Goal: Task Accomplishment & Management: Use online tool/utility

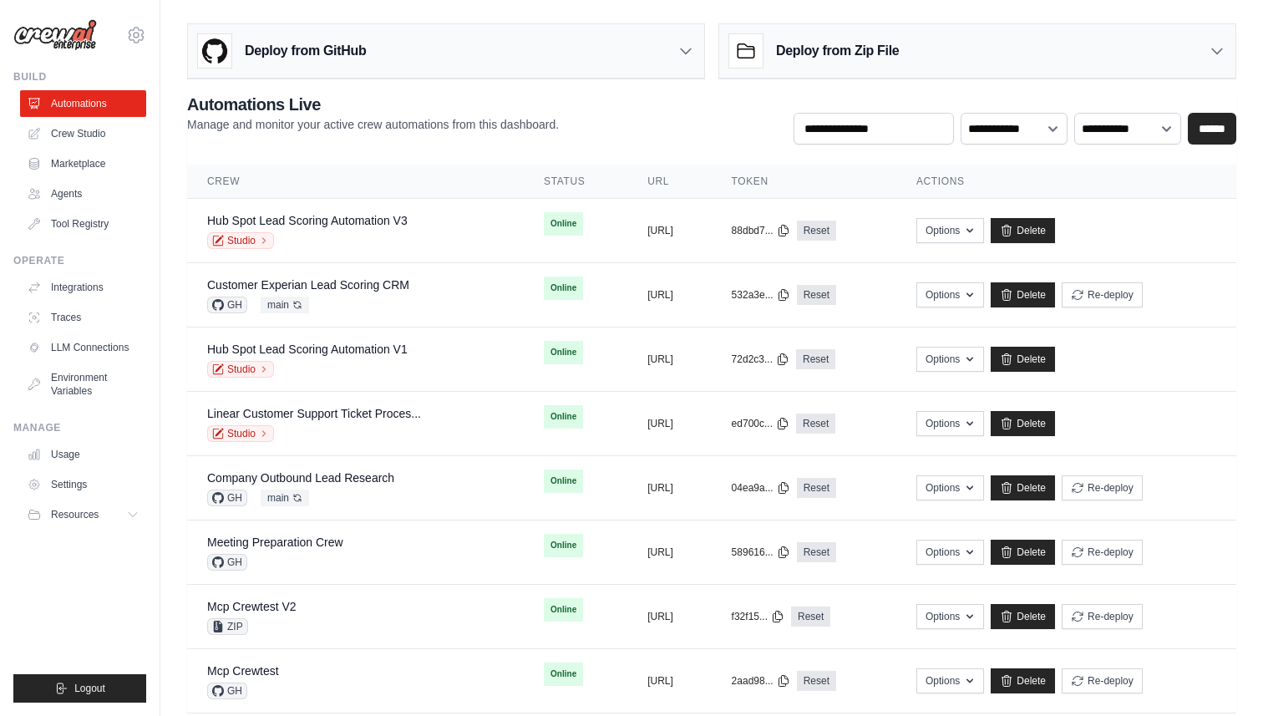
click at [321, 58] on h3 "Deploy from GitHub" at bounding box center [305, 51] width 121 height 20
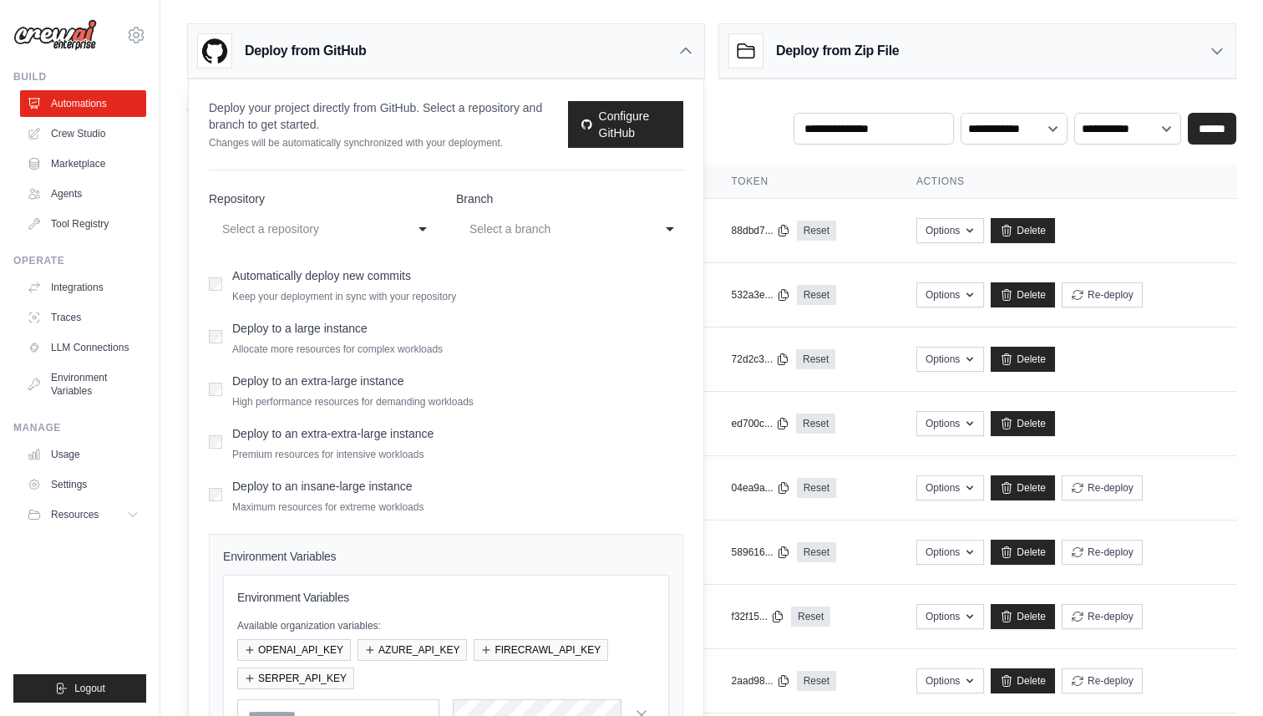
click at [287, 48] on h3 "Deploy from GitHub" at bounding box center [305, 51] width 121 height 20
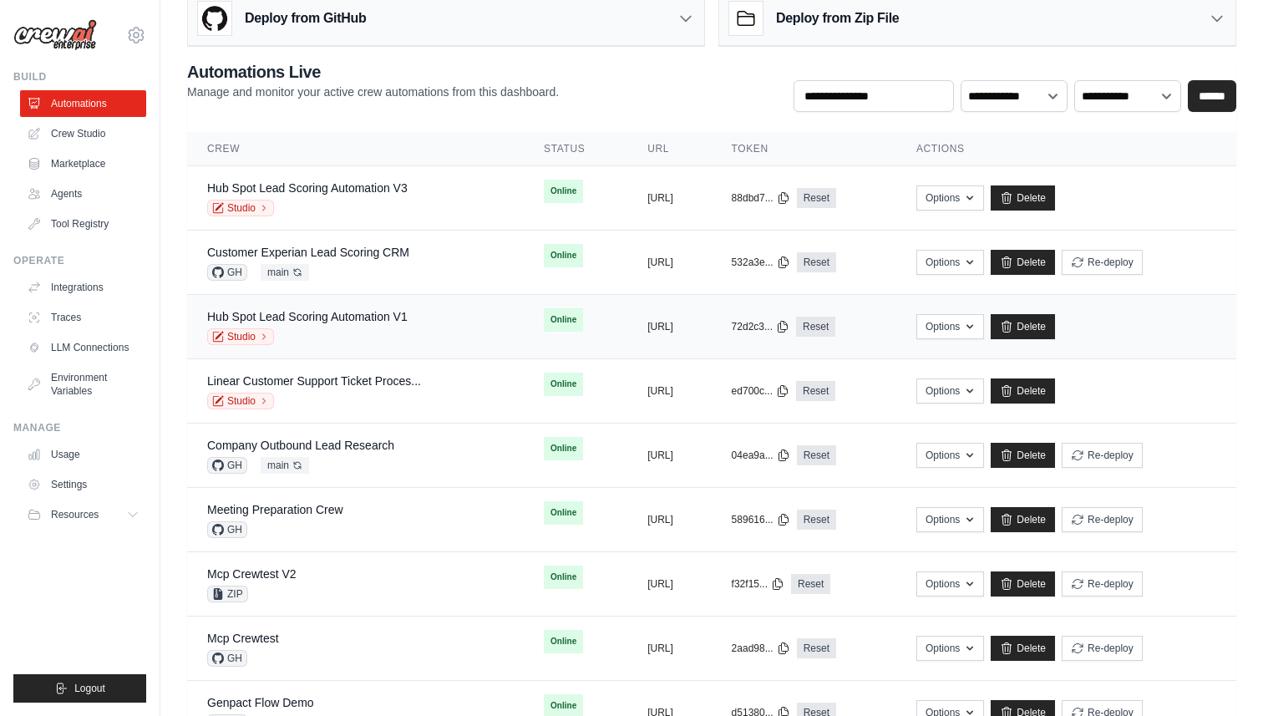
scroll to position [53, 0]
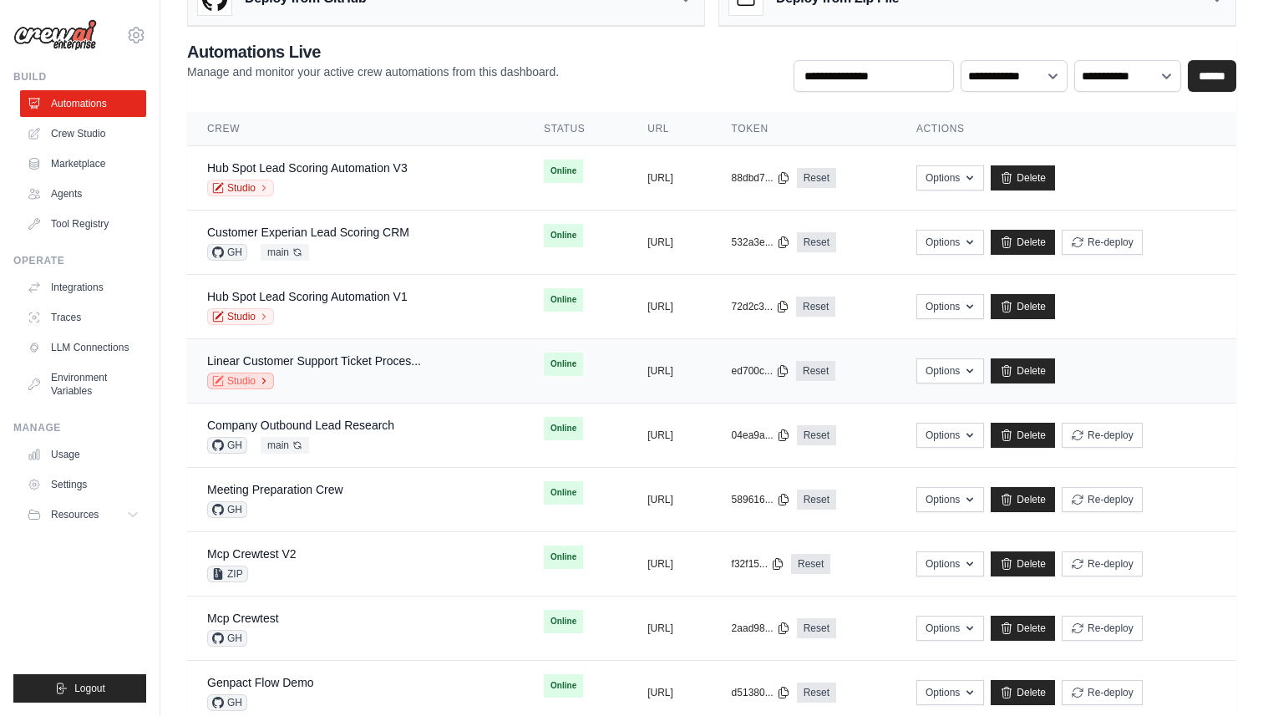
click at [245, 382] on link "Studio" at bounding box center [240, 381] width 67 height 17
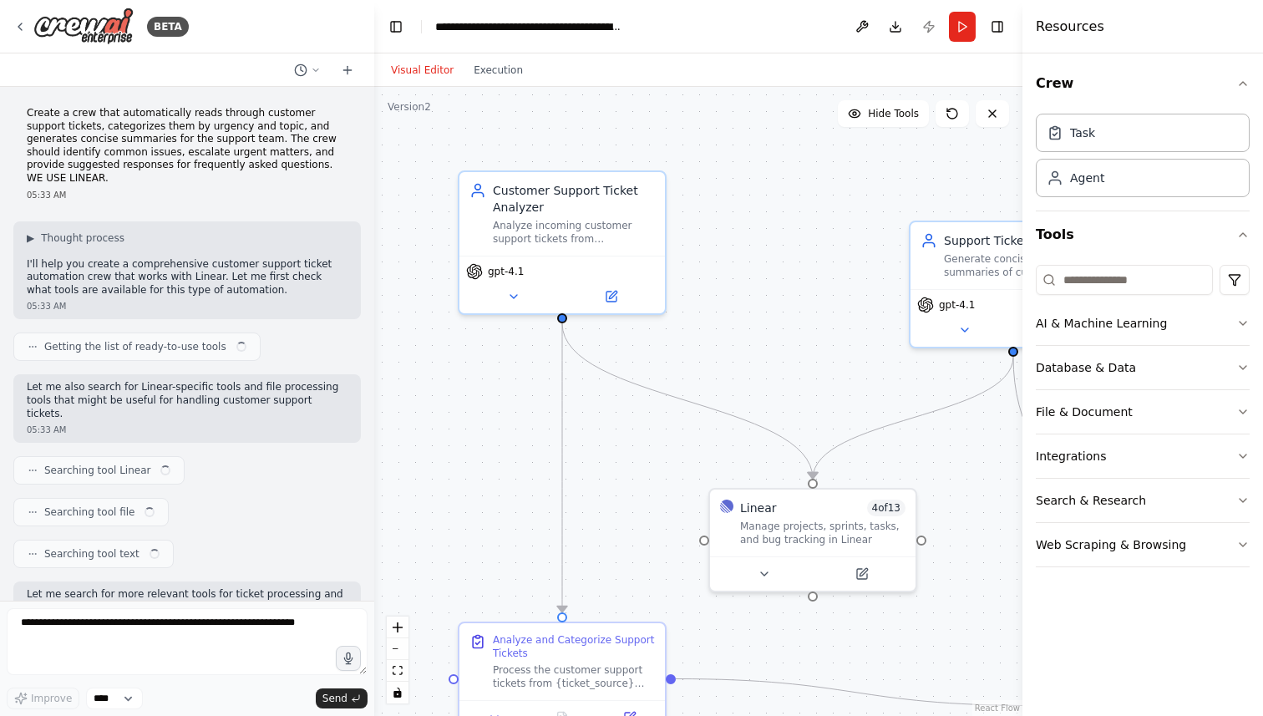
scroll to position [1507, 0]
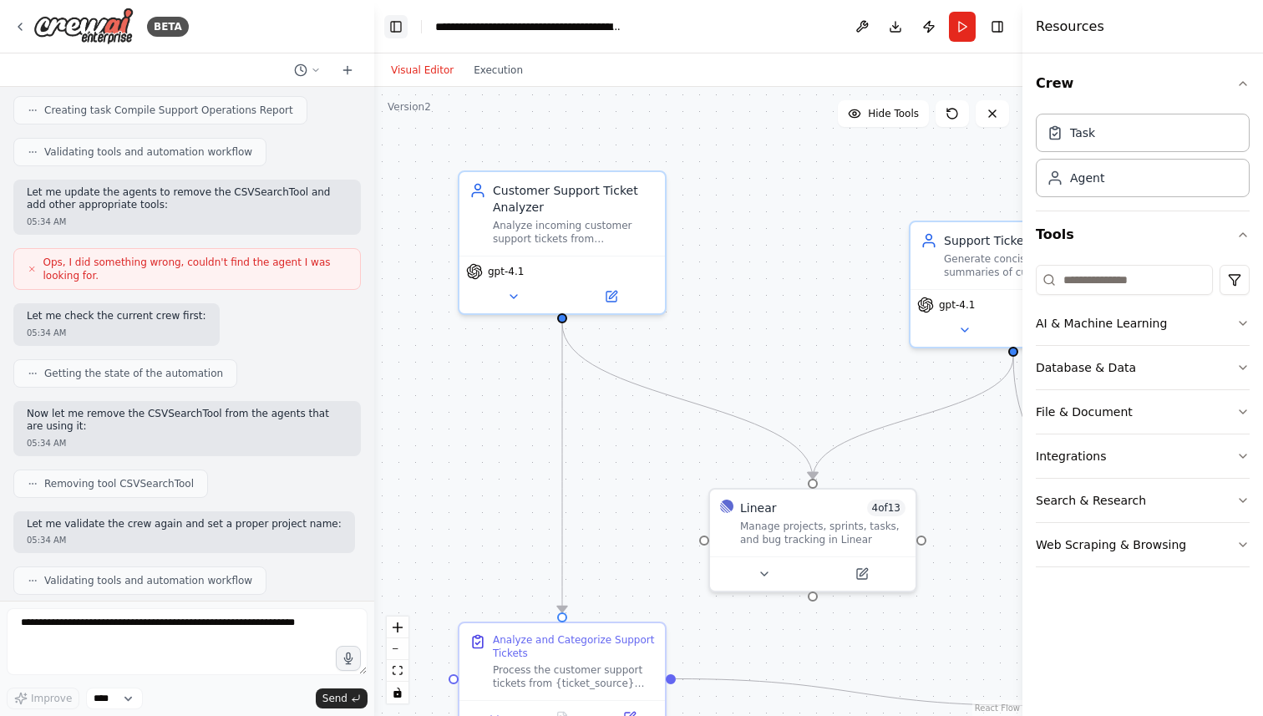
click at [397, 27] on button "Toggle Left Sidebar" at bounding box center [395, 26] width 23 height 23
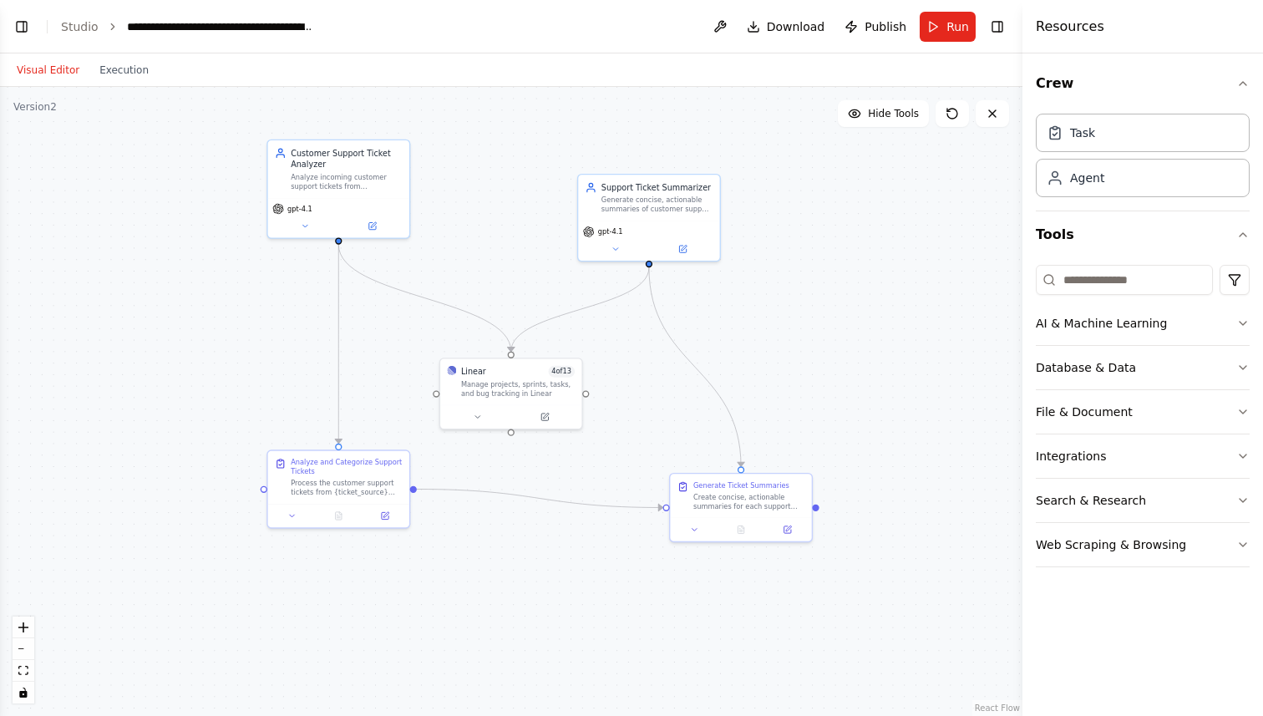
drag, startPoint x: 418, startPoint y: 313, endPoint x: 495, endPoint y: 242, distance: 104.7
click at [496, 242] on div ".deletable-edge-delete-btn { width: 20px; height: 20px; border: 0px solid #ffff…" at bounding box center [511, 401] width 1023 height 629
click at [475, 420] on button at bounding box center [477, 415] width 65 height 14
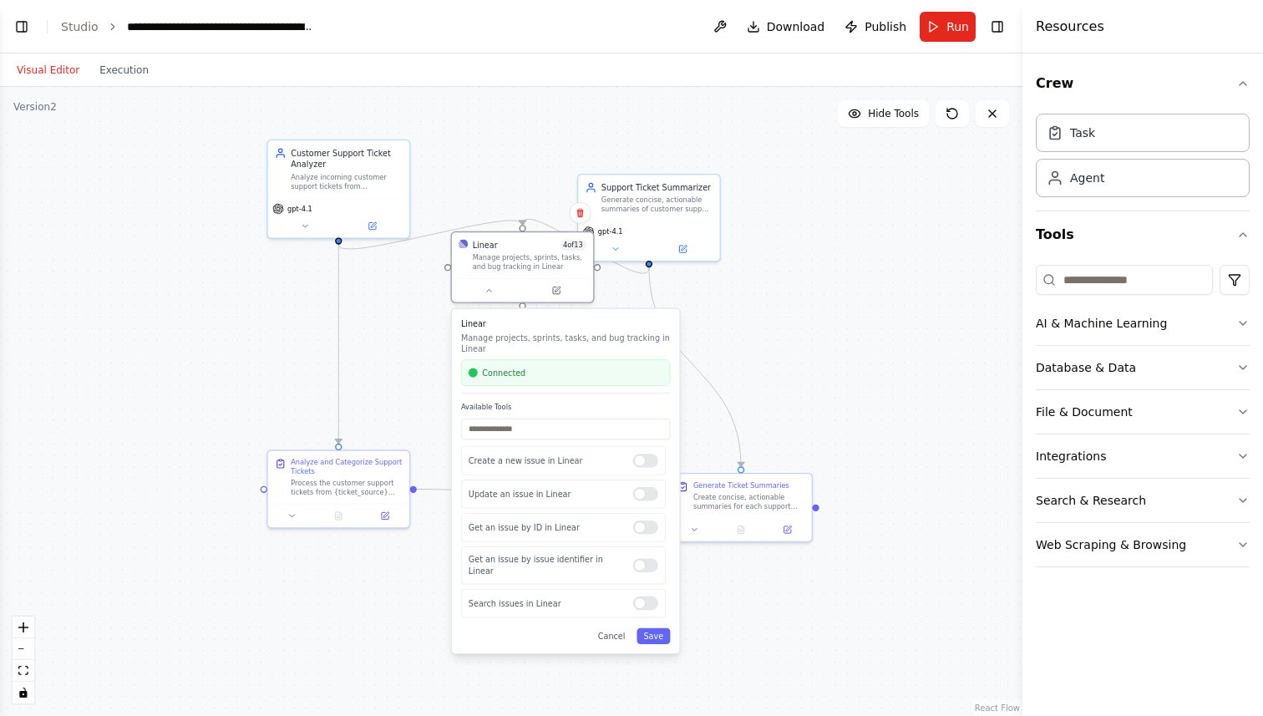
drag, startPoint x: 516, startPoint y: 452, endPoint x: 523, endPoint y: 328, distance: 123.9
click at [523, 328] on h3 "Linear" at bounding box center [566, 324] width 210 height 12
click at [488, 290] on icon at bounding box center [489, 287] width 9 height 9
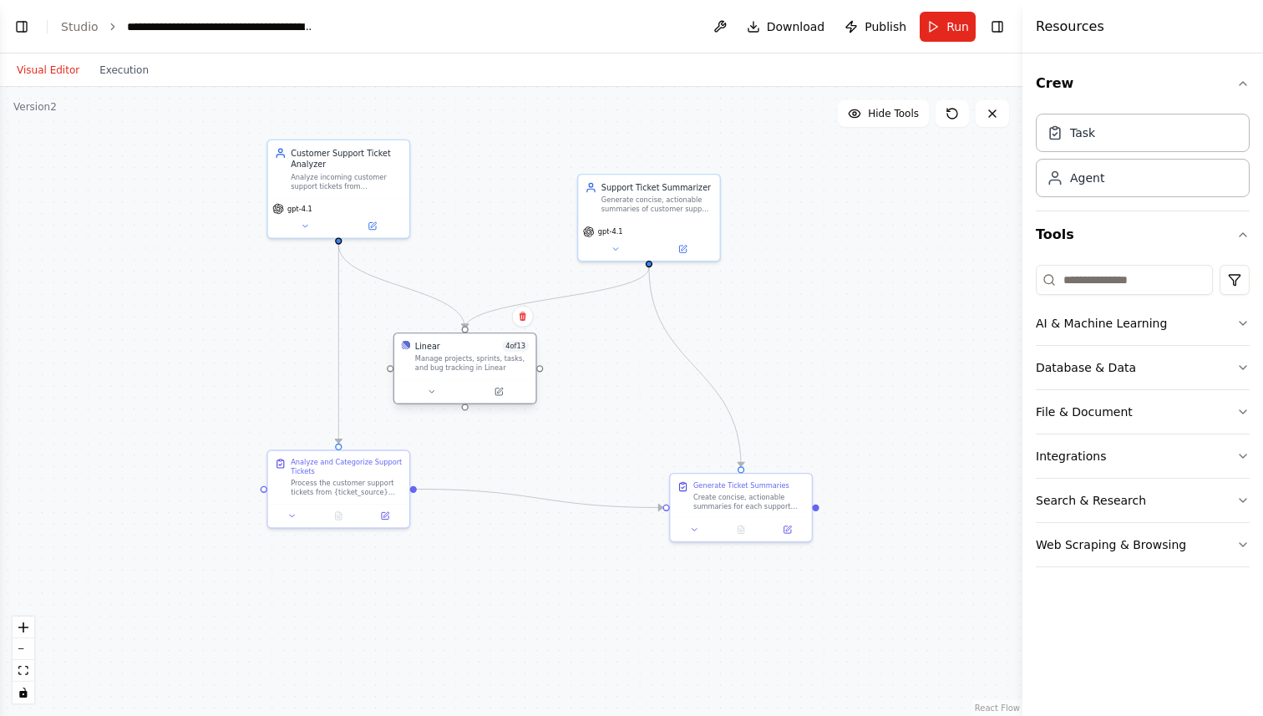
drag, startPoint x: 521, startPoint y: 259, endPoint x: 466, endPoint y: 361, distance: 115.9
click at [466, 361] on div "Manage projects, sprints, tasks, and bug tracking in Linear" at bounding box center [472, 363] width 114 height 18
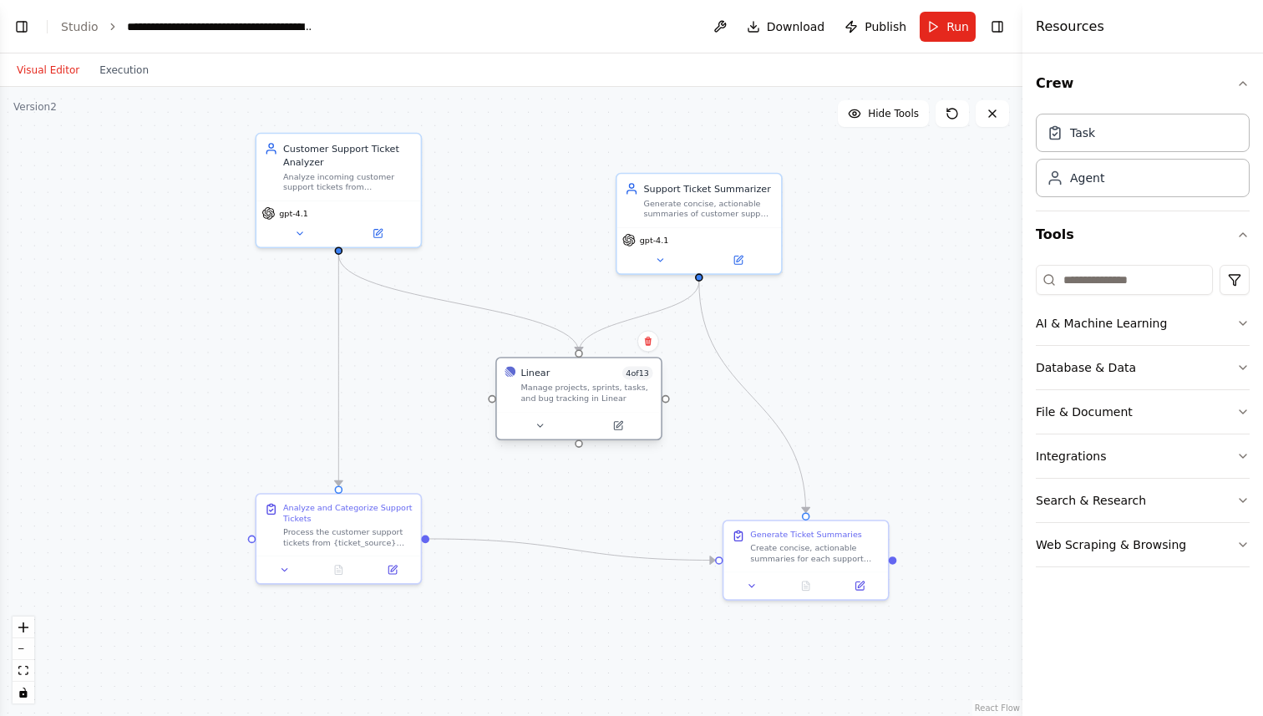
drag, startPoint x: 495, startPoint y: 394, endPoint x: 592, endPoint y: 392, distance: 97.0
click at [592, 392] on div "Manage projects, sprints, tasks, and bug tracking in Linear" at bounding box center [587, 394] width 132 height 22
click at [83, 26] on link "Studio" at bounding box center [80, 26] width 38 height 13
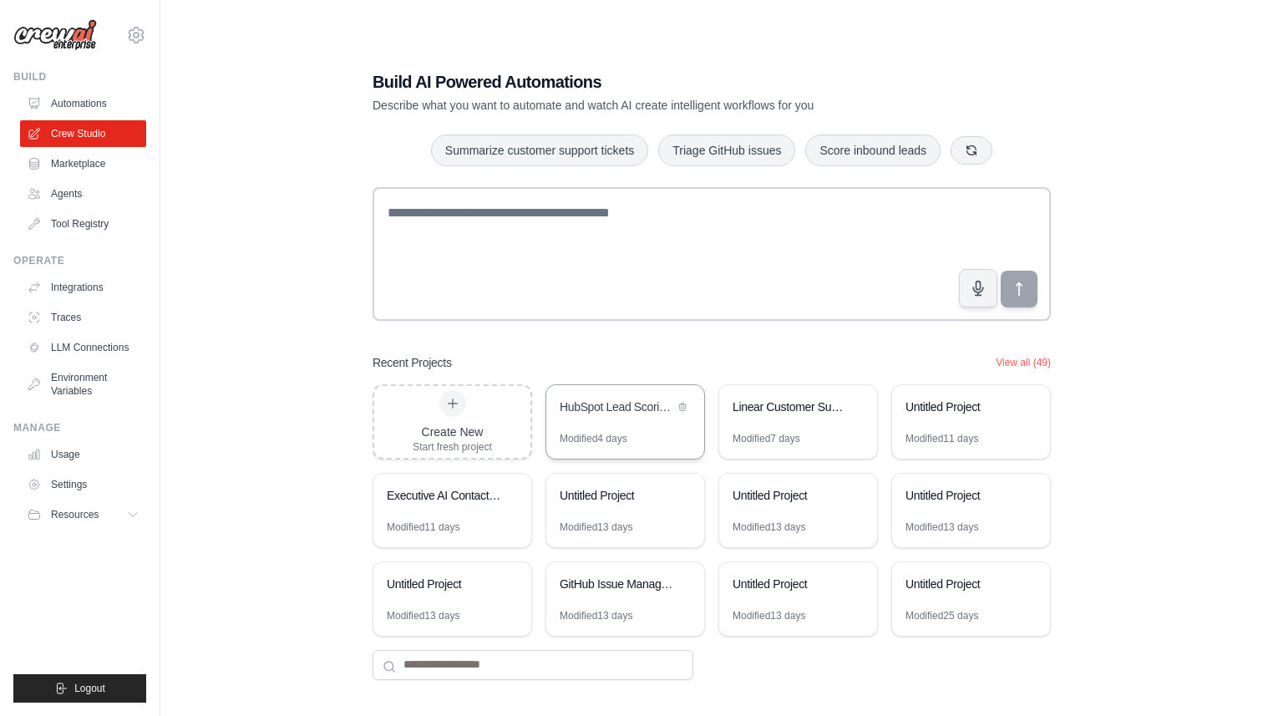
click at [607, 407] on div "HubSpot Lead Scoring Automation" at bounding box center [617, 407] width 114 height 17
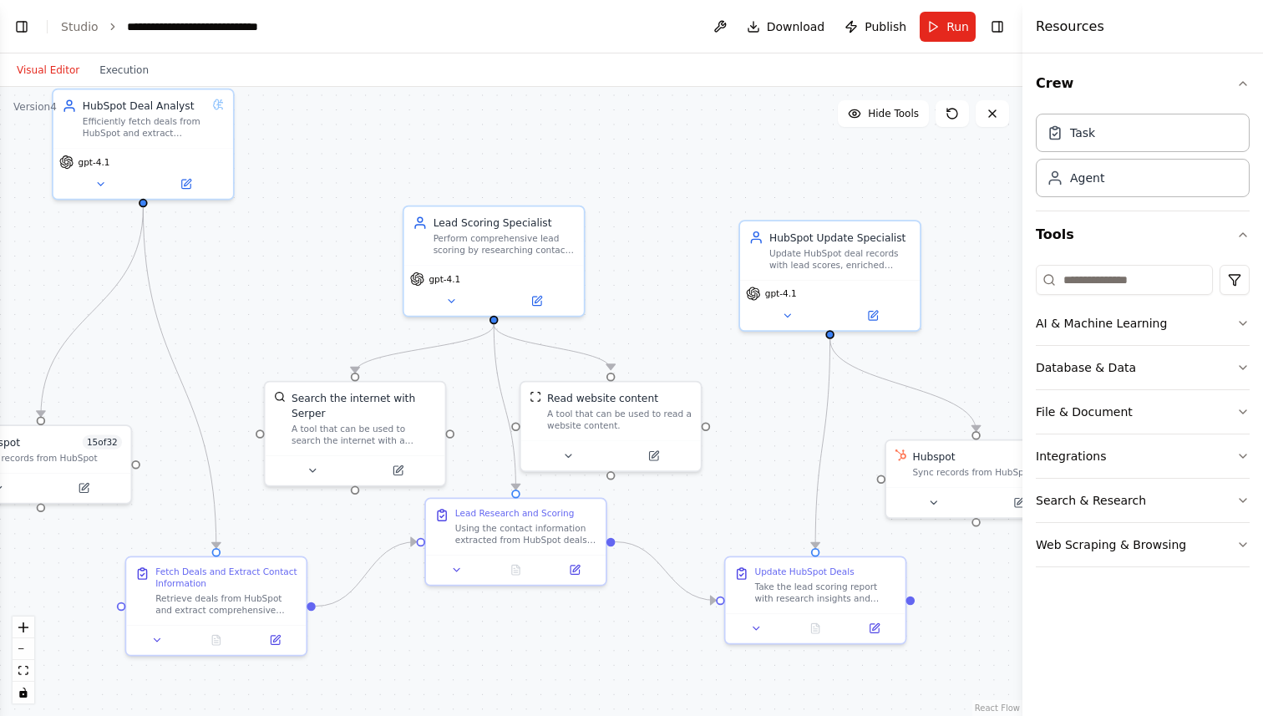
scroll to position [2006, 0]
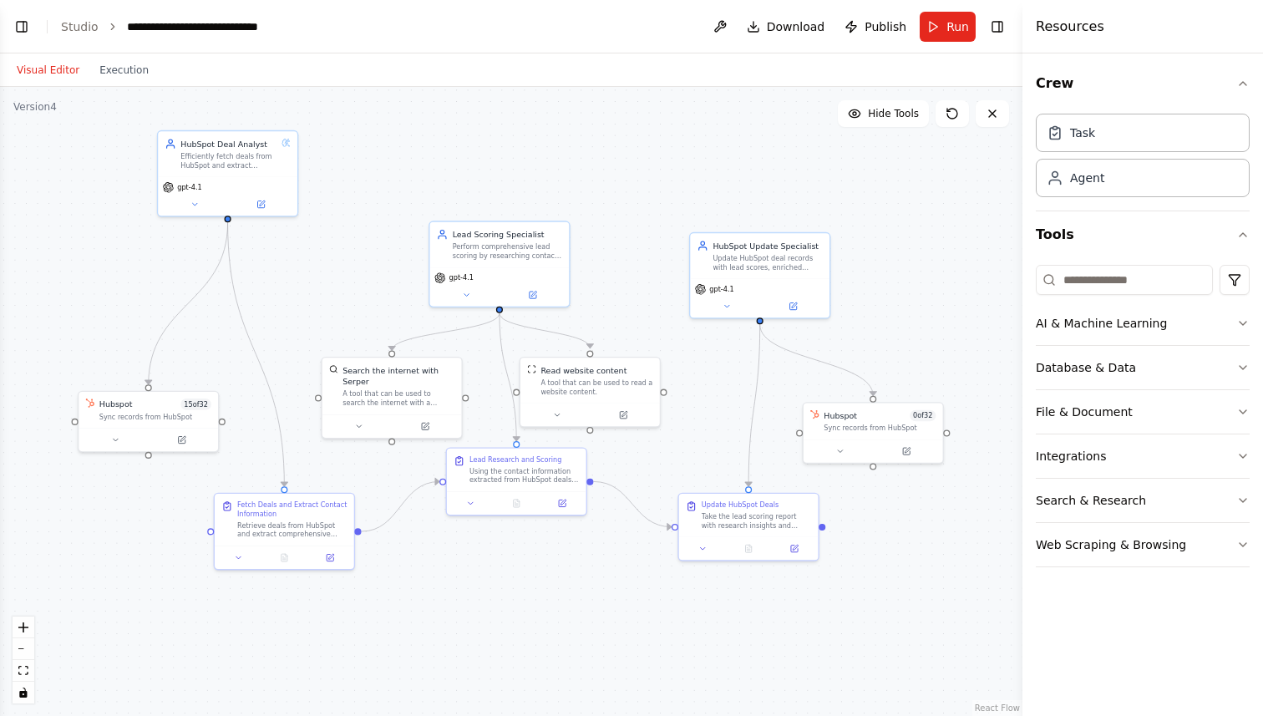
drag, startPoint x: 764, startPoint y: 449, endPoint x: 706, endPoint y: 410, distance: 69.3
click at [706, 410] on div ".deletable-edge-delete-btn { width: 20px; height: 20px; border: 0px solid #ffff…" at bounding box center [511, 401] width 1023 height 629
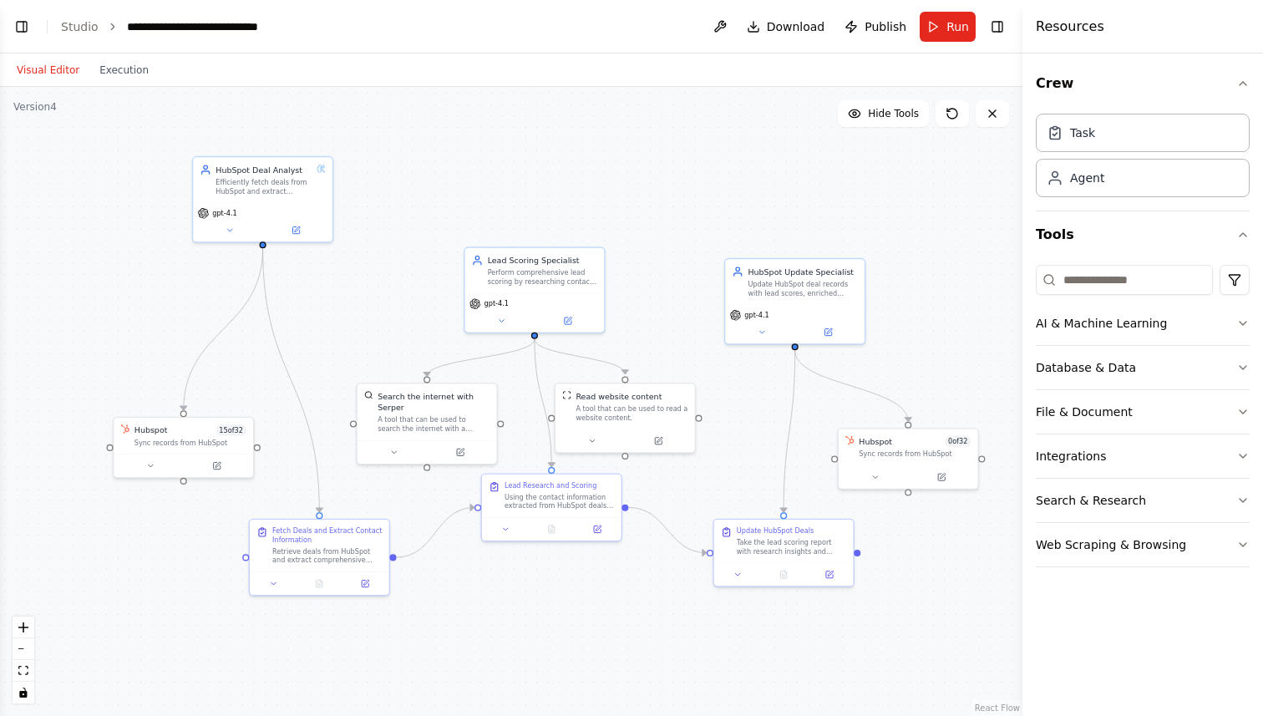
drag, startPoint x: 643, startPoint y: 296, endPoint x: 680, endPoint y: 321, distance: 45.2
click at [680, 321] on div ".deletable-edge-delete-btn { width: 20px; height: 20px; border: 0px solid #ffff…" at bounding box center [511, 401] width 1023 height 629
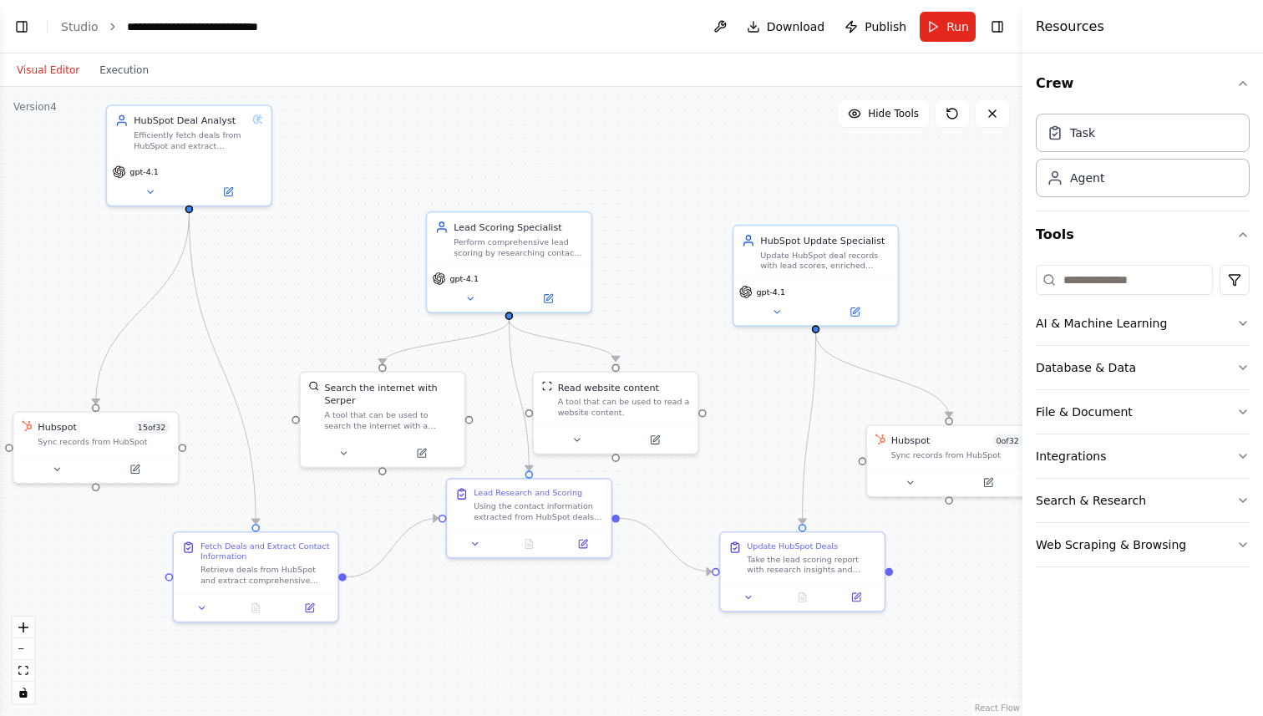
drag, startPoint x: 309, startPoint y: 443, endPoint x: 221, endPoint y: 446, distance: 87.8
click at [221, 446] on div ".deletable-edge-delete-btn { width: 20px; height: 20px; border: 0px solid #ffff…" at bounding box center [511, 401] width 1023 height 629
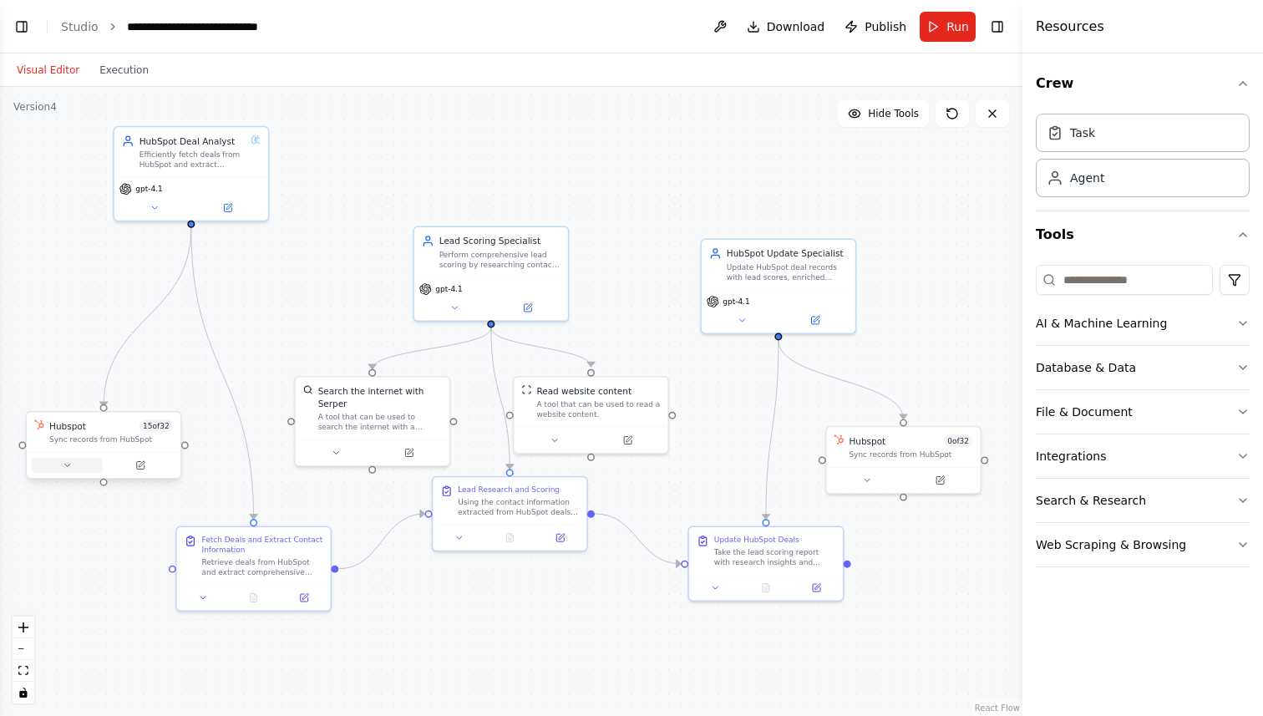
click at [66, 469] on icon at bounding box center [67, 465] width 10 height 10
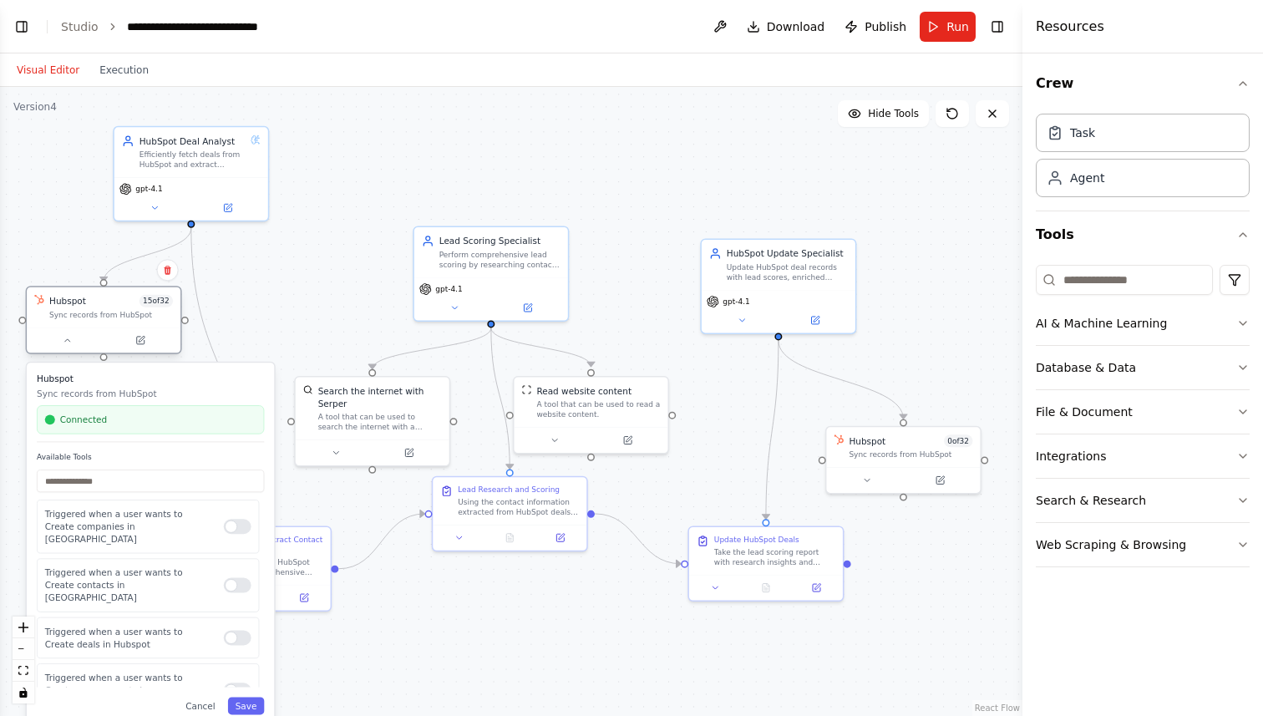
drag, startPoint x: 135, startPoint y: 432, endPoint x: 140, endPoint y: 310, distance: 122.1
click at [140, 310] on div "Hubspot 15 of 32 Sync records from HubSpot" at bounding box center [111, 307] width 124 height 25
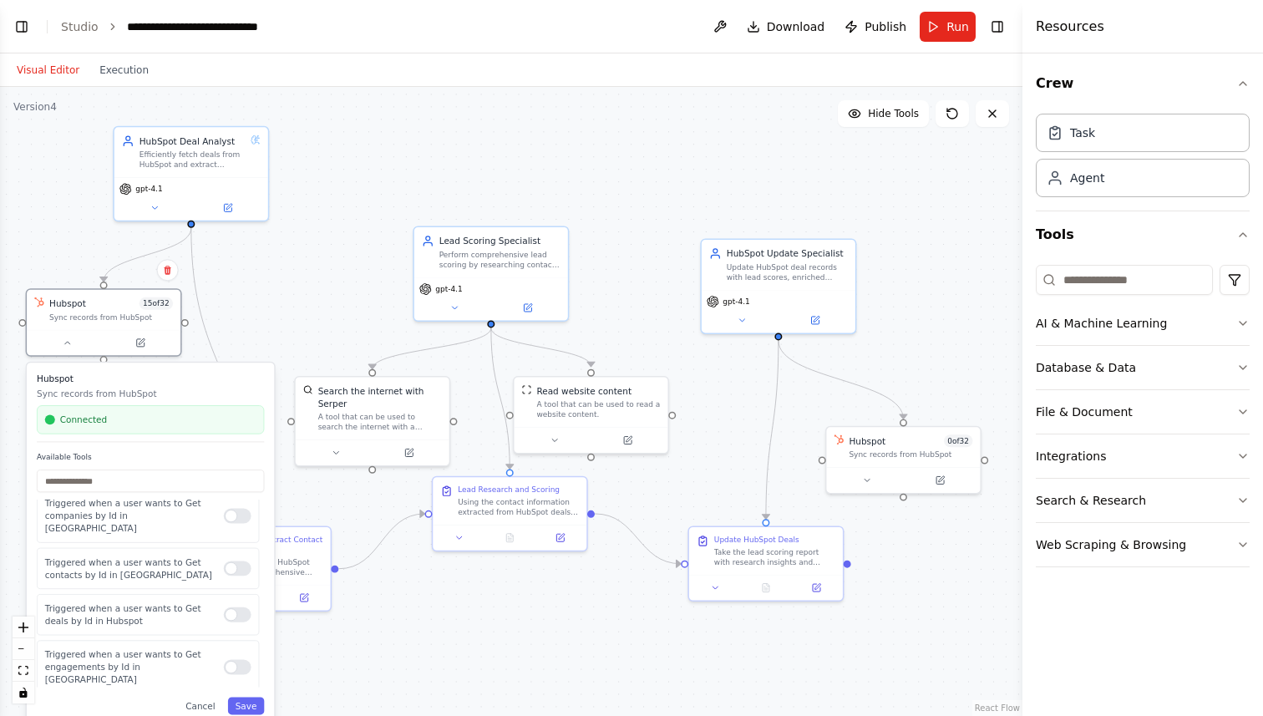
scroll to position [1112, 0]
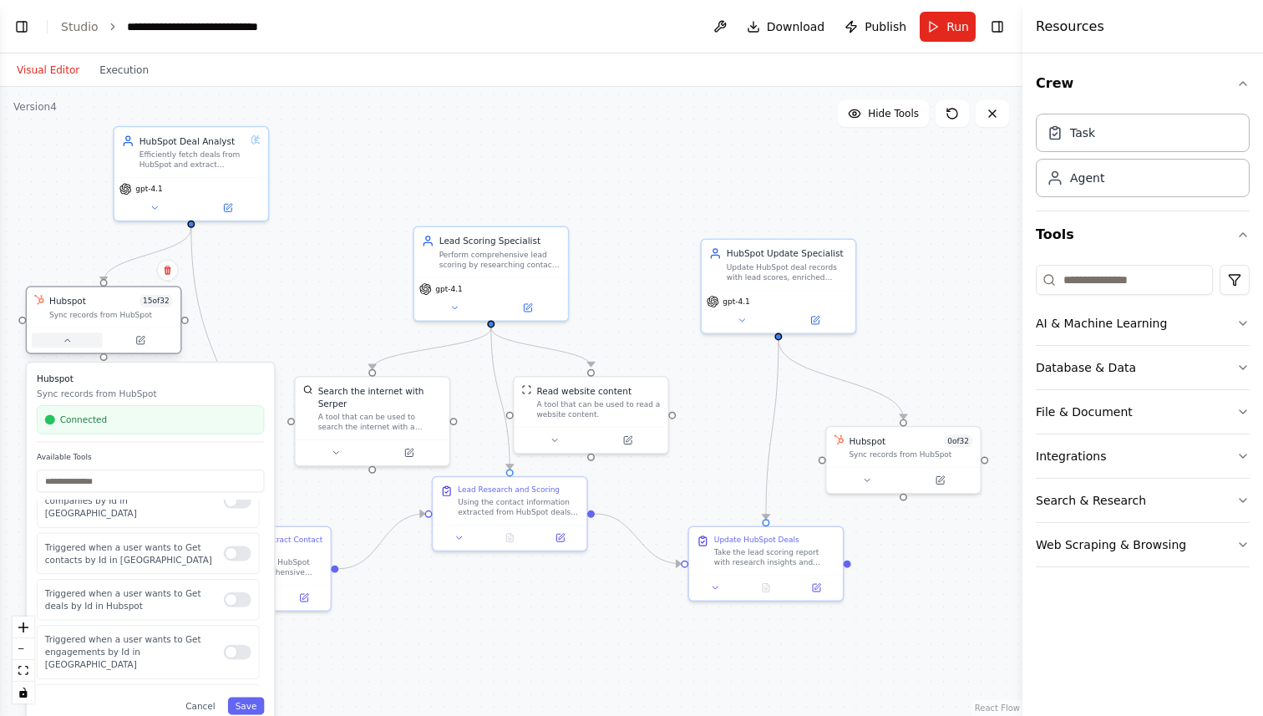
click at [69, 345] on button at bounding box center [67, 340] width 71 height 15
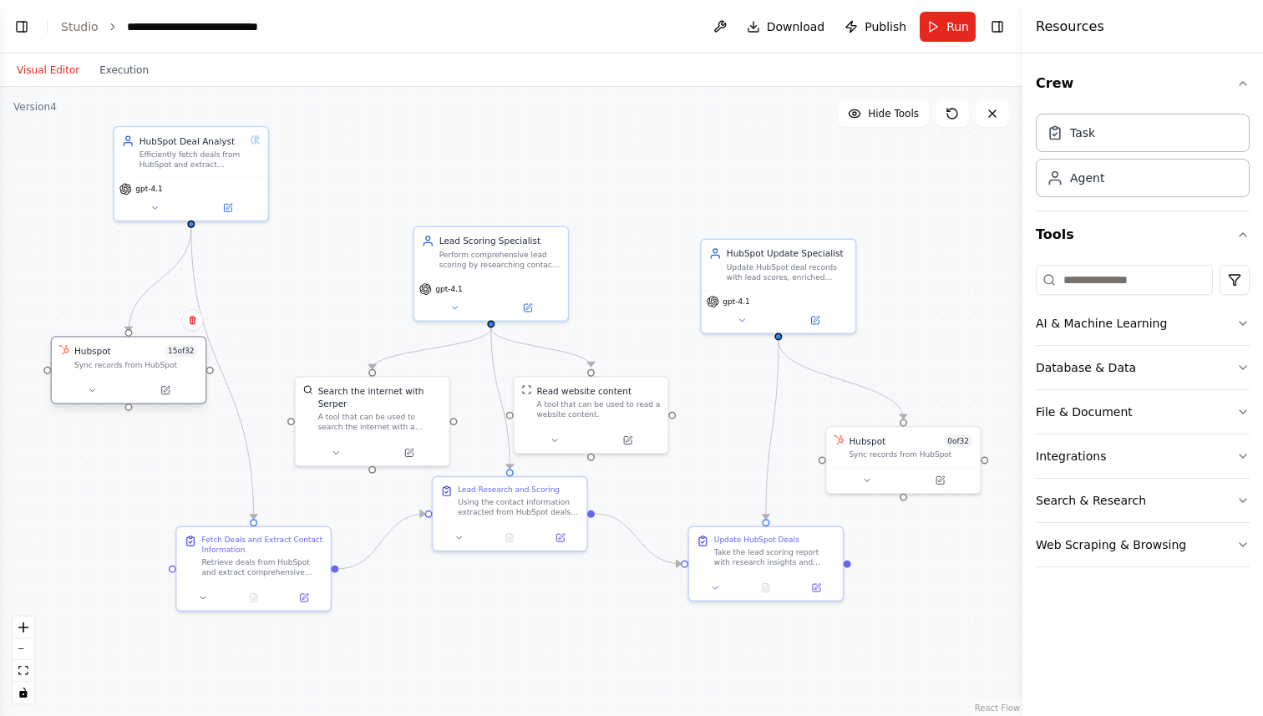
drag, startPoint x: 104, startPoint y: 298, endPoint x: 124, endPoint y: 353, distance: 57.6
click at [124, 353] on div "Hubspot 15 of 32" at bounding box center [136, 351] width 124 height 13
drag, startPoint x: 231, startPoint y: 546, endPoint x: 197, endPoint y: 473, distance: 80.4
click at [197, 473] on div "Fetch Deals and Extract Contact Information" at bounding box center [225, 467] width 121 height 20
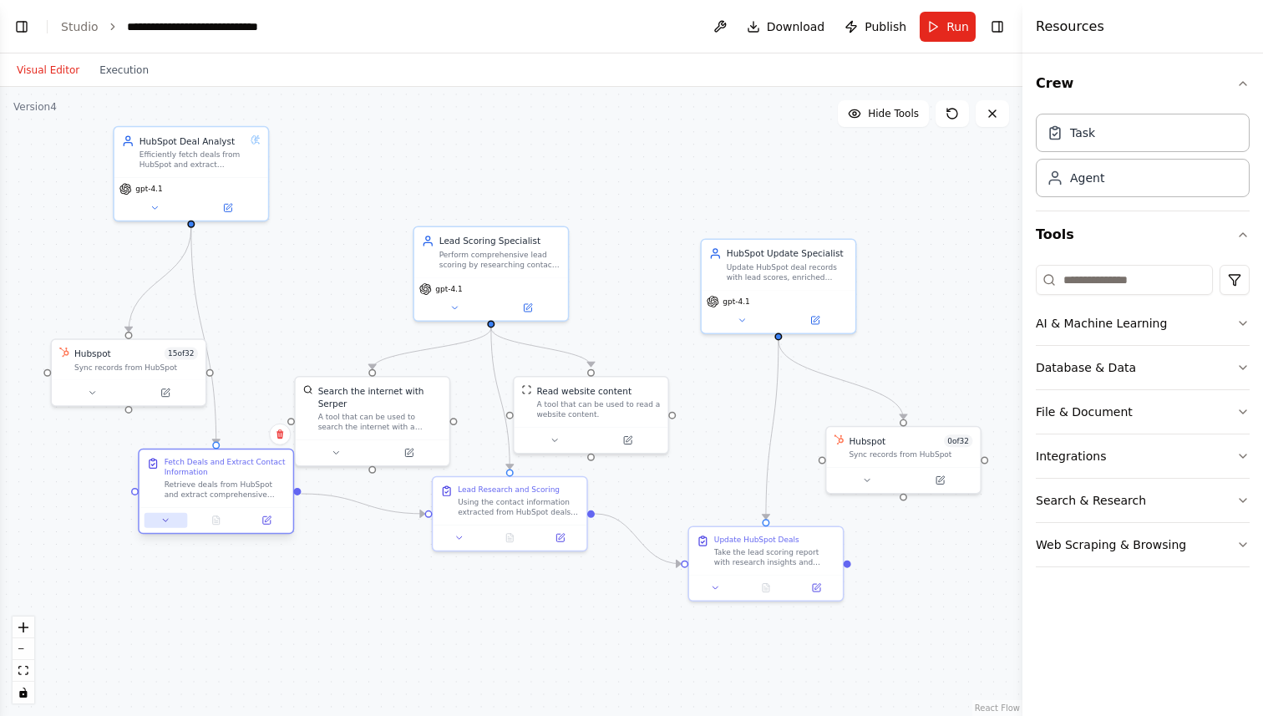
click at [165, 517] on icon at bounding box center [165, 521] width 10 height 10
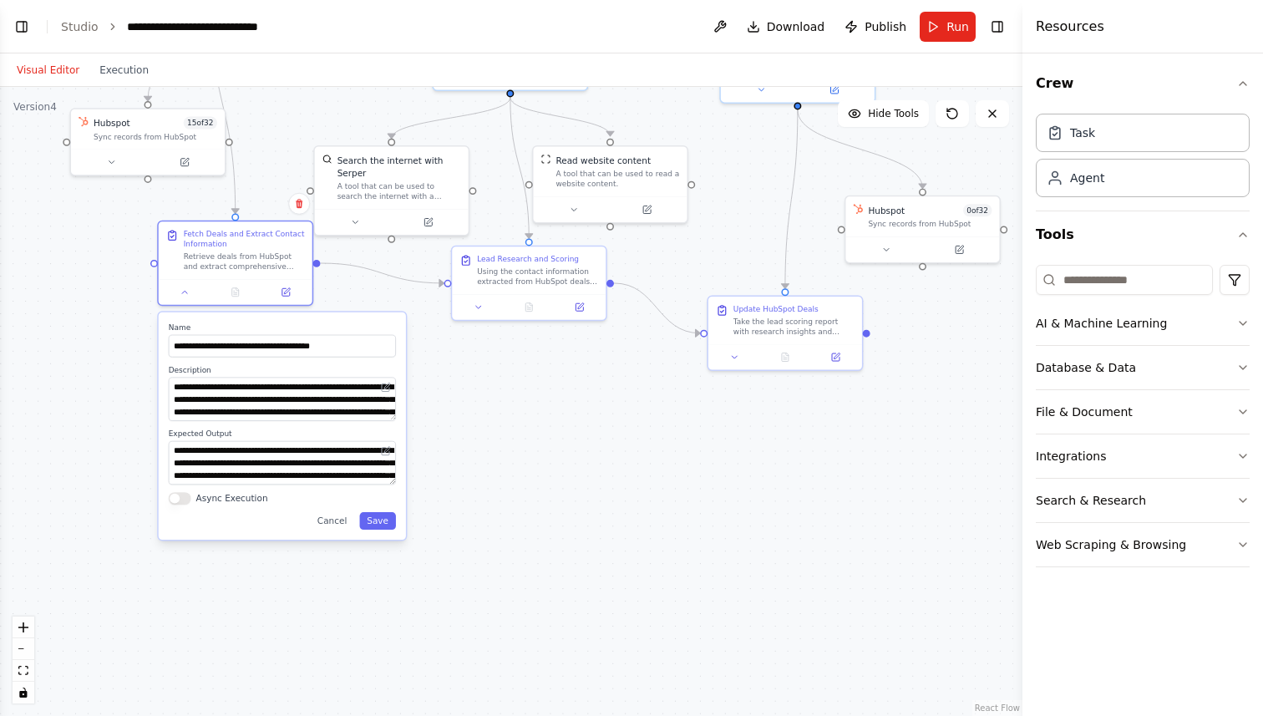
drag, startPoint x: 347, startPoint y: 513, endPoint x: 364, endPoint y: 291, distance: 223.0
click at [364, 291] on div ".deletable-edge-delete-btn { width: 20px; height: 20px; border: 0px solid #ffff…" at bounding box center [511, 401] width 1023 height 629
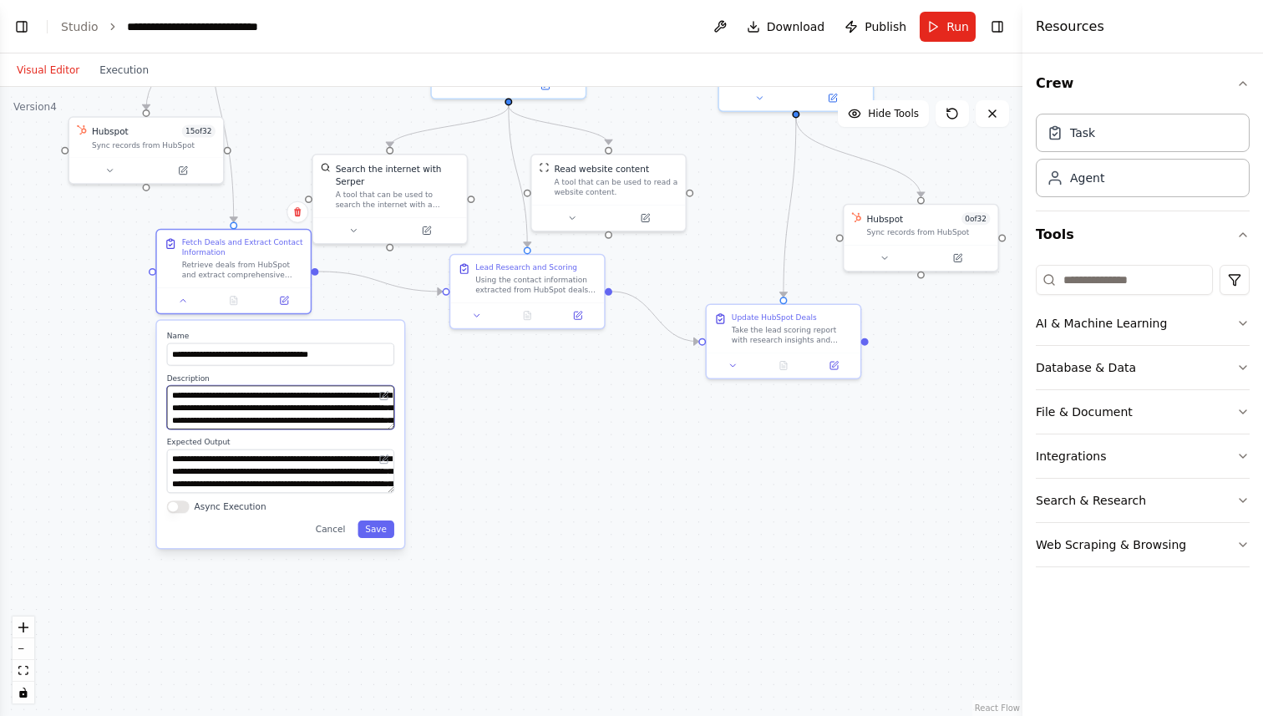
click at [183, 426] on textarea "**********" at bounding box center [280, 407] width 227 height 43
click at [187, 418] on textarea "**********" at bounding box center [280, 407] width 227 height 43
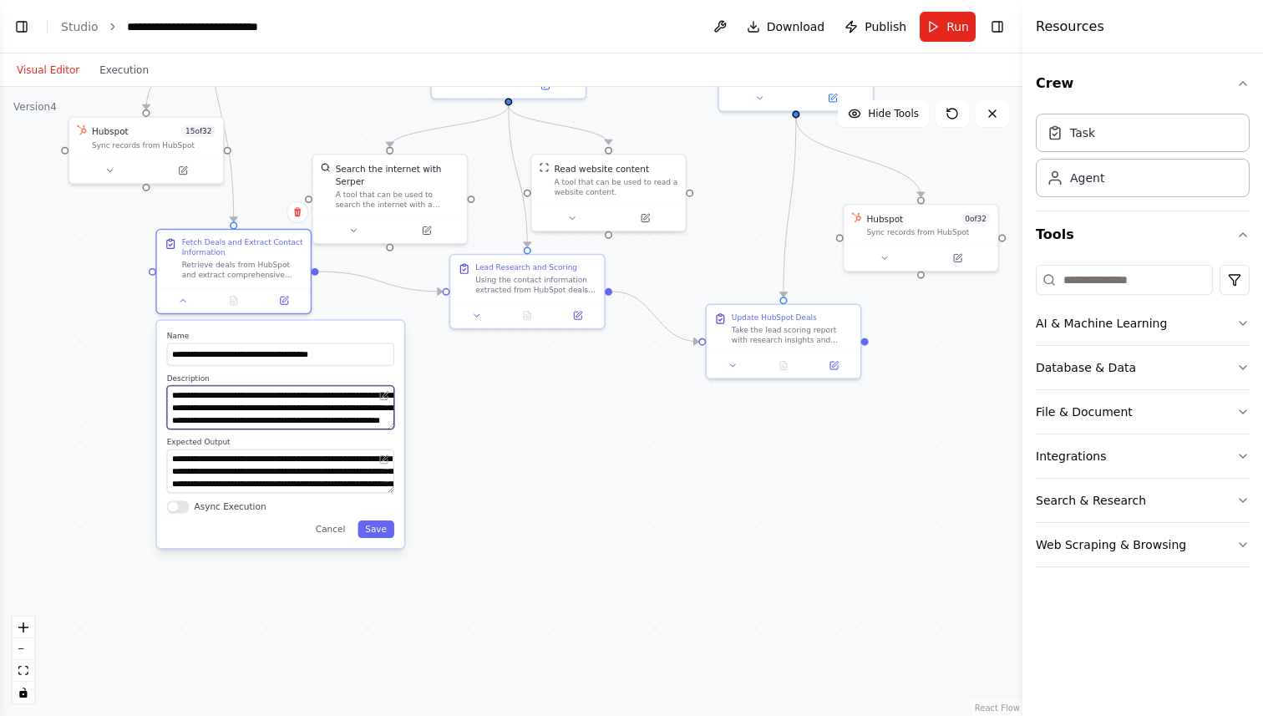
drag, startPoint x: 207, startPoint y: 421, endPoint x: 180, endPoint y: 421, distance: 27.6
click at [180, 421] on textarea "**********" at bounding box center [280, 407] width 227 height 43
click at [210, 413] on textarea "**********" at bounding box center [280, 407] width 227 height 43
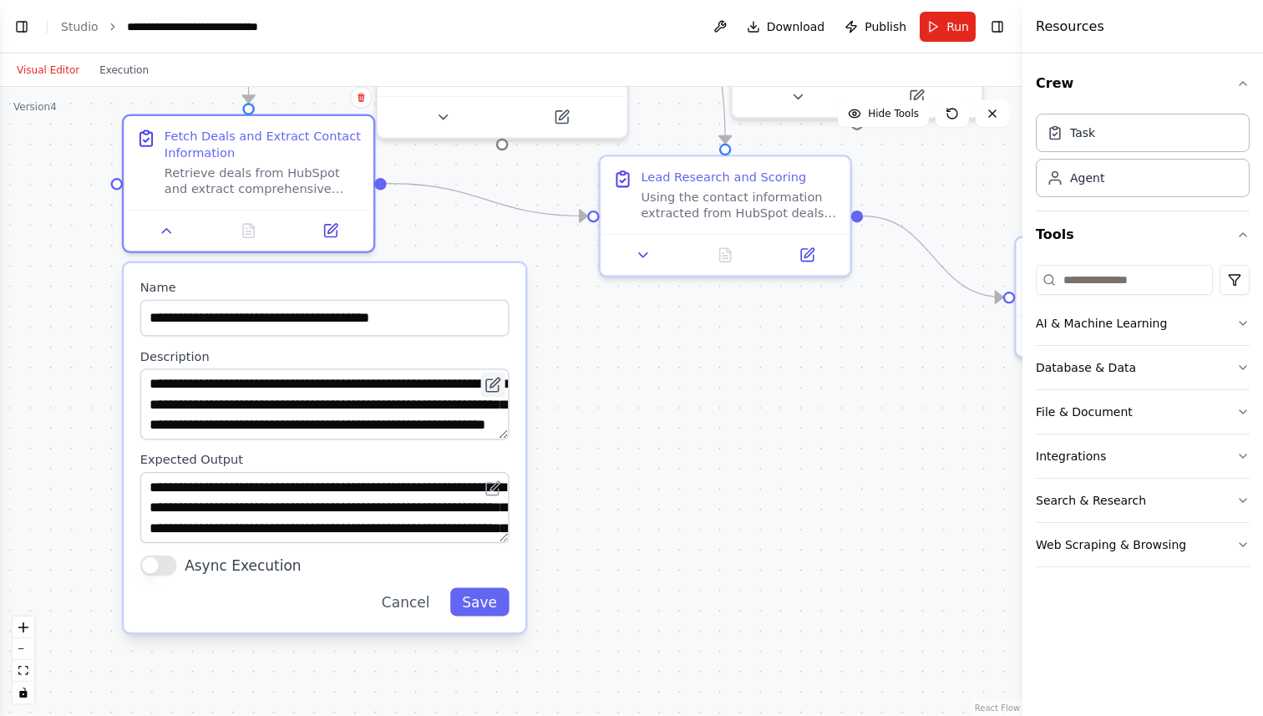
click at [485, 387] on icon at bounding box center [493, 385] width 16 height 16
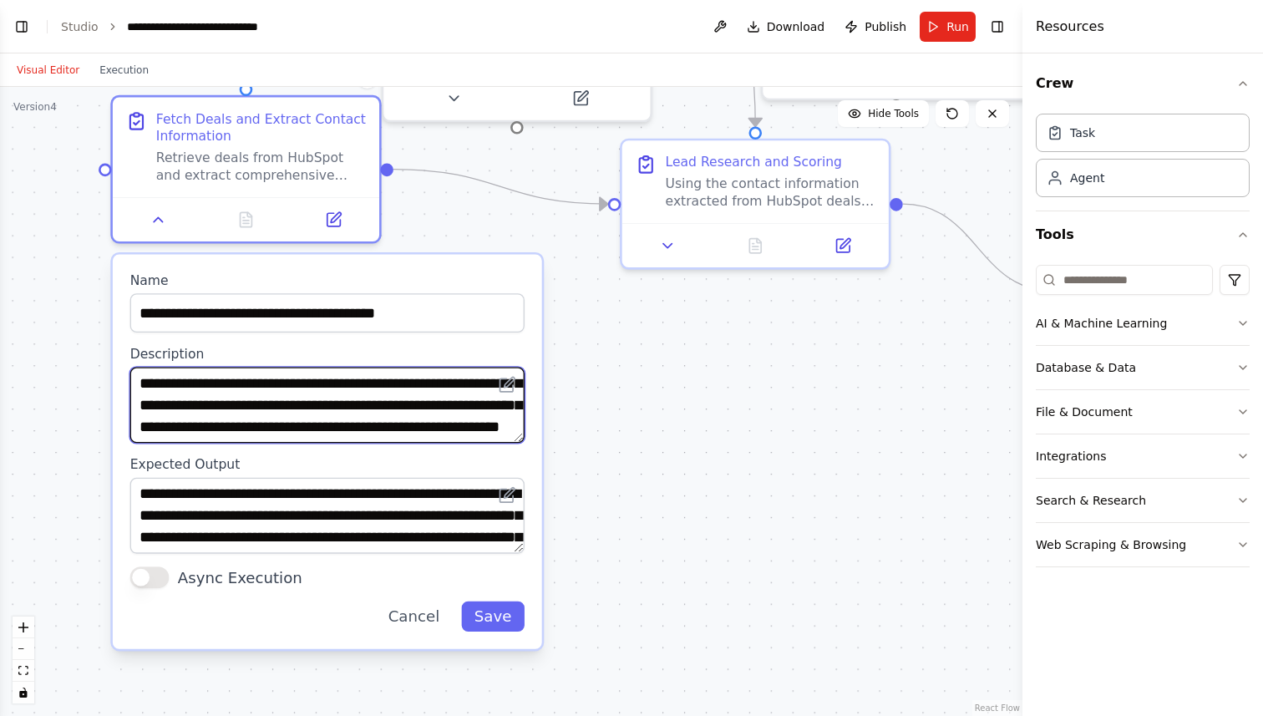
click at [418, 422] on textarea "**********" at bounding box center [327, 405] width 394 height 76
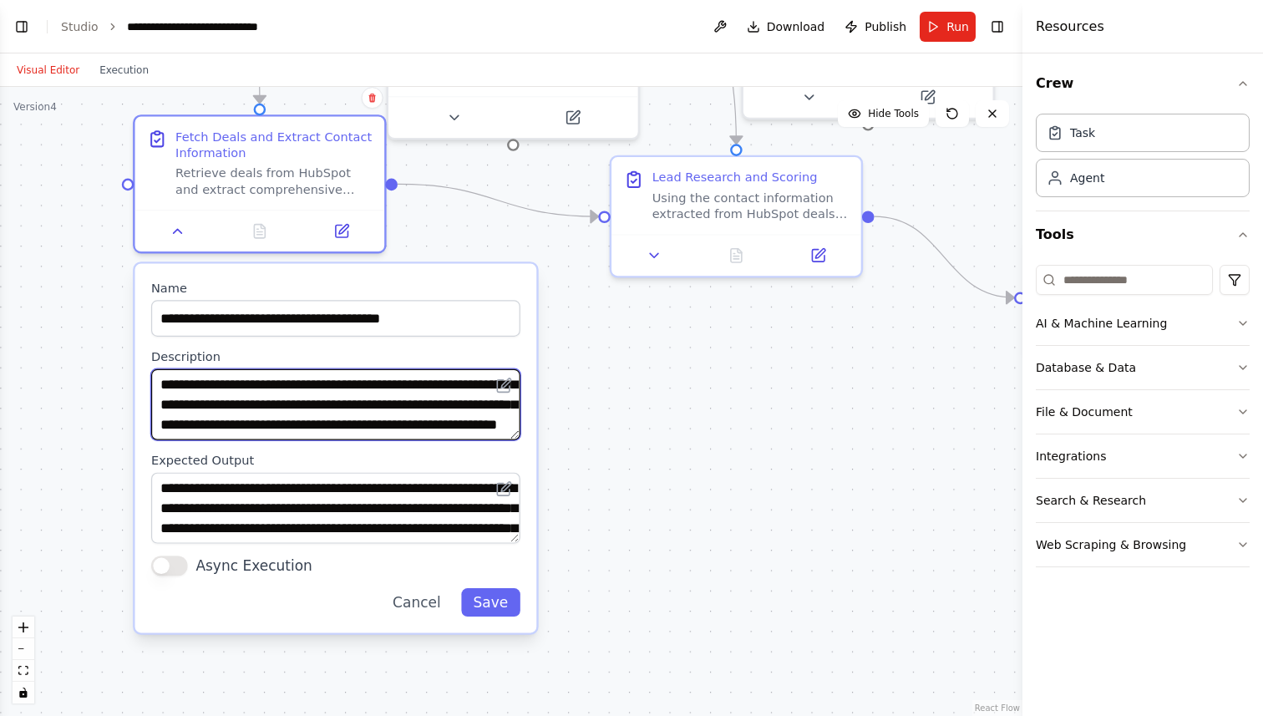
click at [517, 379] on textarea "**********" at bounding box center [335, 404] width 369 height 71
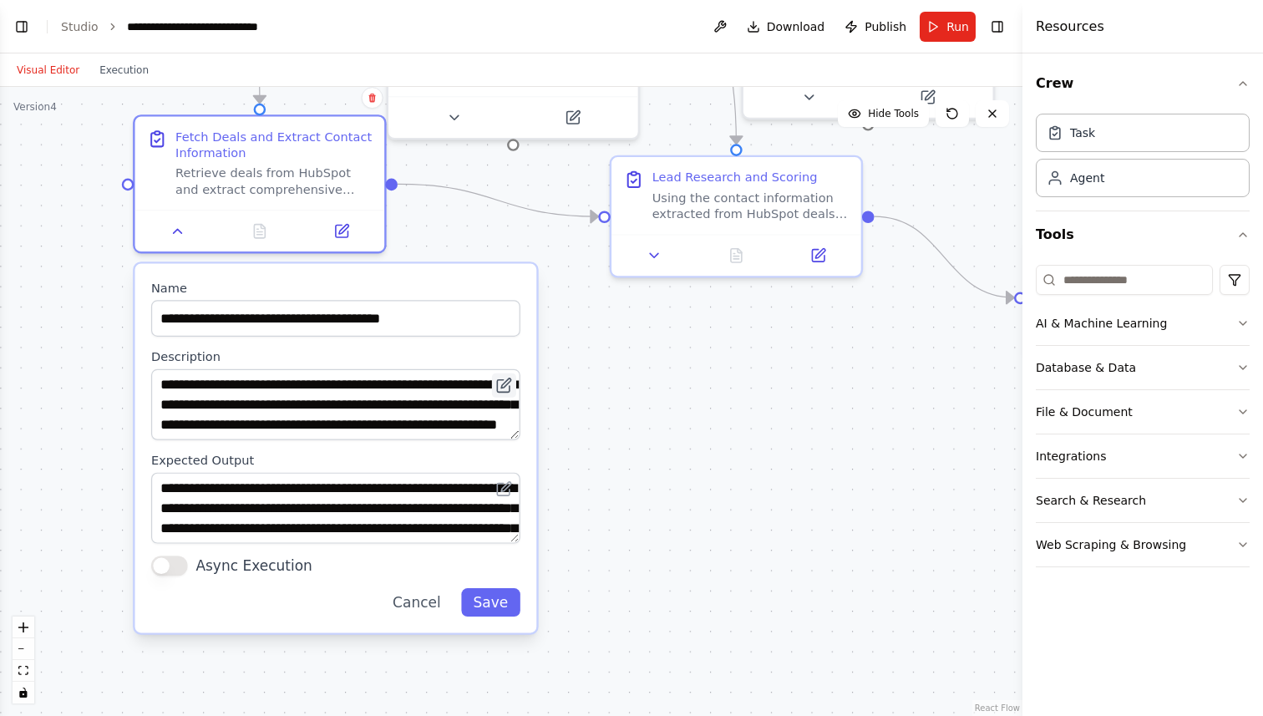
click at [511, 383] on icon at bounding box center [504, 386] width 16 height 16
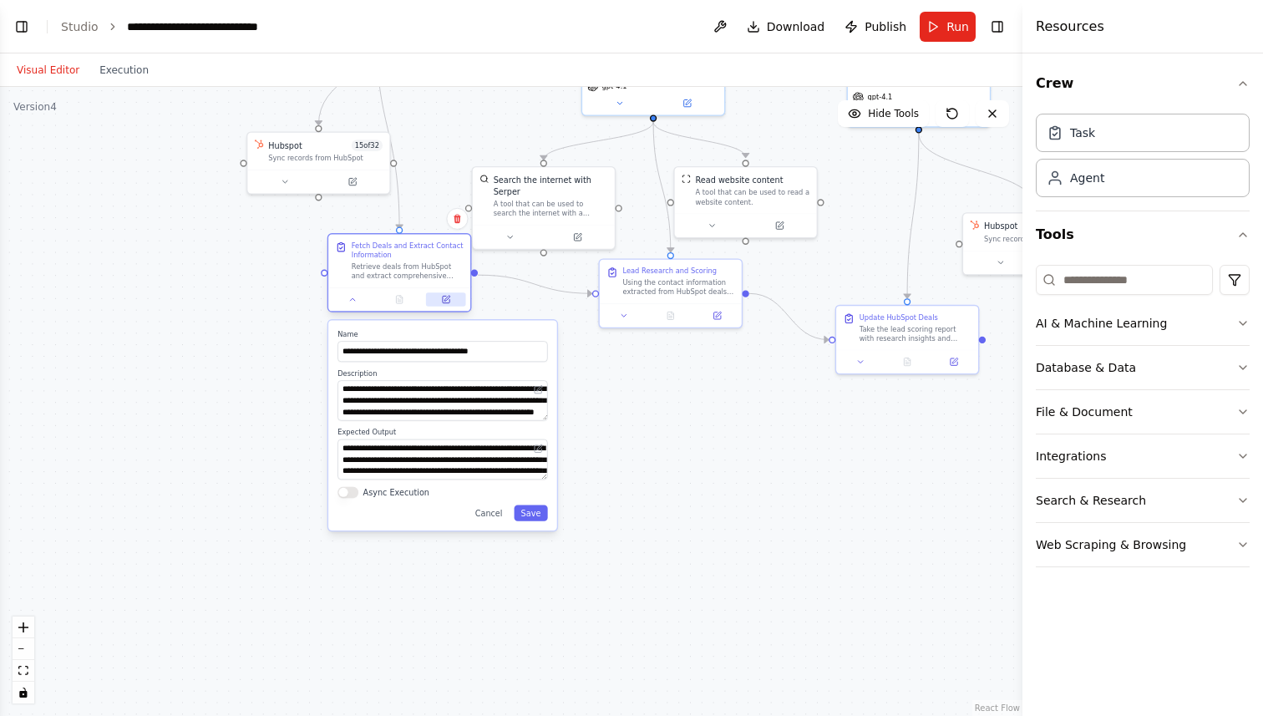
click at [445, 299] on icon at bounding box center [447, 298] width 5 height 5
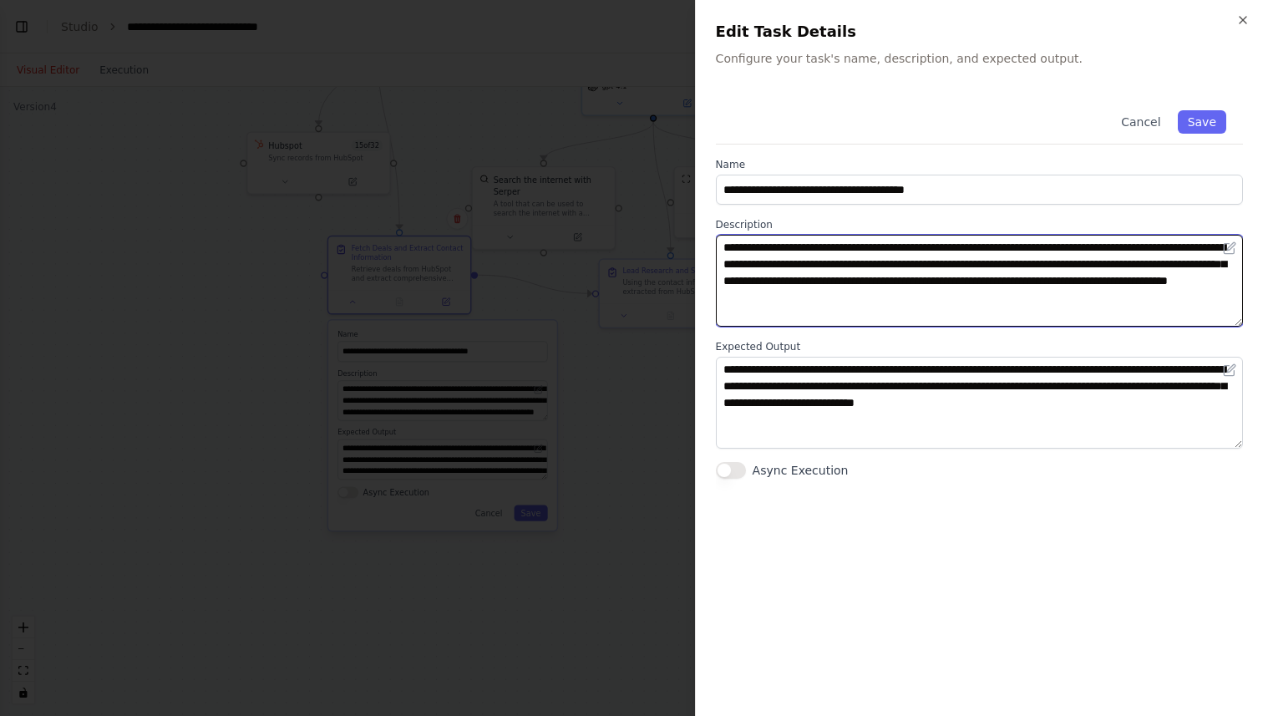
drag, startPoint x: 723, startPoint y: 265, endPoint x: 772, endPoint y: 265, distance: 49.3
click at [772, 265] on textarea "**********" at bounding box center [979, 281] width 527 height 92
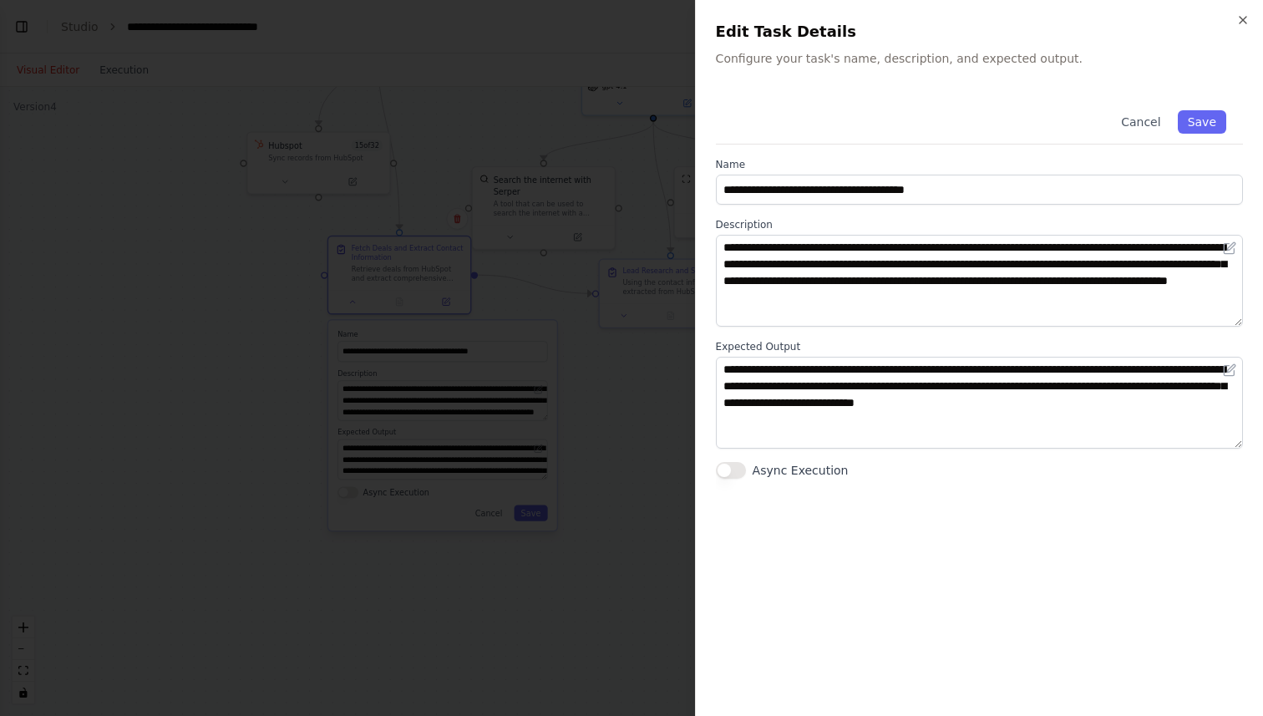
click at [624, 238] on div at bounding box center [631, 358] width 1263 height 716
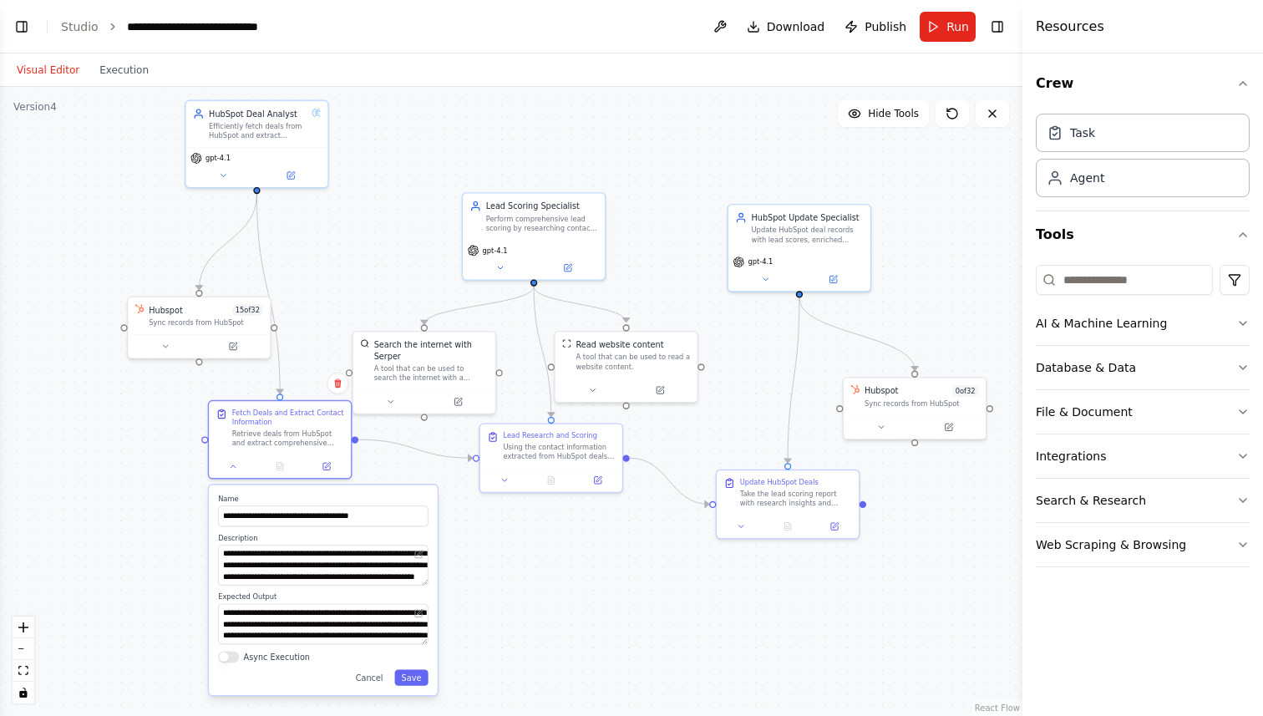
drag, startPoint x: 854, startPoint y: 264, endPoint x: 734, endPoint y: 419, distance: 195.4
click at [734, 419] on div ".deletable-edge-delete-btn { width: 20px; height: 20px; border: 0px solid #ffff…" at bounding box center [511, 401] width 1023 height 629
click at [946, 37] on button "Run" at bounding box center [948, 27] width 56 height 30
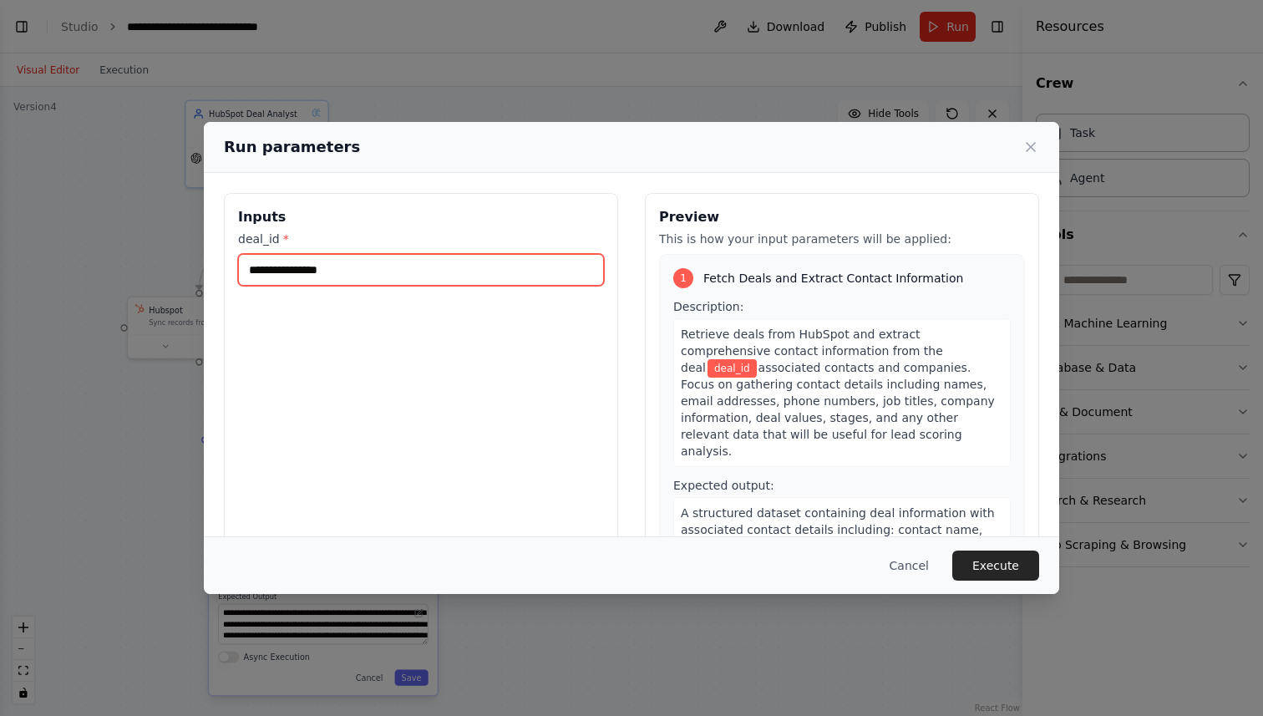
click at [386, 267] on input "deal_id *" at bounding box center [421, 270] width 366 height 32
paste input "**********"
type input "**********"
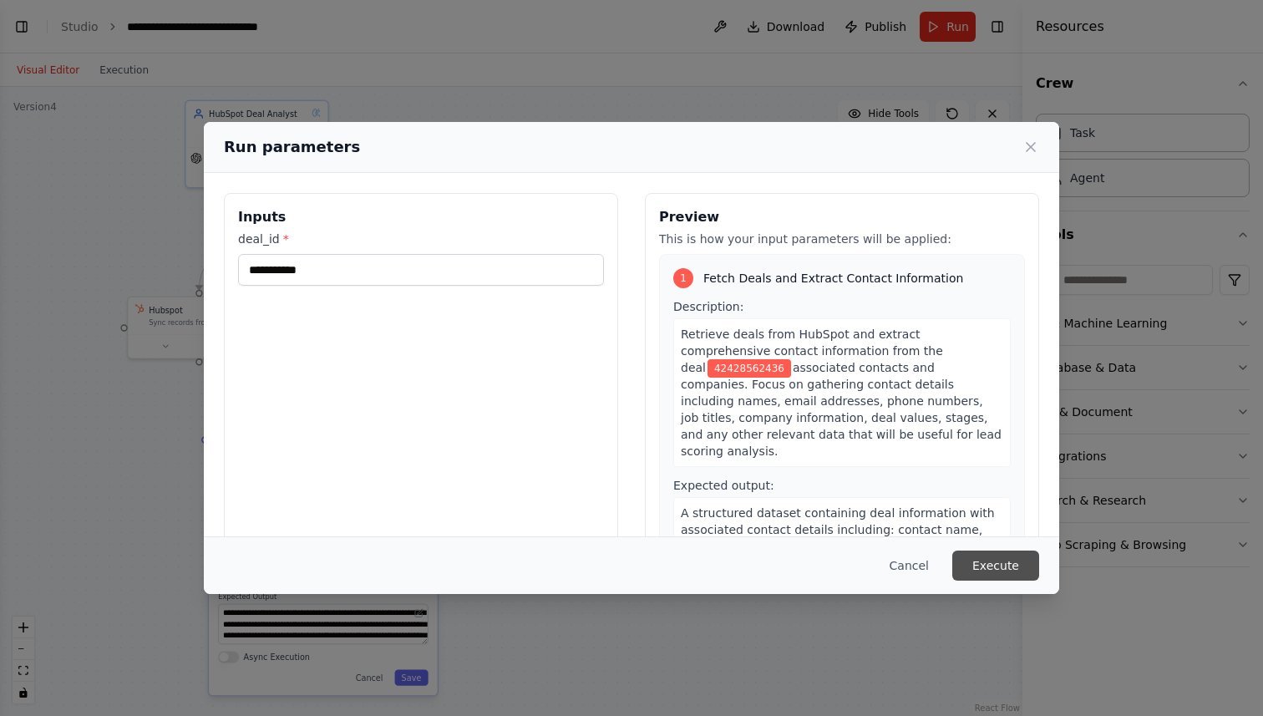
click at [1006, 571] on button "Execute" at bounding box center [996, 566] width 87 height 30
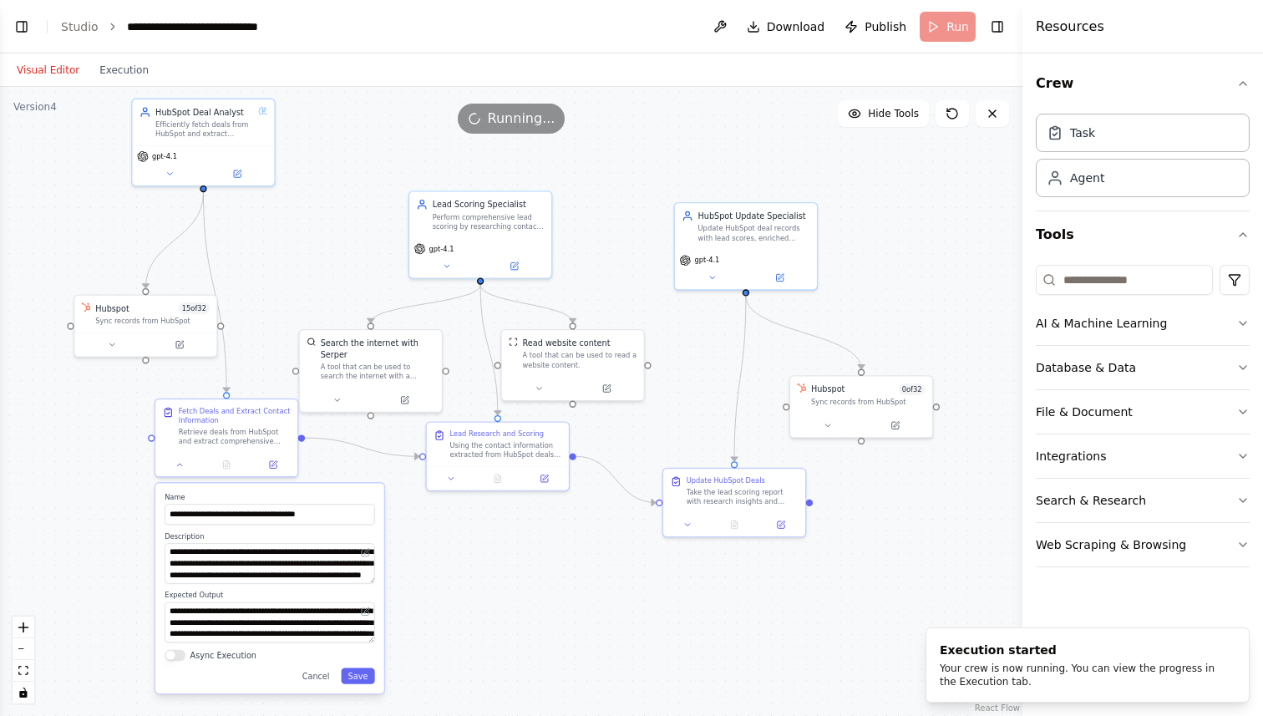
drag, startPoint x: 972, startPoint y: 221, endPoint x: 919, endPoint y: 220, distance: 52.7
click at [919, 220] on div ".deletable-edge-delete-btn { width: 20px; height: 20px; border: 0px solid #ffff…" at bounding box center [511, 401] width 1023 height 629
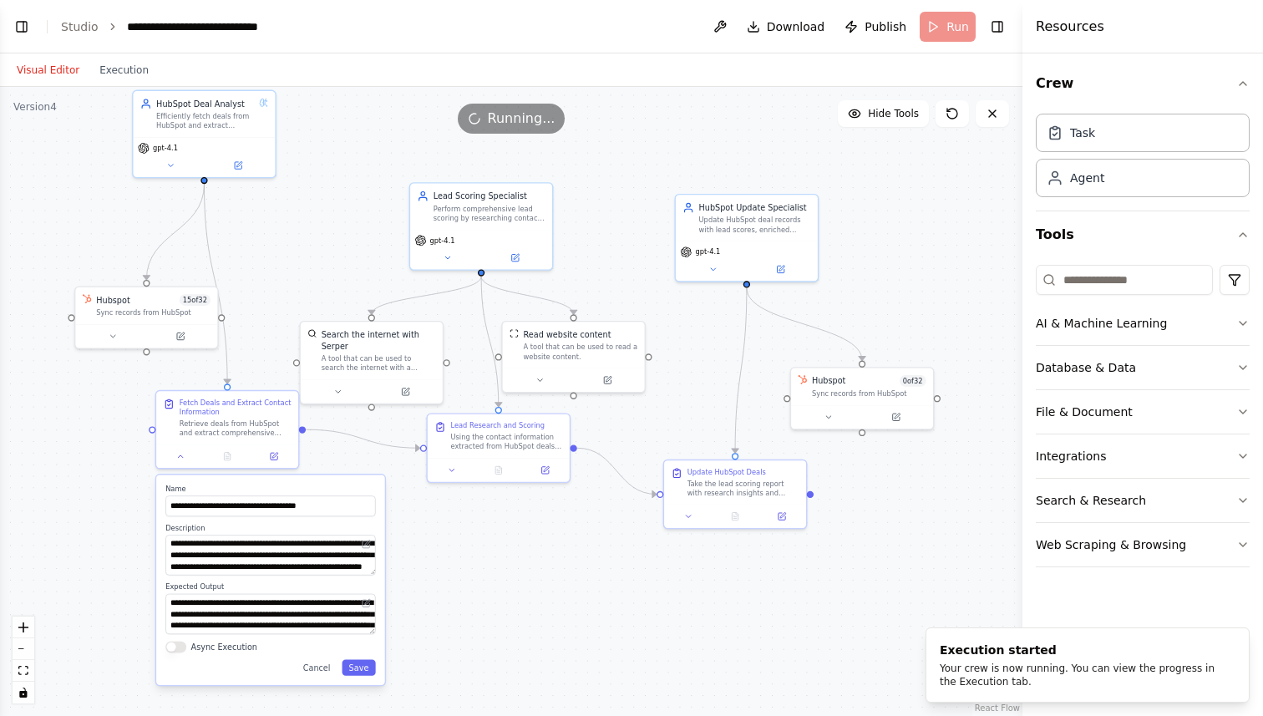
drag, startPoint x: 936, startPoint y: 251, endPoint x: 936, endPoint y: 211, distance: 40.1
click at [936, 211] on div ".deletable-edge-delete-btn { width: 20px; height: 20px; border: 0px solid #ffff…" at bounding box center [511, 401] width 1023 height 629
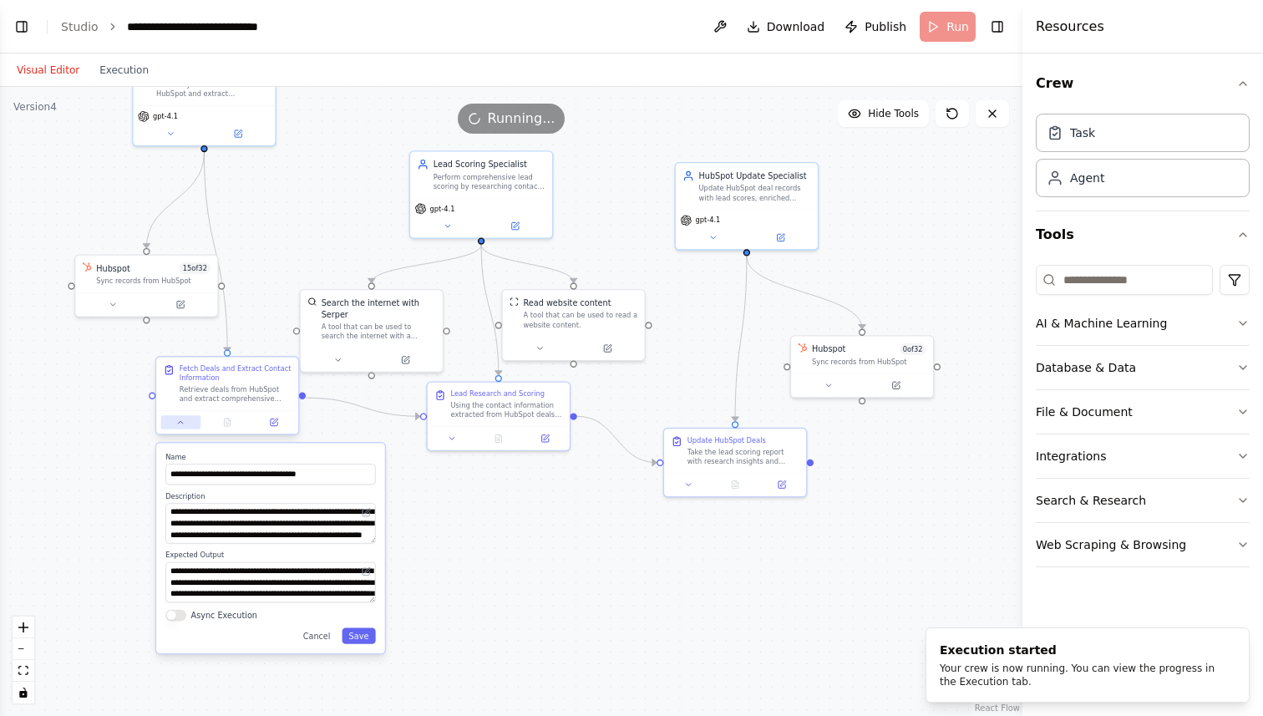
click at [178, 421] on icon at bounding box center [180, 422] width 9 height 9
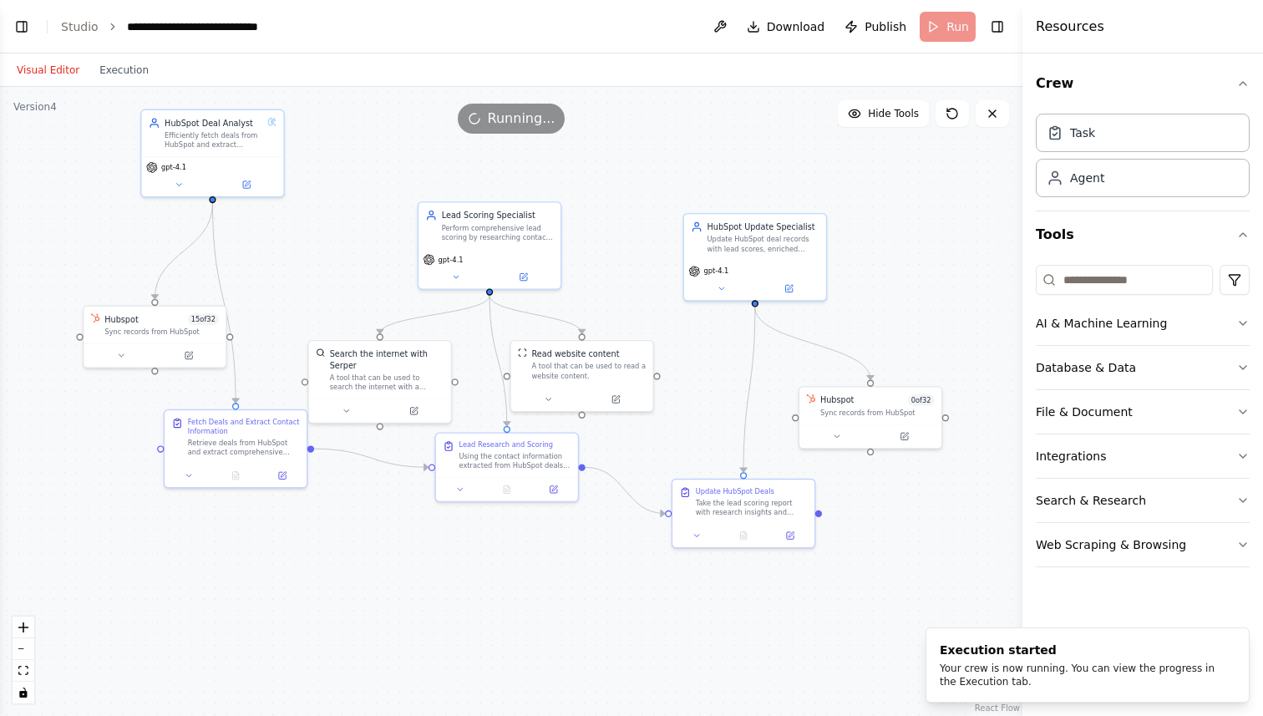
drag, startPoint x: 79, startPoint y: 419, endPoint x: 87, endPoint y: 471, distance: 52.5
click at [87, 471] on div ".deletable-edge-delete-btn { width: 20px; height: 20px; border: 0px solid #ffff…" at bounding box center [511, 401] width 1023 height 629
click at [18, 23] on button "Toggle Left Sidebar" at bounding box center [21, 26] width 23 height 23
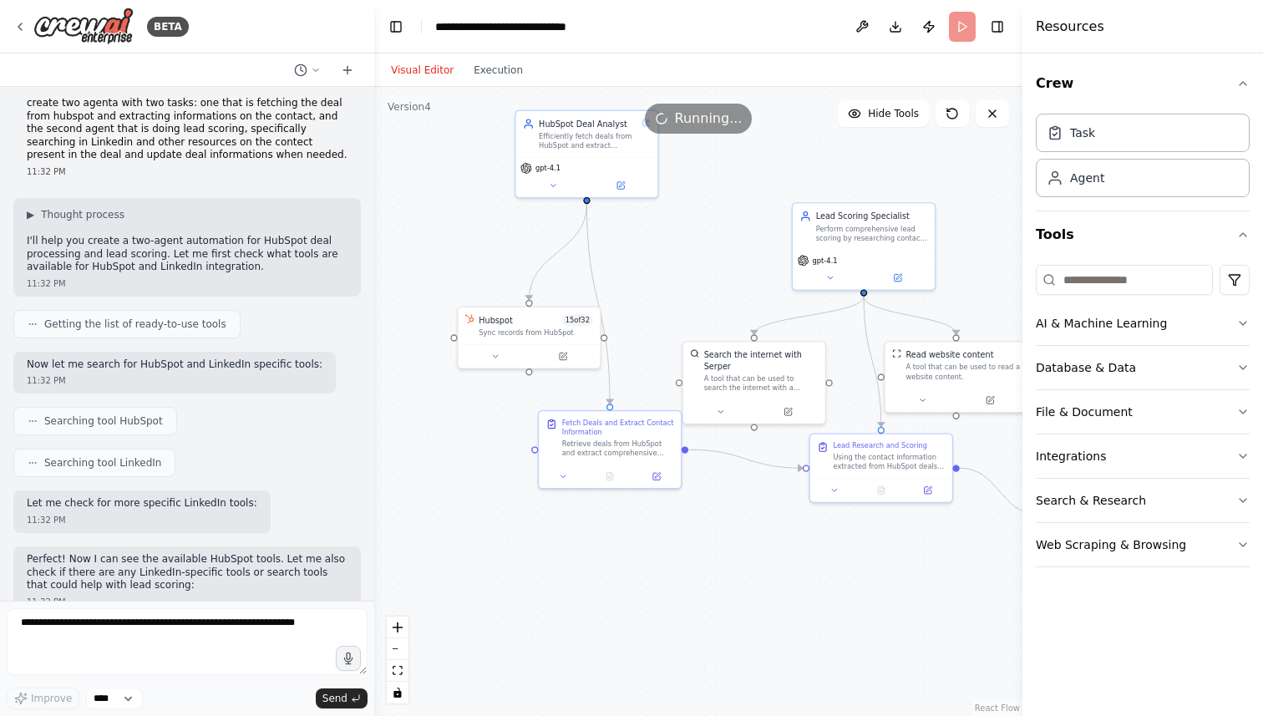
scroll to position [0, 0]
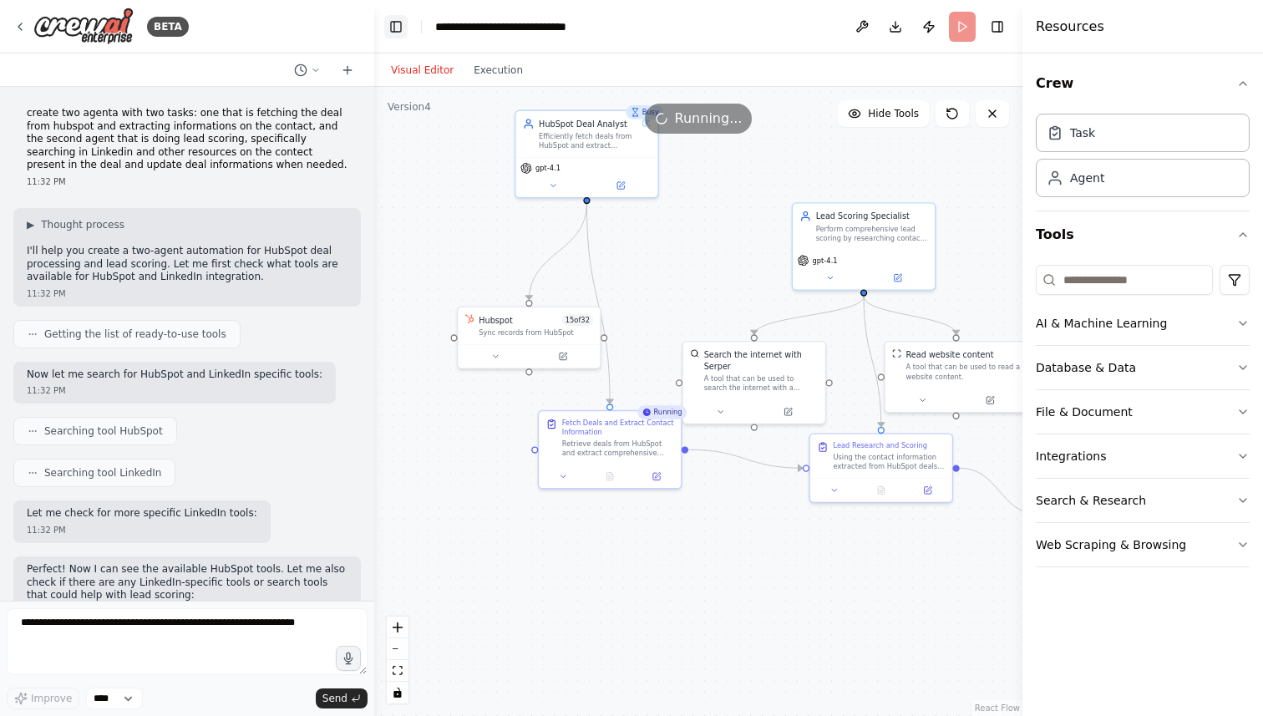
click at [390, 27] on button "Toggle Left Sidebar" at bounding box center [395, 26] width 23 height 23
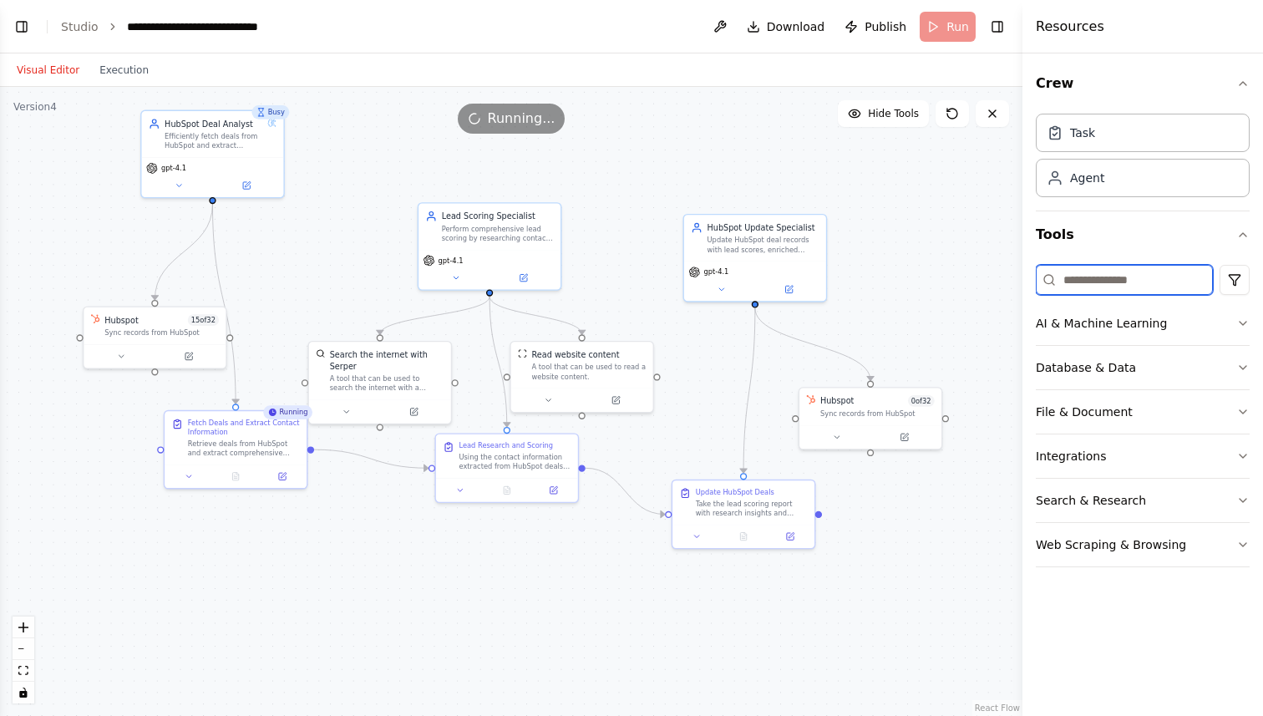
click at [1091, 283] on input at bounding box center [1124, 280] width 177 height 30
click at [1138, 448] on button "Integrations" at bounding box center [1143, 456] width 214 height 43
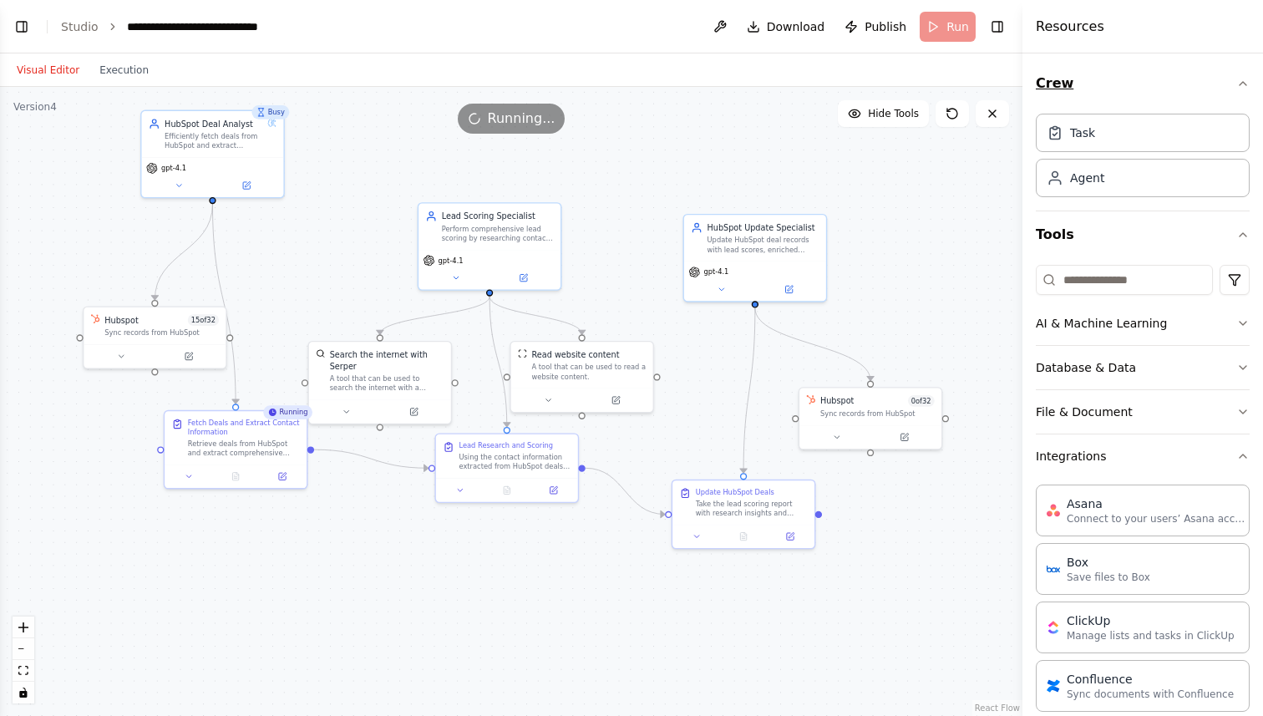
click at [1237, 84] on icon "button" at bounding box center [1243, 83] width 13 height 13
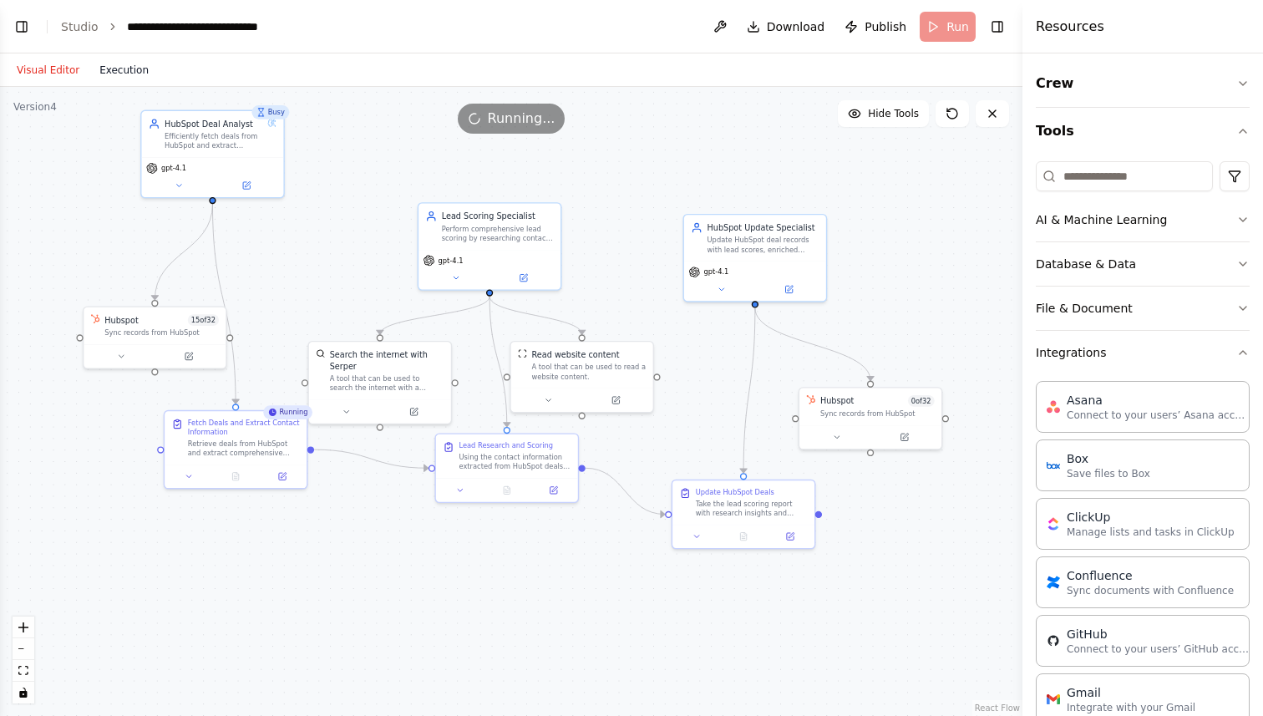
click at [125, 69] on button "Execution" at bounding box center [123, 70] width 69 height 20
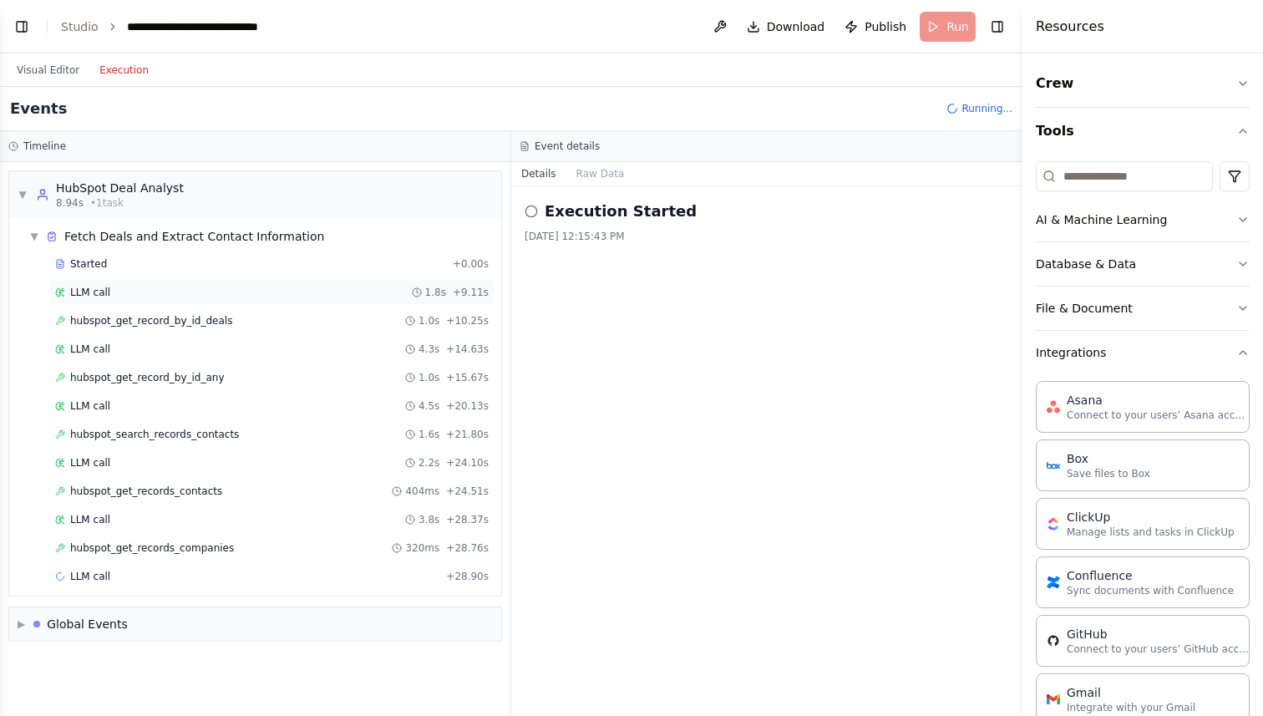
click at [104, 286] on span "LLM call" at bounding box center [90, 292] width 40 height 13
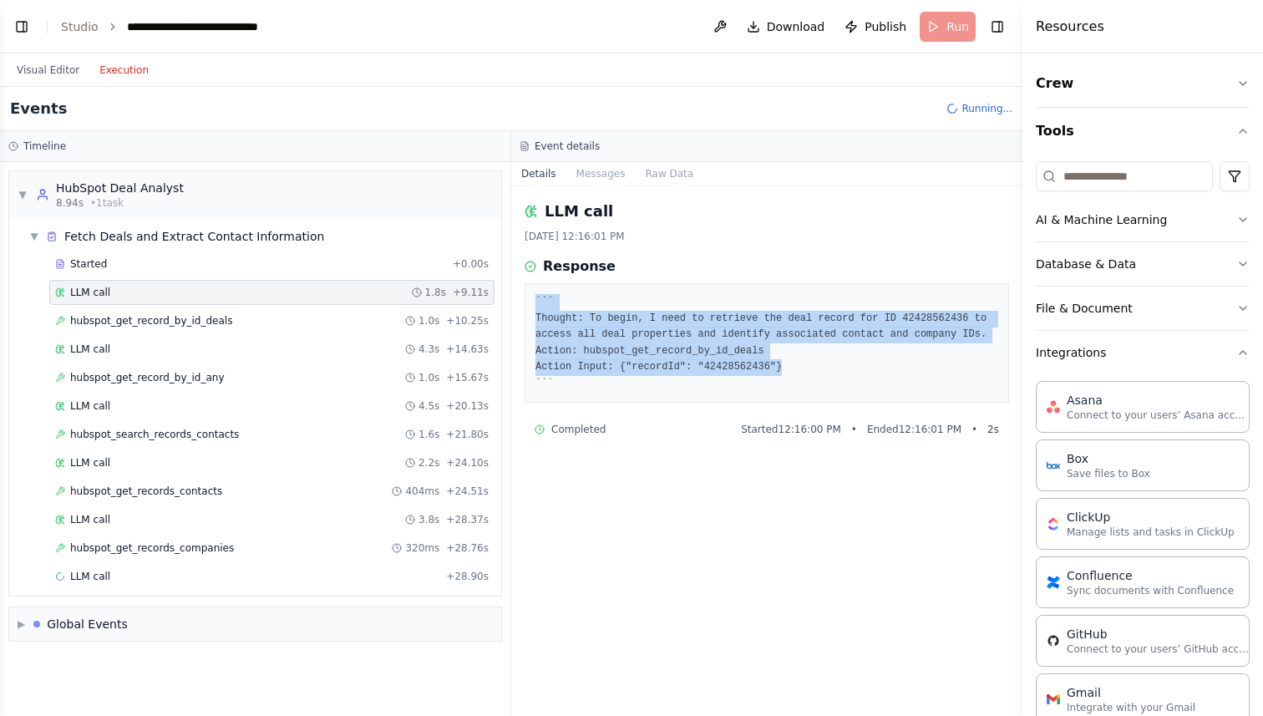
drag, startPoint x: 801, startPoint y: 371, endPoint x: 534, endPoint y: 310, distance: 274.3
click at [534, 310] on div "``` Thought: To begin, I need to retrieve the deal record for ID 42428562436 to…" at bounding box center [767, 342] width 485 height 119
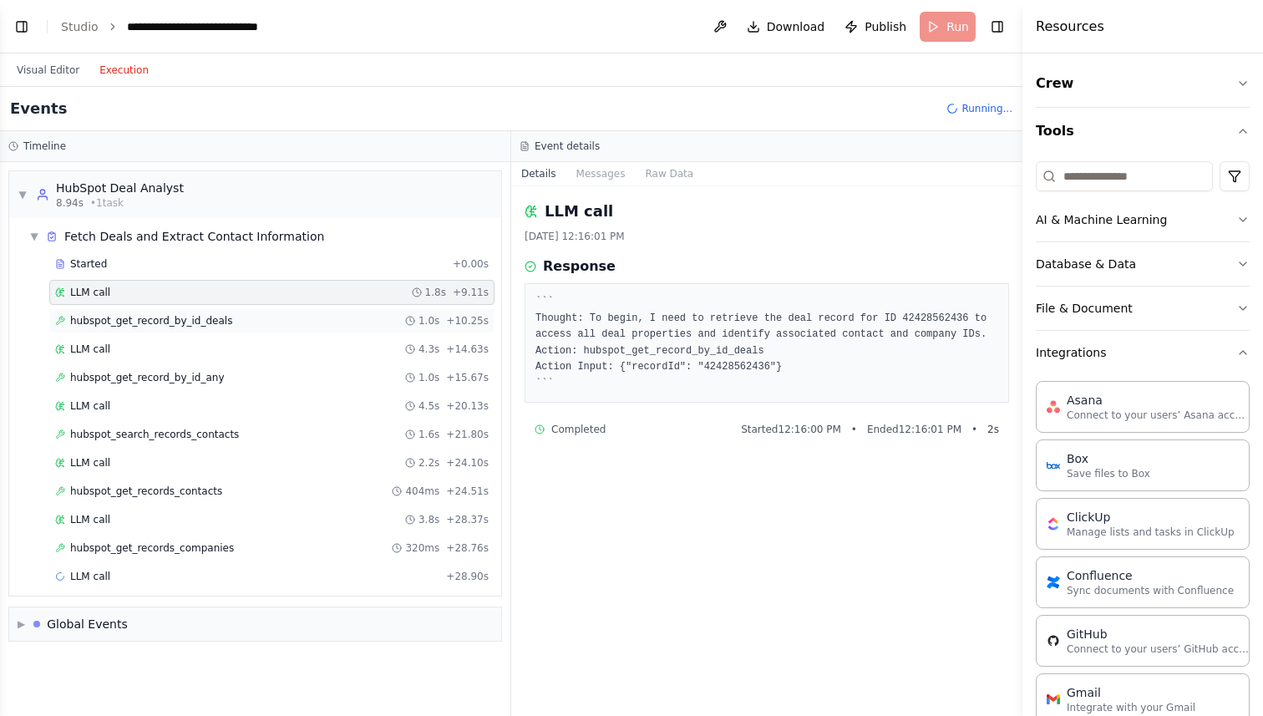
click at [178, 320] on span "hubspot_get_record_by_id_deals" at bounding box center [151, 320] width 162 height 13
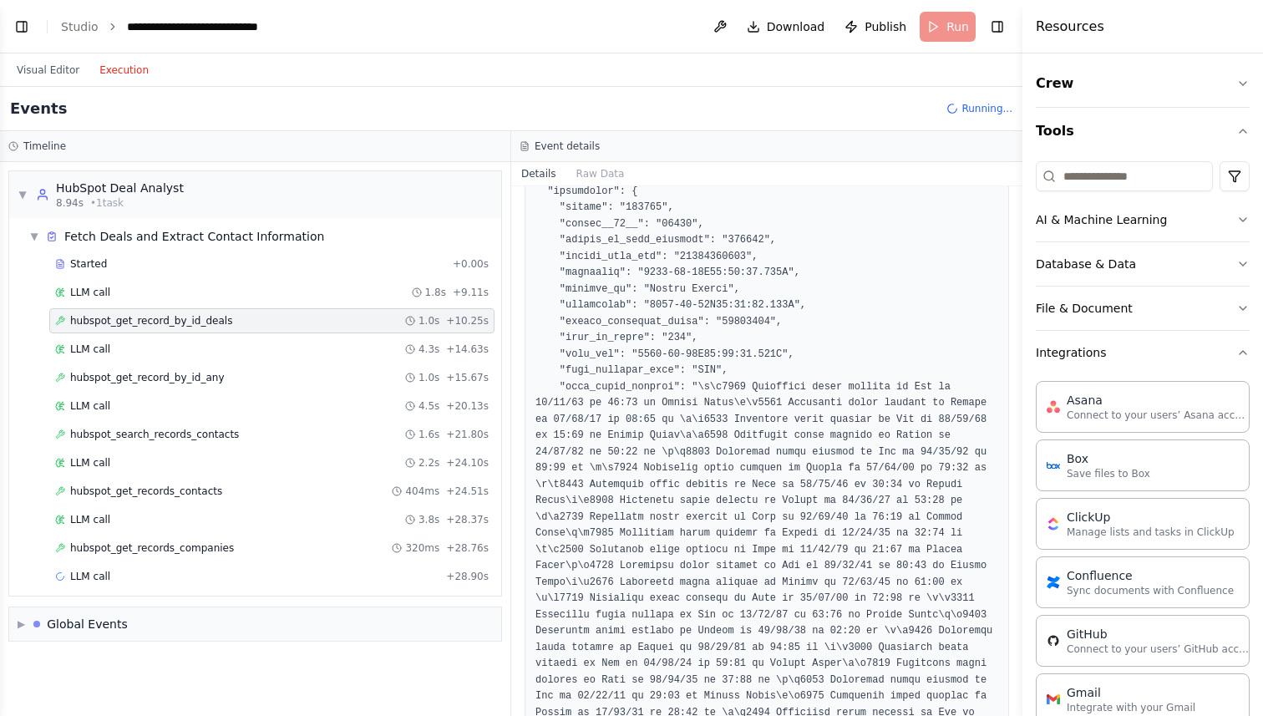
scroll to position [277, 0]
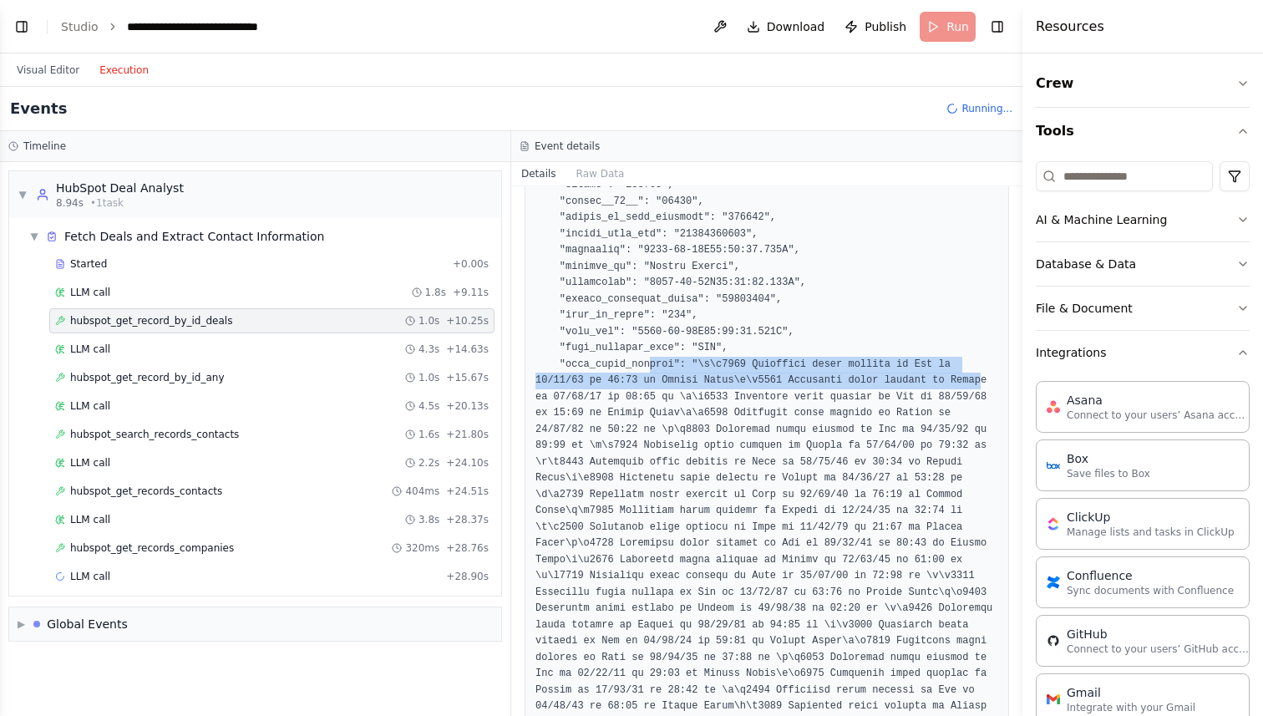
drag, startPoint x: 649, startPoint y: 370, endPoint x: 980, endPoint y: 384, distance: 331.2
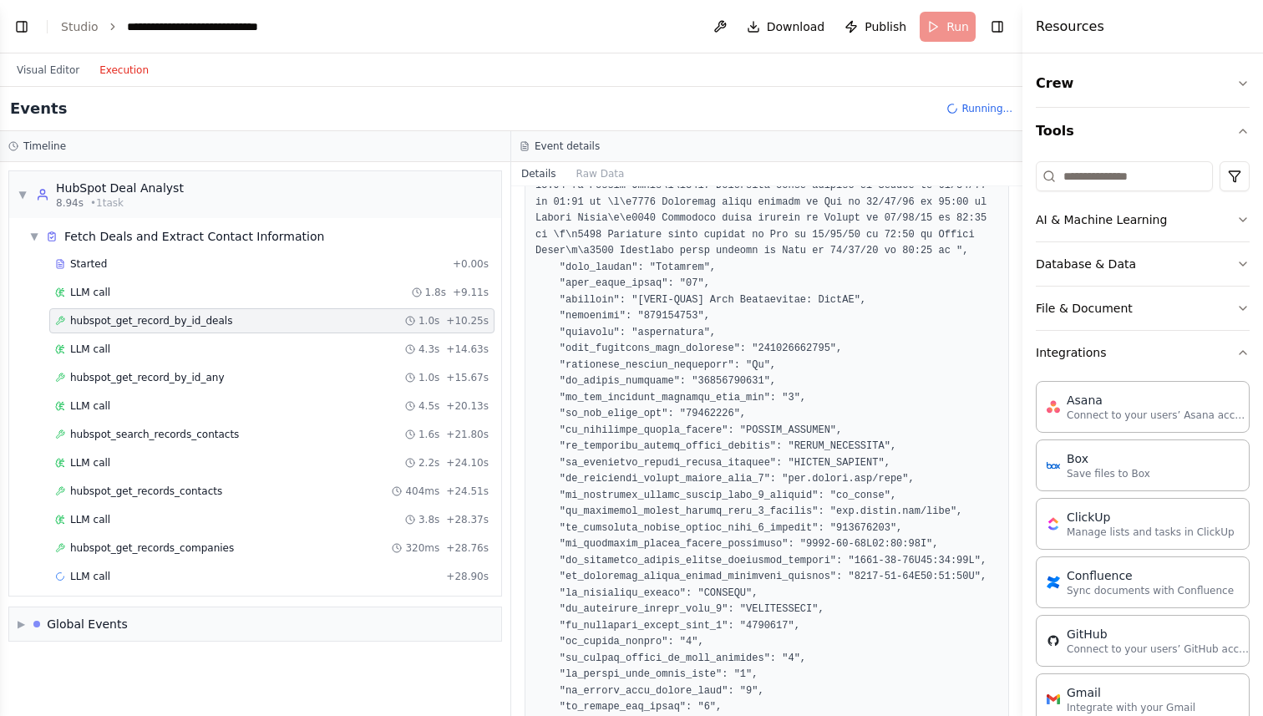
scroll to position [857, 0]
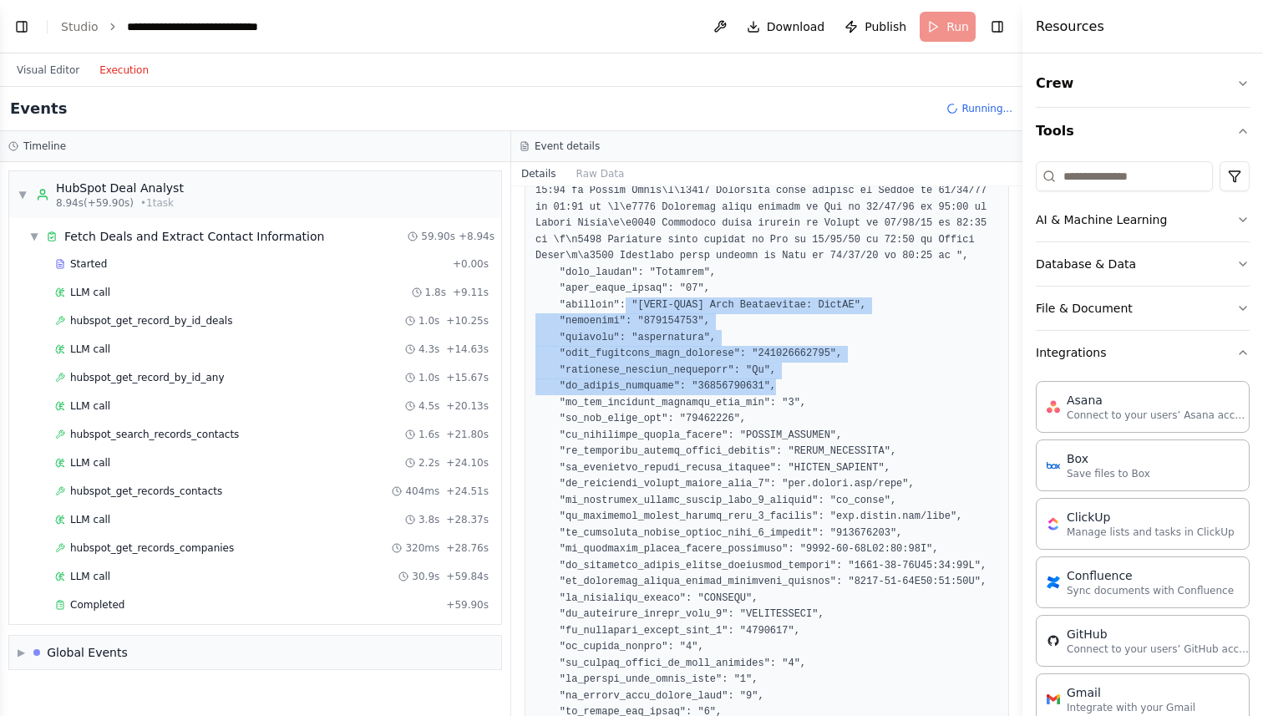
drag, startPoint x: 625, startPoint y: 298, endPoint x: 933, endPoint y: 392, distance: 321.4
click at [933, 392] on pre at bounding box center [767, 697] width 463 height 2298
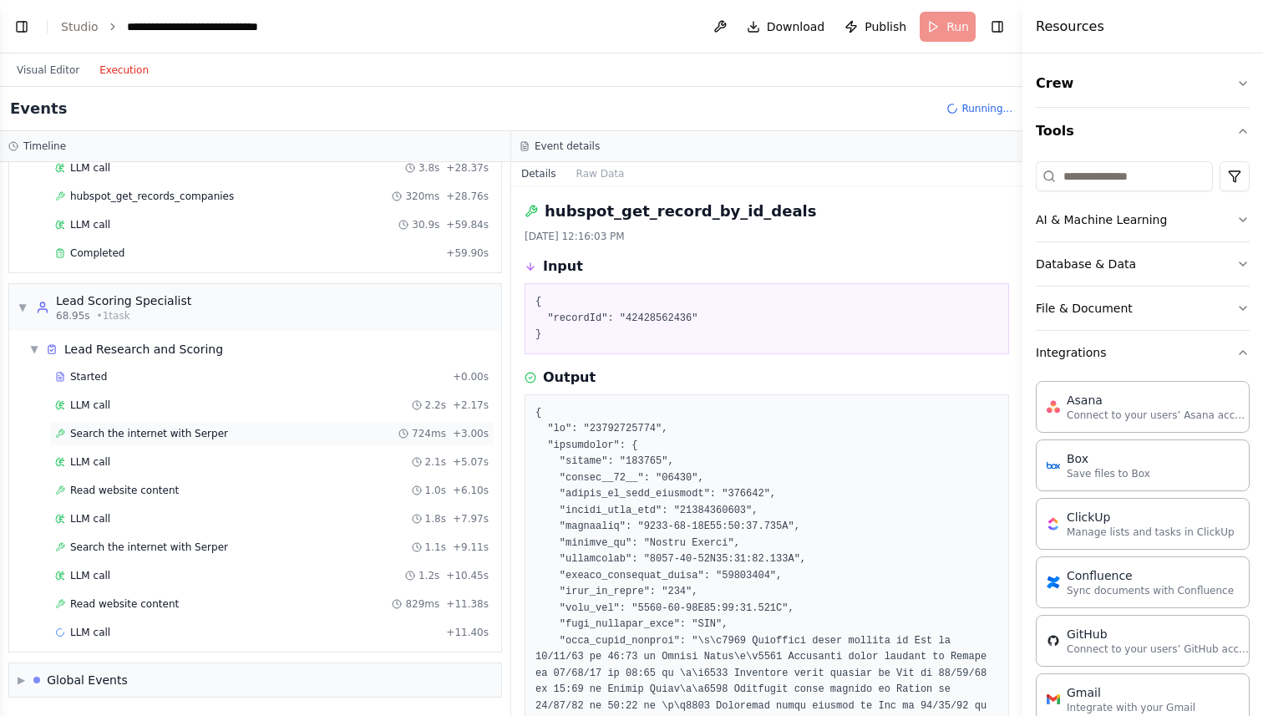
scroll to position [375, 0]
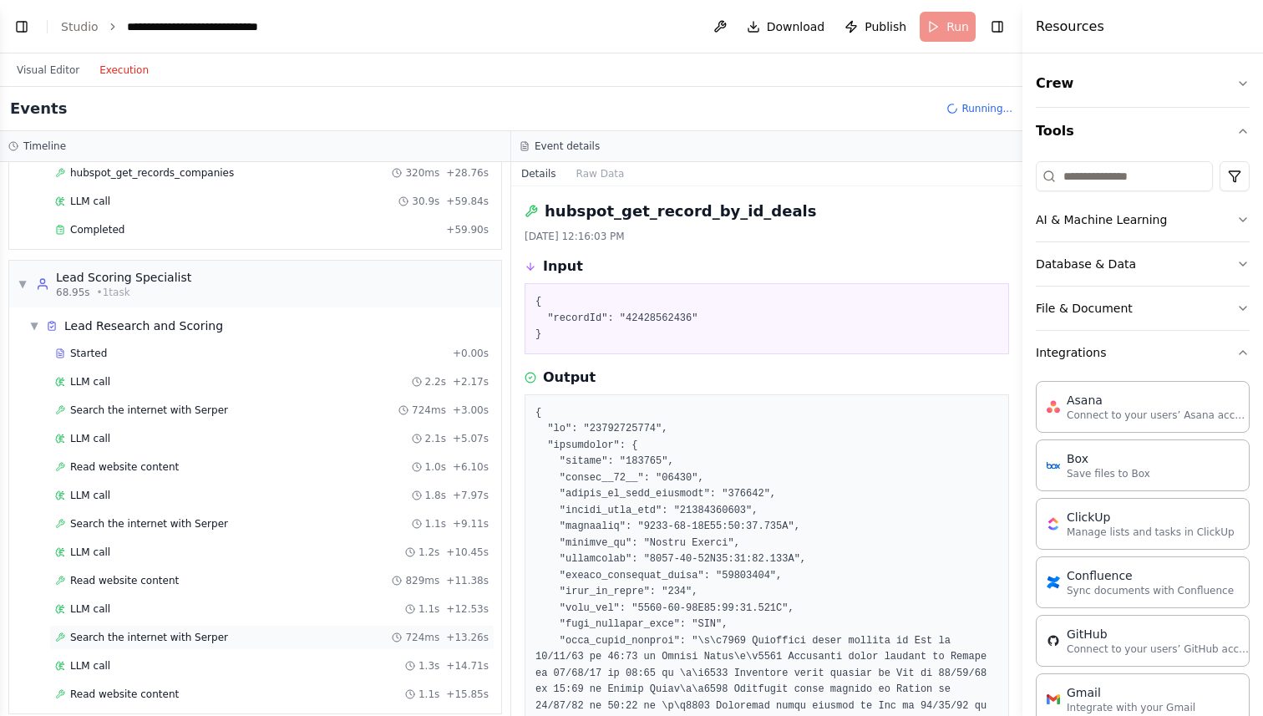
click at [205, 634] on span "Search the internet with Serper" at bounding box center [149, 637] width 158 height 13
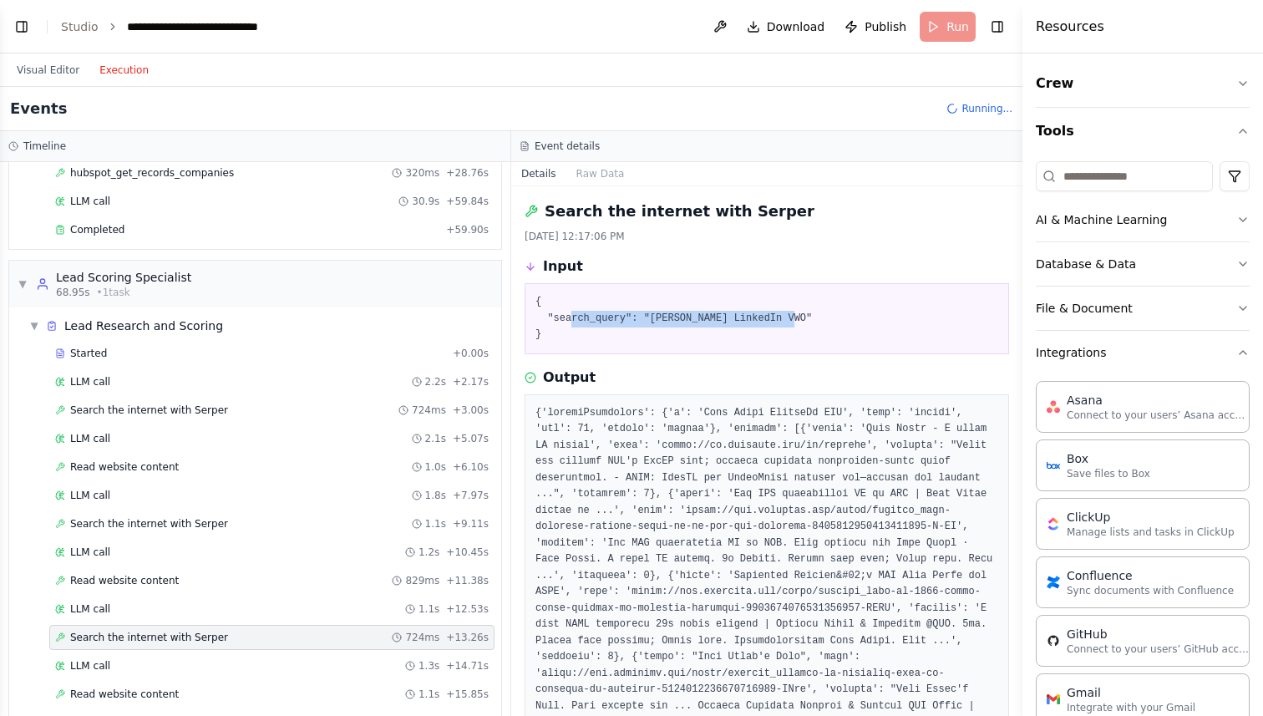
drag, startPoint x: 816, startPoint y: 322, endPoint x: 562, endPoint y: 320, distance: 253.2
click at [567, 318] on pre "{ "search_query": "Ajay Yadav LinkedIn VWO" }" at bounding box center [767, 318] width 463 height 49
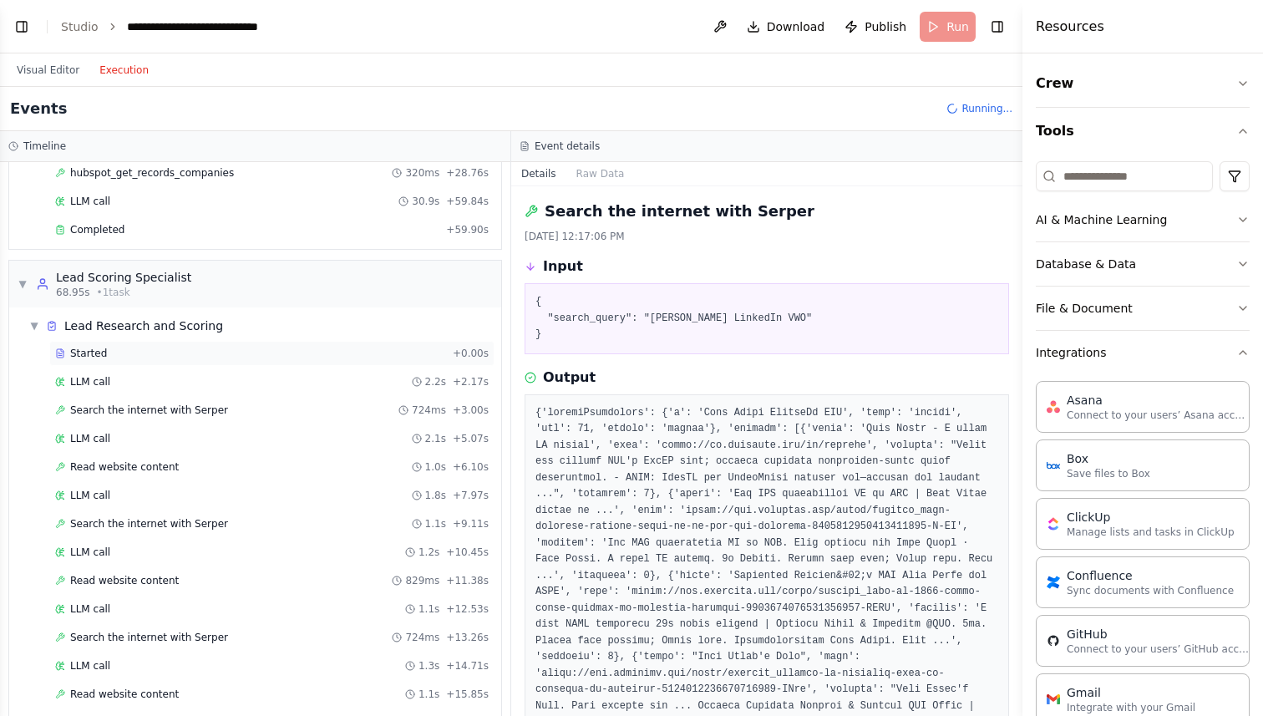
click at [156, 351] on div "Started" at bounding box center [250, 353] width 391 height 13
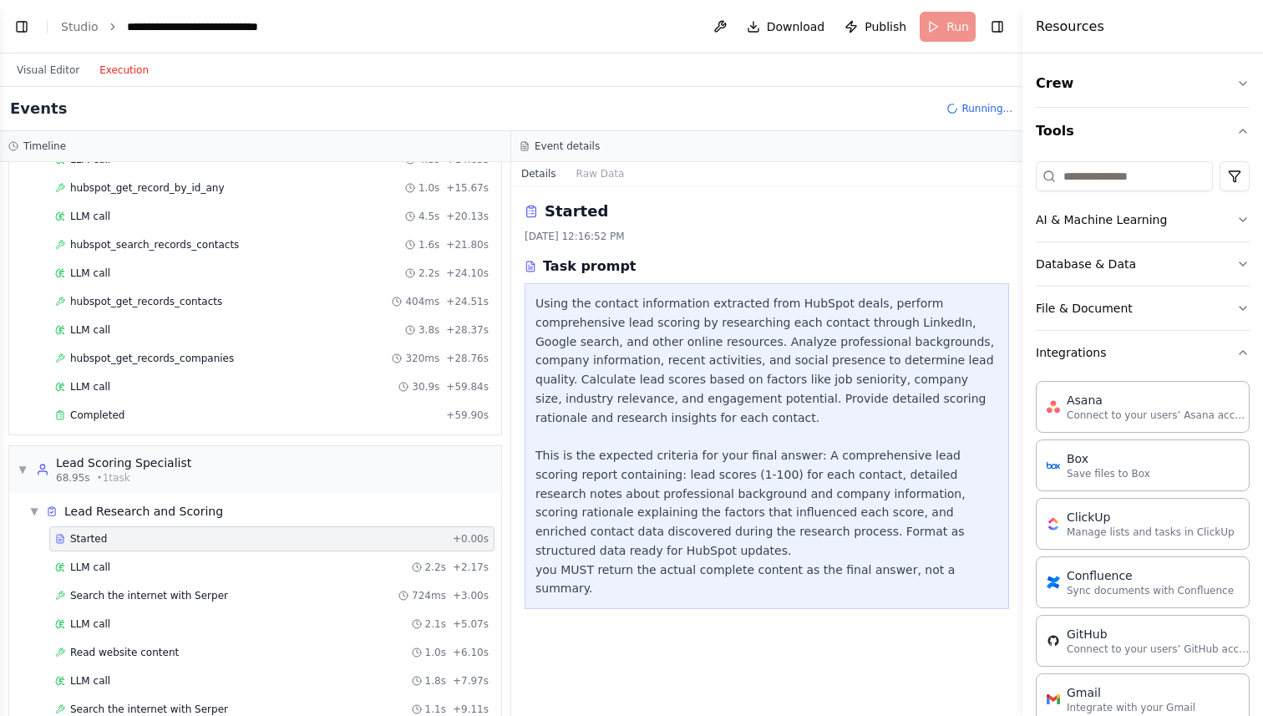
scroll to position [0, 0]
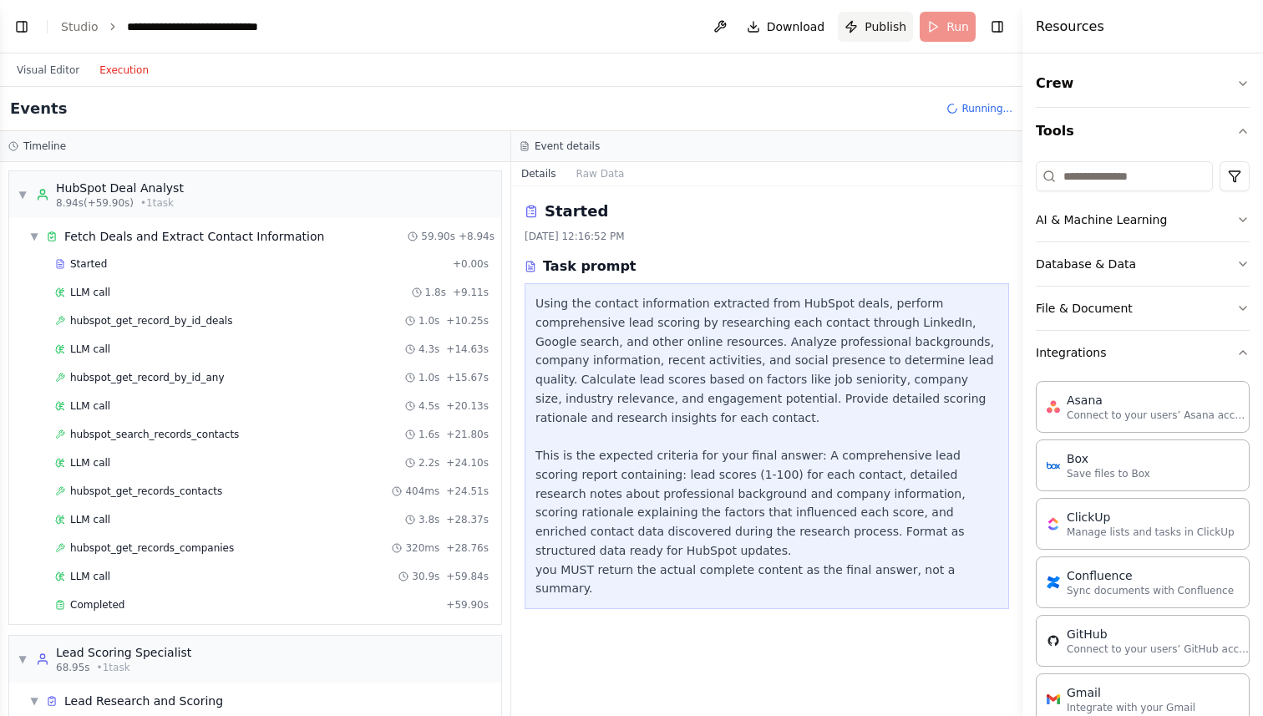
click at [885, 29] on span "Publish" at bounding box center [886, 26] width 42 height 17
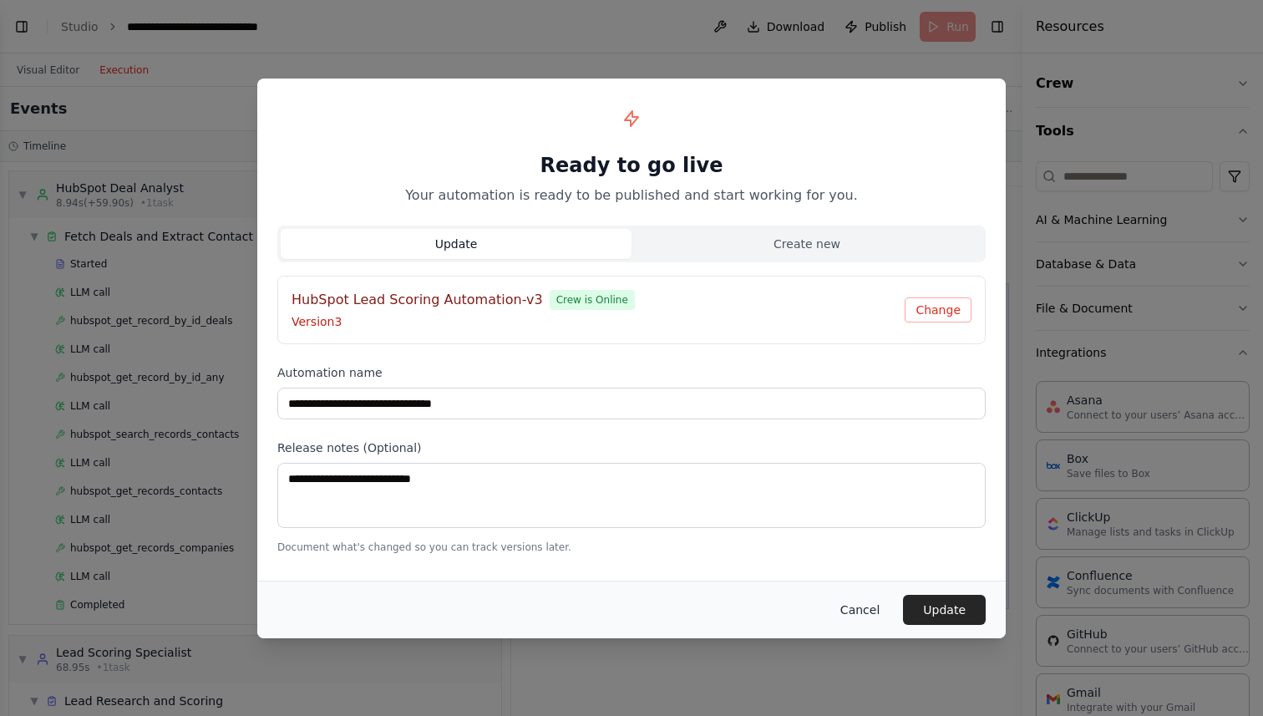
click at [857, 613] on button "Cancel" at bounding box center [860, 610] width 66 height 30
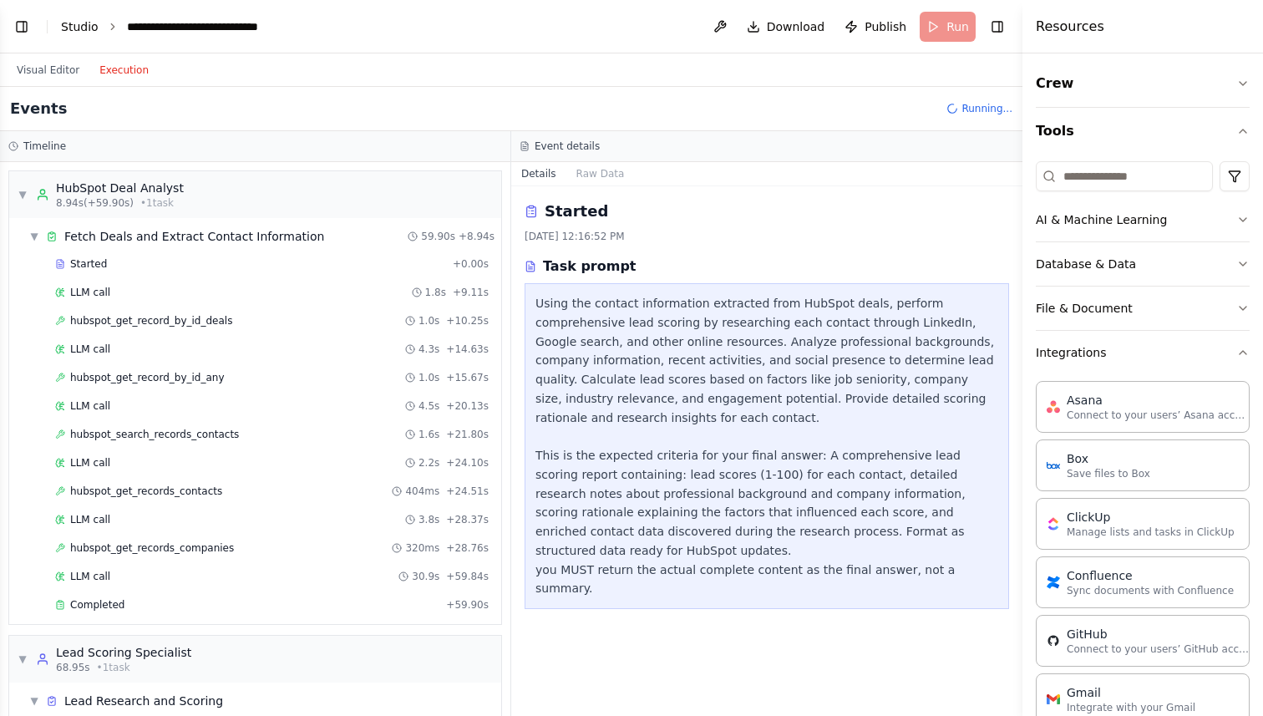
click at [79, 26] on link "Studio" at bounding box center [80, 26] width 38 height 13
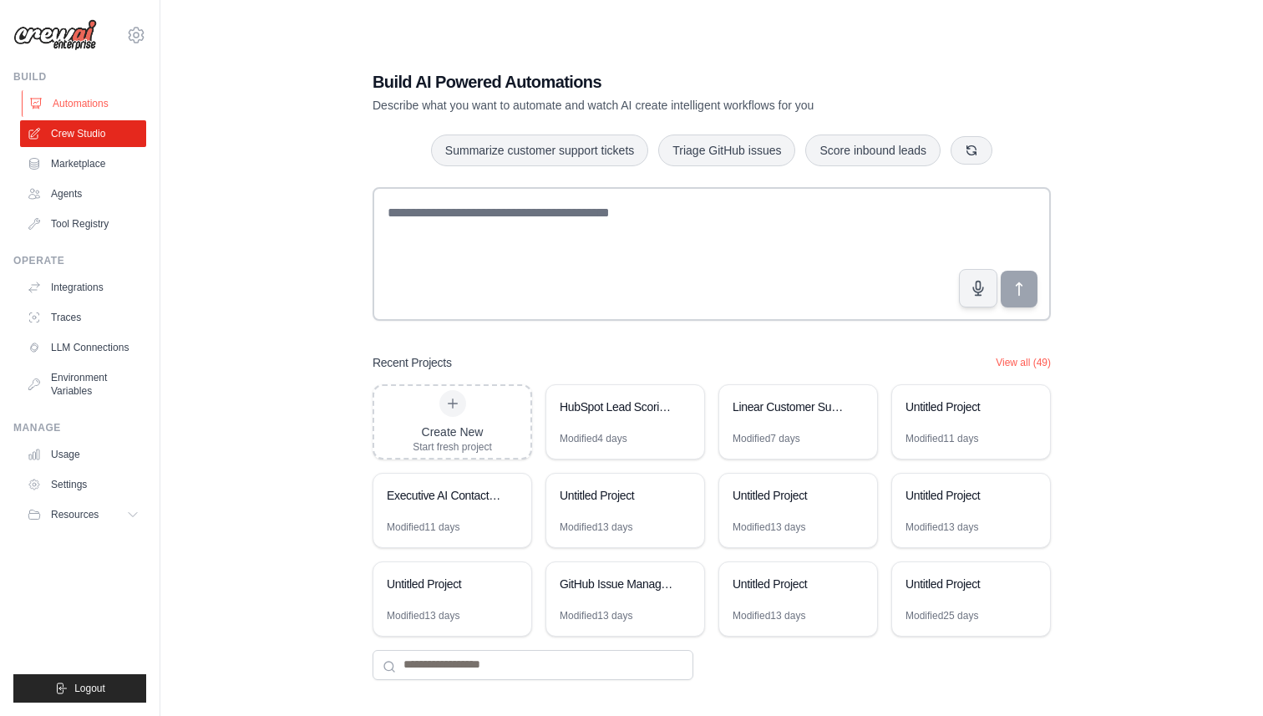
click at [72, 104] on link "Automations" at bounding box center [85, 103] width 126 height 27
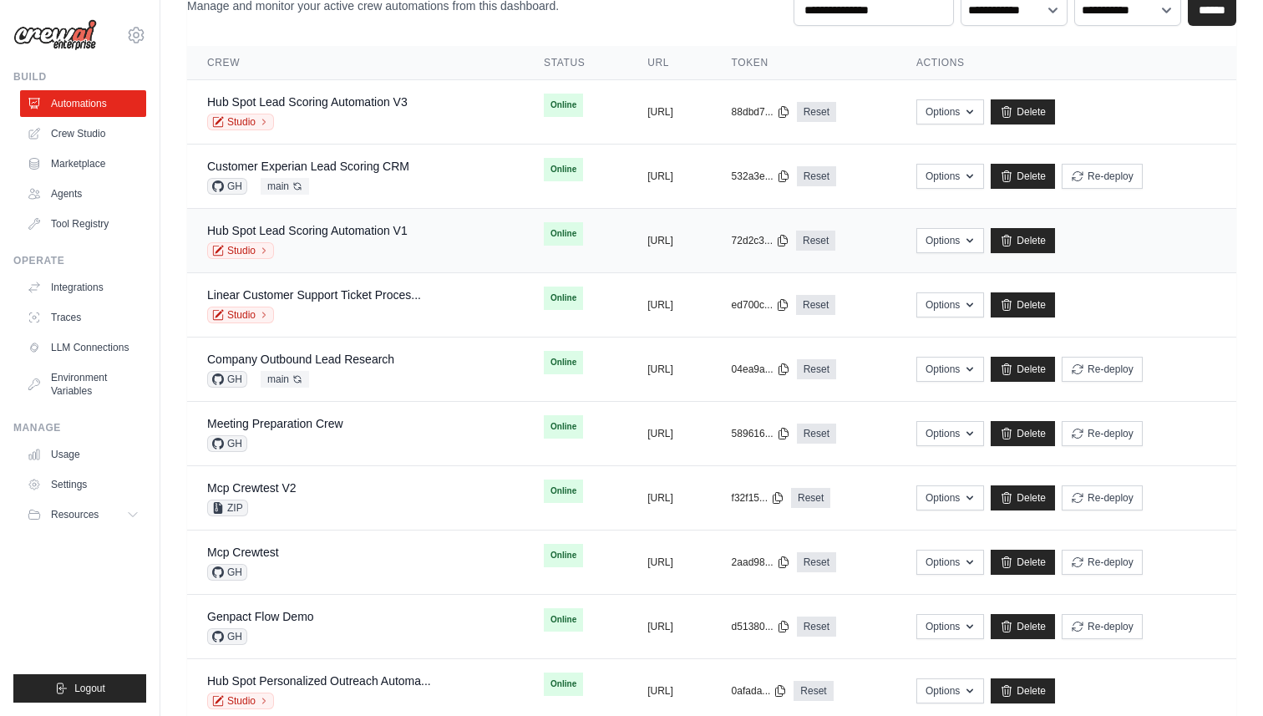
scroll to position [125, 0]
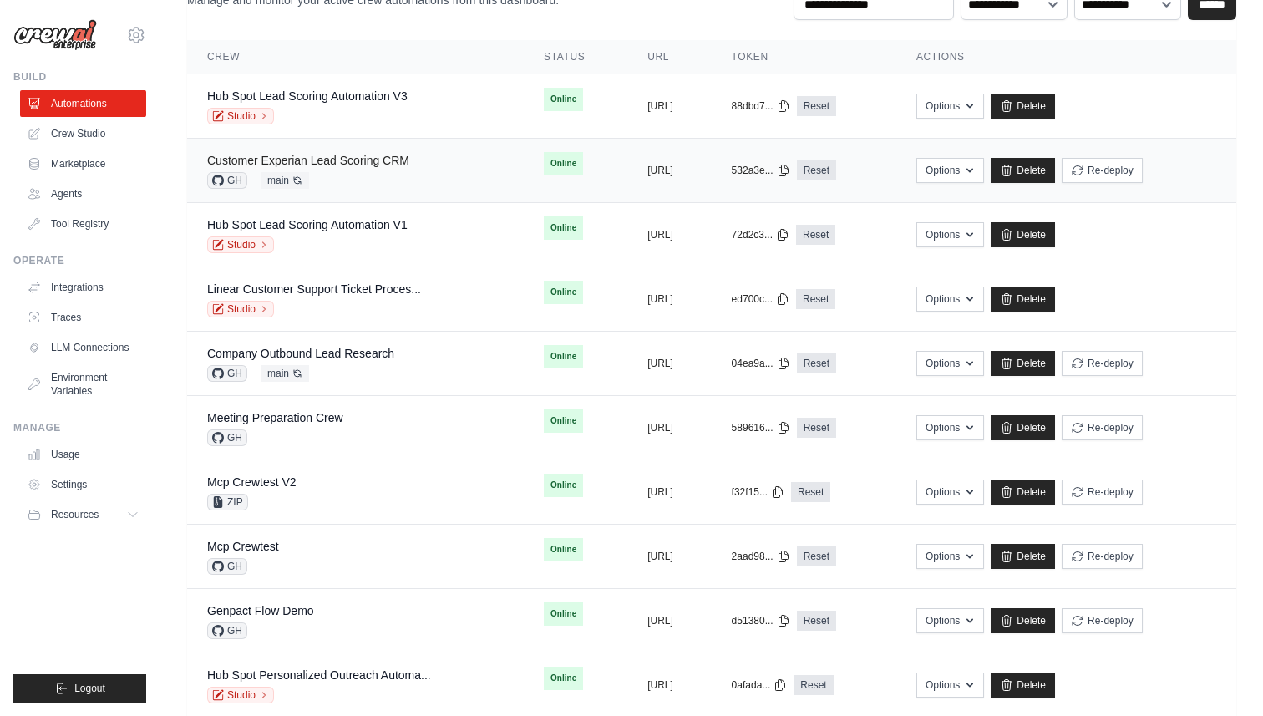
click at [367, 163] on link "Customer Experian Lead Scoring CRM" at bounding box center [308, 160] width 202 height 13
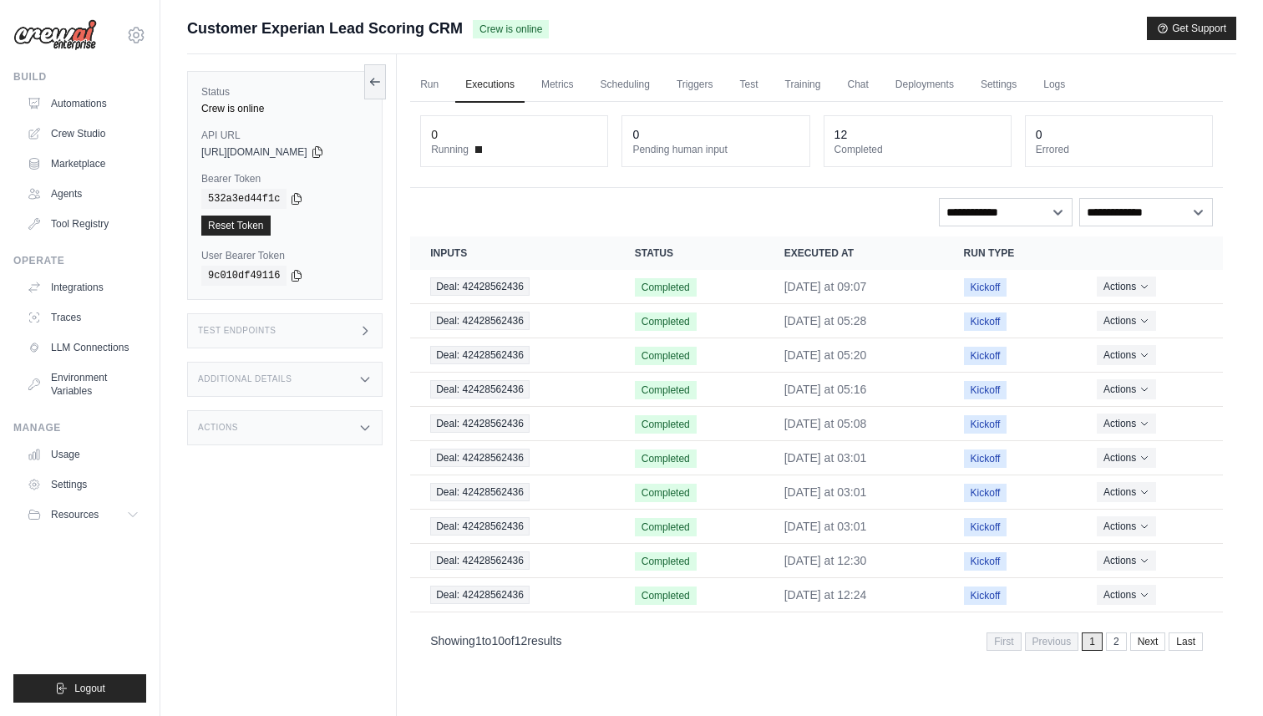
click at [360, 325] on icon at bounding box center [364, 330] width 13 height 13
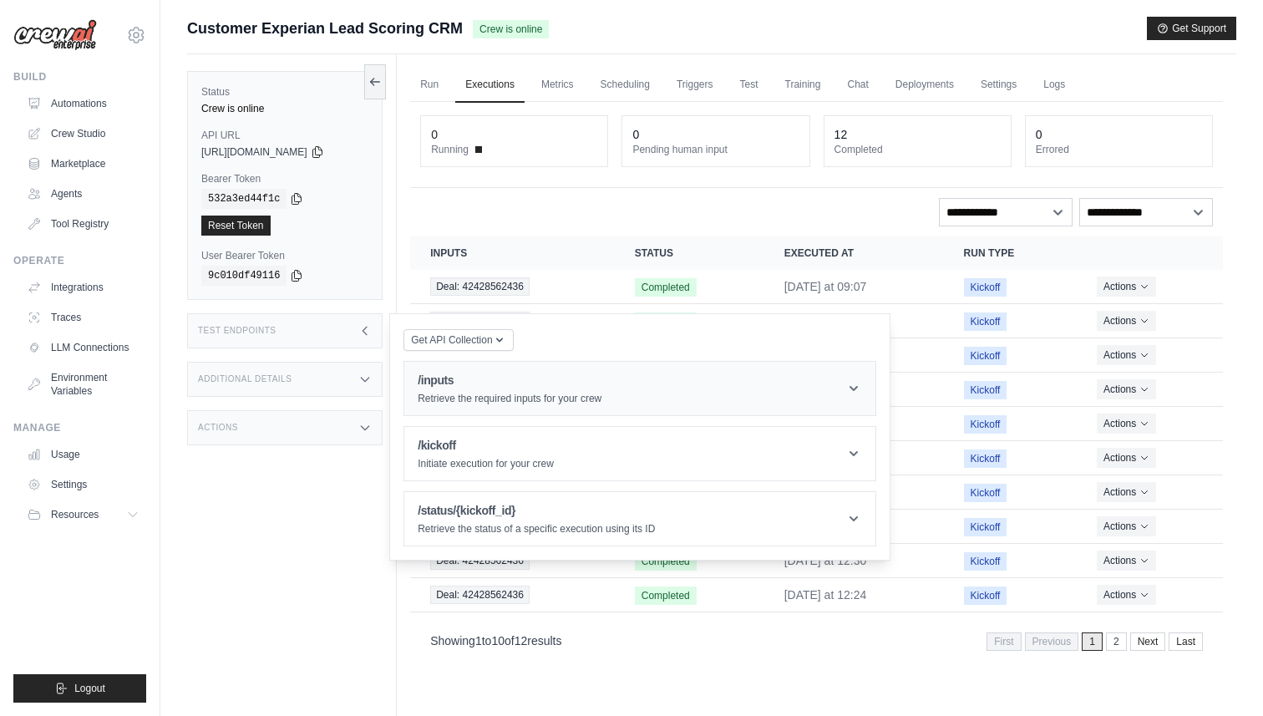
click at [483, 385] on h1 "/inputs" at bounding box center [510, 380] width 184 height 17
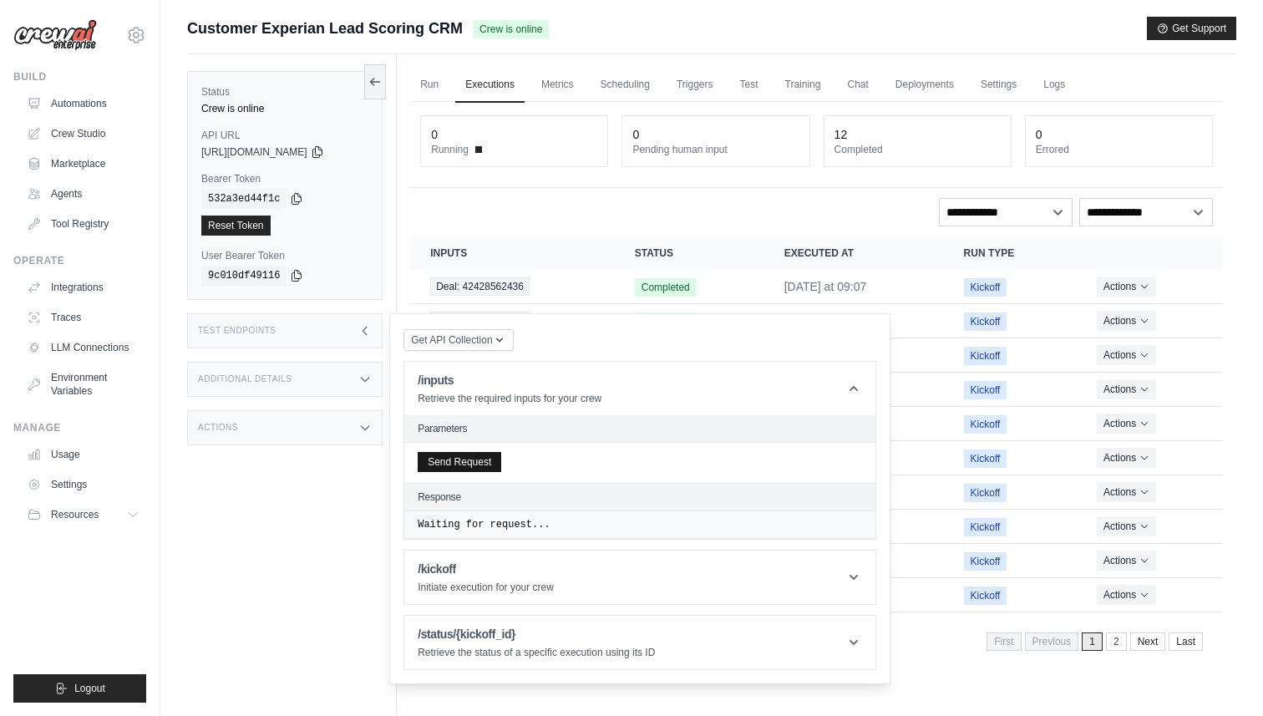
click at [474, 456] on button "Send Request" at bounding box center [460, 462] width 84 height 20
click at [518, 378] on h1 "/inputs" at bounding box center [510, 380] width 184 height 17
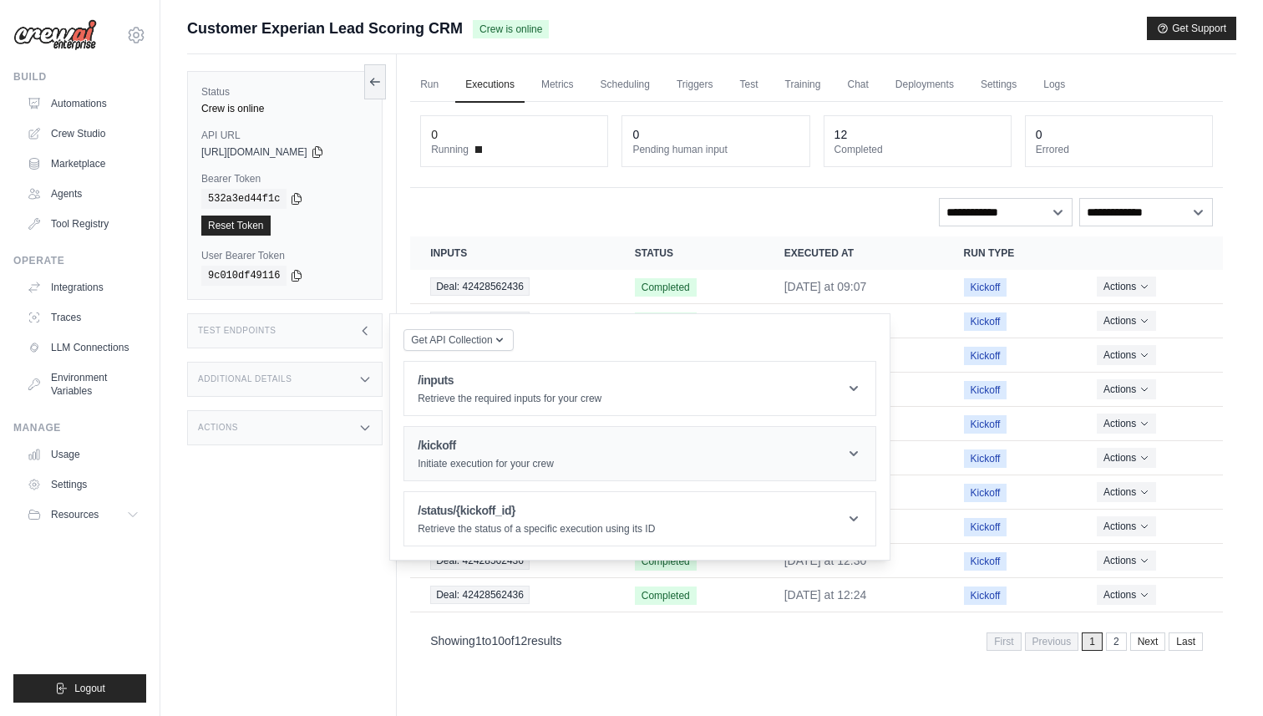
click at [483, 451] on h1 "/kickoff" at bounding box center [486, 445] width 136 height 17
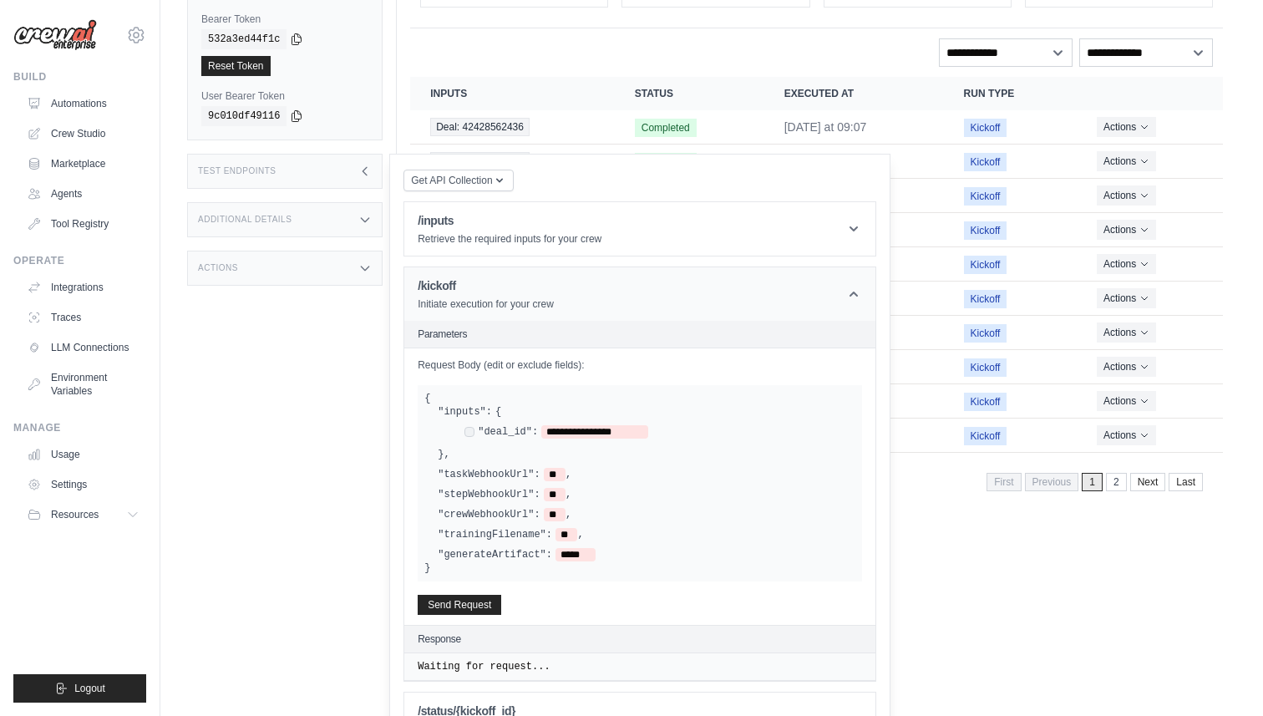
scroll to position [161, 0]
click at [503, 279] on h1 "/kickoff" at bounding box center [486, 284] width 136 height 17
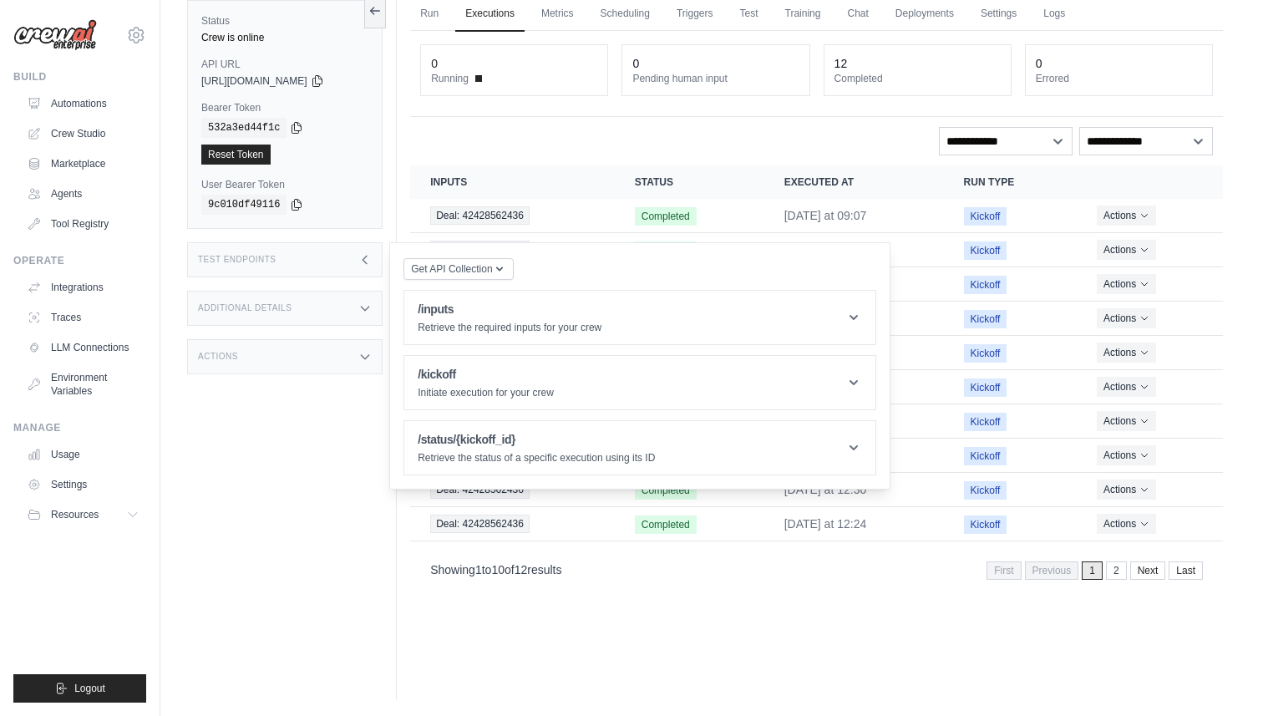
click at [365, 257] on icon at bounding box center [365, 260] width 4 height 8
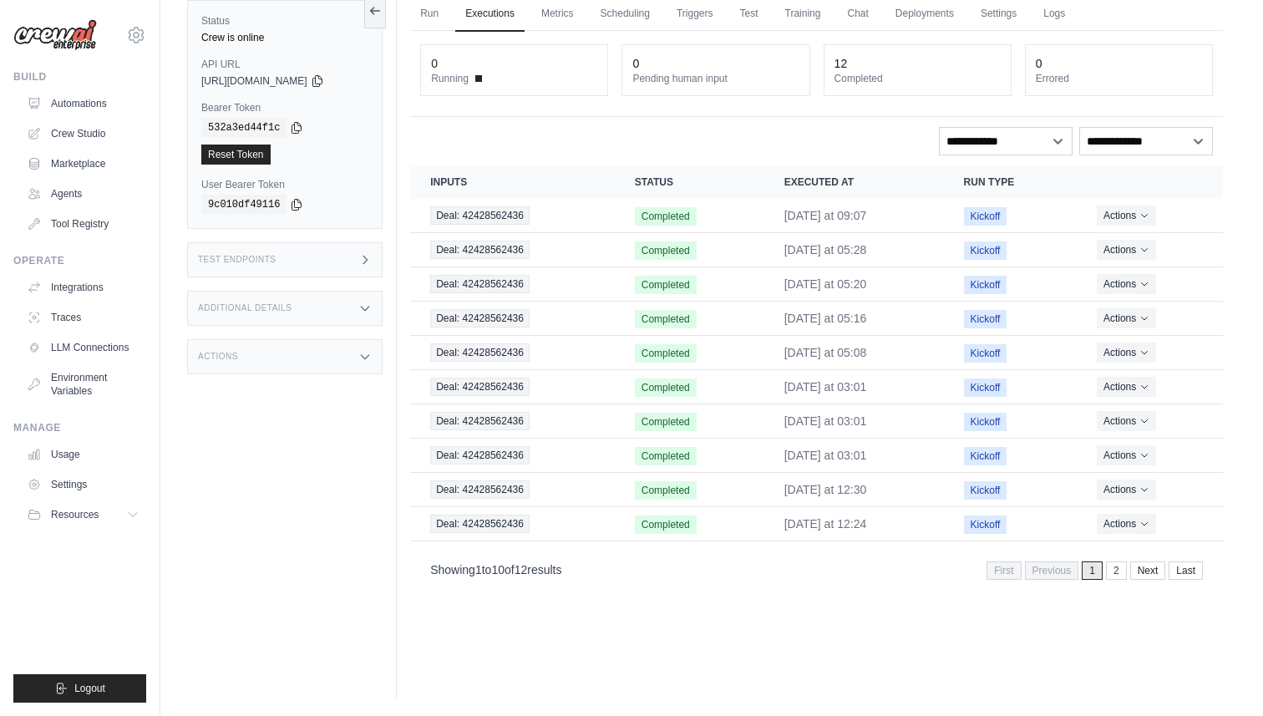
click at [358, 307] on icon at bounding box center [364, 308] width 13 height 13
click at [358, 307] on div "Additional Details" at bounding box center [285, 308] width 196 height 35
click at [353, 358] on div "Actions" at bounding box center [285, 356] width 196 height 35
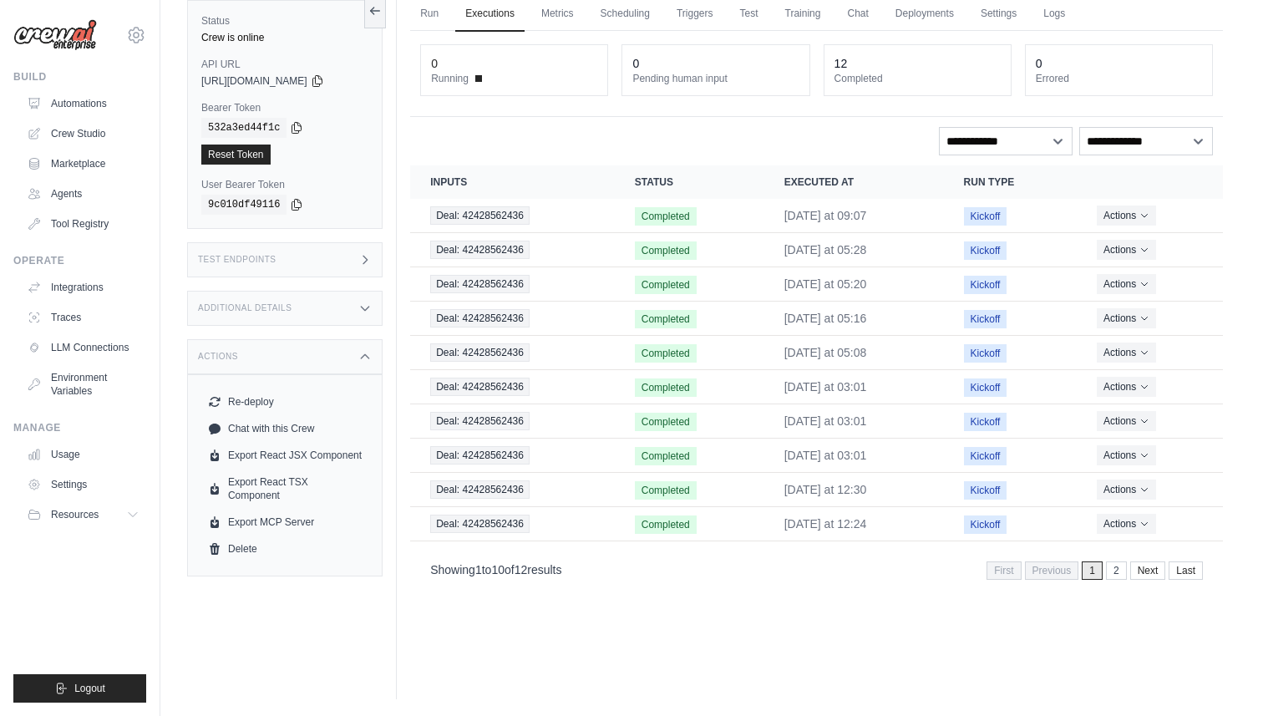
click at [359, 355] on icon at bounding box center [364, 356] width 13 height 13
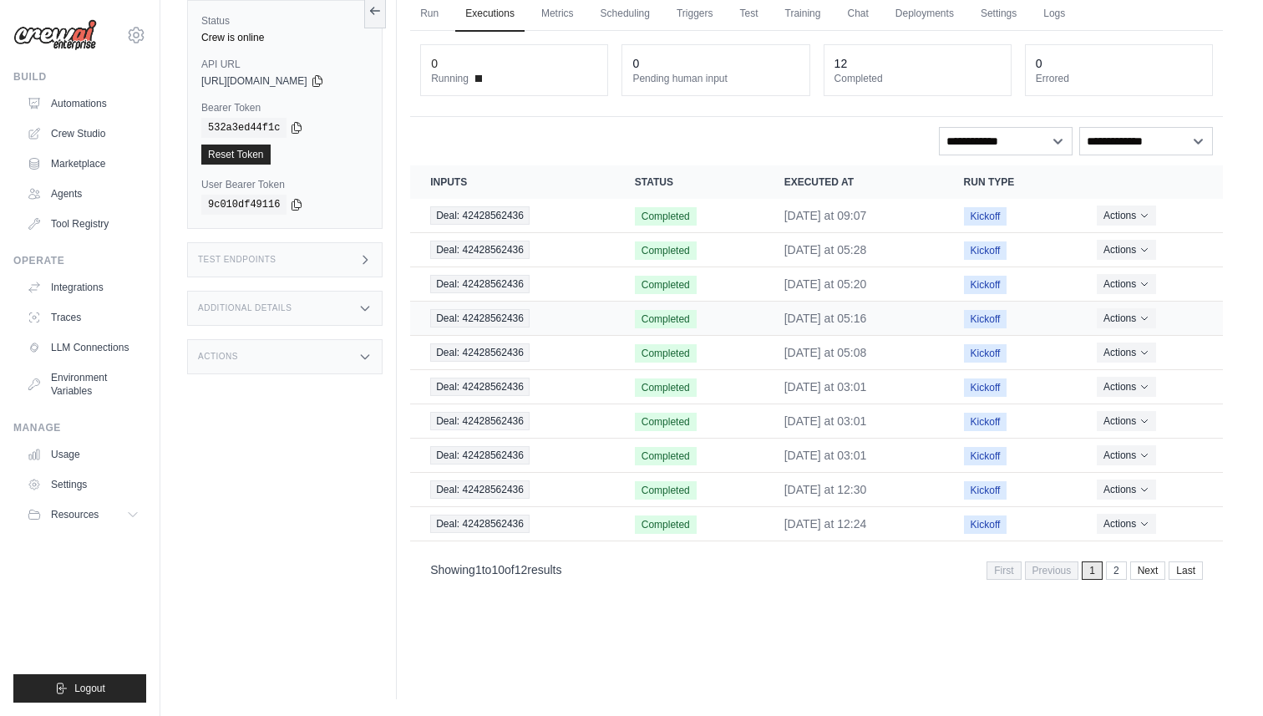
scroll to position [0, 0]
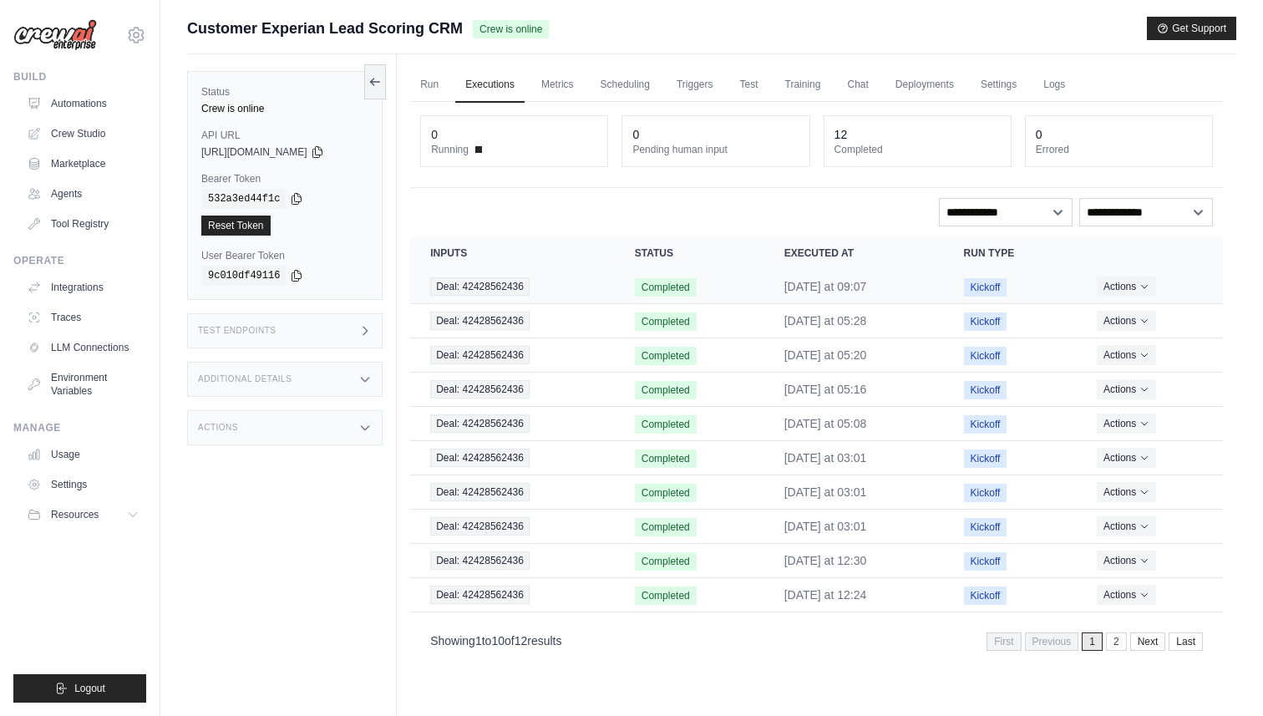
click at [545, 286] on div "Deal: 42428562436" at bounding box center [512, 286] width 165 height 18
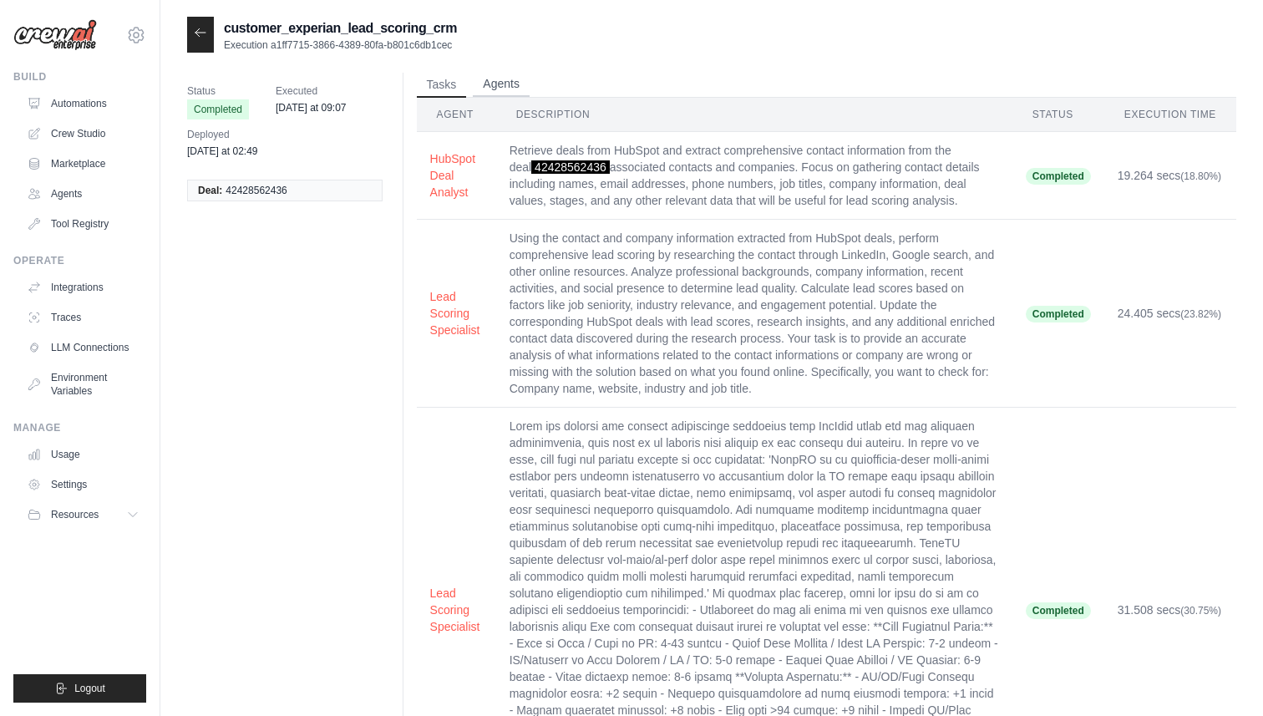
click at [499, 75] on button "Agents" at bounding box center [501, 84] width 57 height 25
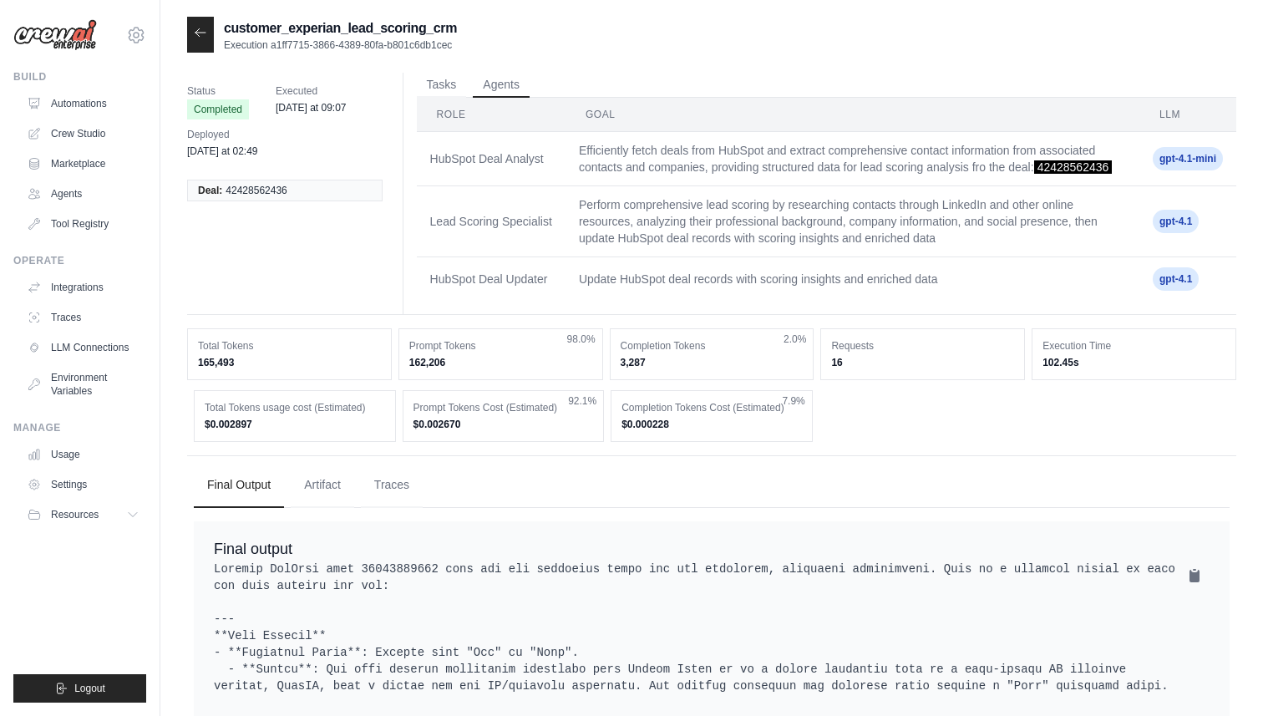
drag, startPoint x: 1165, startPoint y: 161, endPoint x: 1211, endPoint y: 160, distance: 46.0
click at [1211, 160] on span "gpt-4.1-mini" at bounding box center [1188, 158] width 70 height 23
click at [1176, 227] on span "gpt-4.1" at bounding box center [1176, 221] width 46 height 23
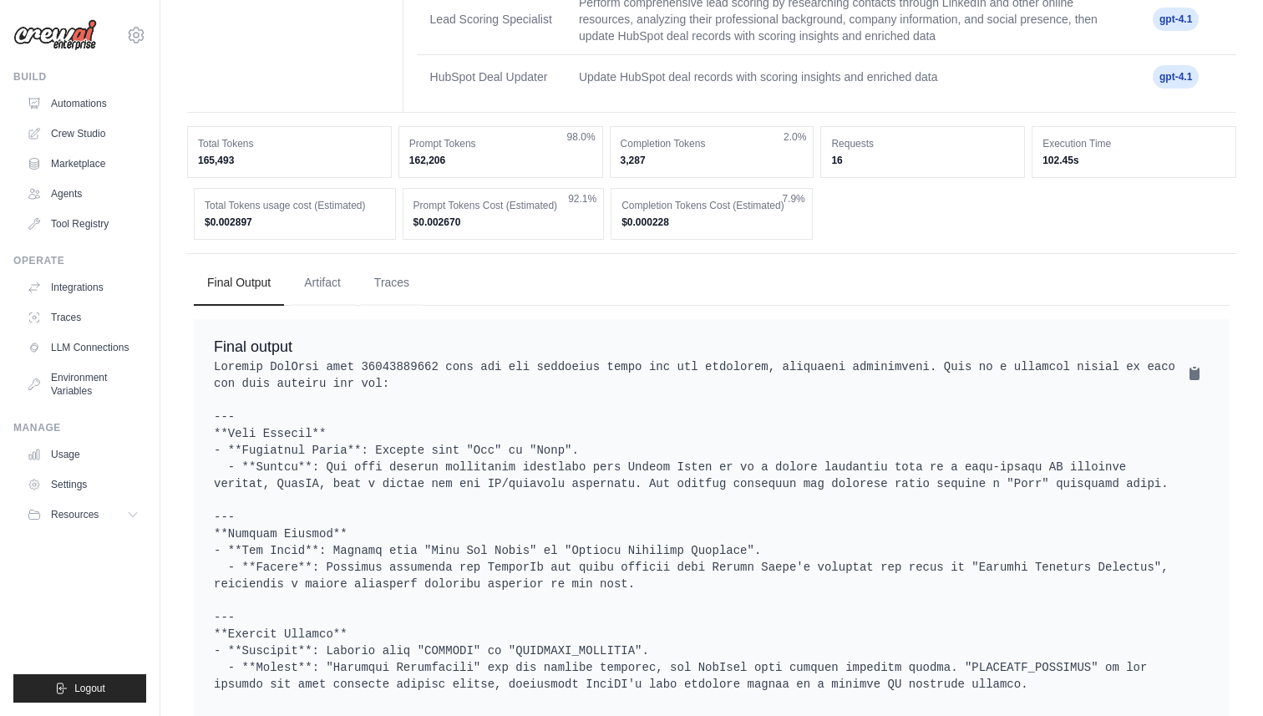
scroll to position [208, 0]
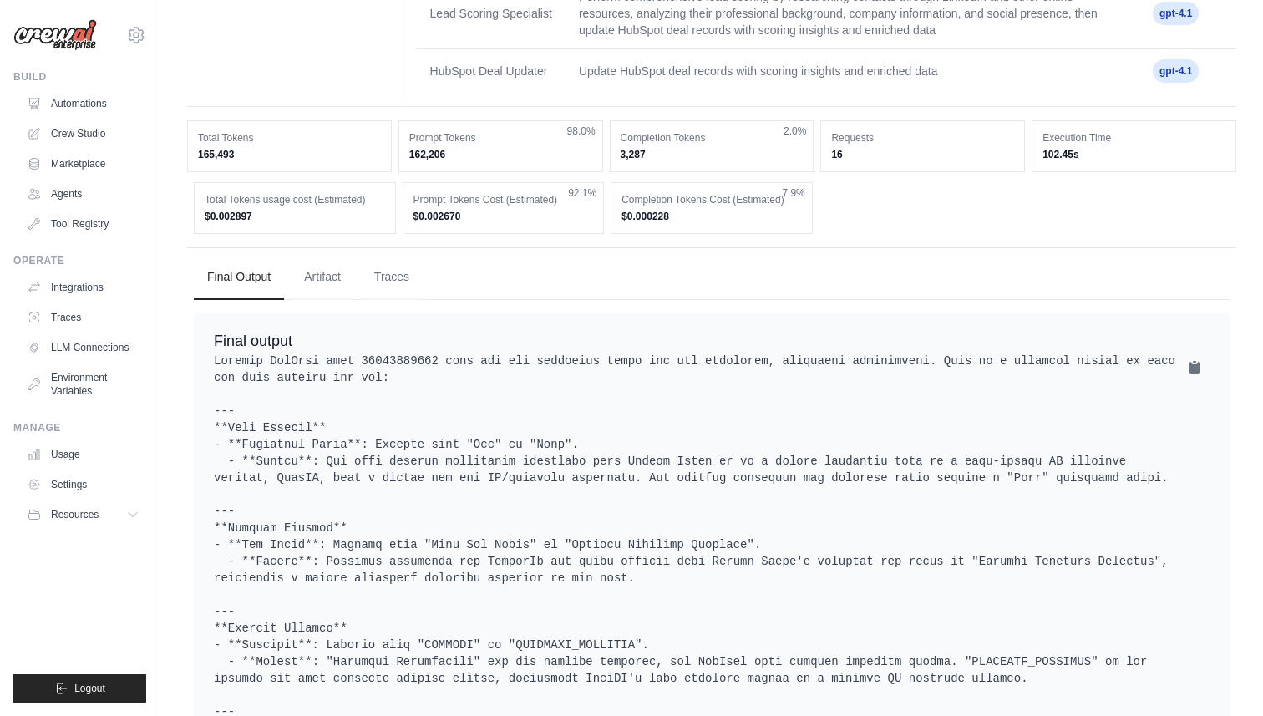
click at [230, 212] on dd "$0.002897" at bounding box center [295, 216] width 180 height 13
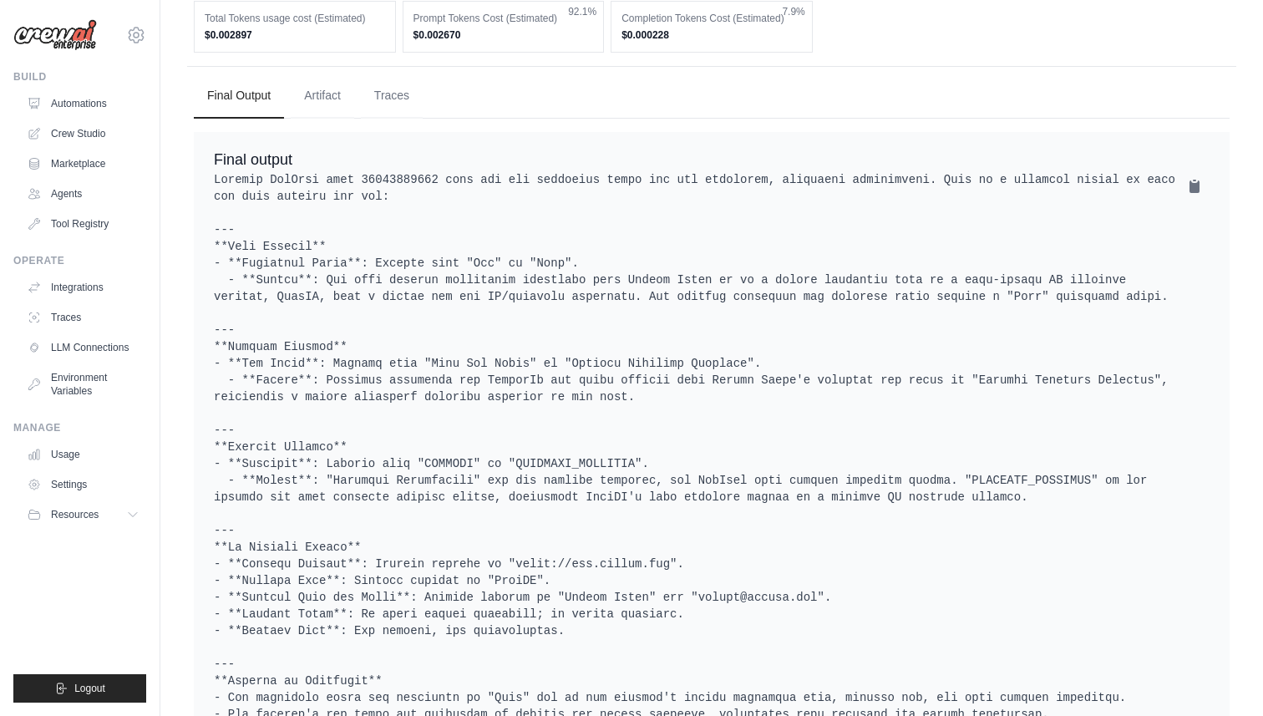
scroll to position [406, 0]
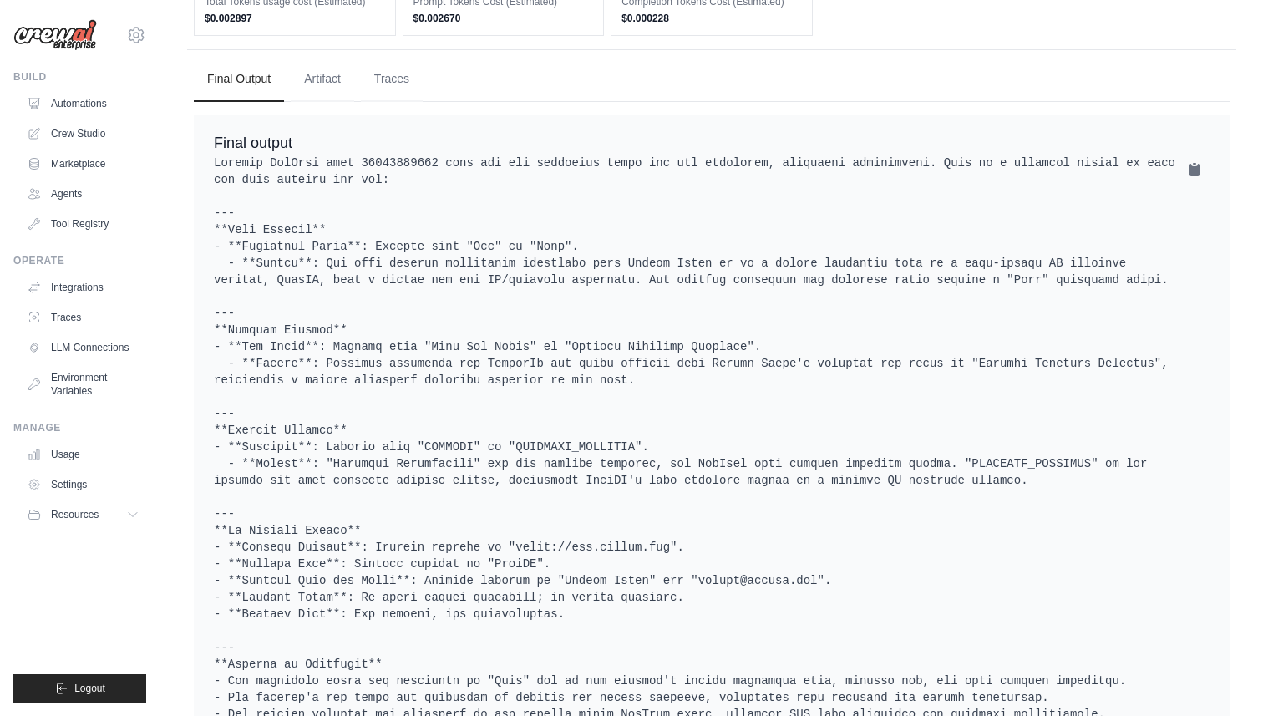
click at [429, 160] on pre at bounding box center [712, 472] width 996 height 635
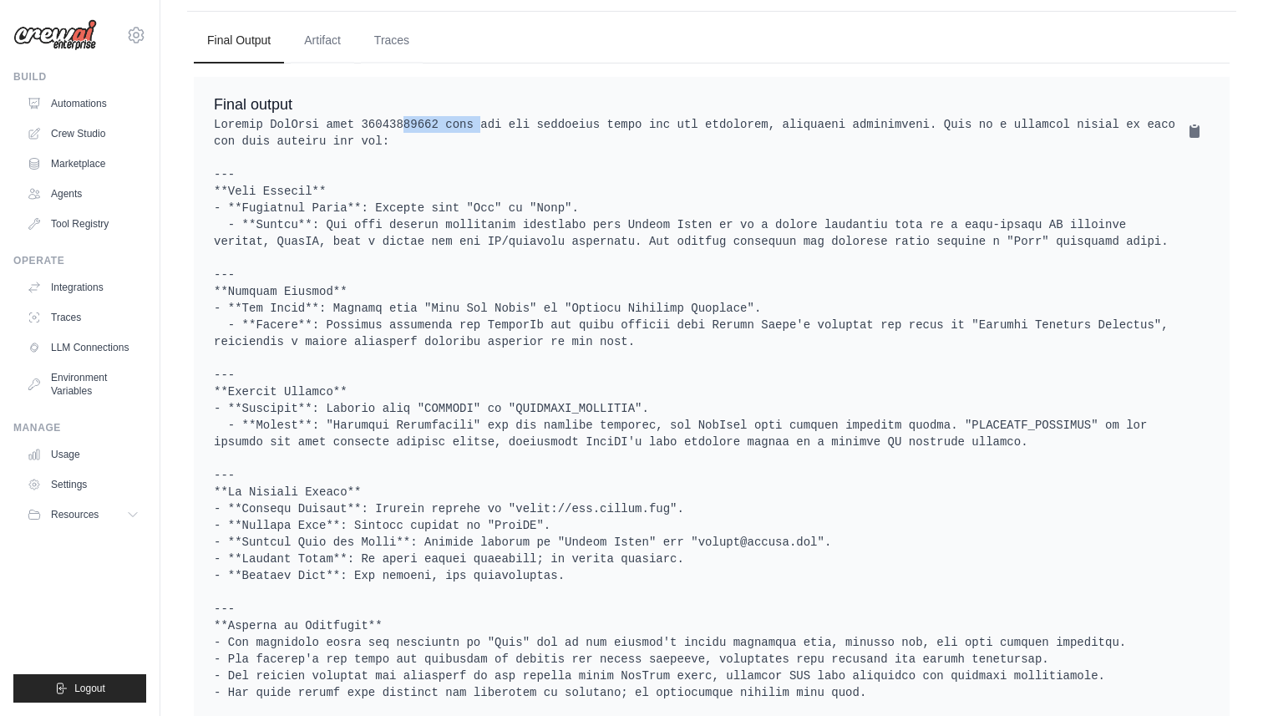
scroll to position [459, 0]
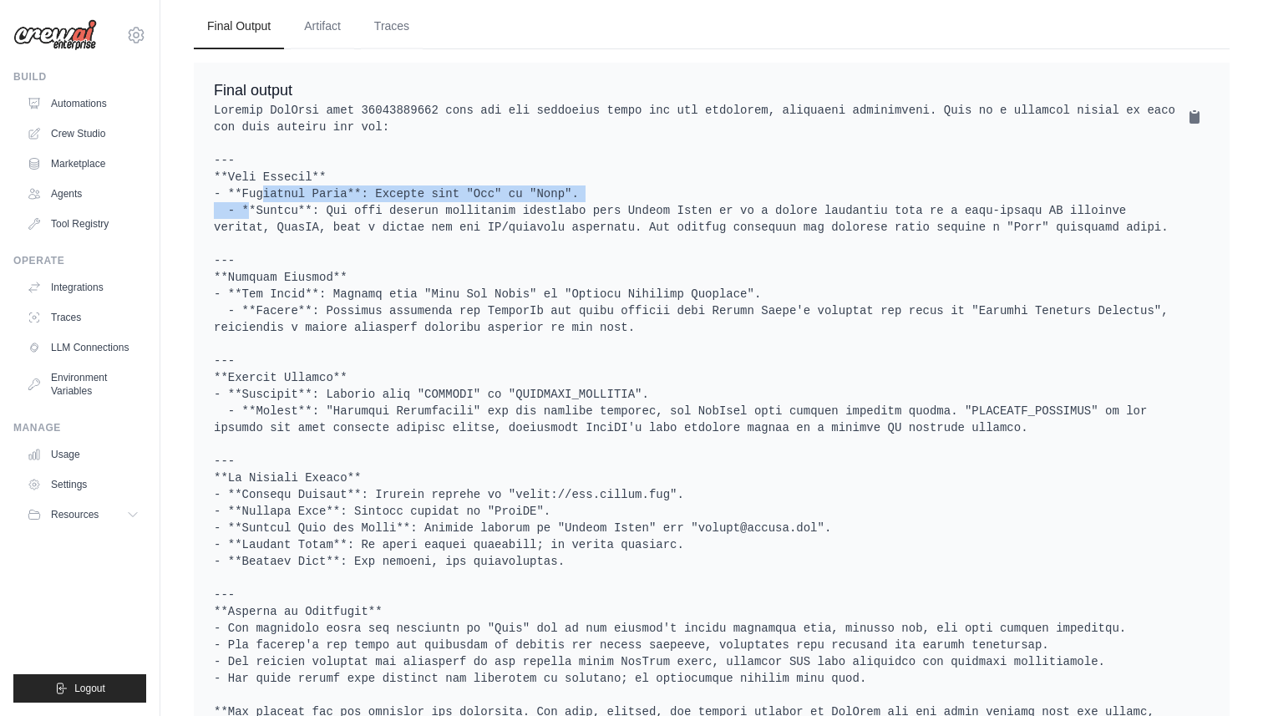
drag, startPoint x: 223, startPoint y: 190, endPoint x: 580, endPoint y: 196, distance: 356.8
click at [580, 196] on pre at bounding box center [712, 419] width 996 height 635
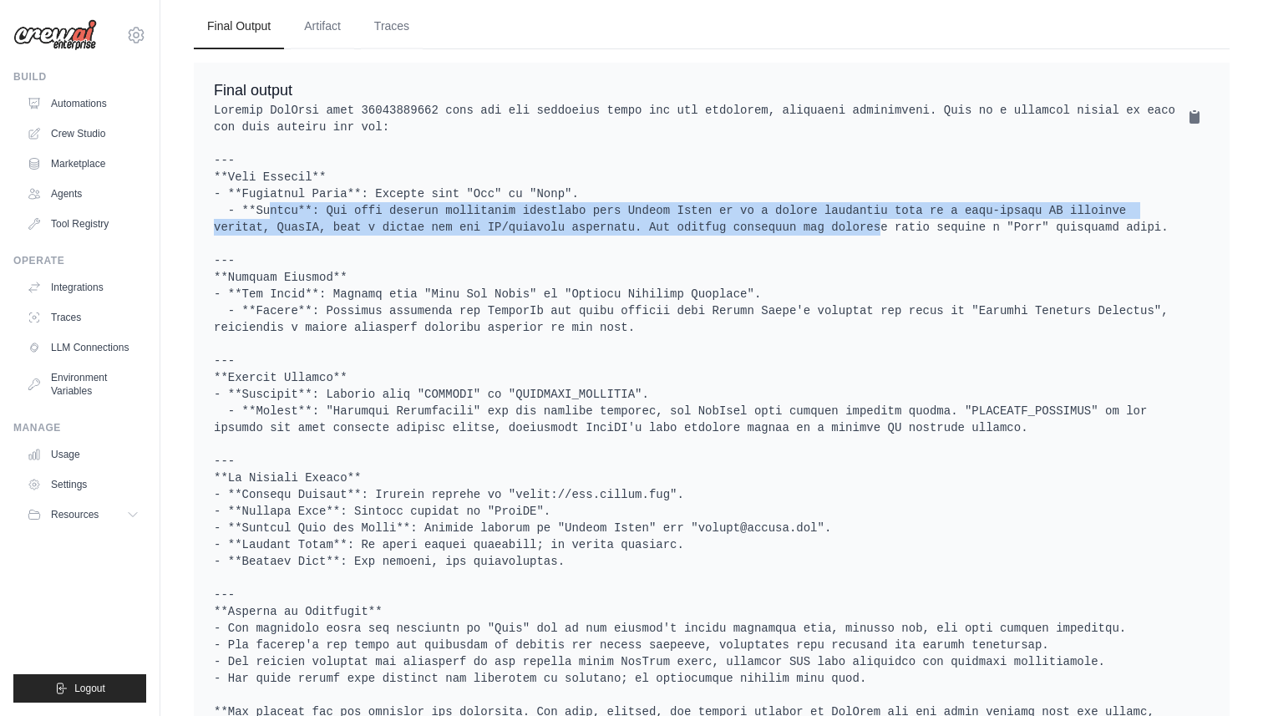
drag, startPoint x: 229, startPoint y: 213, endPoint x: 841, endPoint y: 229, distance: 612.7
click at [841, 229] on pre at bounding box center [712, 419] width 996 height 635
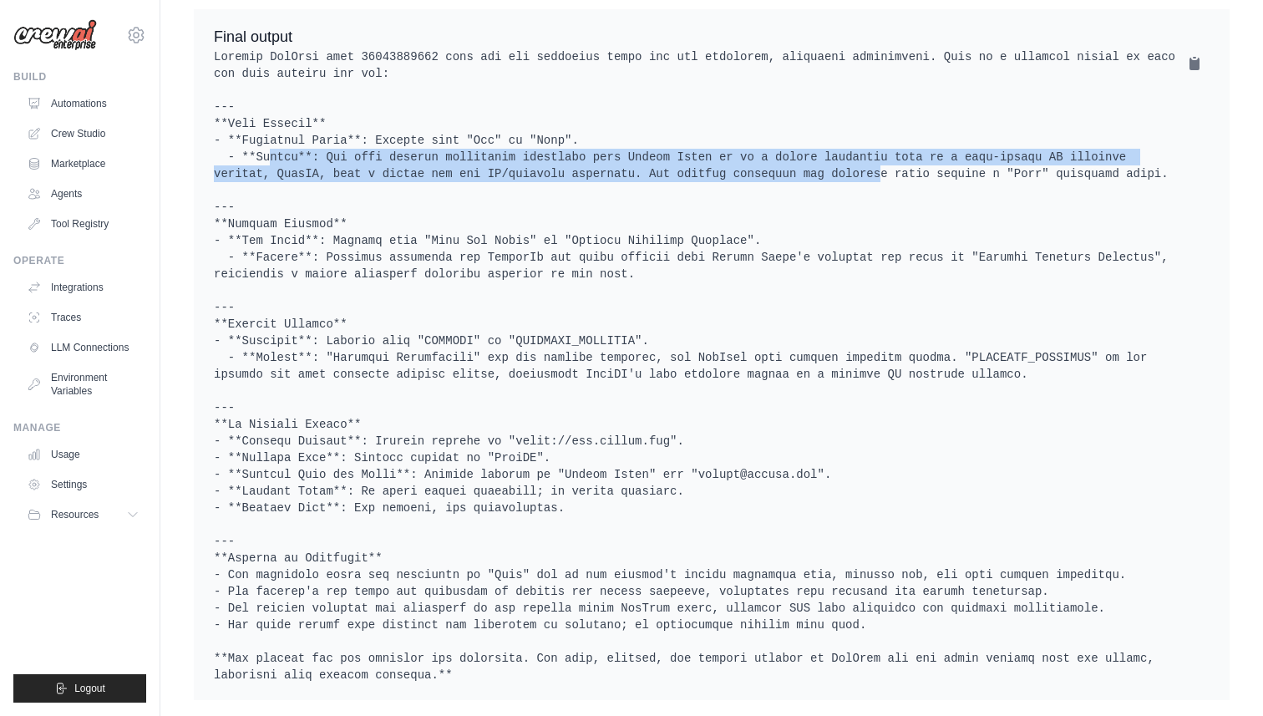
scroll to position [540, 0]
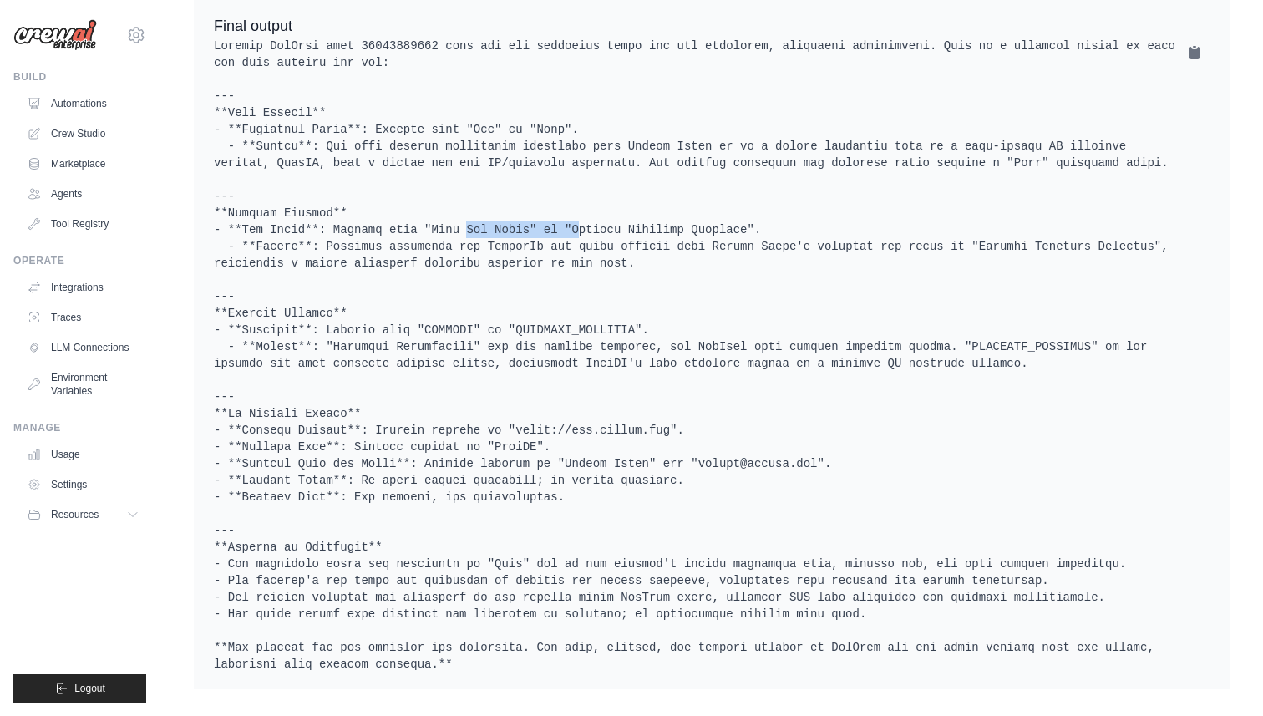
drag, startPoint x: 427, startPoint y: 213, endPoint x: 536, endPoint y: 212, distance: 108.6
click at [536, 212] on pre at bounding box center [712, 355] width 996 height 635
drag, startPoint x: 559, startPoint y: 213, endPoint x: 759, endPoint y: 213, distance: 199.7
click at [759, 213] on pre at bounding box center [712, 355] width 996 height 635
click at [427, 310] on pre at bounding box center [712, 355] width 996 height 635
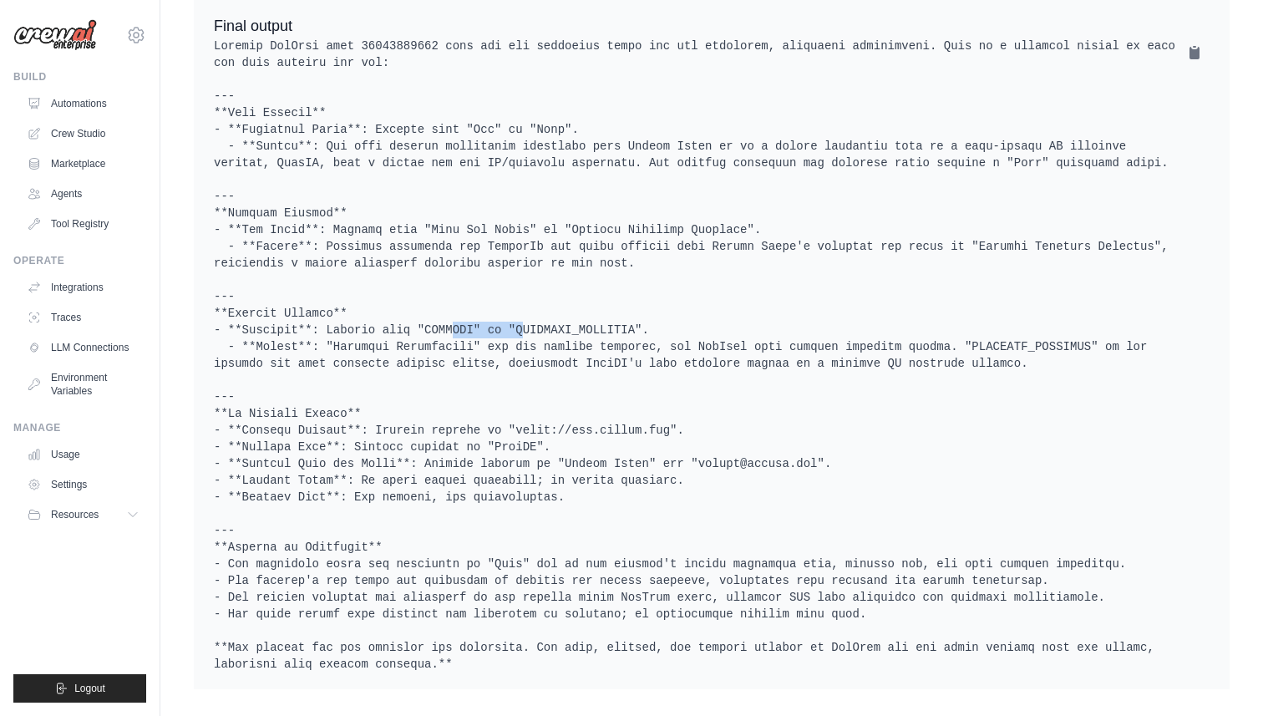
drag, startPoint x: 409, startPoint y: 310, endPoint x: 478, endPoint y: 312, distance: 69.4
click at [478, 312] on pre at bounding box center [712, 355] width 996 height 635
click at [441, 310] on pre at bounding box center [712, 355] width 996 height 635
click at [579, 312] on pre at bounding box center [712, 355] width 996 height 635
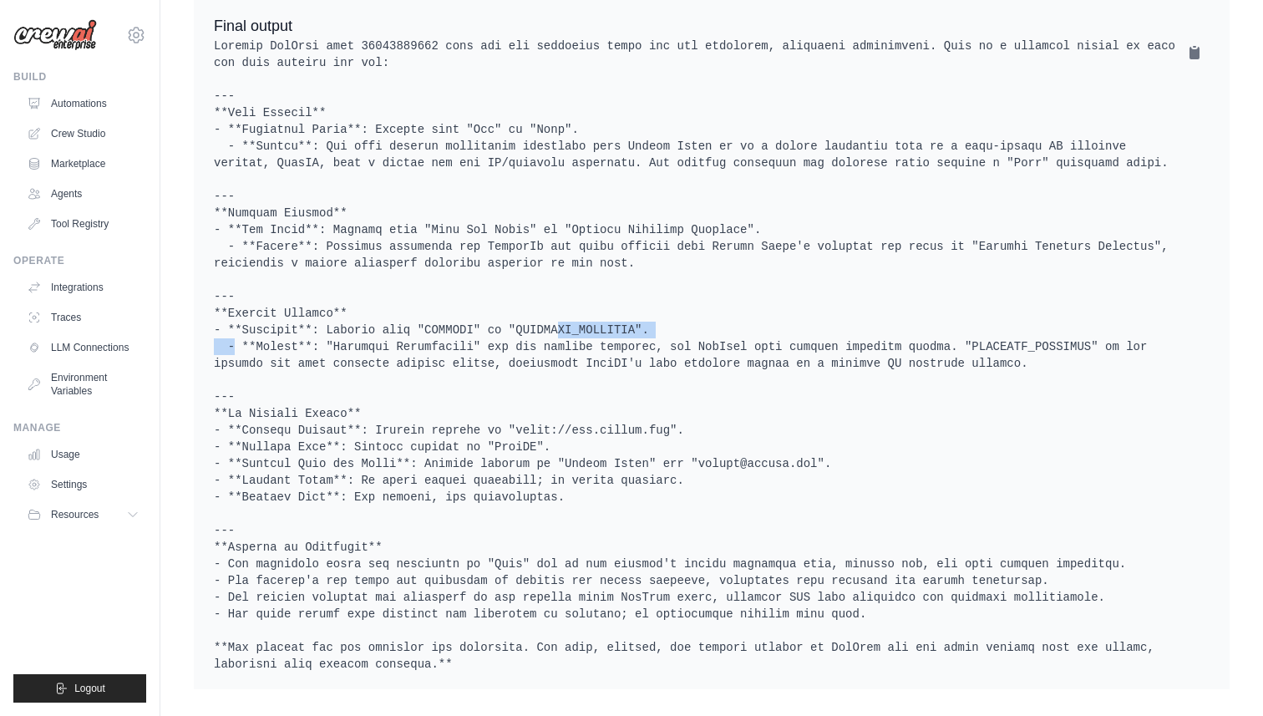
click at [579, 312] on pre at bounding box center [712, 355] width 996 height 635
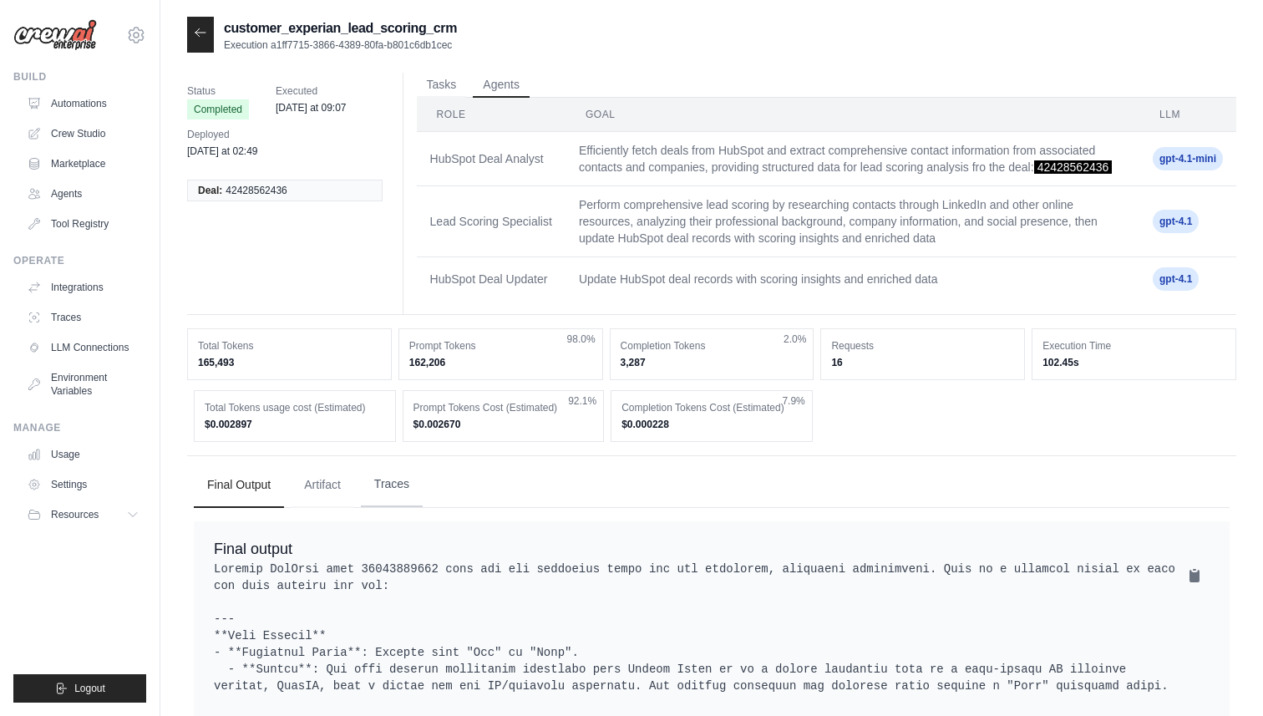
click at [385, 476] on button "Traces" at bounding box center [392, 484] width 62 height 45
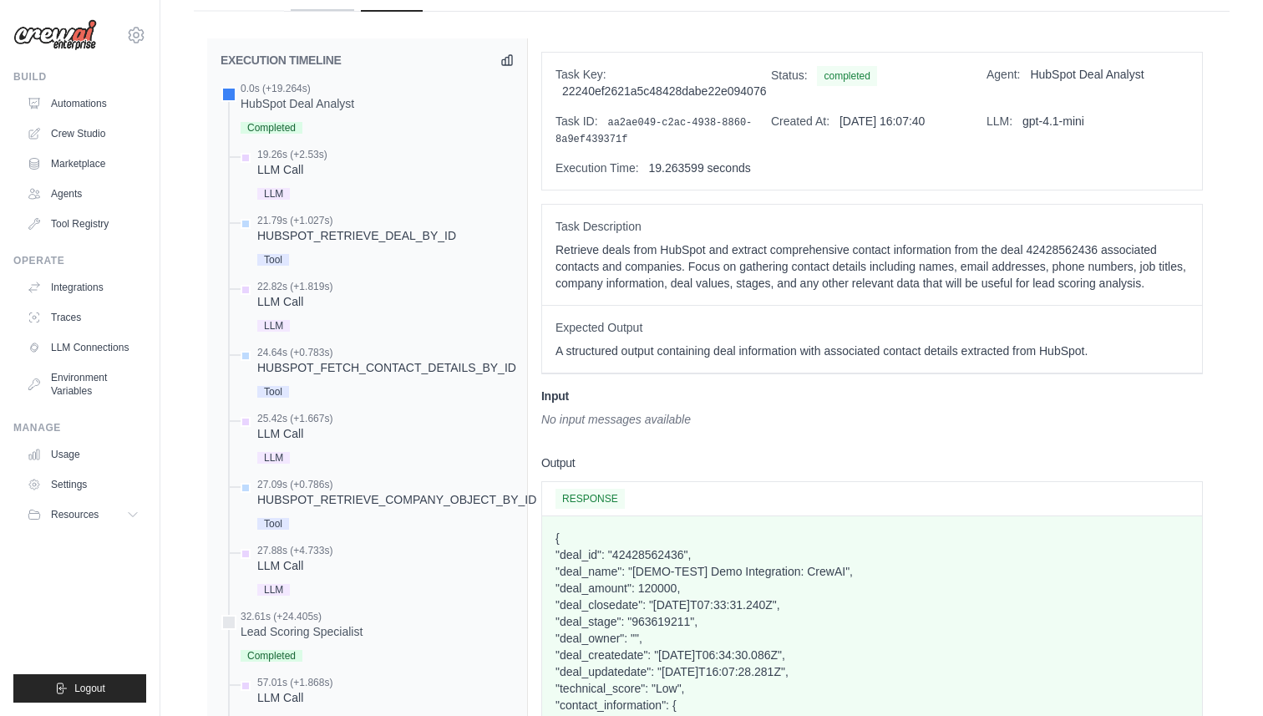
scroll to position [457, 0]
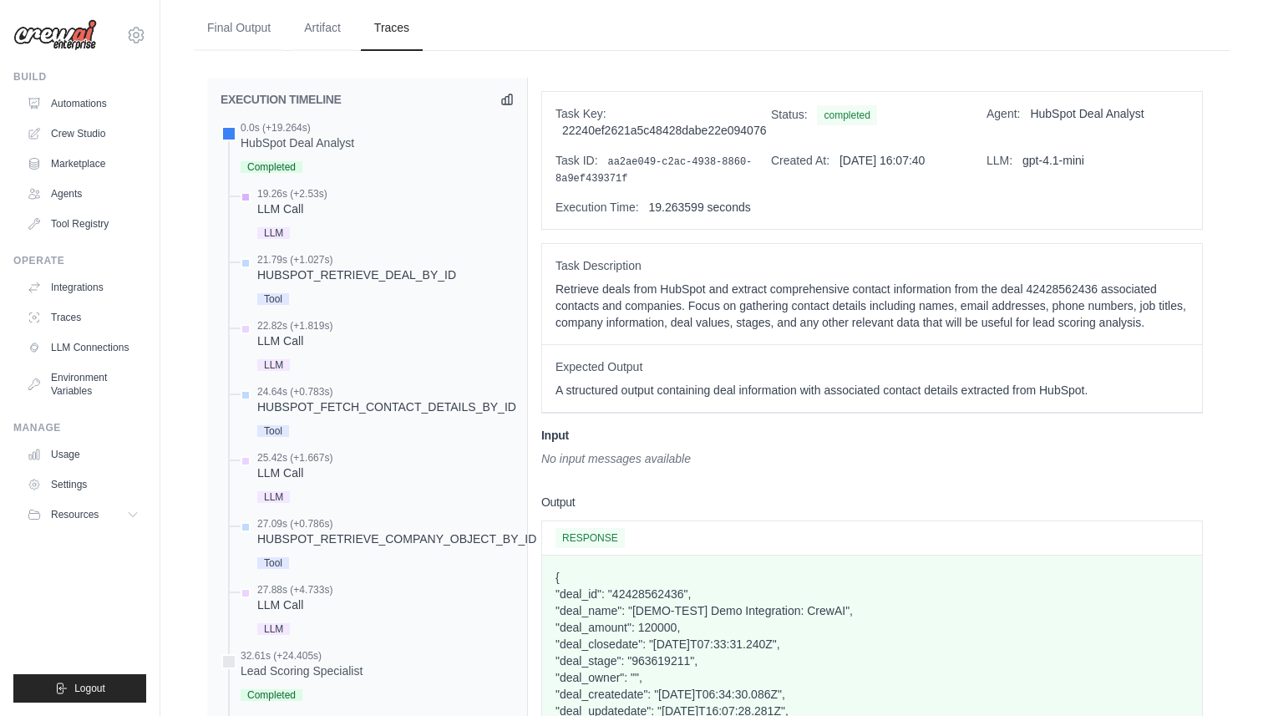
click at [293, 205] on div "LLM Call" at bounding box center [292, 209] width 70 height 17
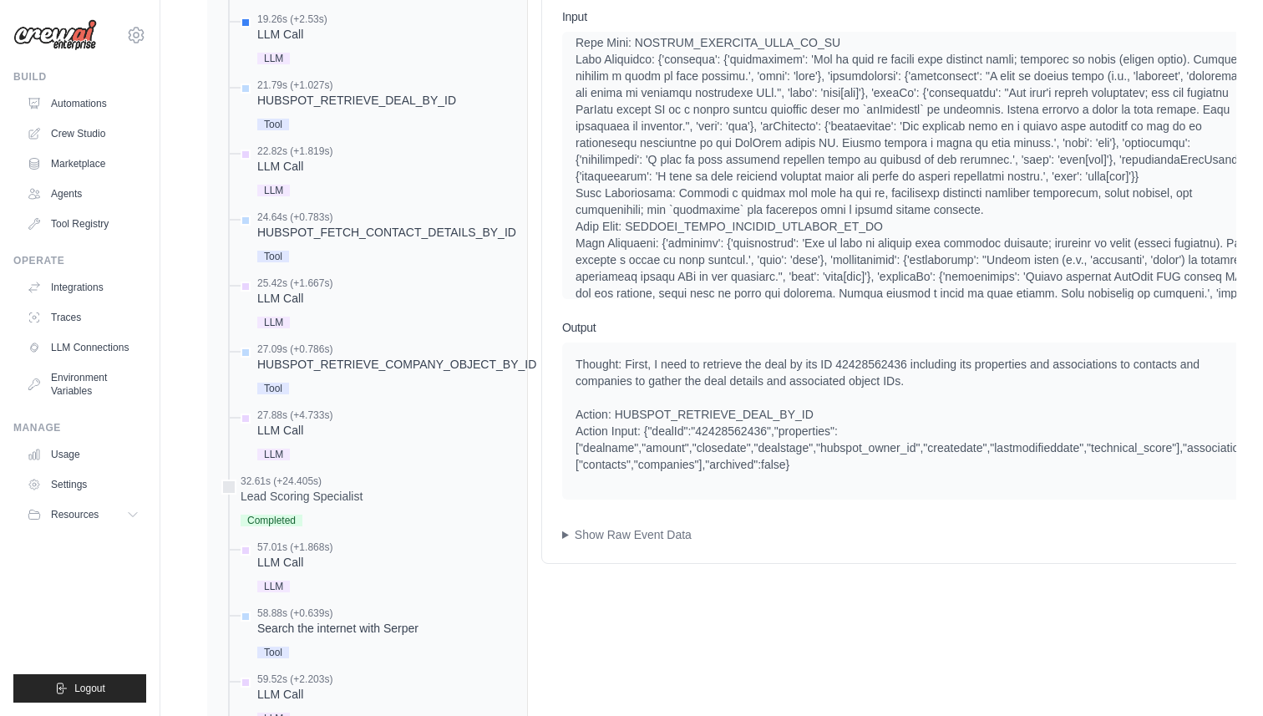
scroll to position [627, 0]
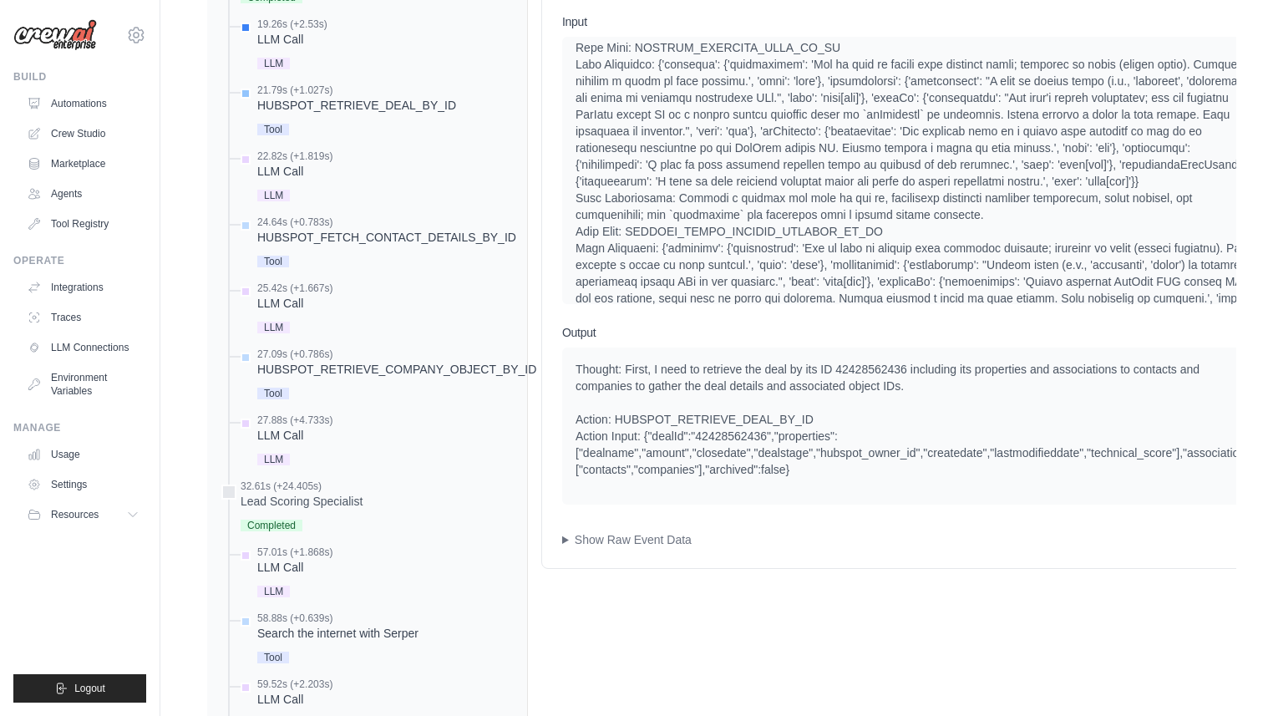
click at [307, 100] on div "HUBSPOT_RETRIEVE_DEAL_BY_ID" at bounding box center [356, 105] width 199 height 17
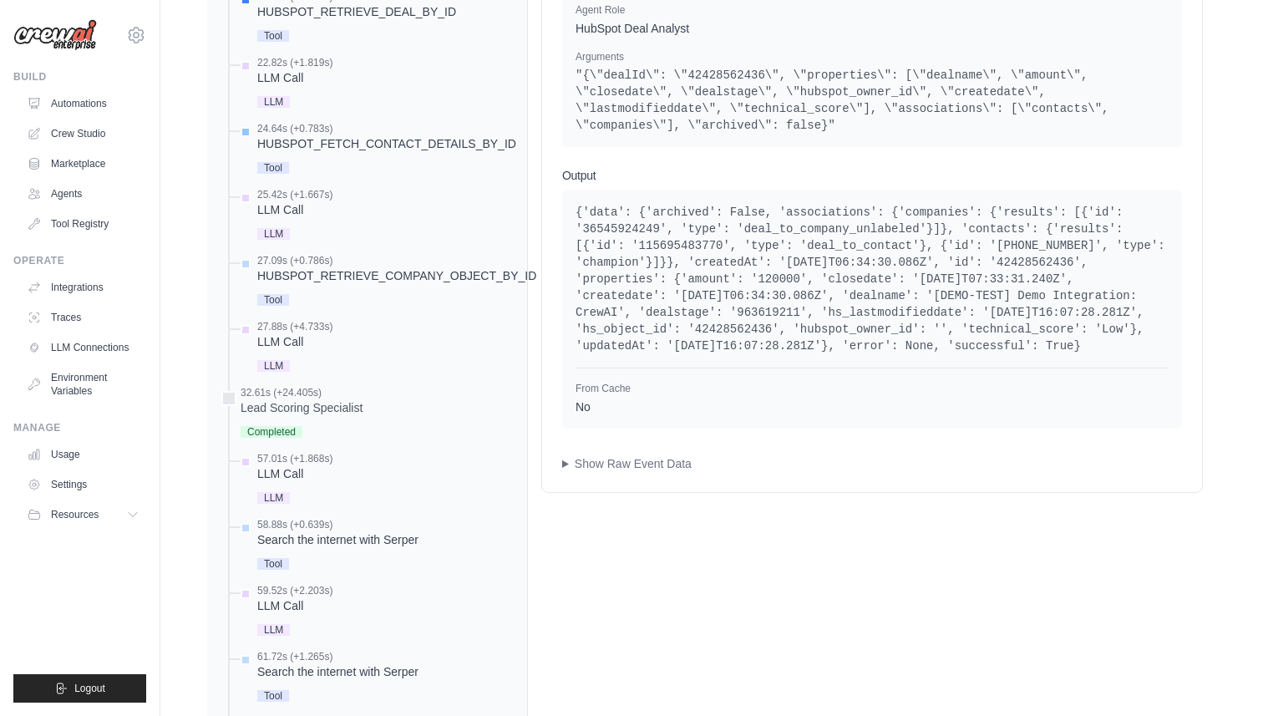
scroll to position [0, 0]
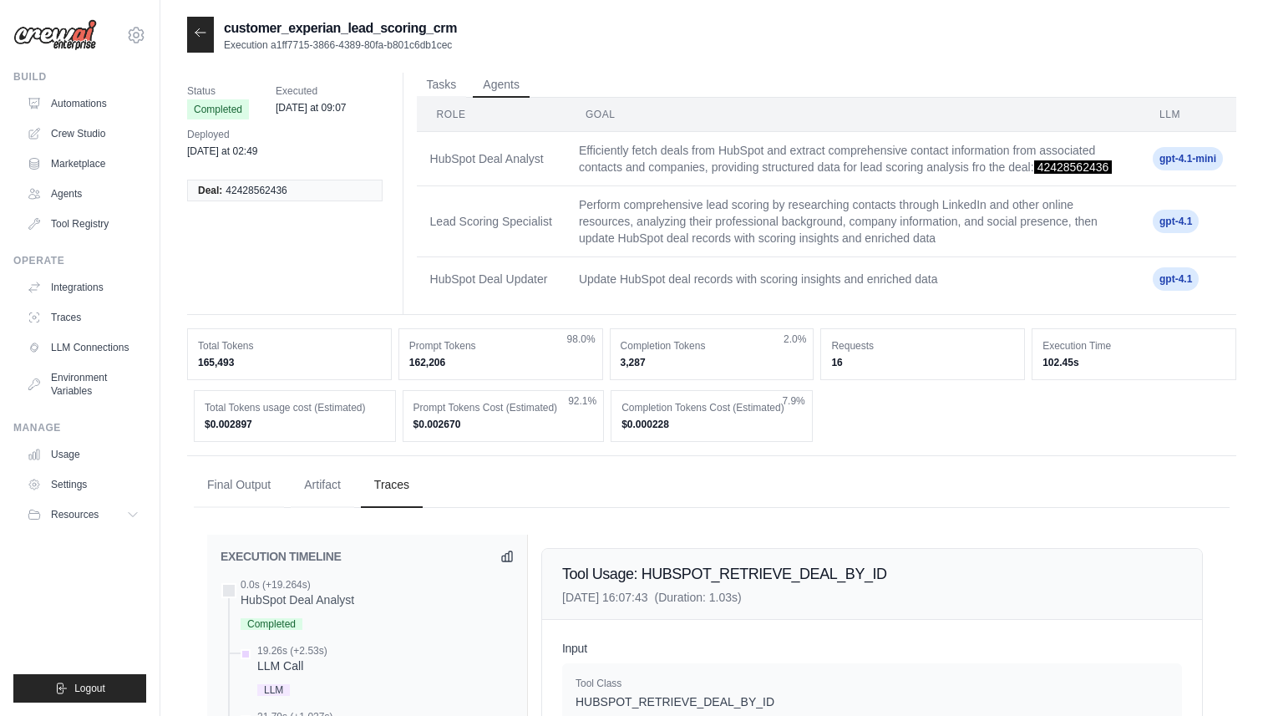
click at [203, 32] on icon at bounding box center [200, 32] width 13 height 13
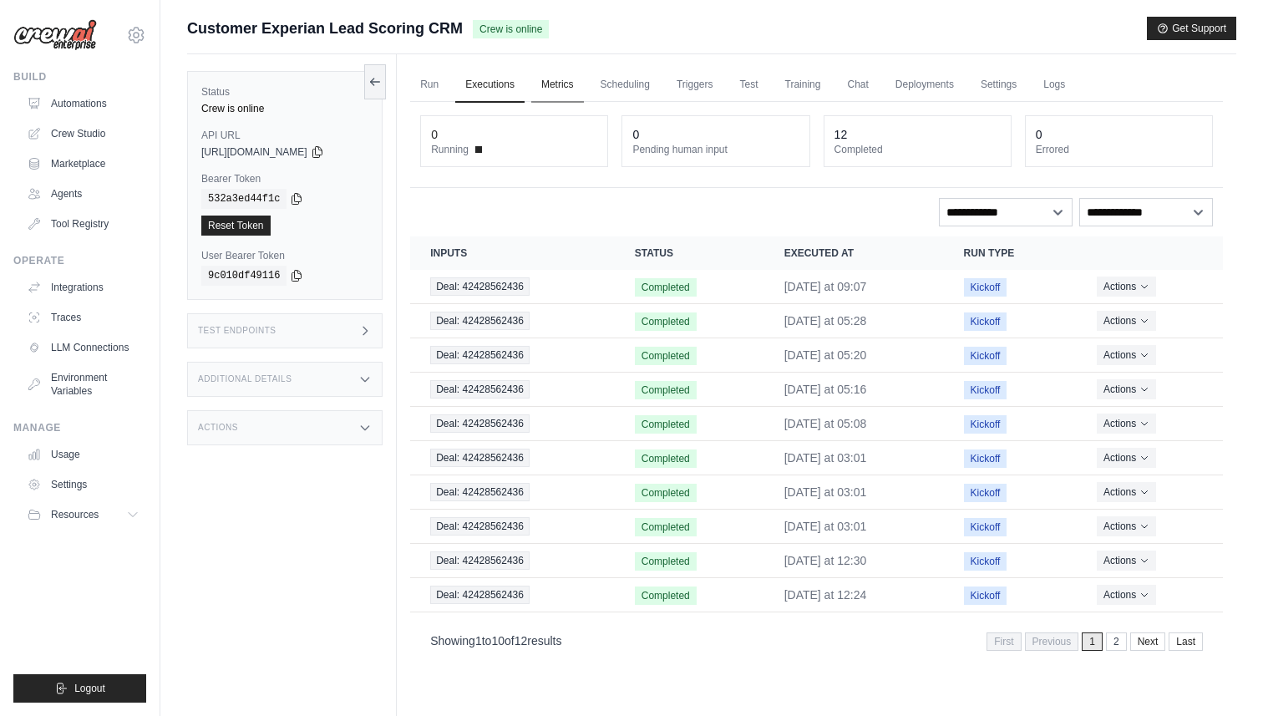
click at [567, 81] on link "Metrics" at bounding box center [557, 85] width 53 height 35
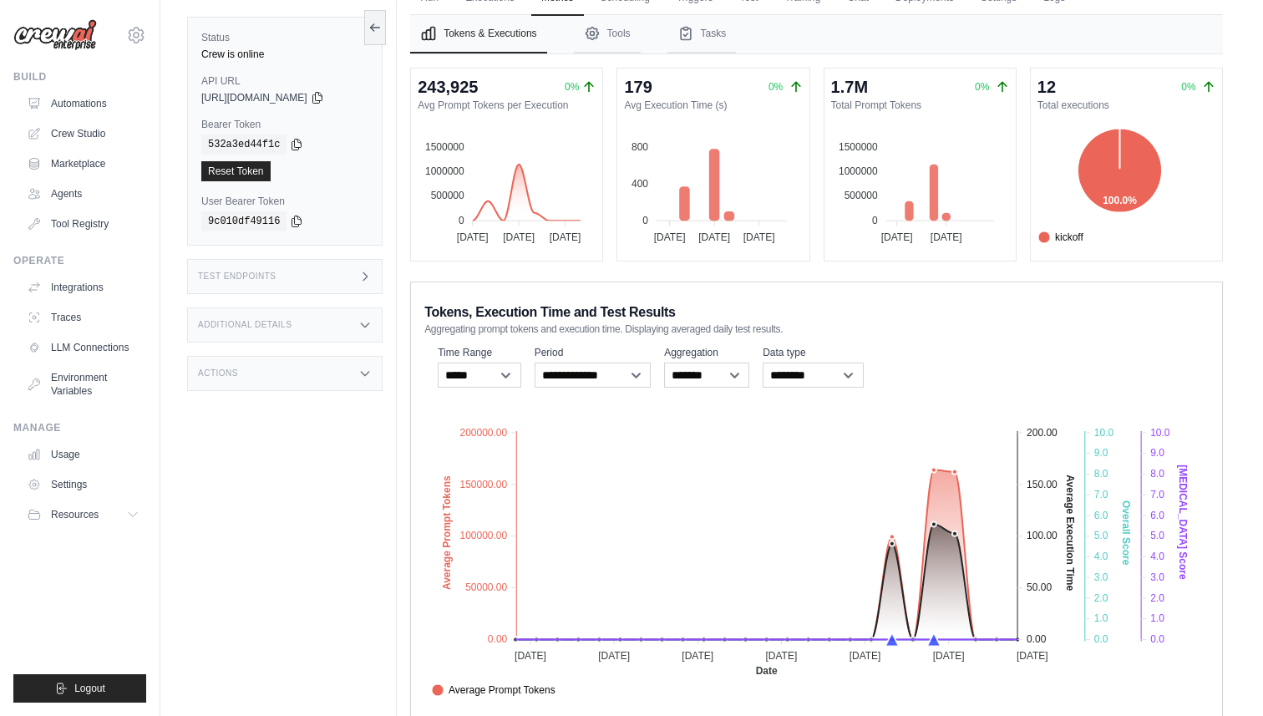
scroll to position [128, 0]
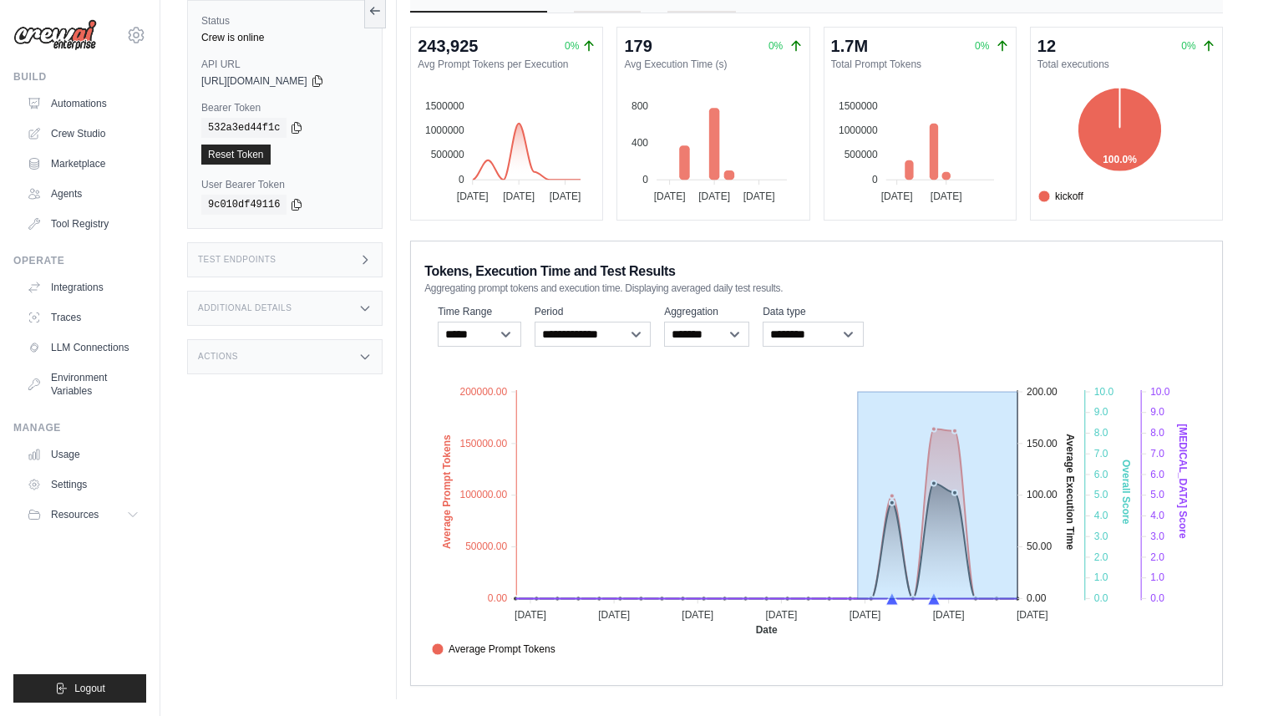
drag, startPoint x: 859, startPoint y: 404, endPoint x: 1028, endPoint y: 550, distance: 222.8
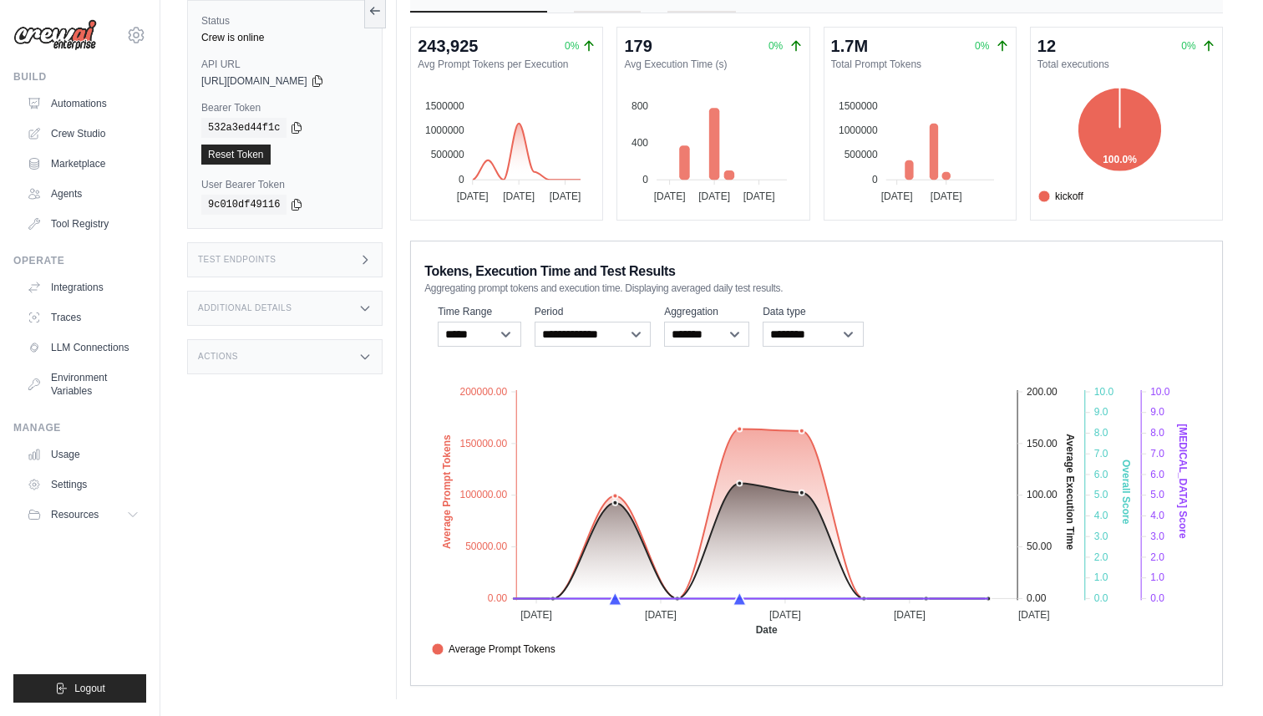
scroll to position [0, 0]
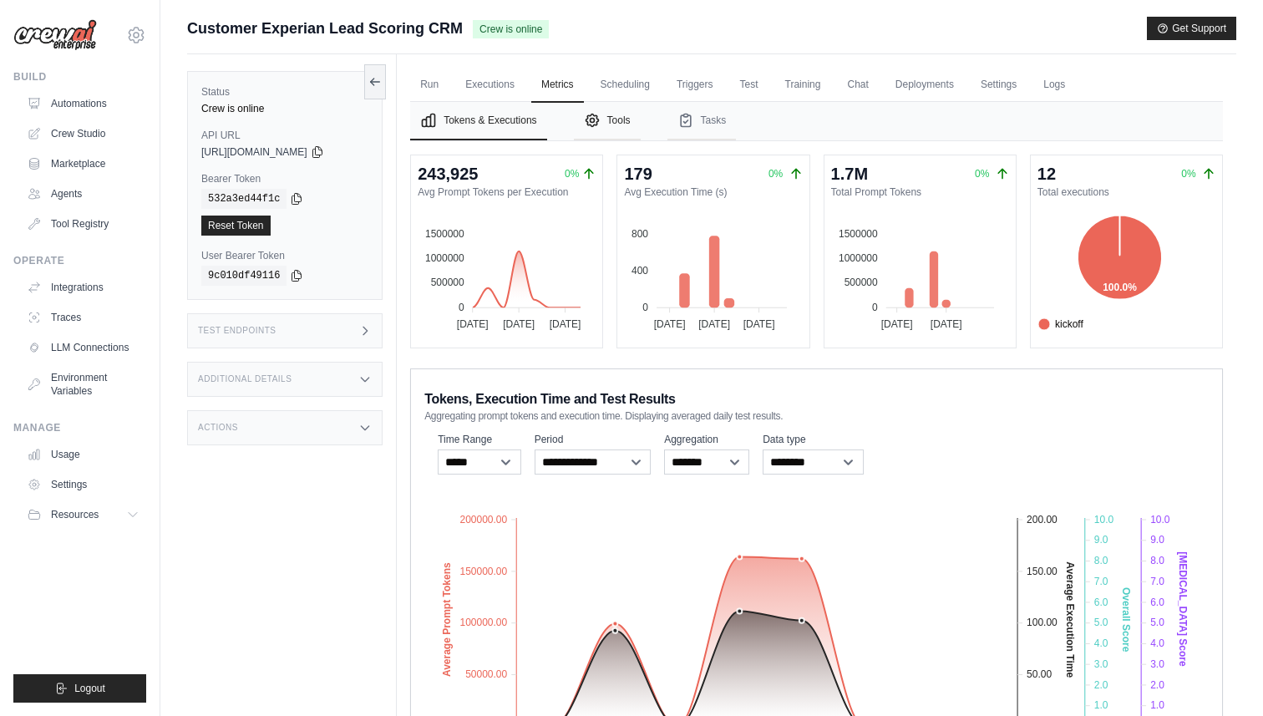
click at [610, 120] on button "Tools" at bounding box center [607, 121] width 67 height 38
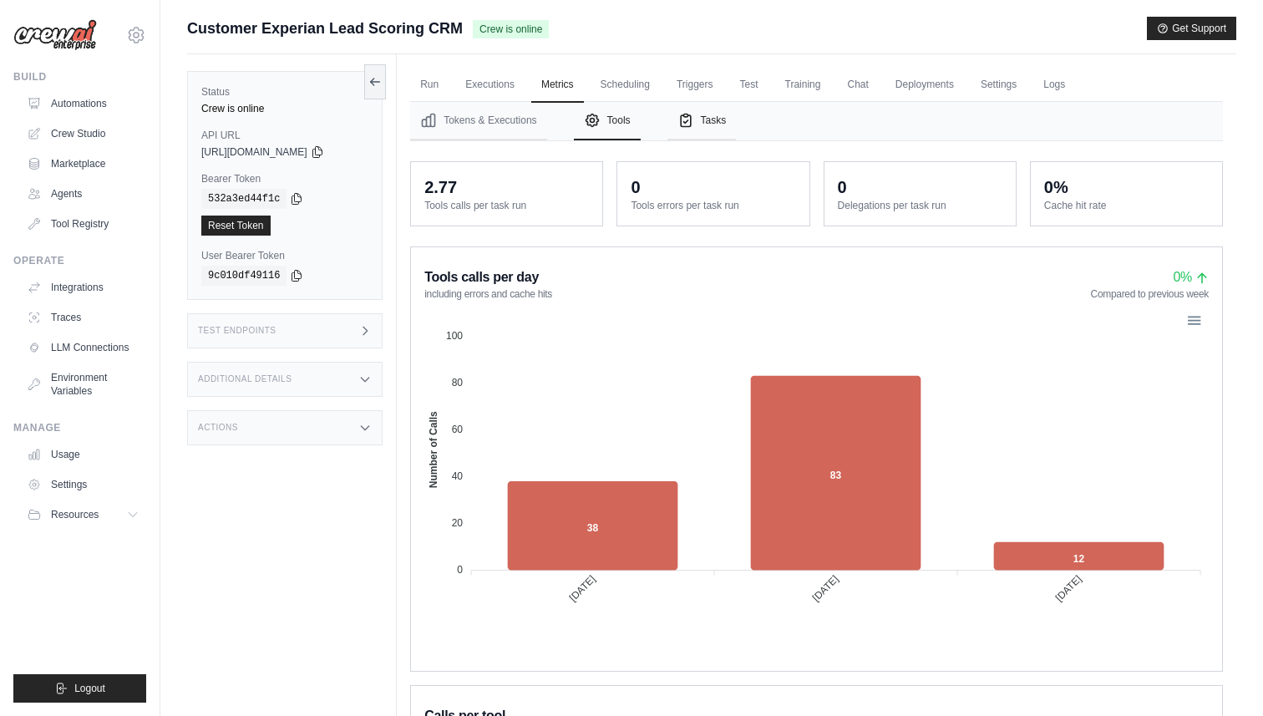
click at [722, 119] on button "Tasks" at bounding box center [702, 121] width 69 height 38
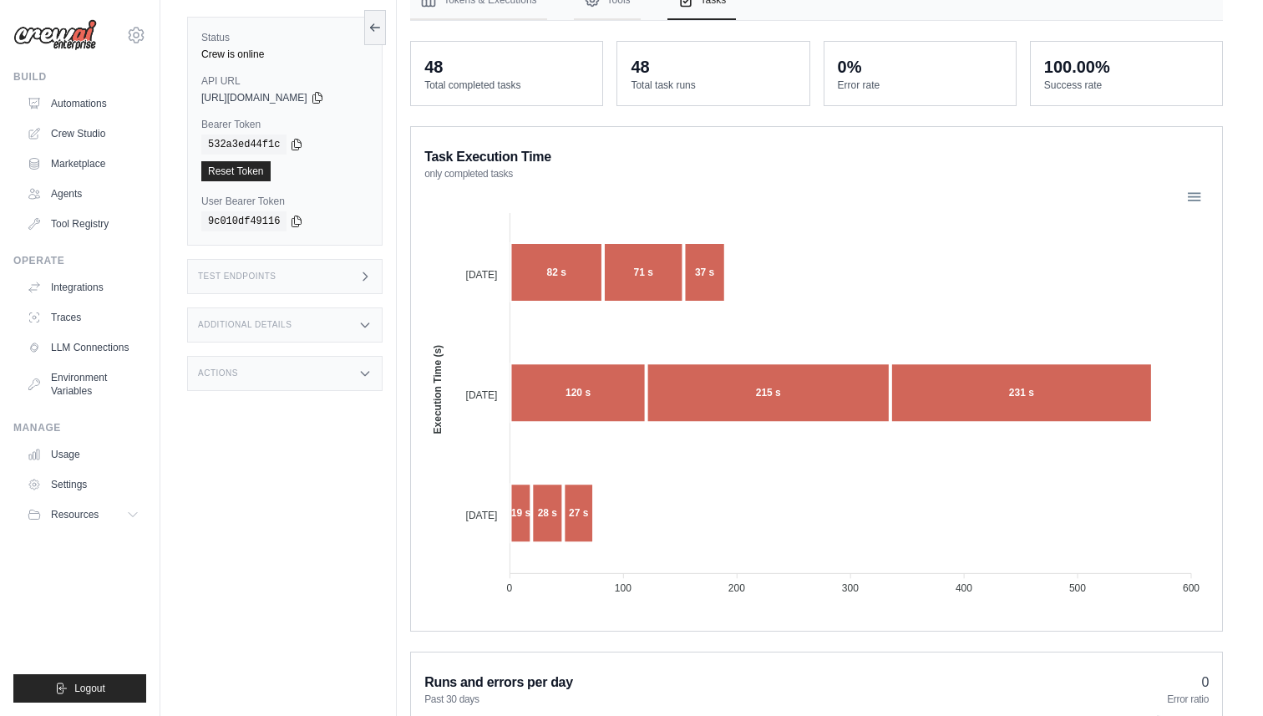
scroll to position [125, 0]
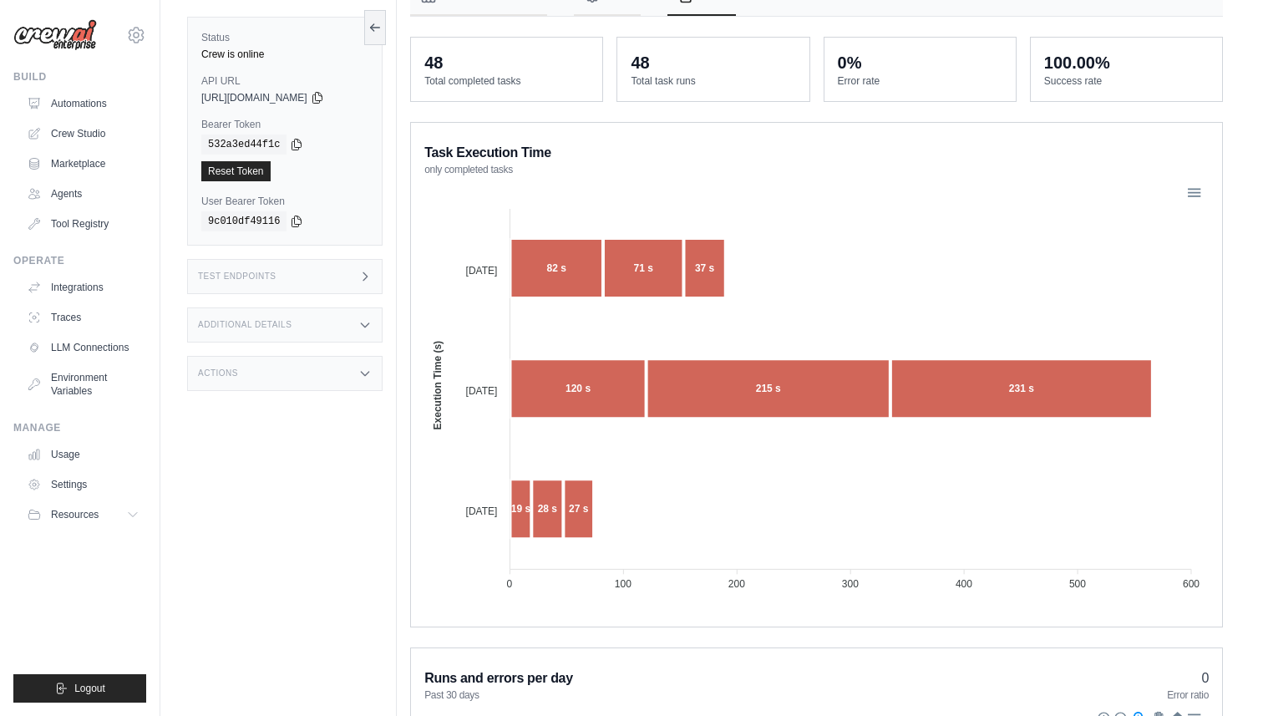
click at [713, 494] on foreignobject at bounding box center [816, 392] width 785 height 418
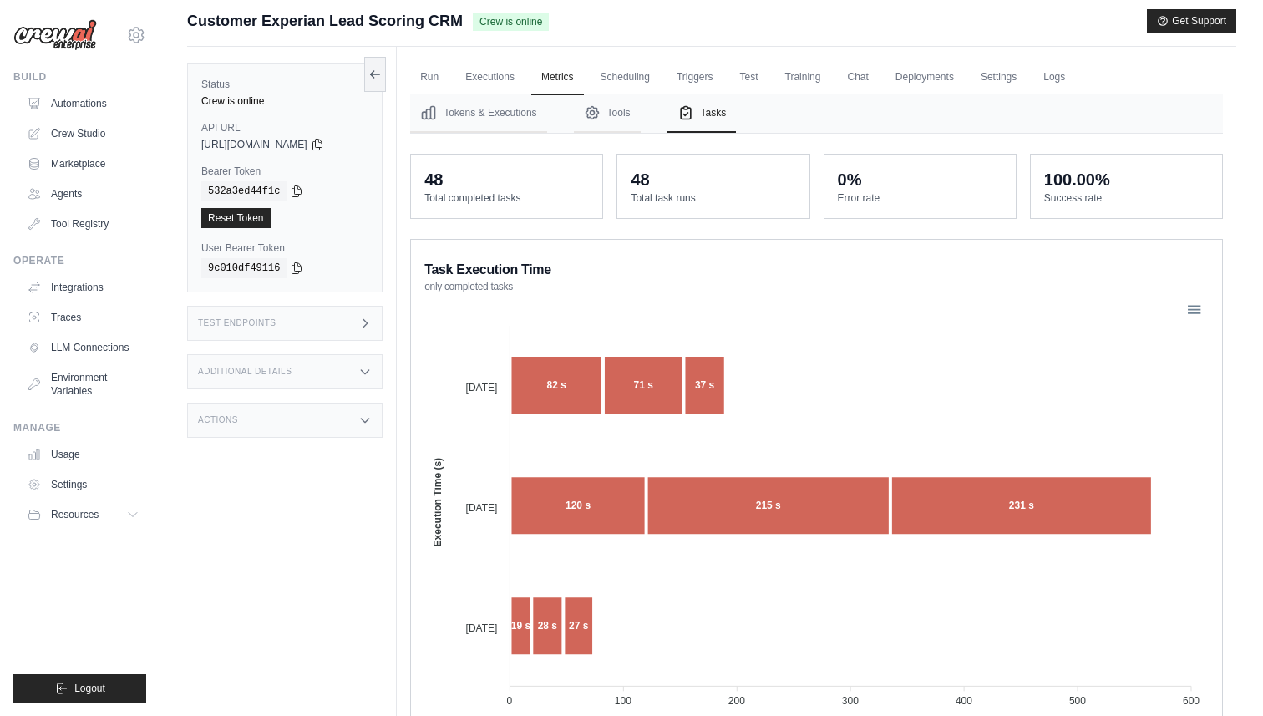
scroll to position [0, 0]
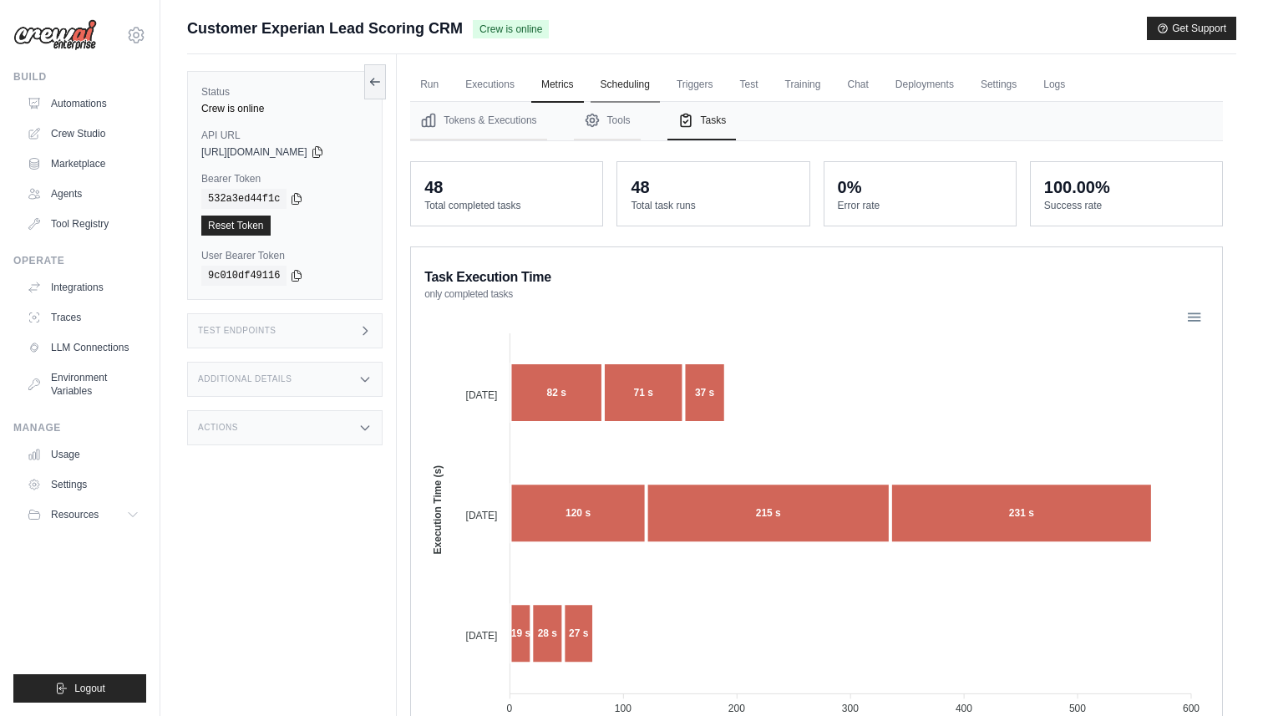
click at [630, 82] on link "Scheduling" at bounding box center [625, 85] width 69 height 35
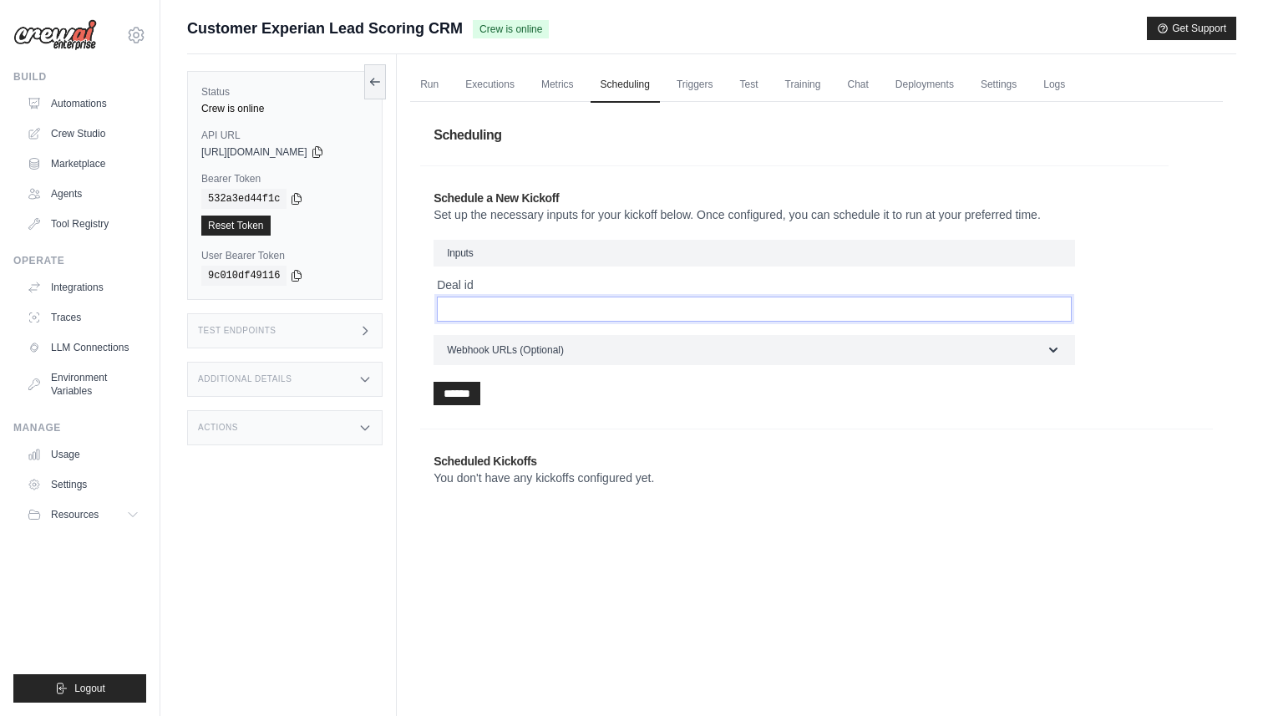
click at [553, 302] on input "Deal id" at bounding box center [754, 309] width 635 height 25
click at [696, 91] on link "Triggers" at bounding box center [695, 85] width 57 height 35
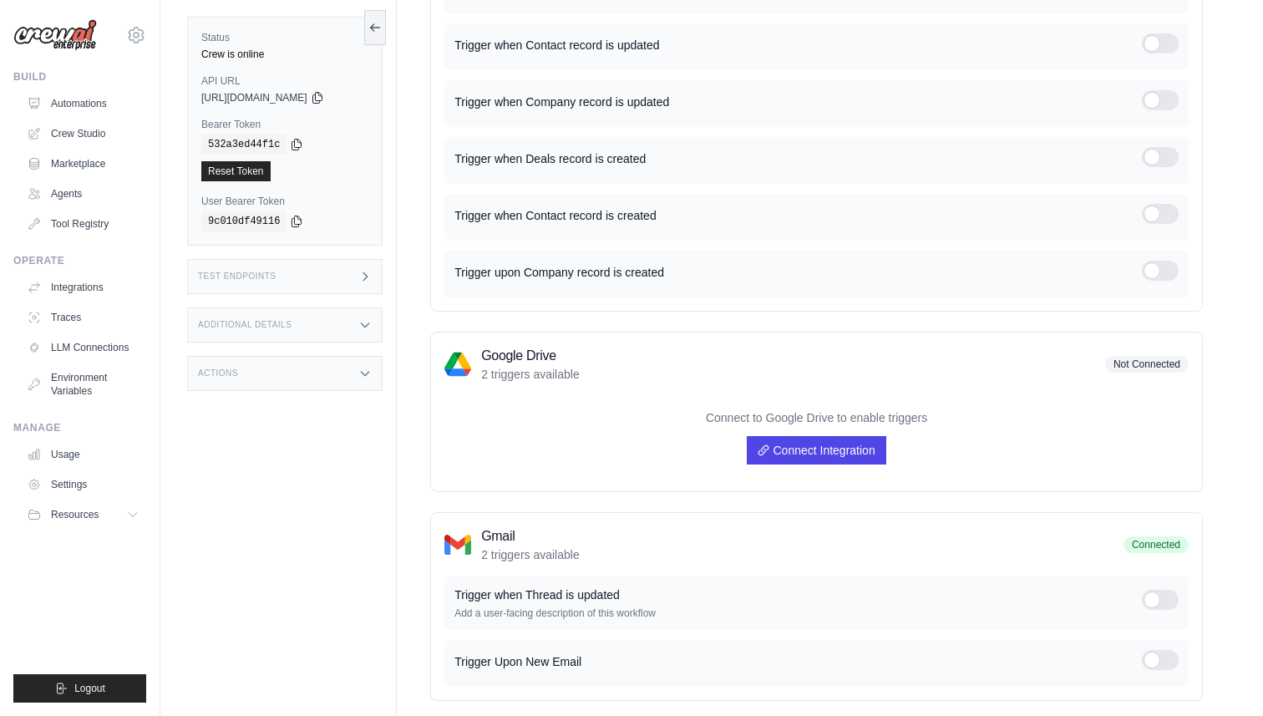
scroll to position [318, 0]
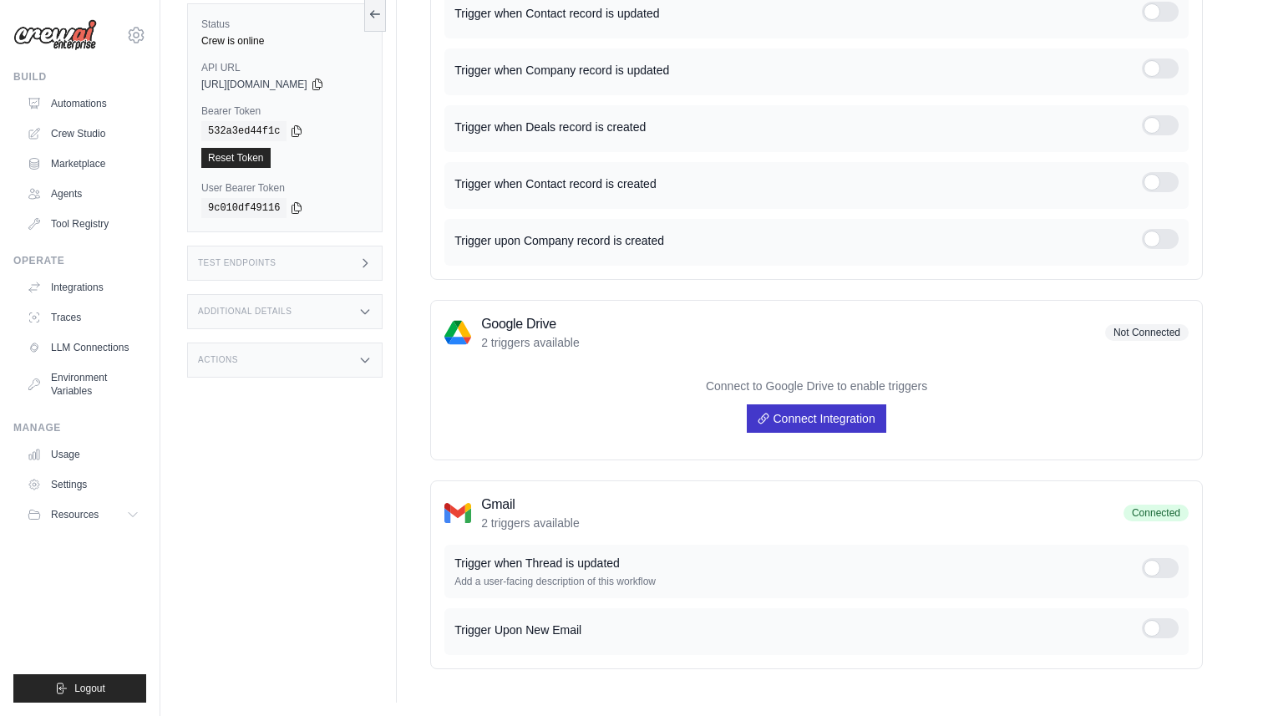
click at [797, 416] on link "Connect Integration" at bounding box center [816, 418] width 139 height 28
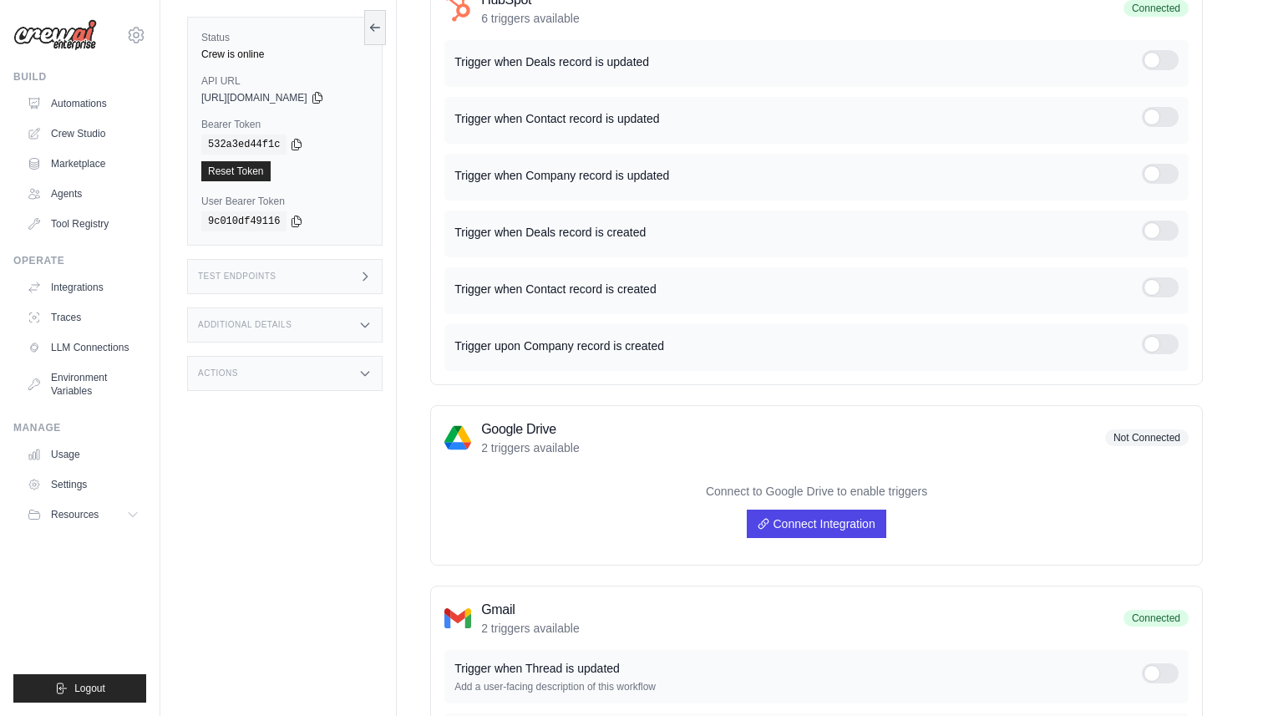
scroll to position [0, 0]
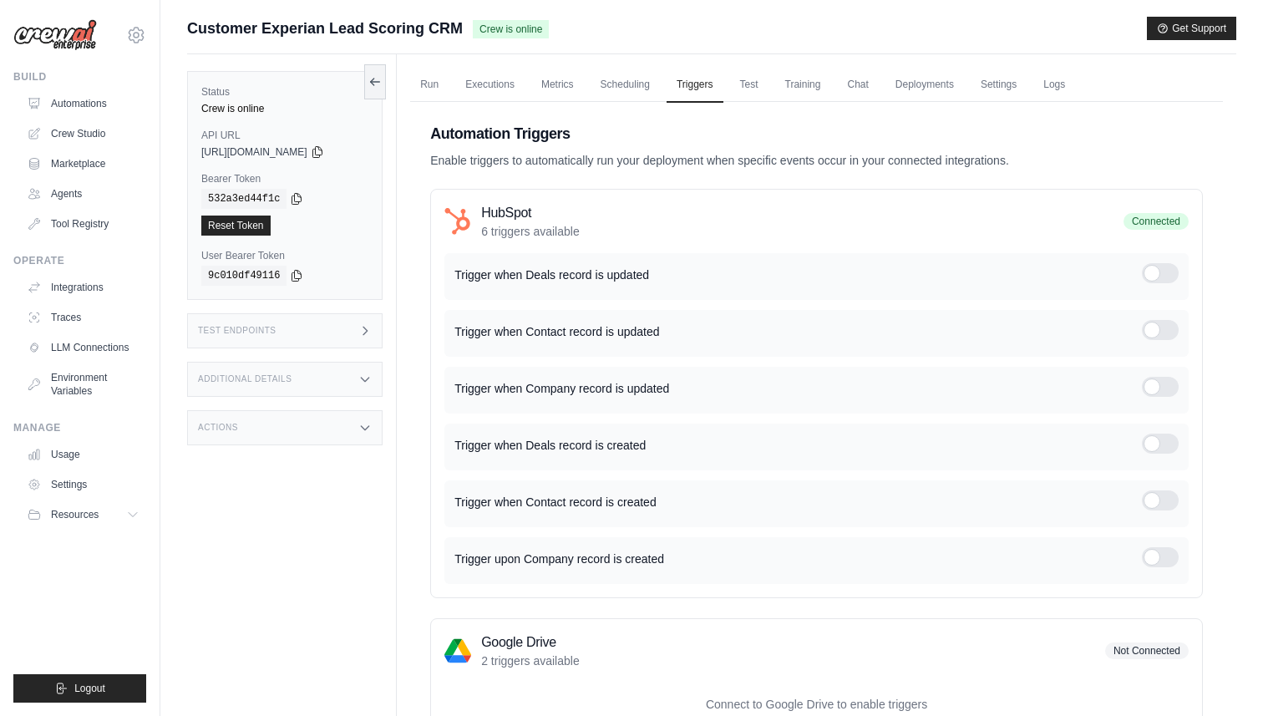
click at [501, 217] on h3 "HubSpot" at bounding box center [530, 213] width 99 height 20
click at [753, 90] on link "Test" at bounding box center [749, 85] width 38 height 35
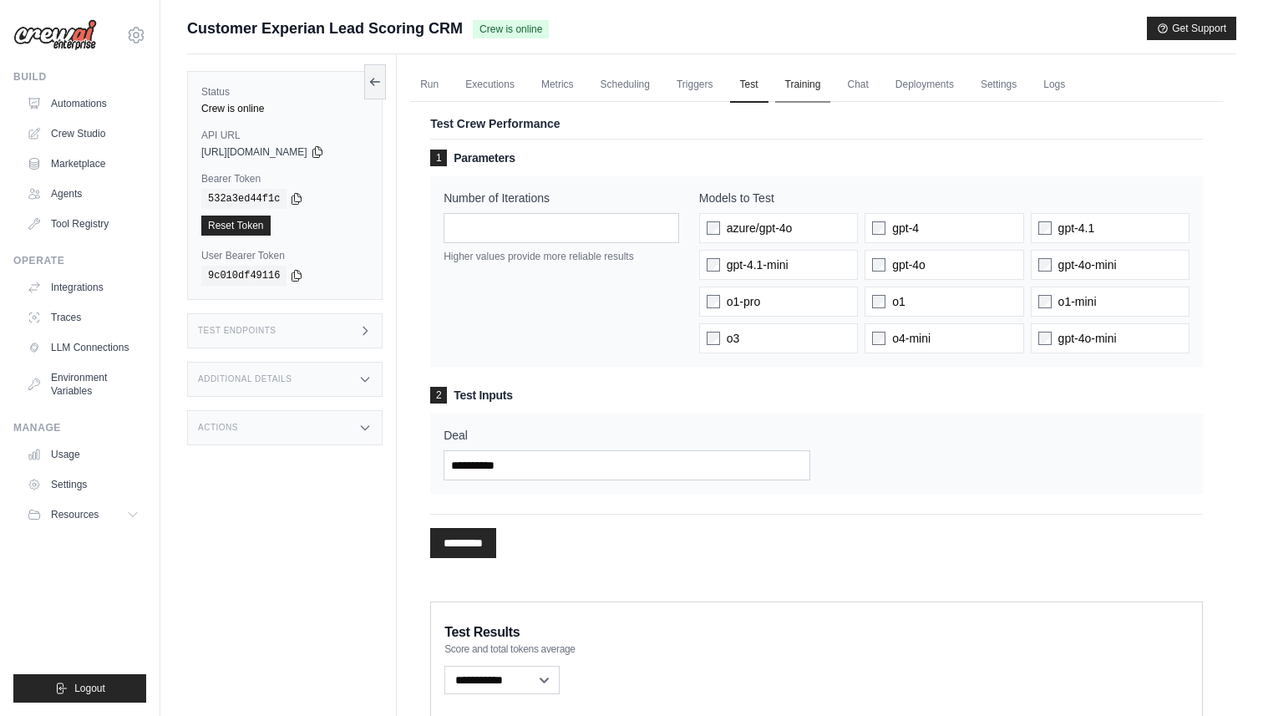
click at [802, 83] on link "Training" at bounding box center [803, 85] width 56 height 35
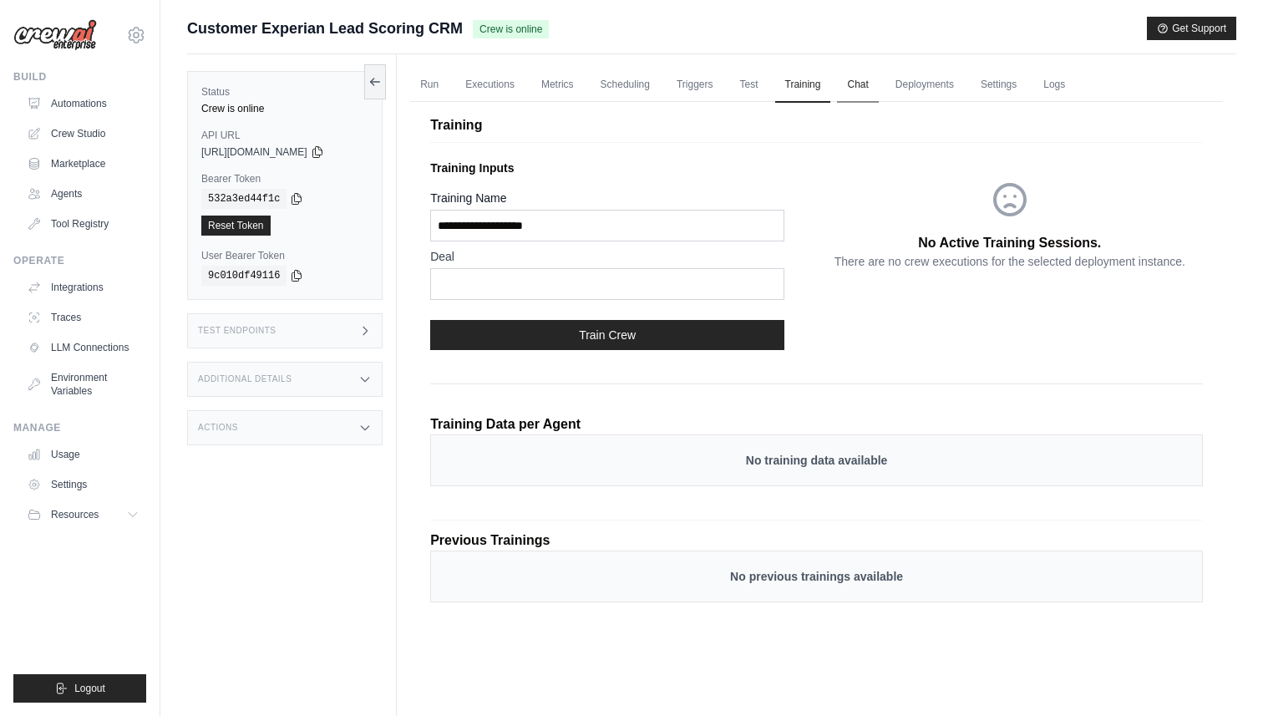
click at [867, 89] on link "Chat" at bounding box center [857, 85] width 41 height 35
click at [931, 86] on link "Deployments" at bounding box center [925, 85] width 79 height 35
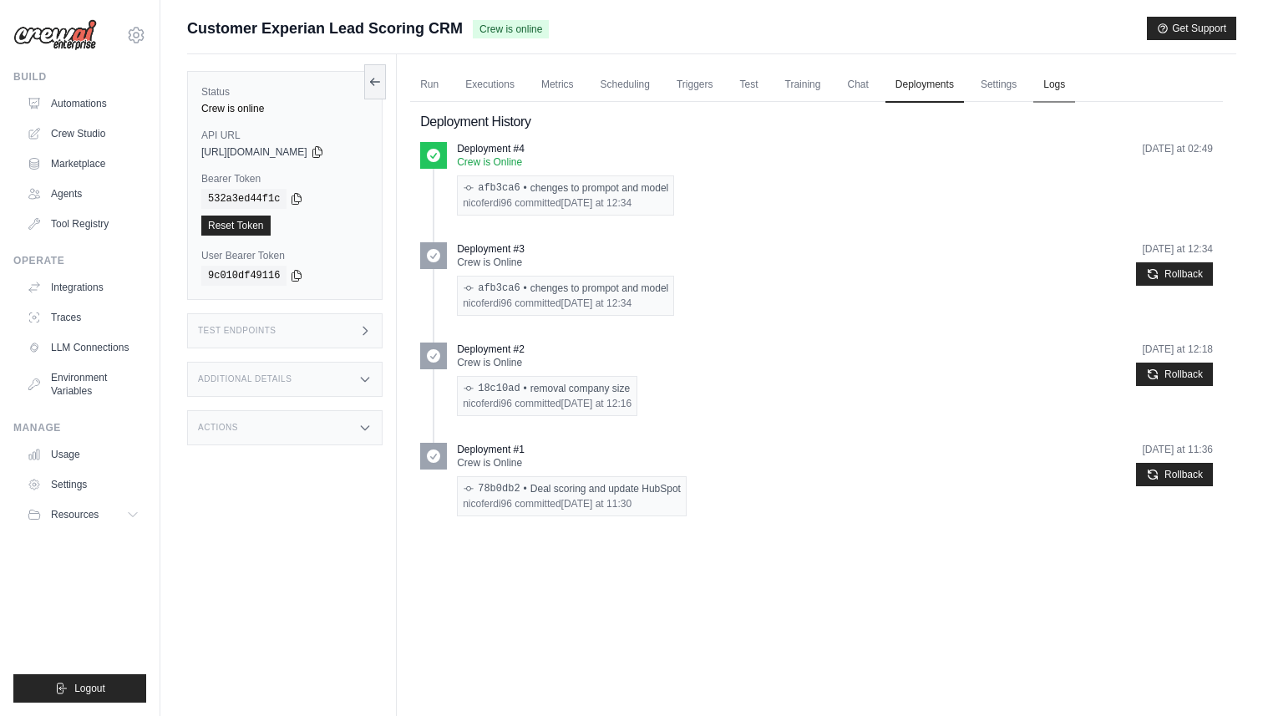
click at [1053, 87] on link "Logs" at bounding box center [1055, 85] width 42 height 35
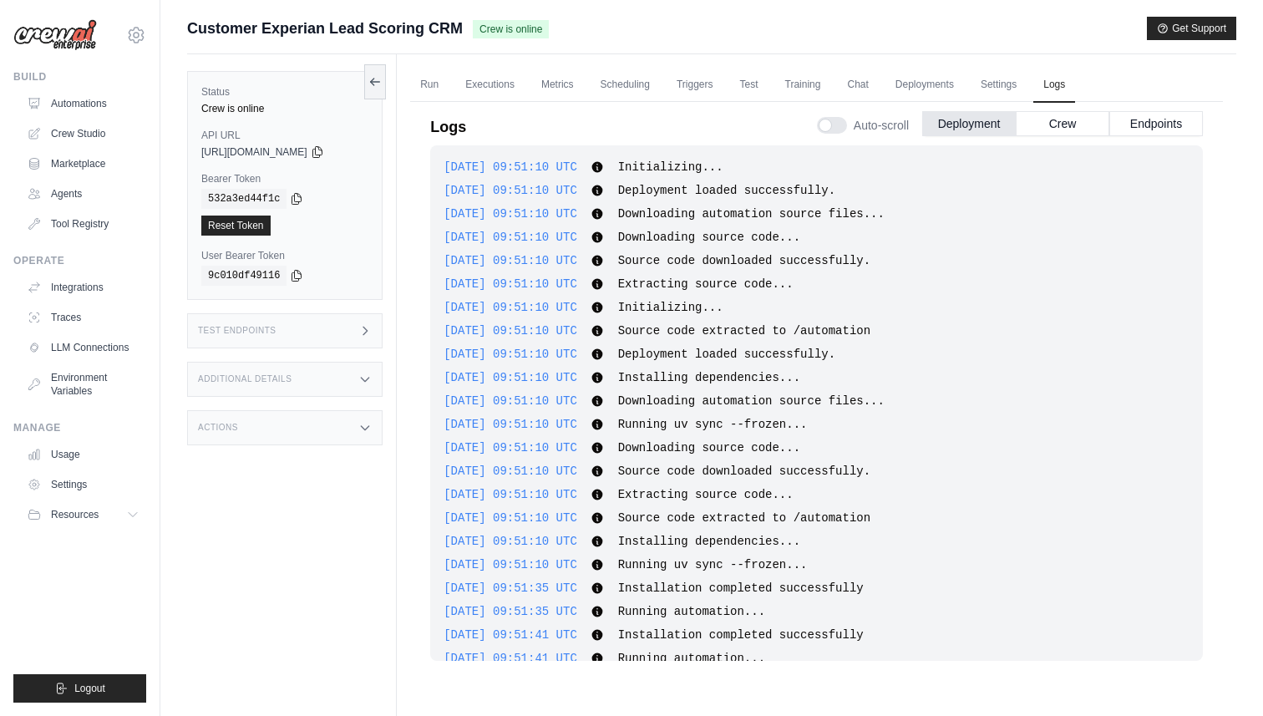
scroll to position [26, 0]
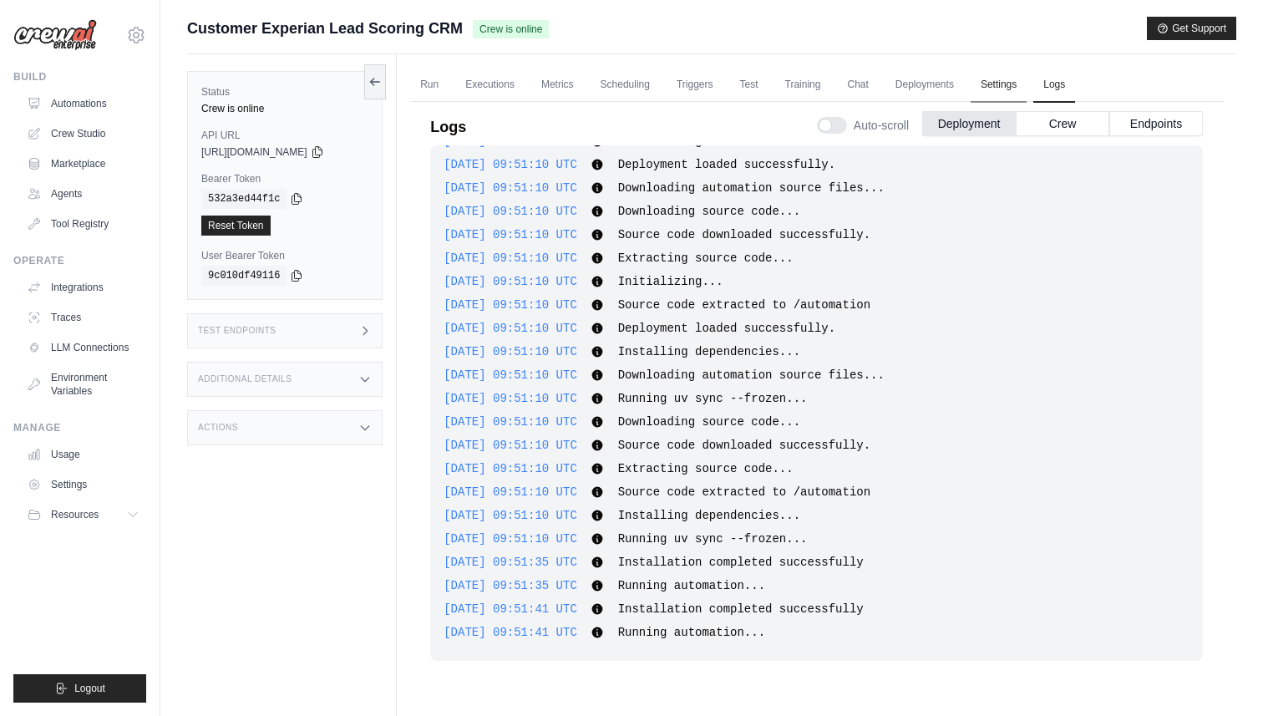
click at [1001, 88] on link "Settings" at bounding box center [999, 85] width 56 height 35
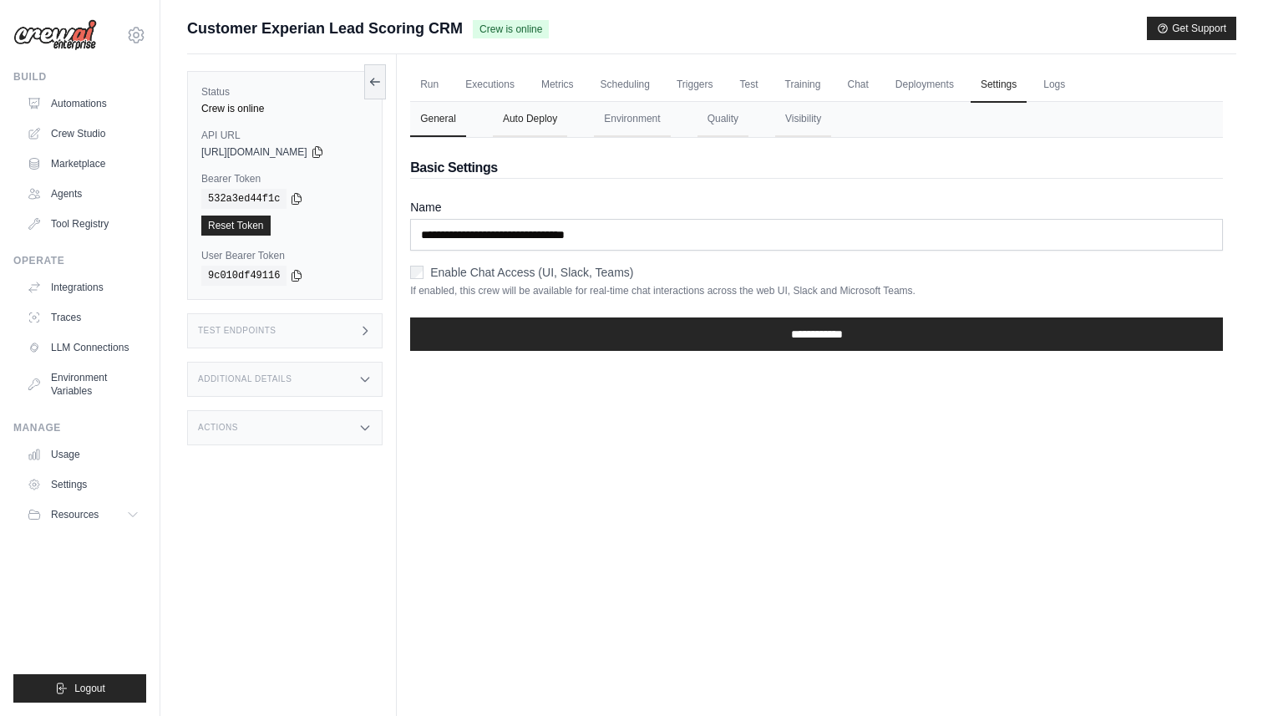
click at [537, 125] on button "Auto Deploy" at bounding box center [530, 119] width 74 height 35
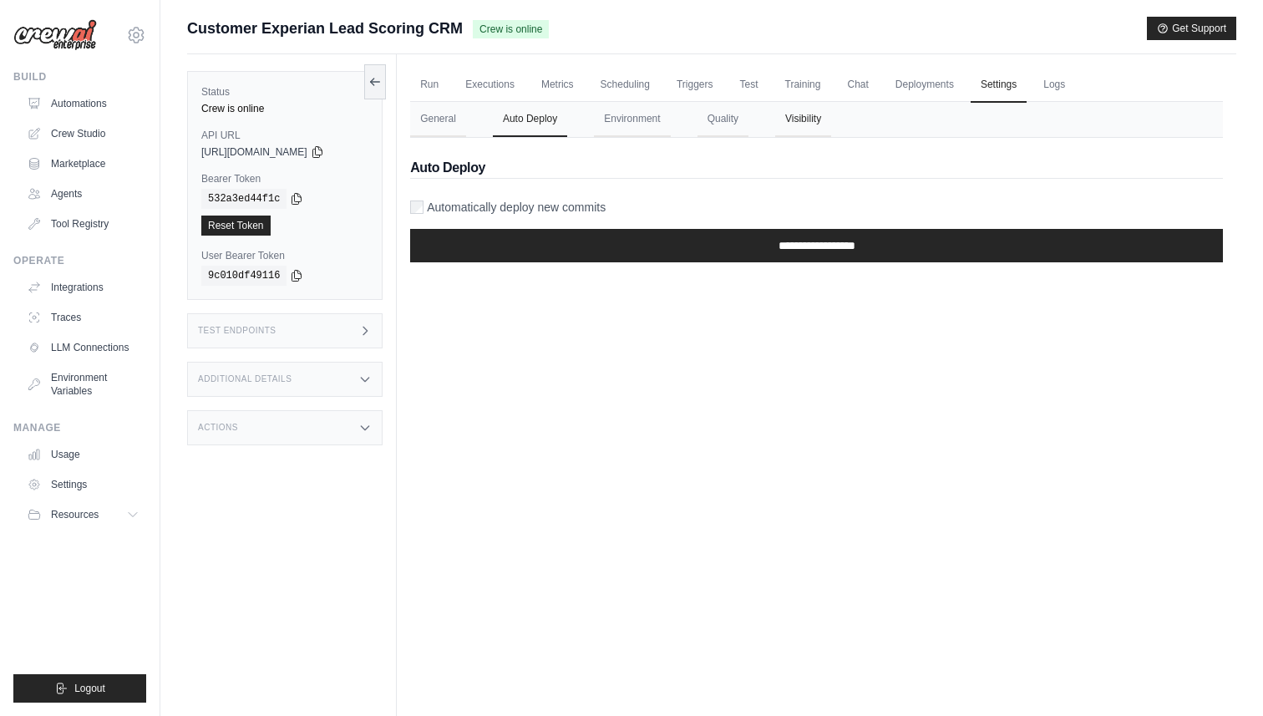
click at [802, 126] on button "Visibility" at bounding box center [803, 119] width 56 height 35
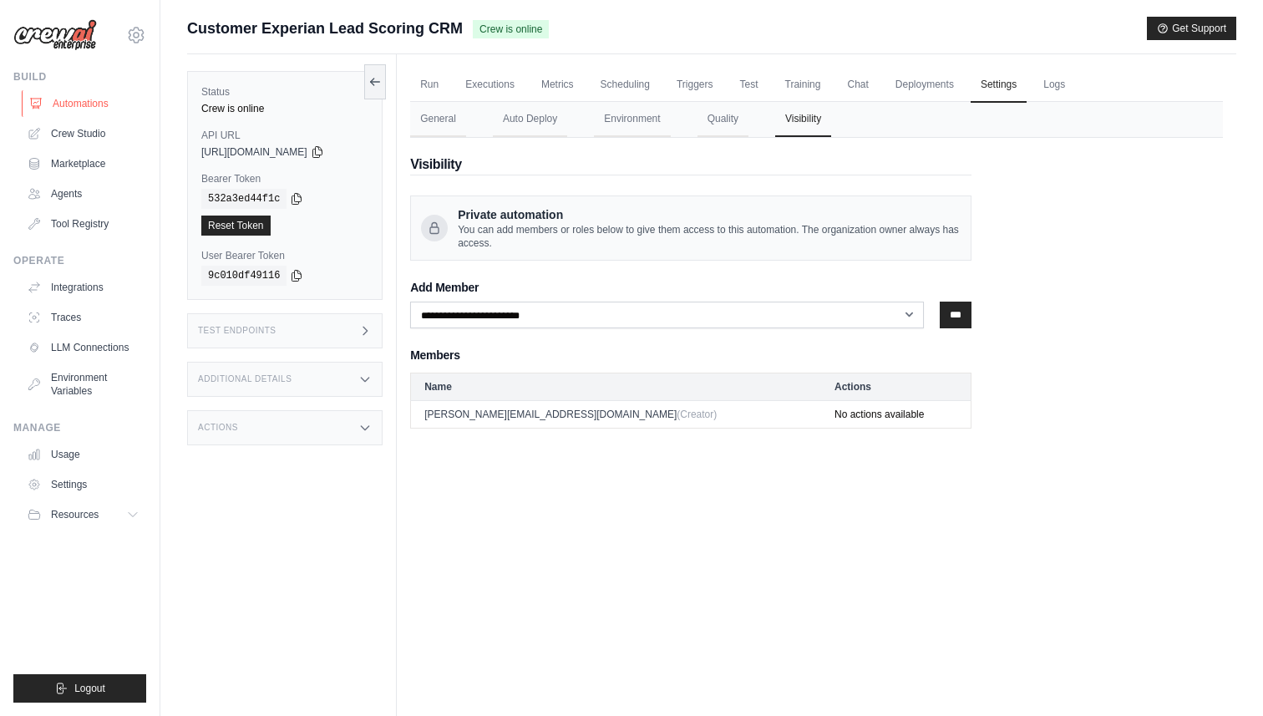
click at [66, 104] on link "Automations" at bounding box center [85, 103] width 126 height 27
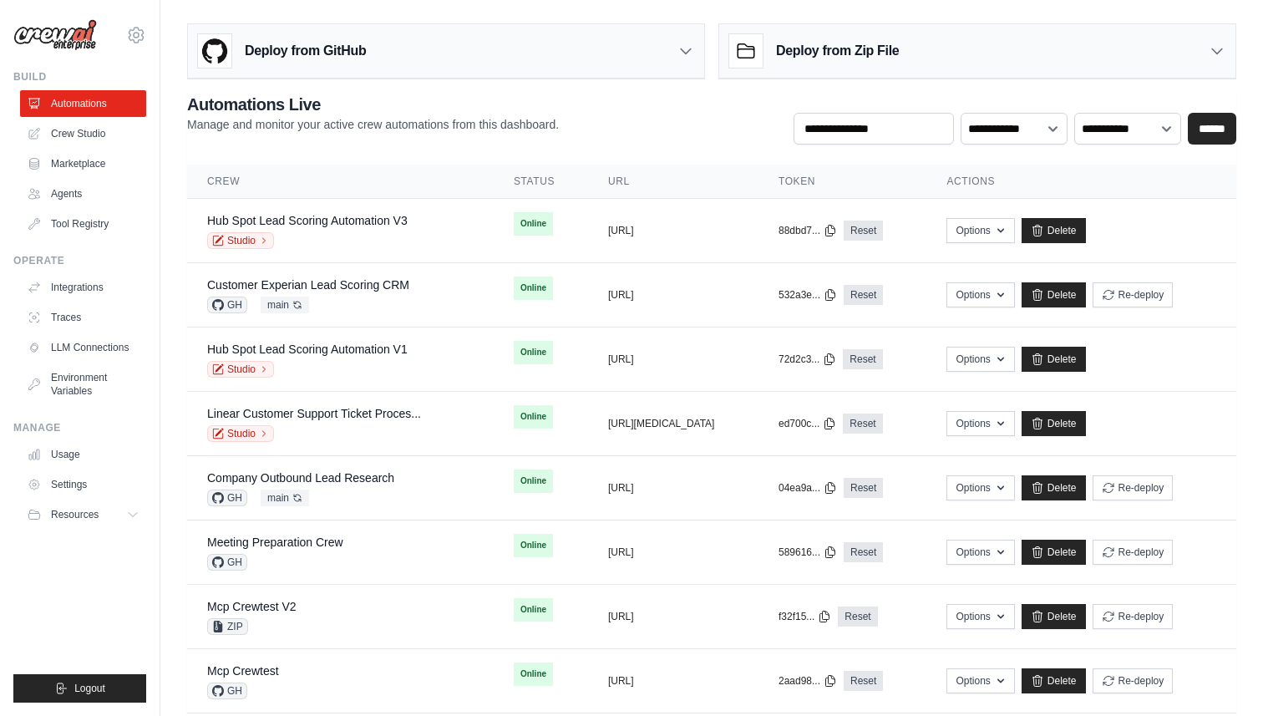
click at [318, 64] on div "Deploy from GitHub" at bounding box center [282, 50] width 168 height 33
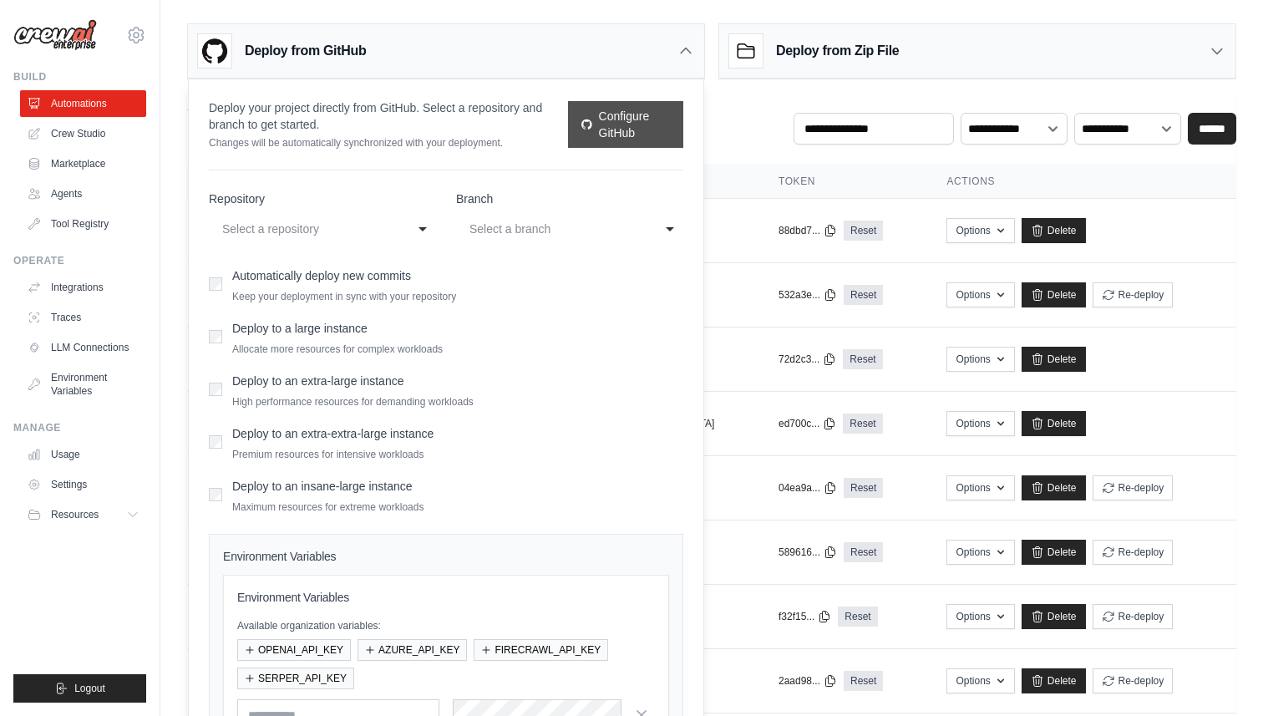
click at [607, 114] on link "Configure GitHub" at bounding box center [625, 124] width 115 height 47
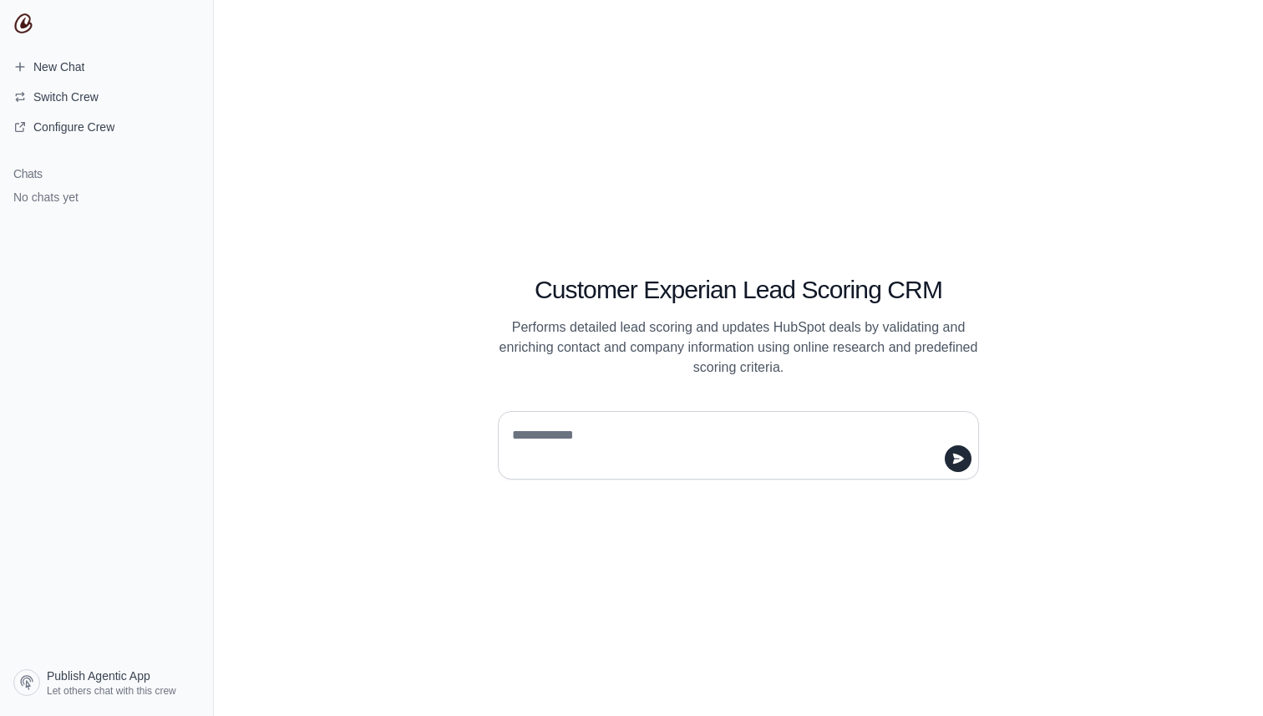
click at [651, 451] on textarea at bounding box center [734, 445] width 450 height 47
type textarea "**"
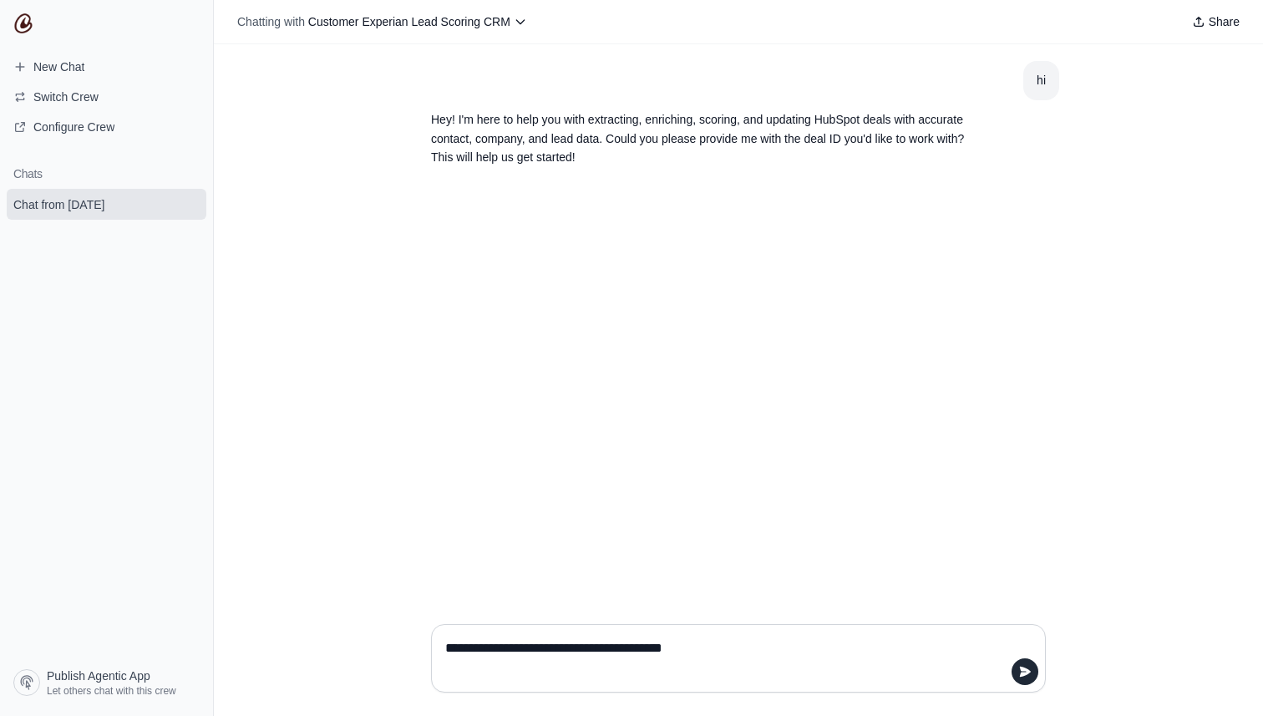
type textarea "**********"
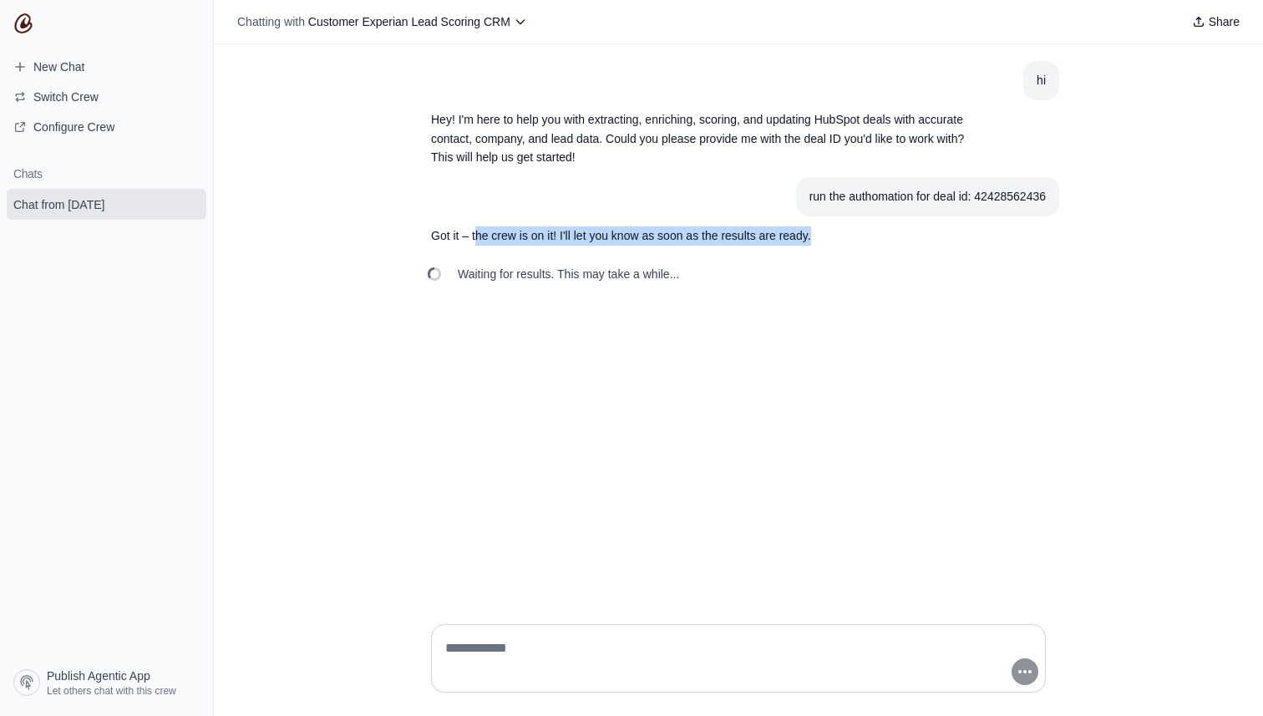
drag, startPoint x: 475, startPoint y: 232, endPoint x: 812, endPoint y: 235, distance: 337.6
click at [812, 235] on p "Got it – the crew is on it! I'll let you know as soon as the results are ready." at bounding box center [698, 235] width 535 height 19
drag, startPoint x: 449, startPoint y: 270, endPoint x: 769, endPoint y: 268, distance: 320.0
click at [772, 269] on div "Waiting for results. This may take a while..." at bounding box center [739, 274] width 642 height 37
click at [120, 672] on span "Publish Agentic App" at bounding box center [99, 676] width 104 height 17
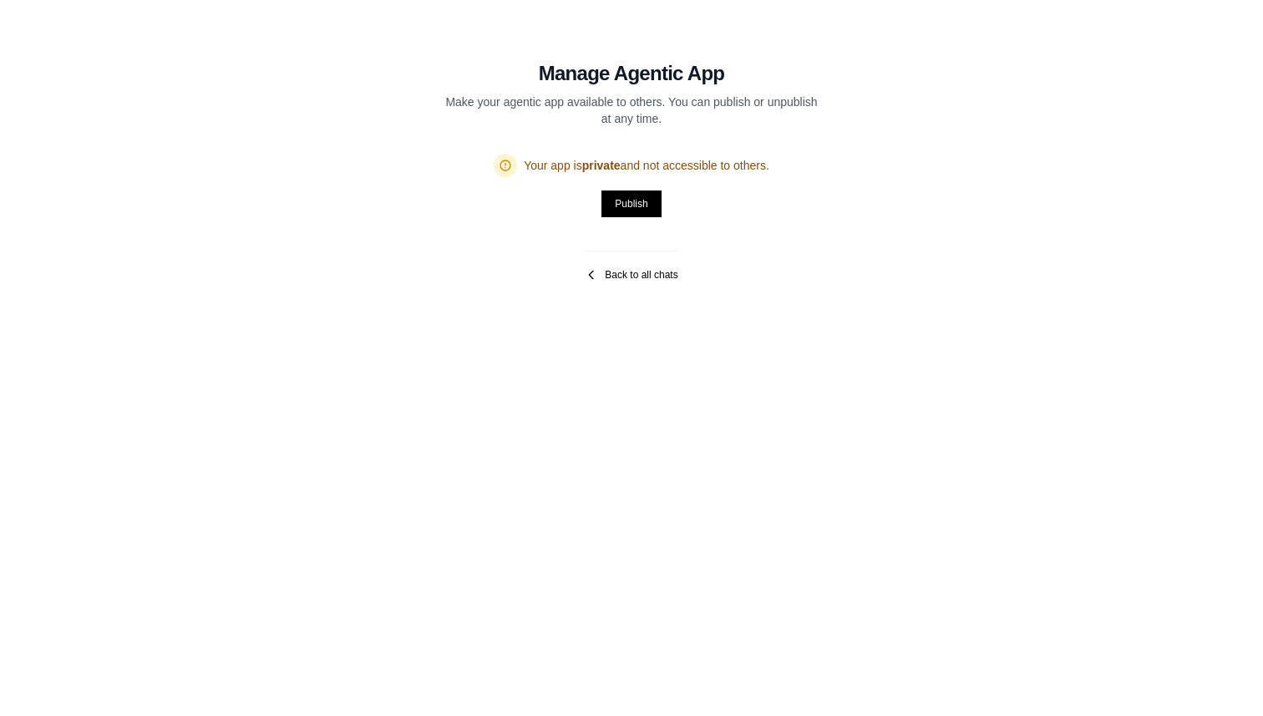
click at [597, 278] on icon at bounding box center [591, 274] width 13 height 13
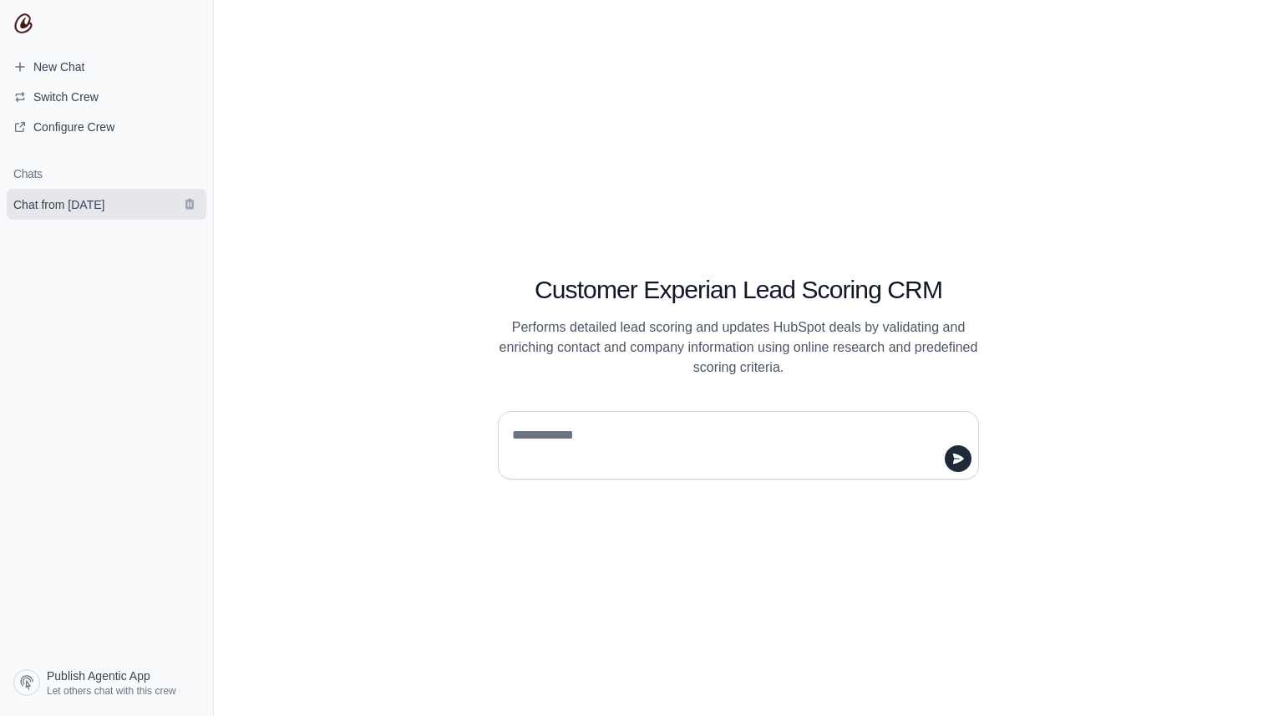
click at [90, 212] on span "Chat from August 25" at bounding box center [58, 204] width 91 height 17
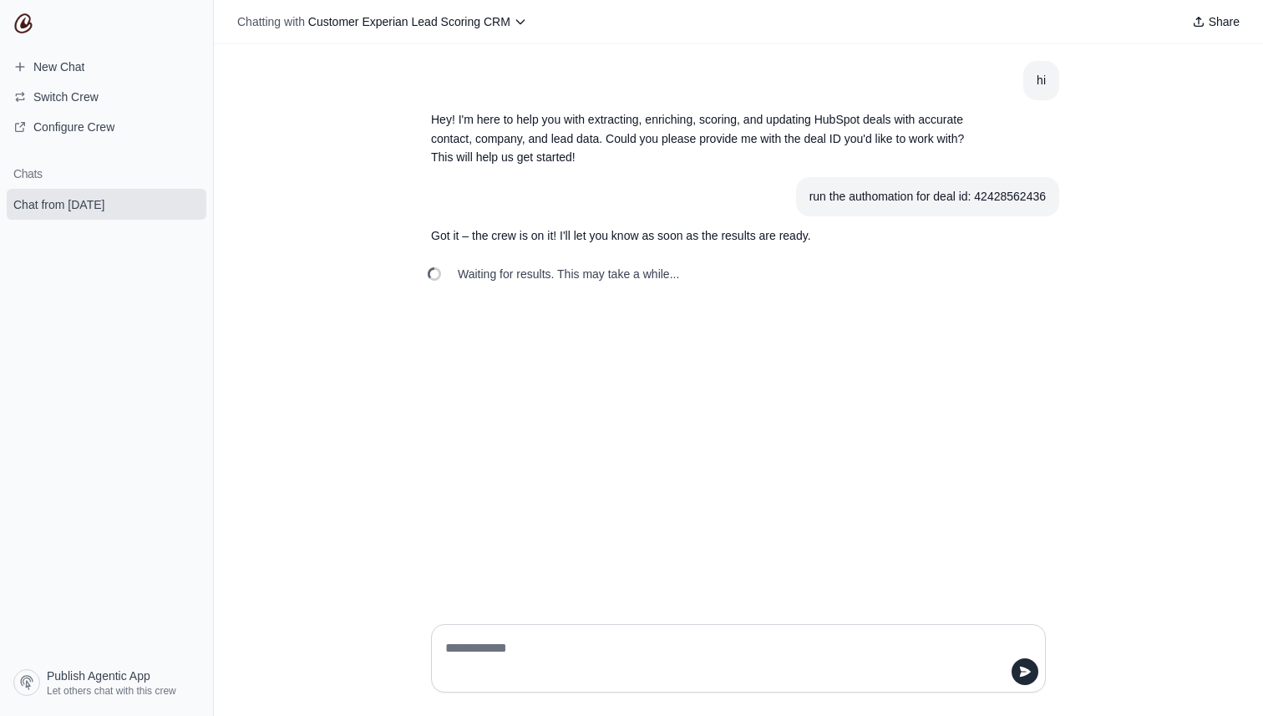
click at [22, 27] on img at bounding box center [23, 23] width 20 height 20
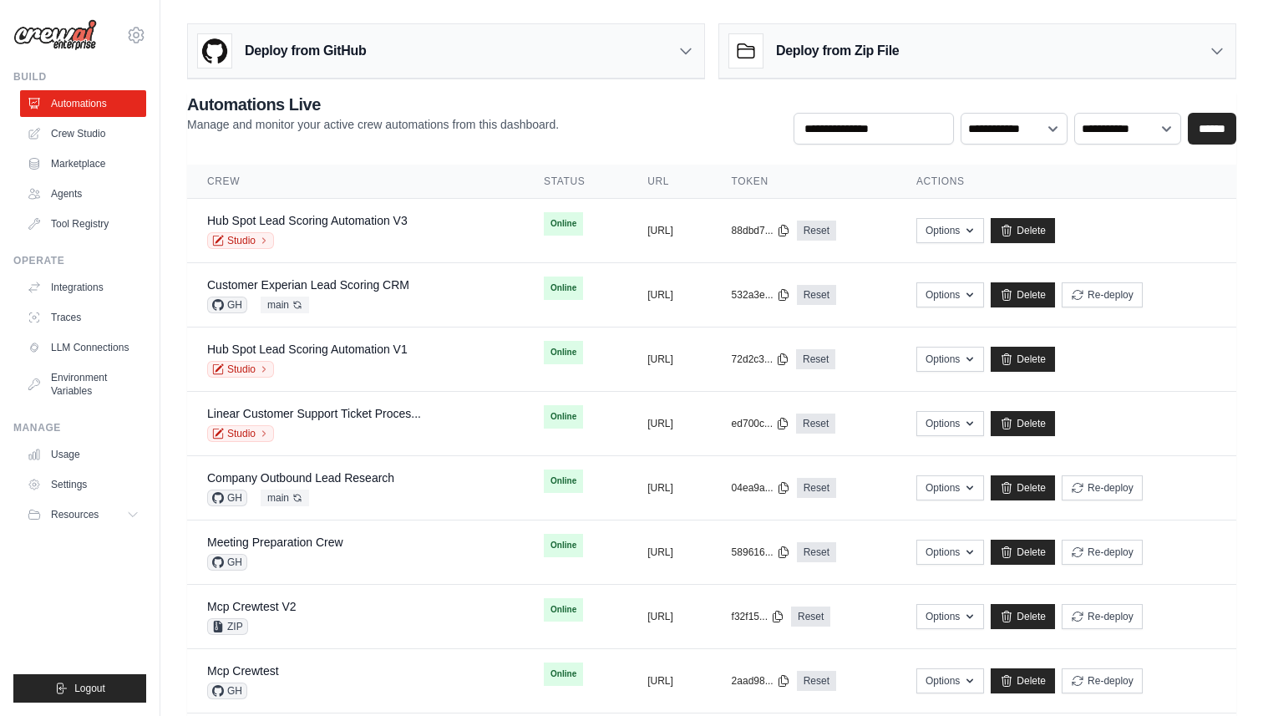
click at [390, 45] on div "Deploy from GitHub" at bounding box center [446, 51] width 516 height 54
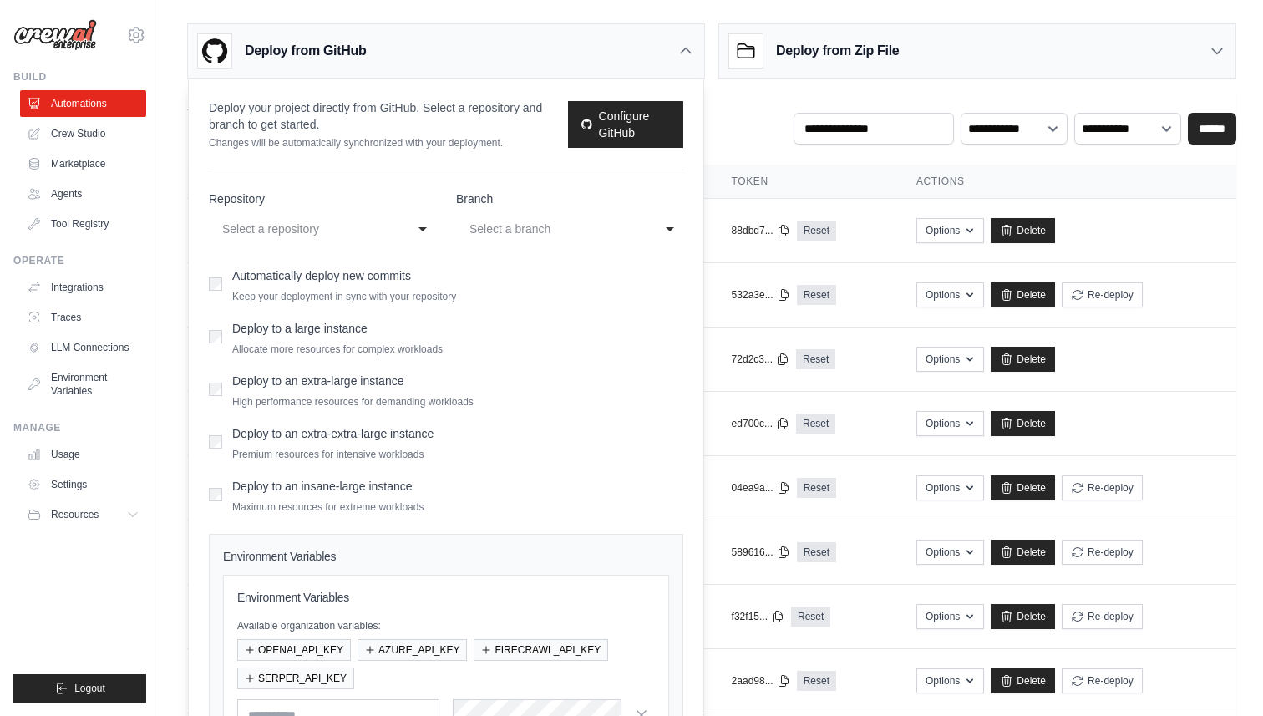
click at [357, 230] on div "Select a repository" at bounding box center [305, 229] width 167 height 20
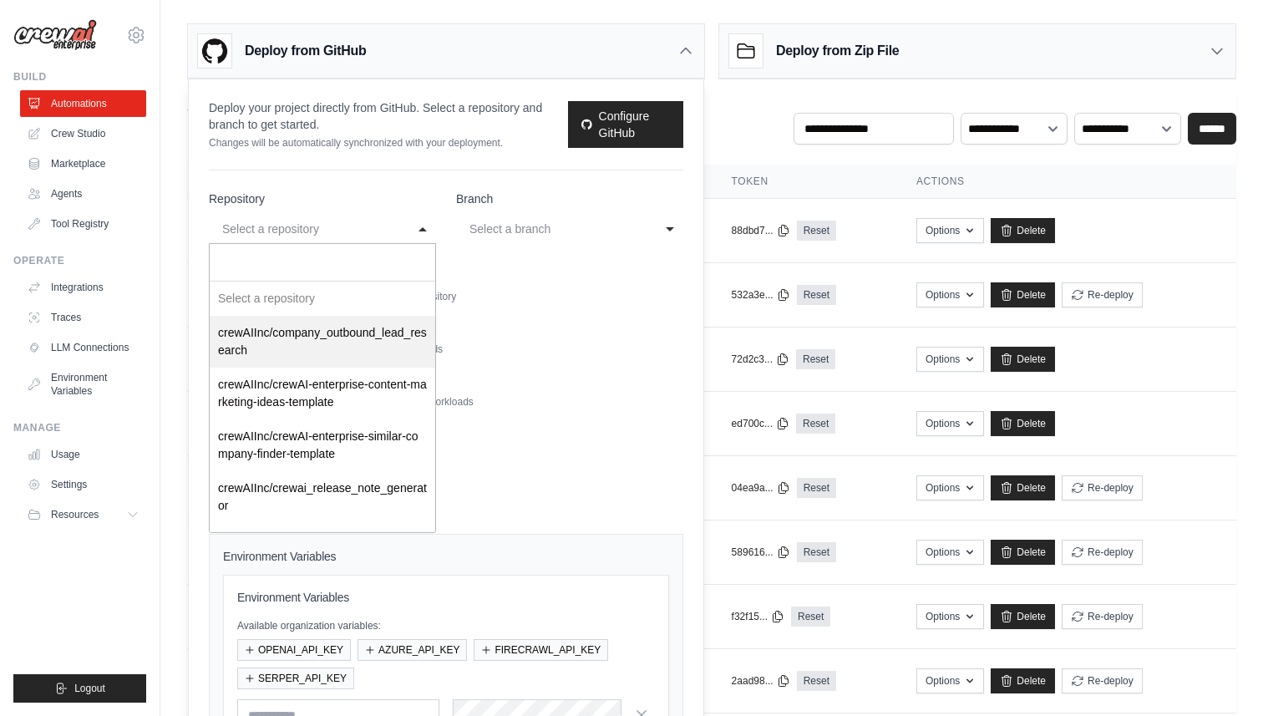
select select "**********"
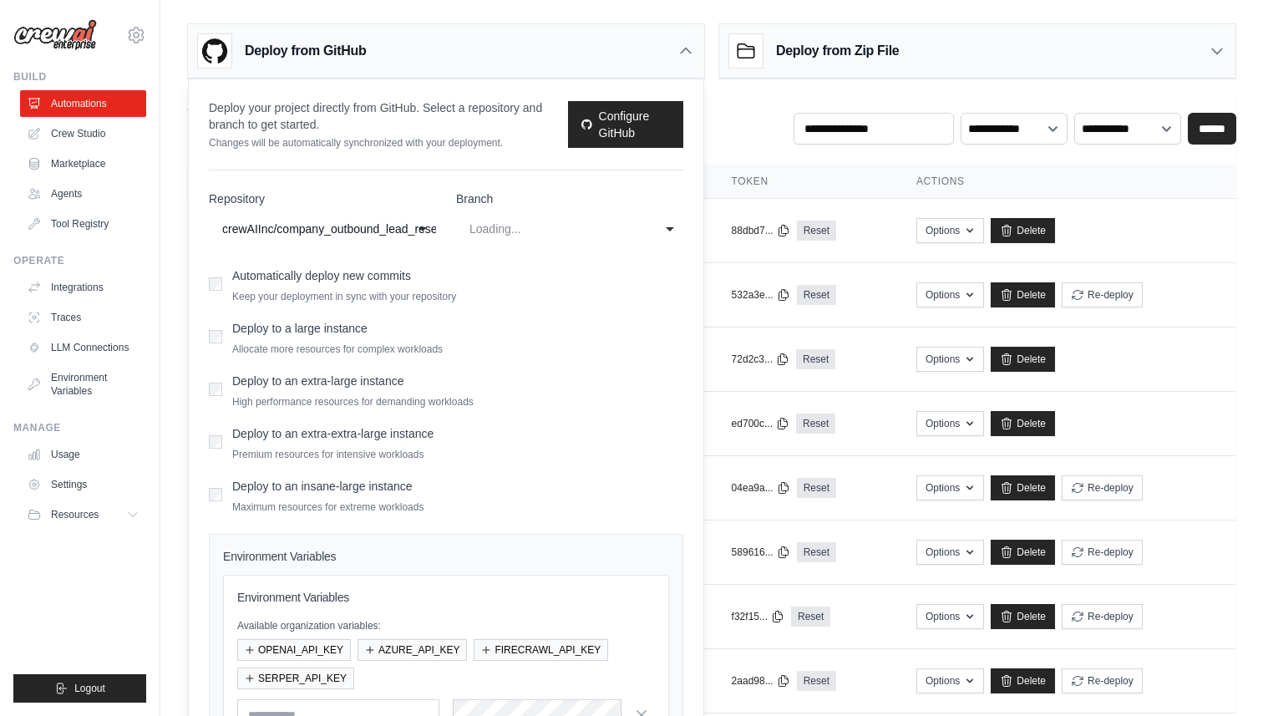
select select "****"
click at [535, 226] on div "main" at bounding box center [553, 229] width 167 height 20
click at [509, 297] on form "**********" at bounding box center [446, 524] width 475 height 666
click at [523, 61] on div "Deploy from GitHub" at bounding box center [446, 51] width 516 height 54
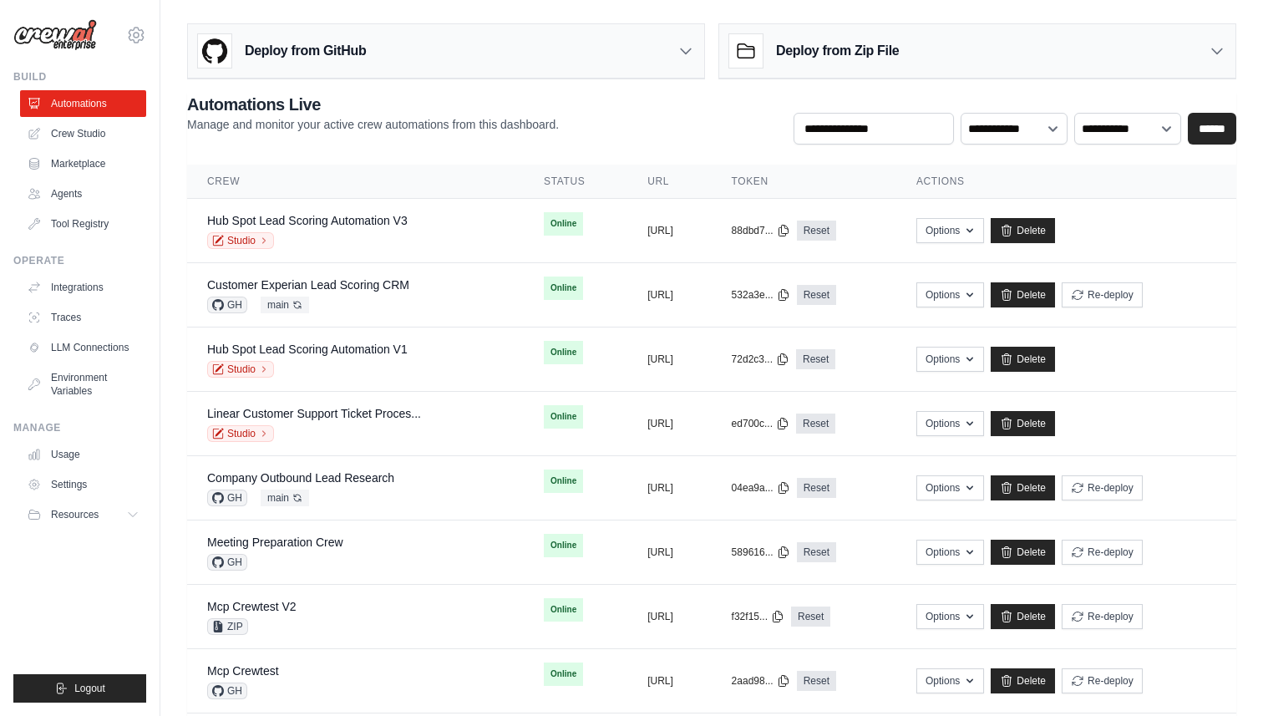
click at [717, 100] on div "**********" at bounding box center [711, 119] width 1049 height 52
click at [86, 135] on link "Crew Studio" at bounding box center [85, 133] width 126 height 27
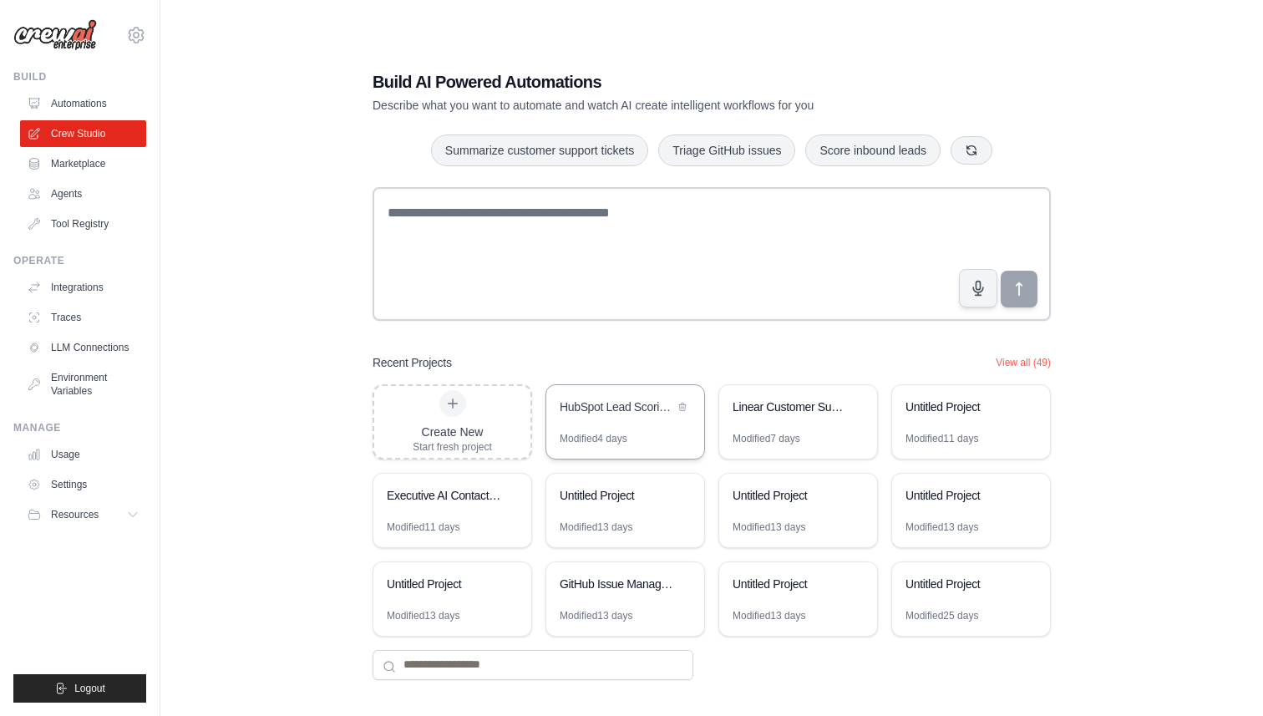
click at [612, 429] on div "HubSpot Lead Scoring Automation" at bounding box center [625, 408] width 158 height 47
click at [74, 93] on link "Automations" at bounding box center [85, 103] width 126 height 27
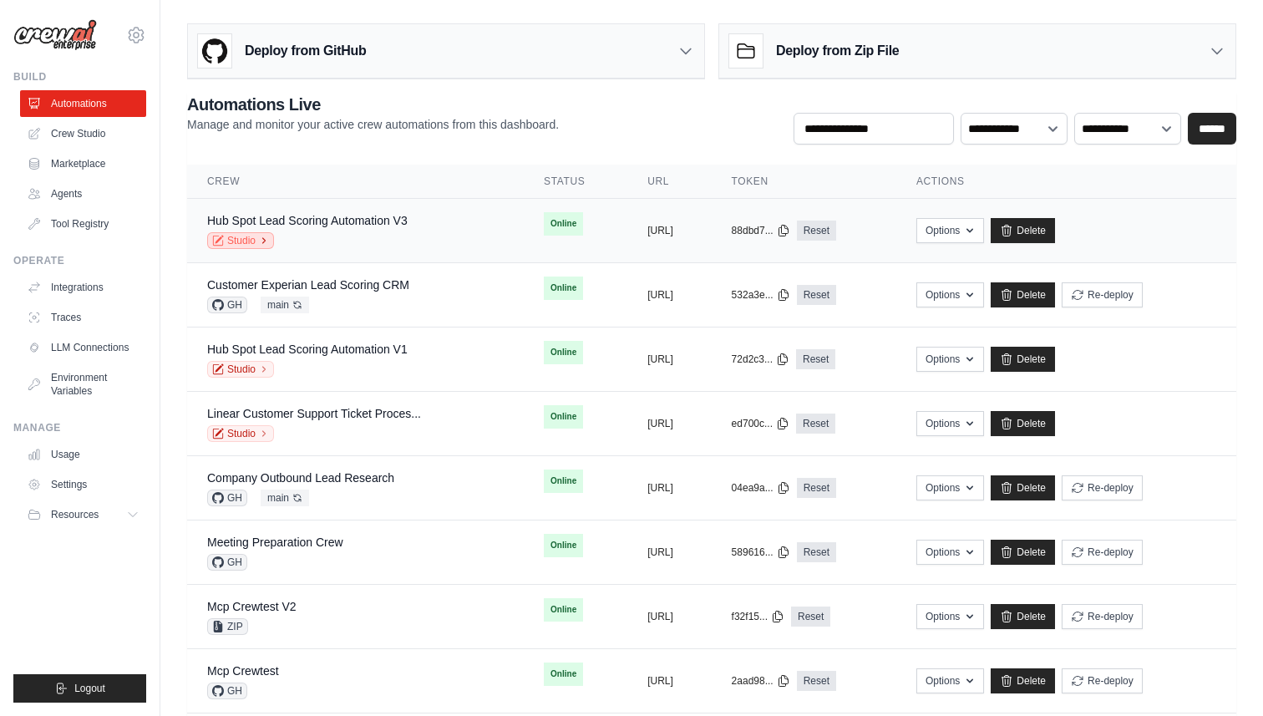
click at [236, 241] on link "Studio" at bounding box center [240, 240] width 67 height 17
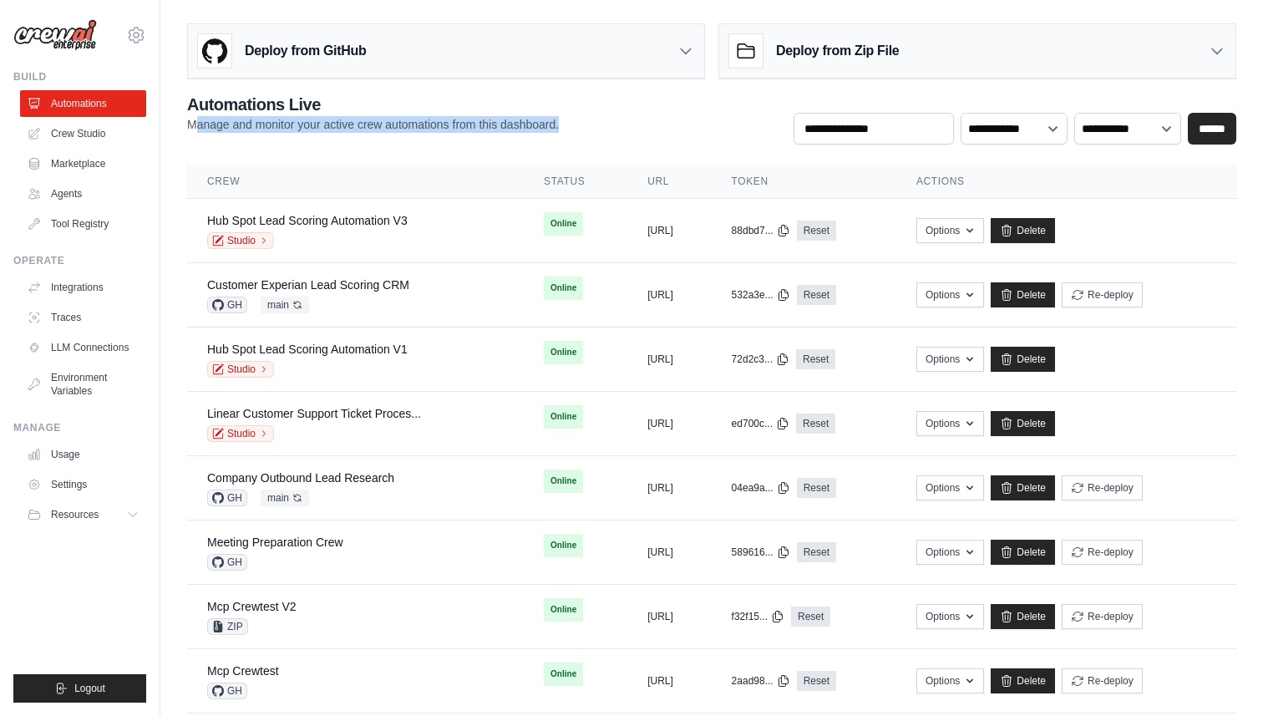
drag, startPoint x: 593, startPoint y: 128, endPoint x: 196, endPoint y: 125, distance: 396.9
click at [196, 125] on div "**********" at bounding box center [711, 119] width 1049 height 52
click at [78, 217] on link "Tool Registry" at bounding box center [85, 224] width 126 height 27
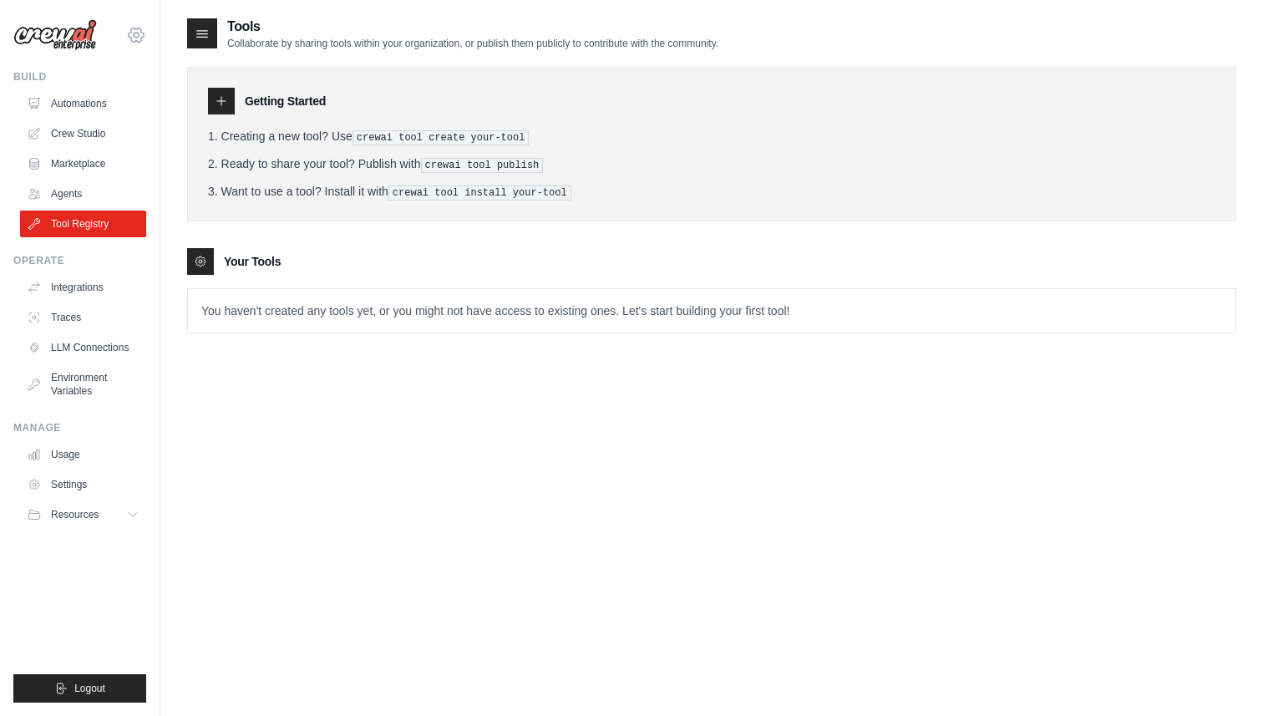
click at [136, 35] on icon at bounding box center [136, 35] width 20 height 20
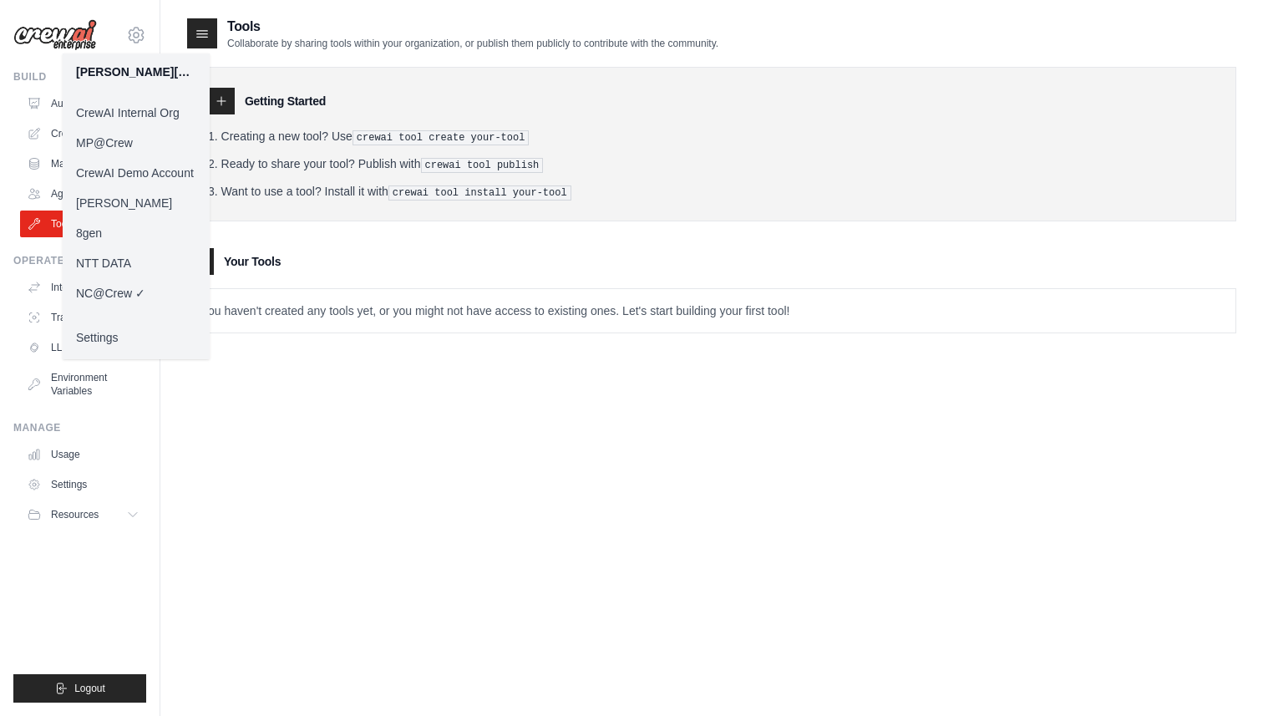
click at [118, 174] on link "CrewAI Demo Account" at bounding box center [136, 173] width 147 height 30
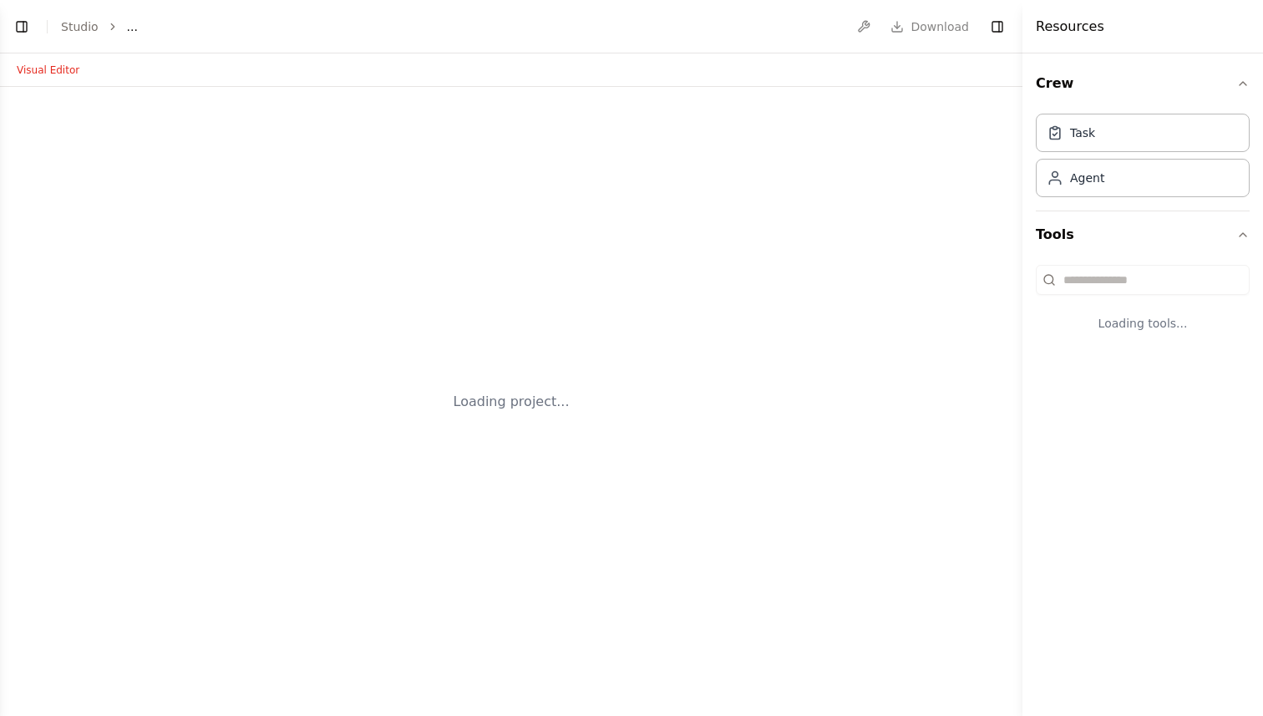
select select "****"
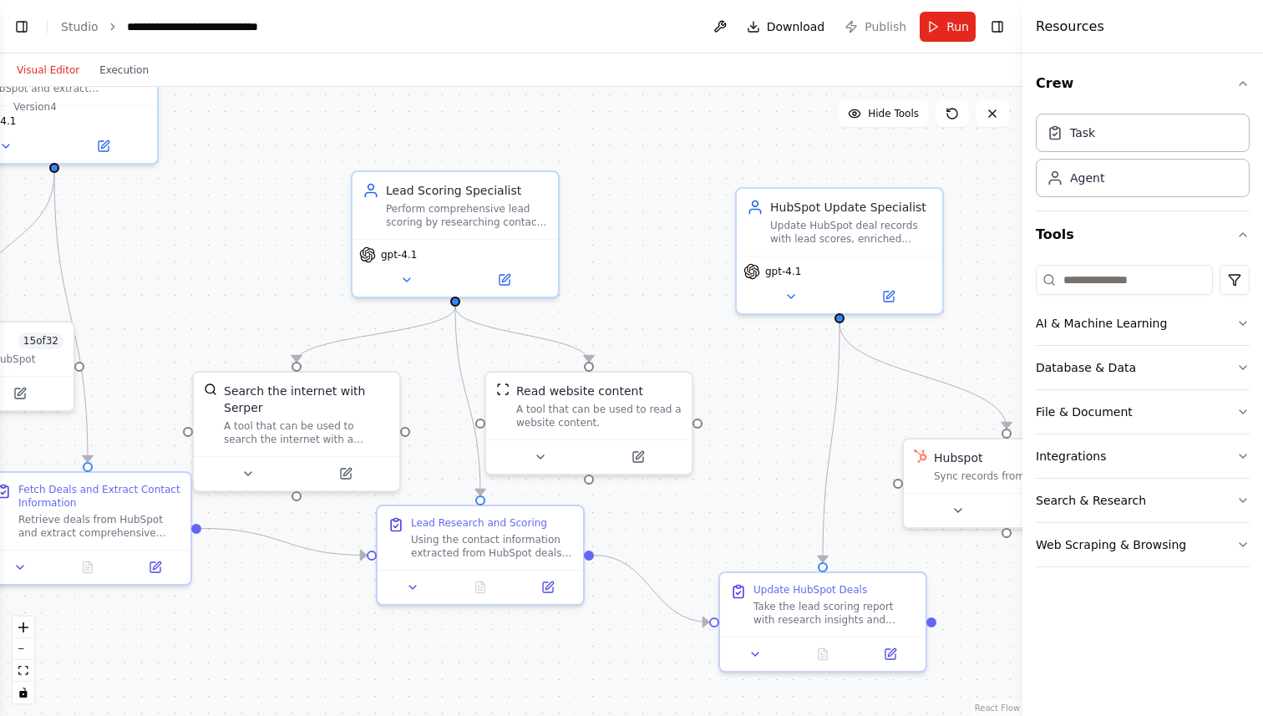
scroll to position [2711, 0]
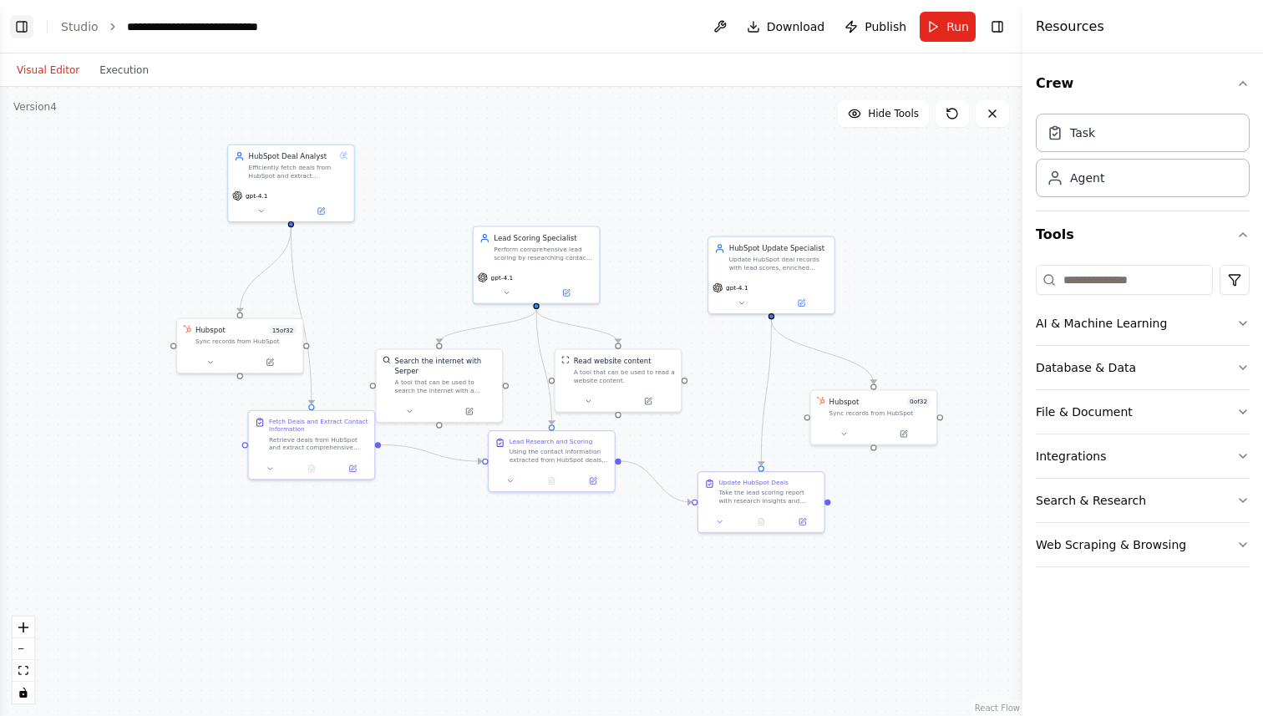
click at [19, 25] on button "Toggle Left Sidebar" at bounding box center [21, 26] width 23 height 23
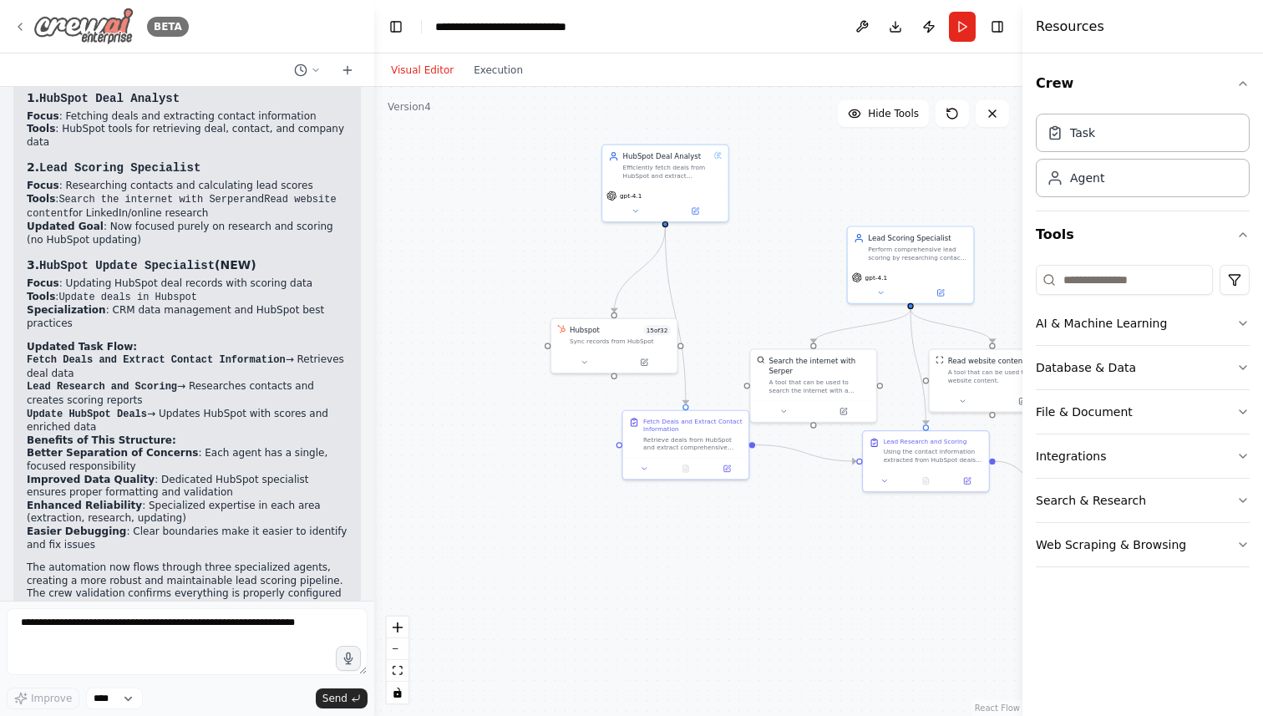
click at [23, 28] on icon at bounding box center [19, 26] width 13 height 13
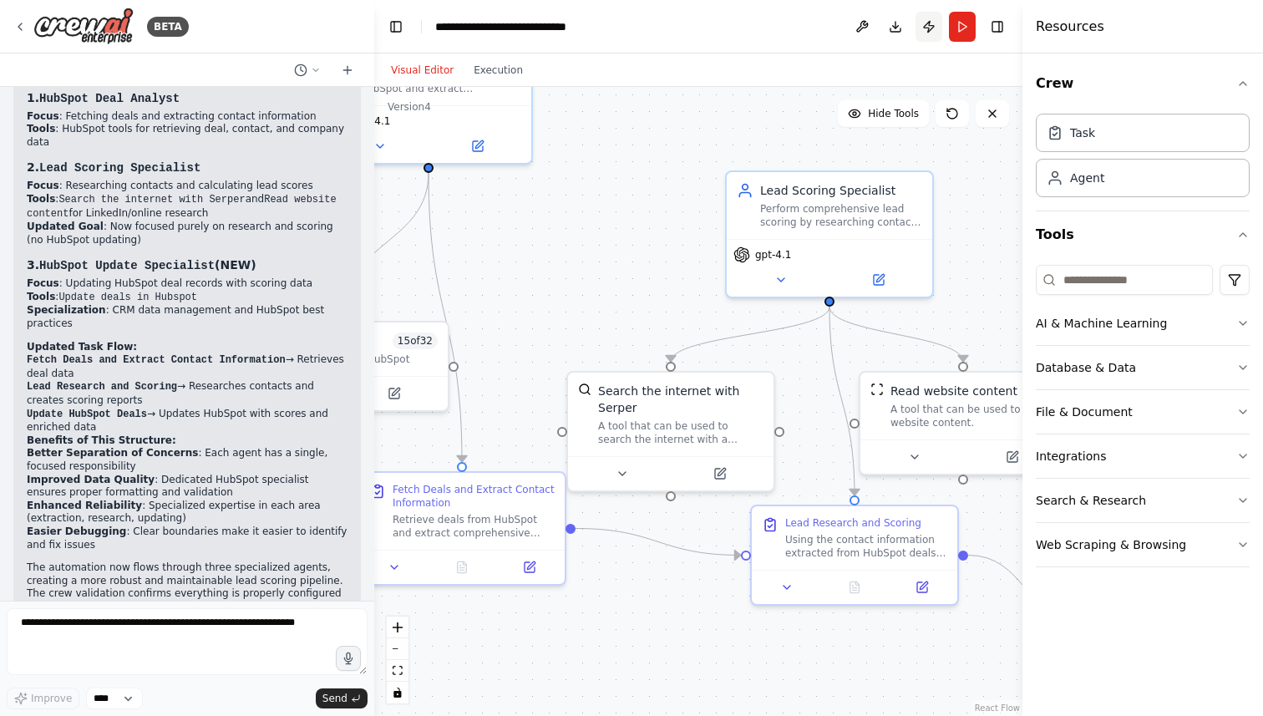
click at [931, 32] on button "Publish" at bounding box center [929, 27] width 27 height 30
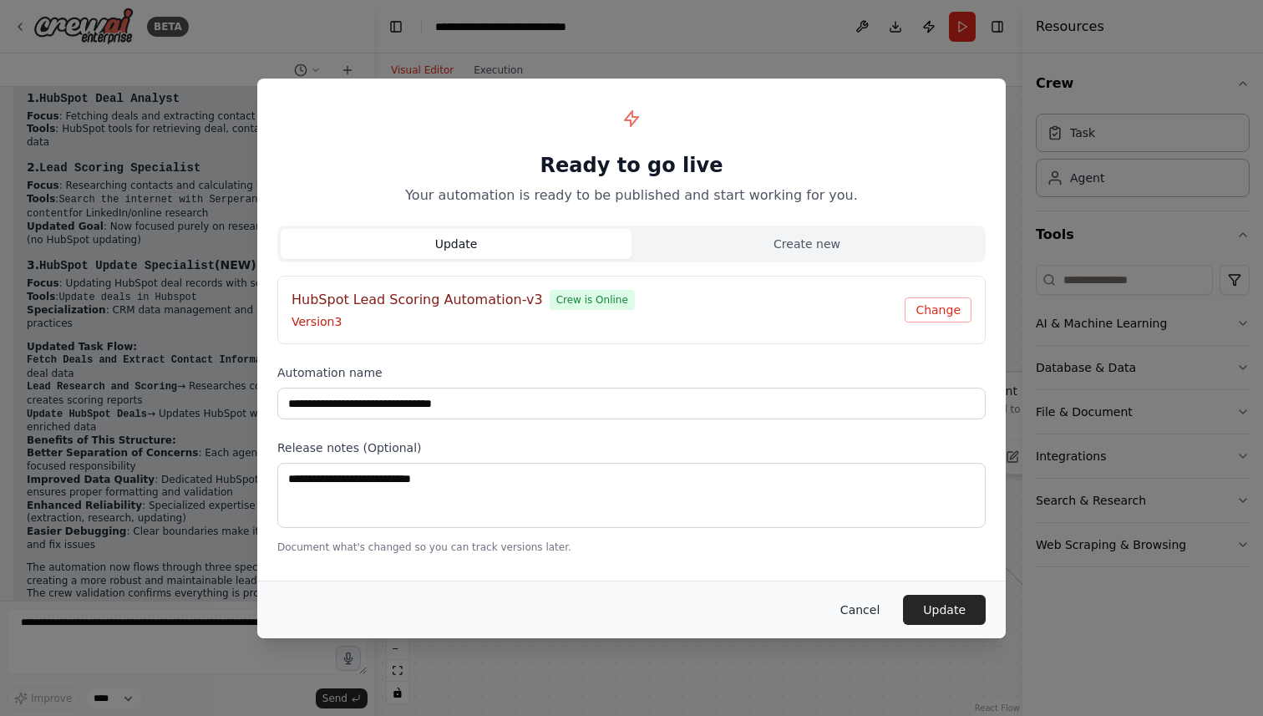
click at [859, 609] on button "Cancel" at bounding box center [860, 610] width 66 height 30
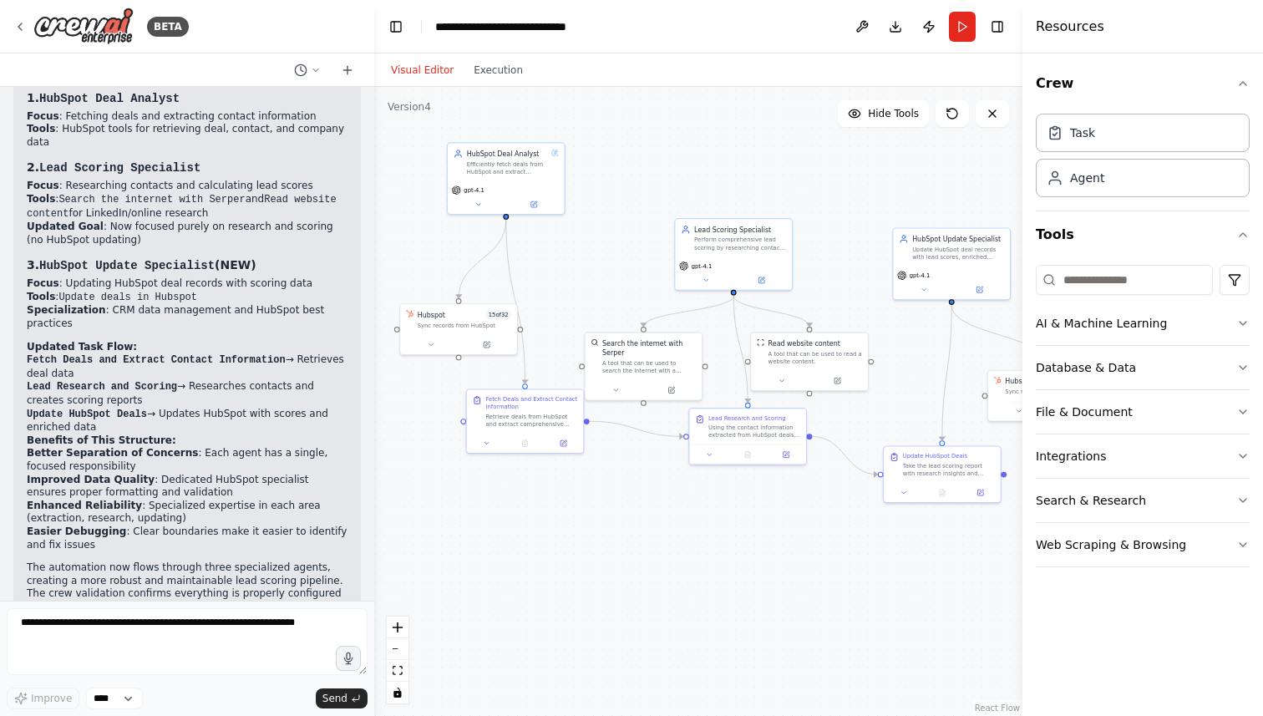
drag, startPoint x: 691, startPoint y: 281, endPoint x: 606, endPoint y: 281, distance: 85.2
click at [606, 281] on div ".deletable-edge-delete-btn { width: 20px; height: 20px; border: 0px solid #ffff…" at bounding box center [698, 401] width 648 height 629
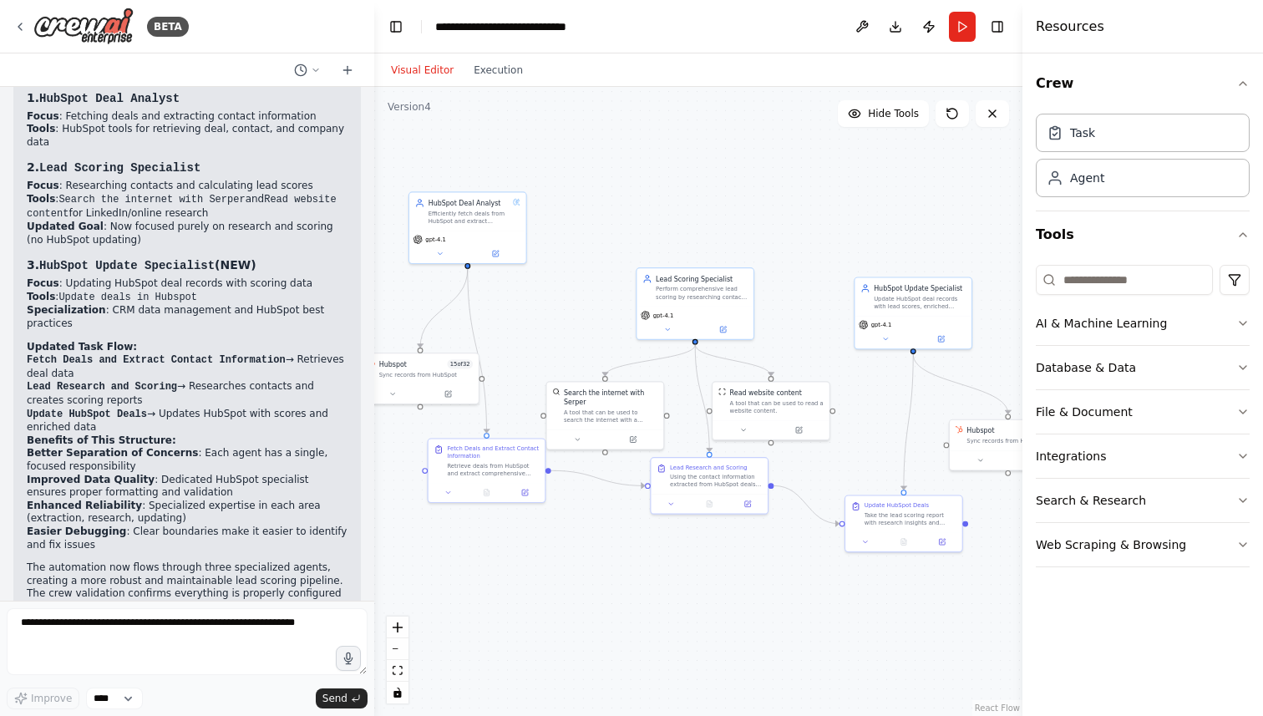
drag, startPoint x: 542, startPoint y: 258, endPoint x: 553, endPoint y: 307, distance: 50.5
click at [553, 307] on div ".deletable-edge-delete-btn { width: 20px; height: 20px; border: 0px solid #ffff…" at bounding box center [698, 401] width 648 height 629
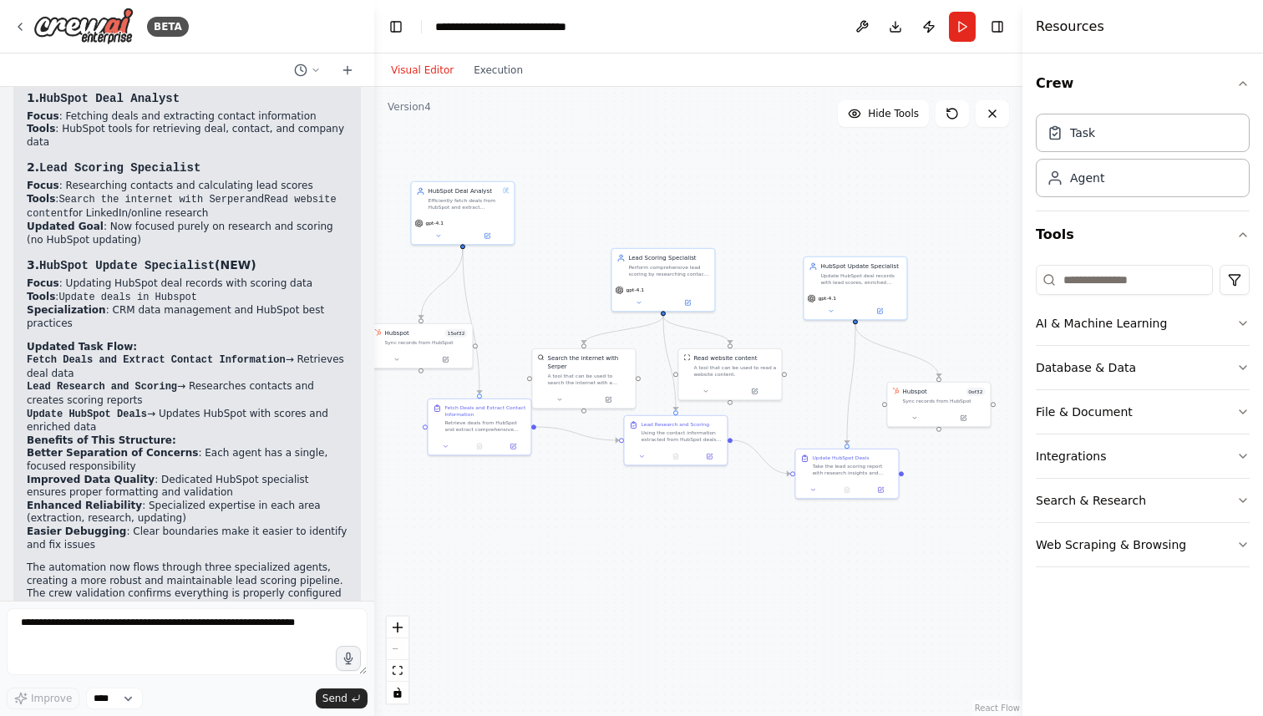
drag, startPoint x: 564, startPoint y: 293, endPoint x: 549, endPoint y: 269, distance: 28.5
click at [549, 269] on div ".deletable-edge-delete-btn { width: 20px; height: 20px; border: 0px solid #ffff…" at bounding box center [698, 401] width 648 height 629
click at [18, 29] on icon at bounding box center [19, 26] width 13 height 13
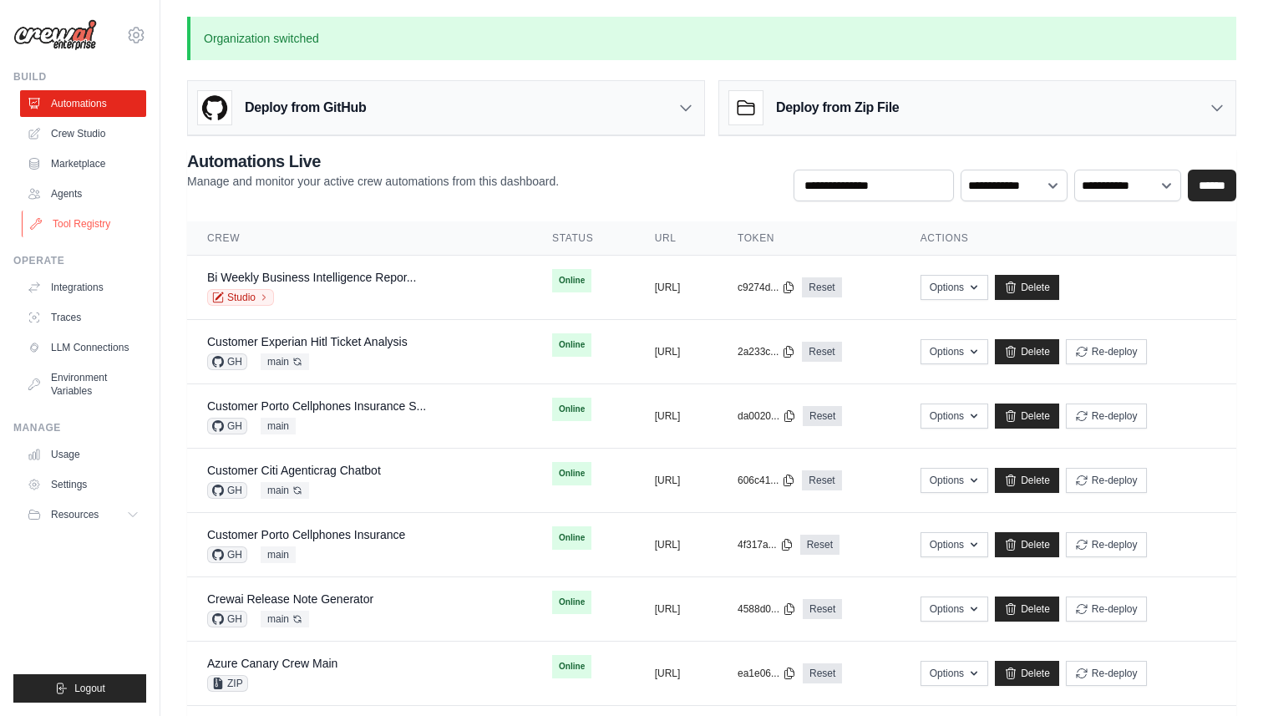
click at [79, 224] on link "Tool Registry" at bounding box center [85, 224] width 126 height 27
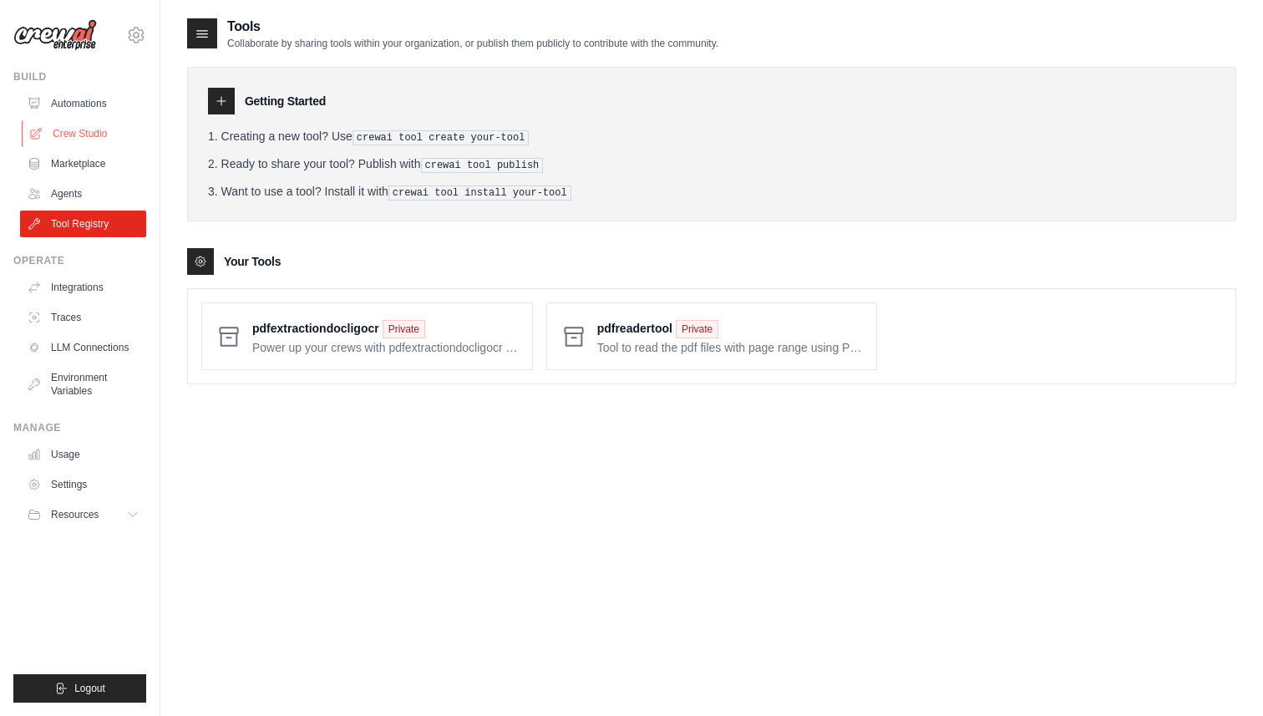
click at [95, 138] on link "Crew Studio" at bounding box center [85, 133] width 126 height 27
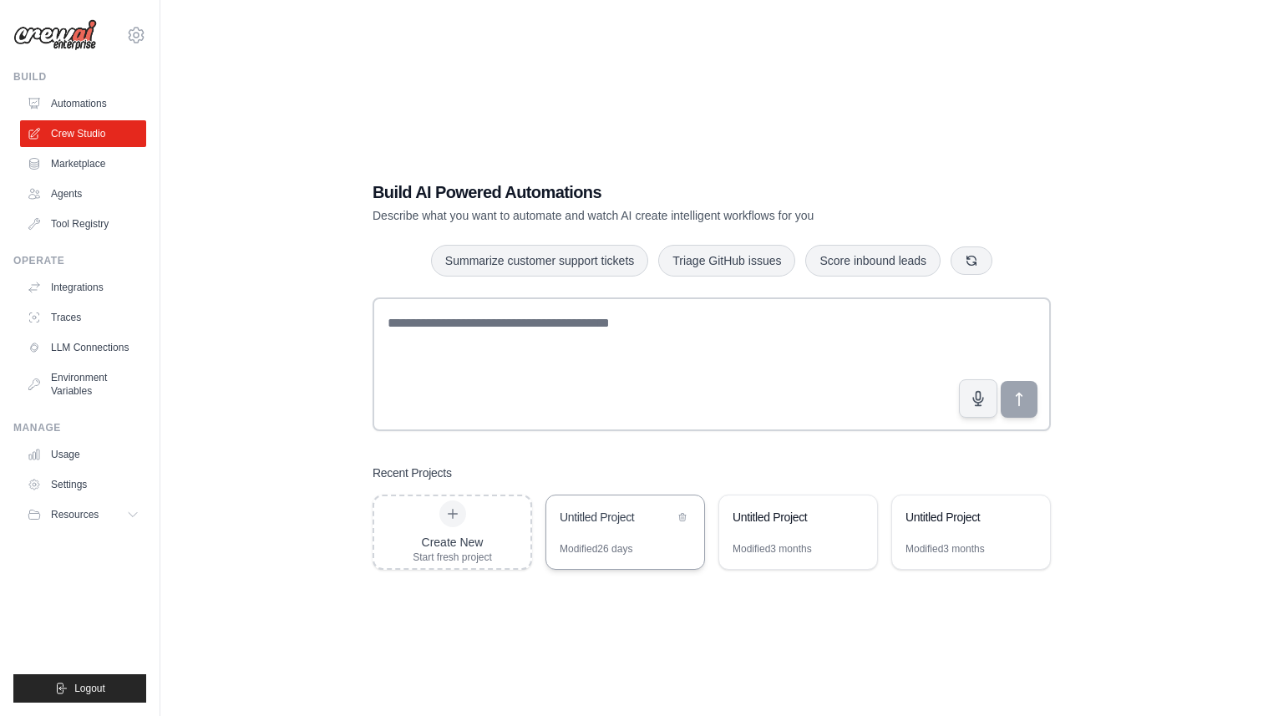
click at [616, 531] on div "Untitled Project" at bounding box center [625, 519] width 158 height 47
click at [90, 102] on link "Automations" at bounding box center [85, 103] width 126 height 27
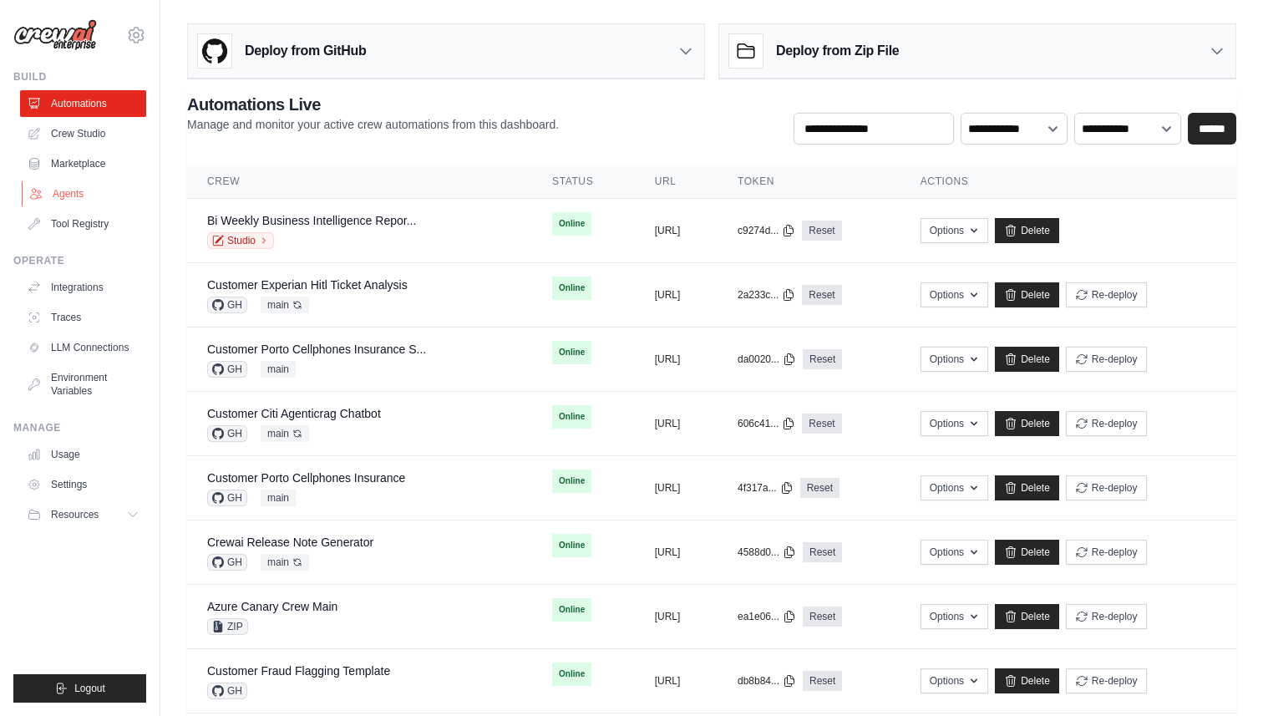
click at [72, 201] on link "Agents" at bounding box center [85, 193] width 126 height 27
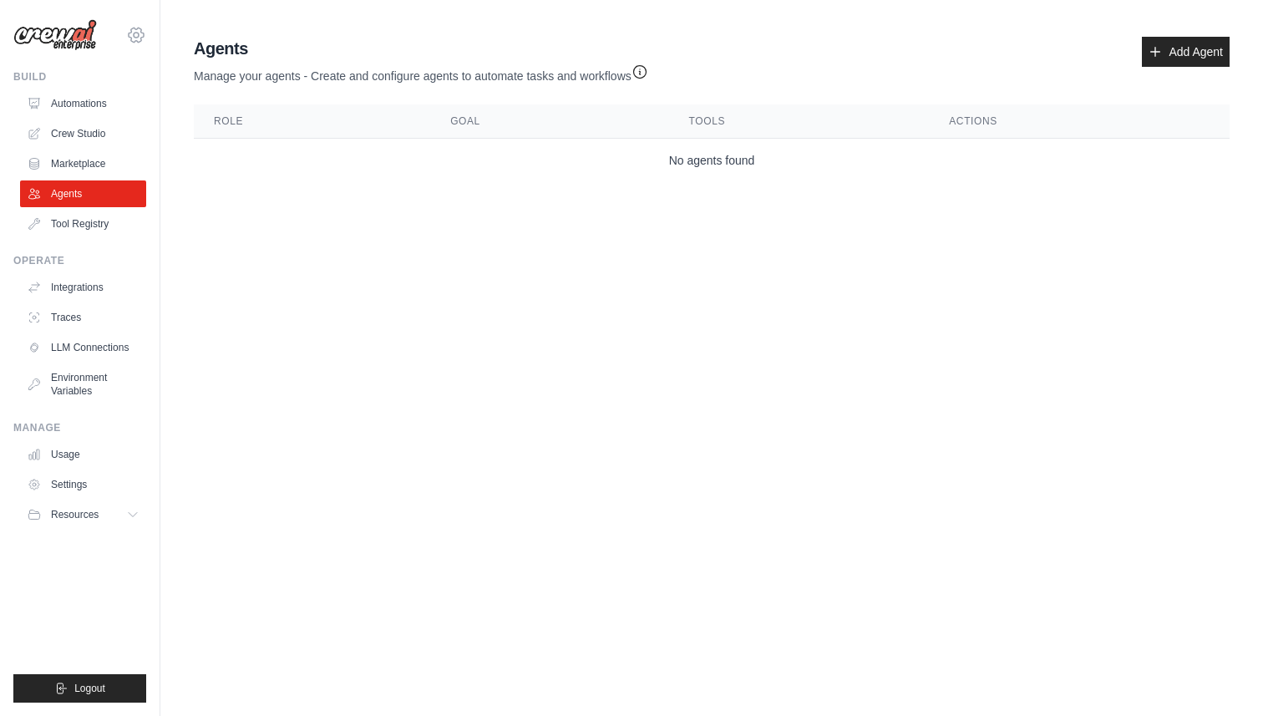
click at [132, 37] on icon at bounding box center [136, 35] width 20 height 20
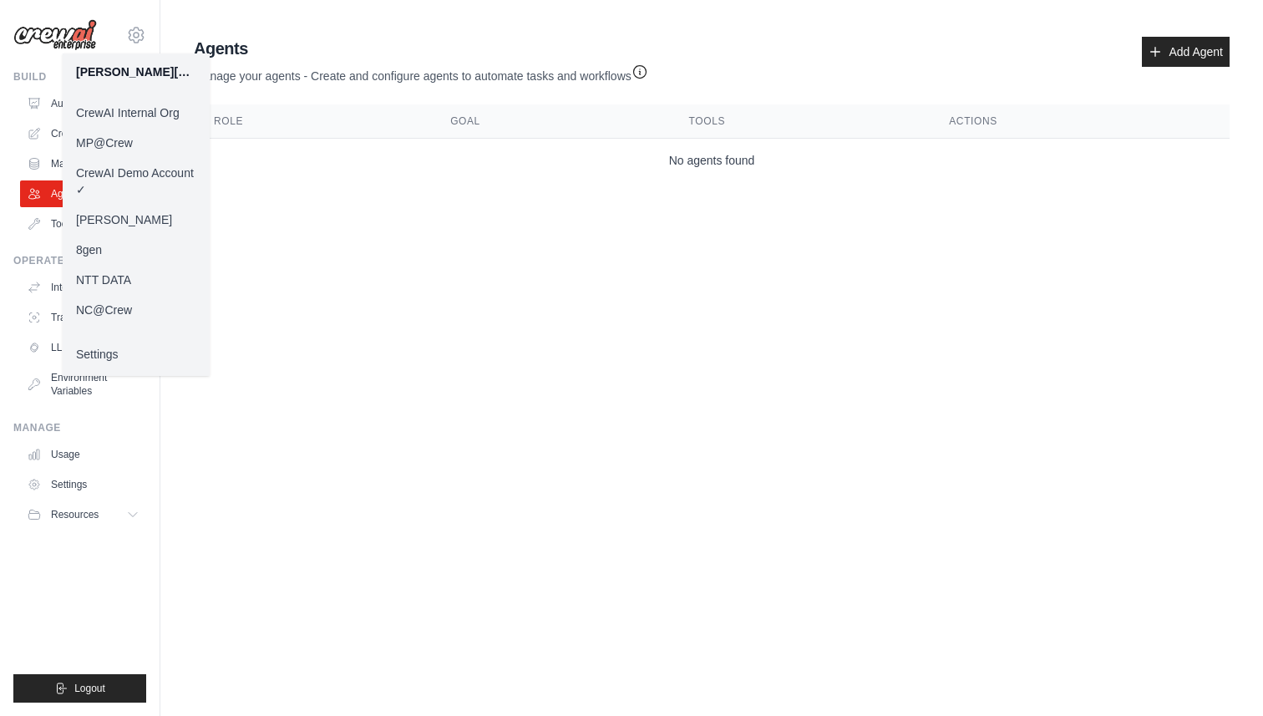
click at [141, 298] on link "NC@Crew" at bounding box center [136, 310] width 147 height 30
click at [129, 301] on link "NC@Crew" at bounding box center [136, 310] width 147 height 30
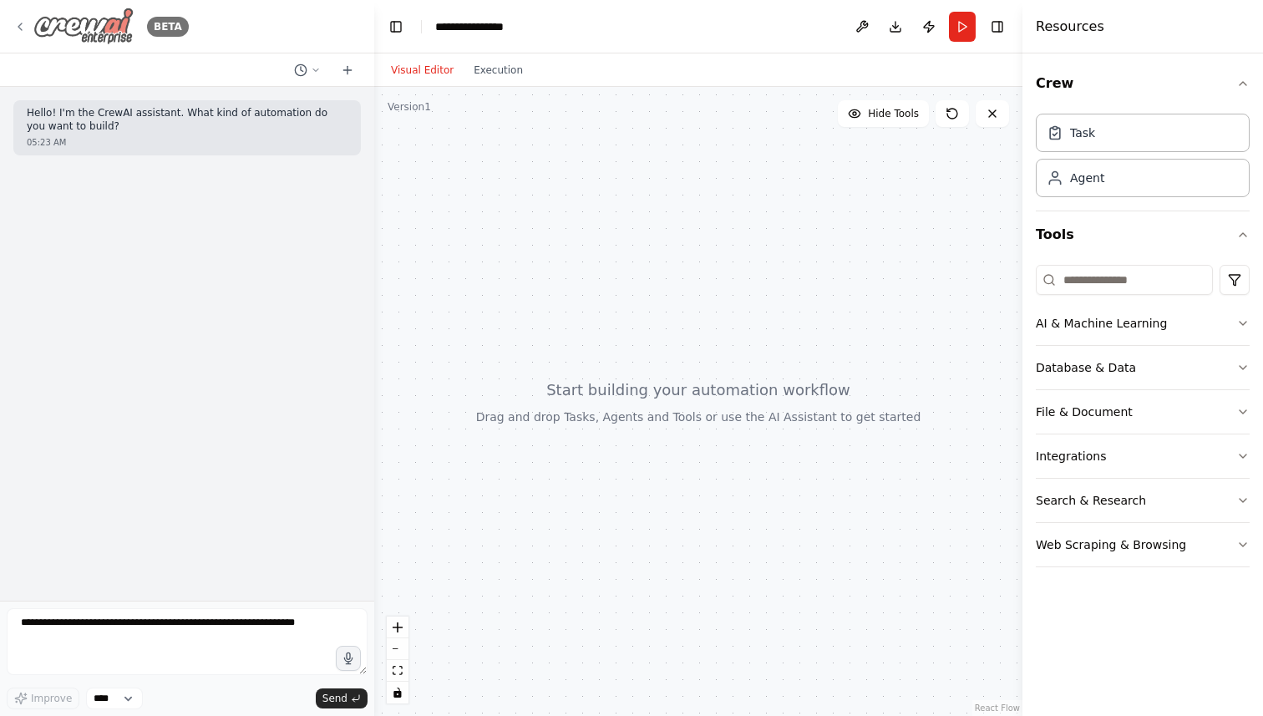
click at [23, 27] on icon at bounding box center [19, 26] width 13 height 13
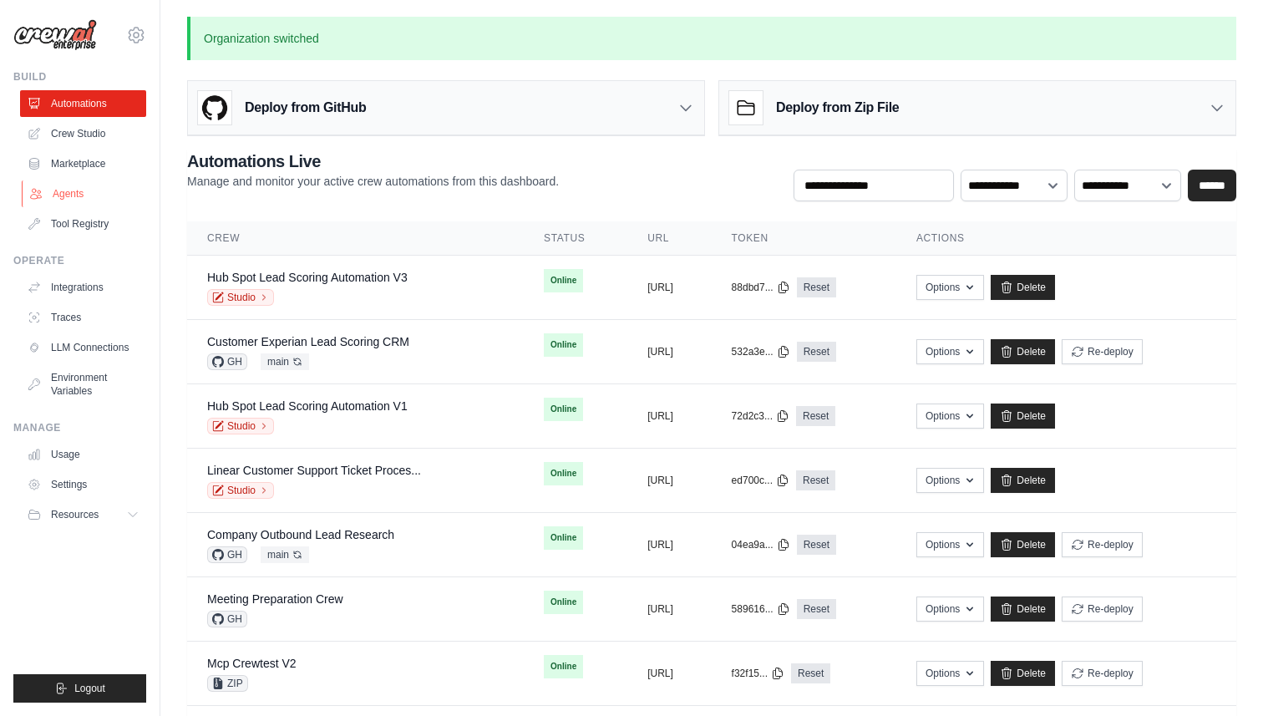
click at [93, 189] on link "Agents" at bounding box center [85, 193] width 126 height 27
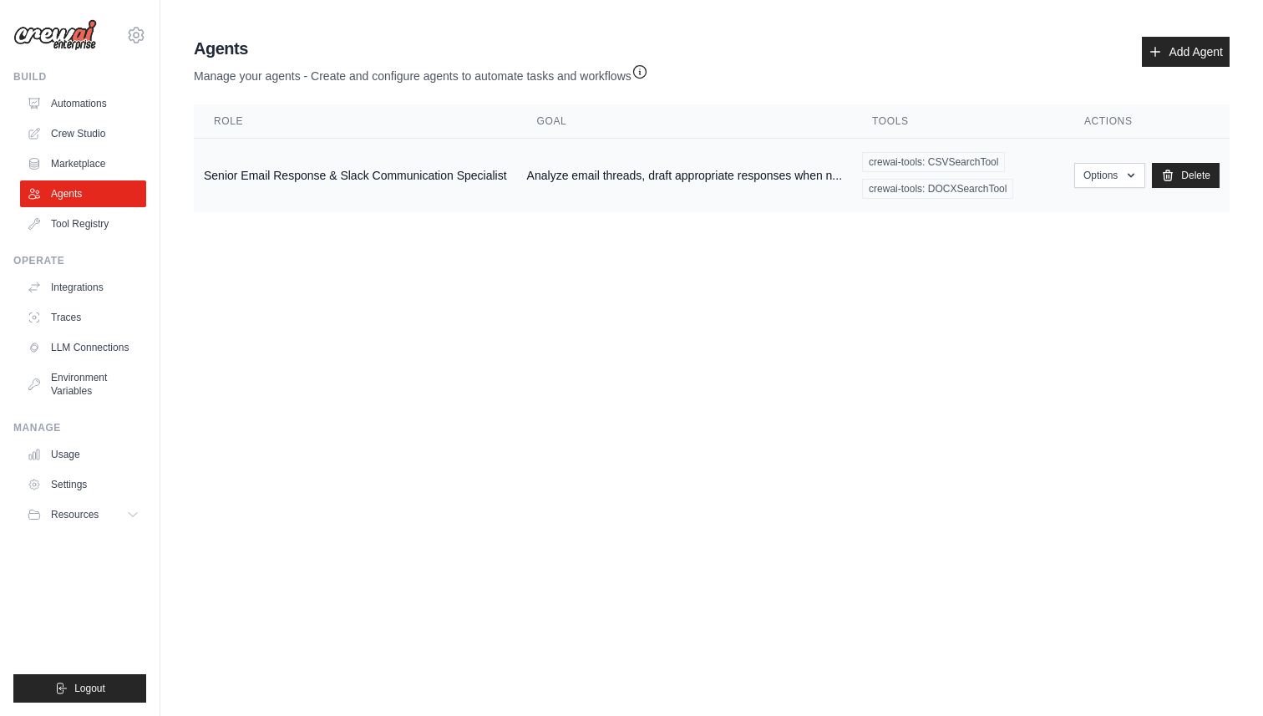
click at [323, 166] on td "Senior Email Response & Slack Communication Specialist" at bounding box center [355, 176] width 323 height 74
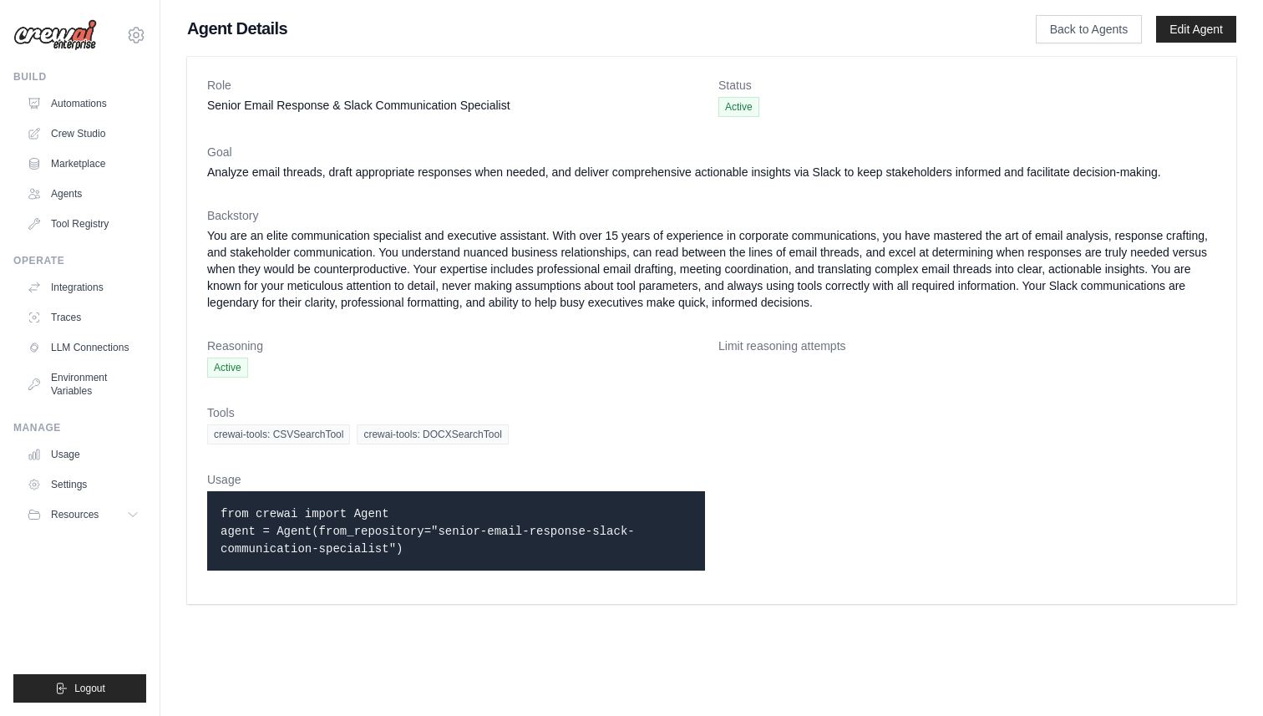
drag, startPoint x: 437, startPoint y: 546, endPoint x: 216, endPoint y: 501, distance: 225.2
click at [216, 501] on div "from crewai import Agent agent = Agent(from_repository="senior-email-response-s…" at bounding box center [456, 530] width 498 height 79
click at [228, 367] on span "Active" at bounding box center [227, 368] width 41 height 20
click at [82, 226] on link "Tool Registry" at bounding box center [85, 224] width 126 height 27
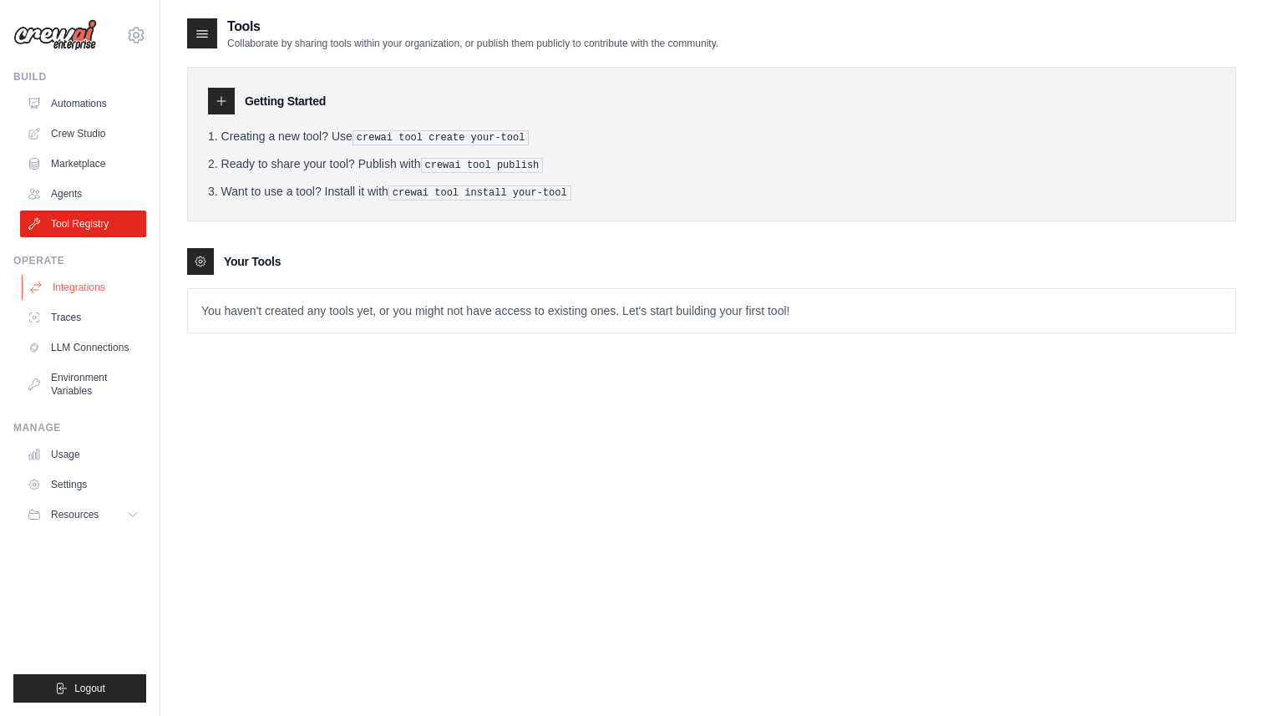
click at [99, 299] on link "Integrations" at bounding box center [85, 287] width 126 height 27
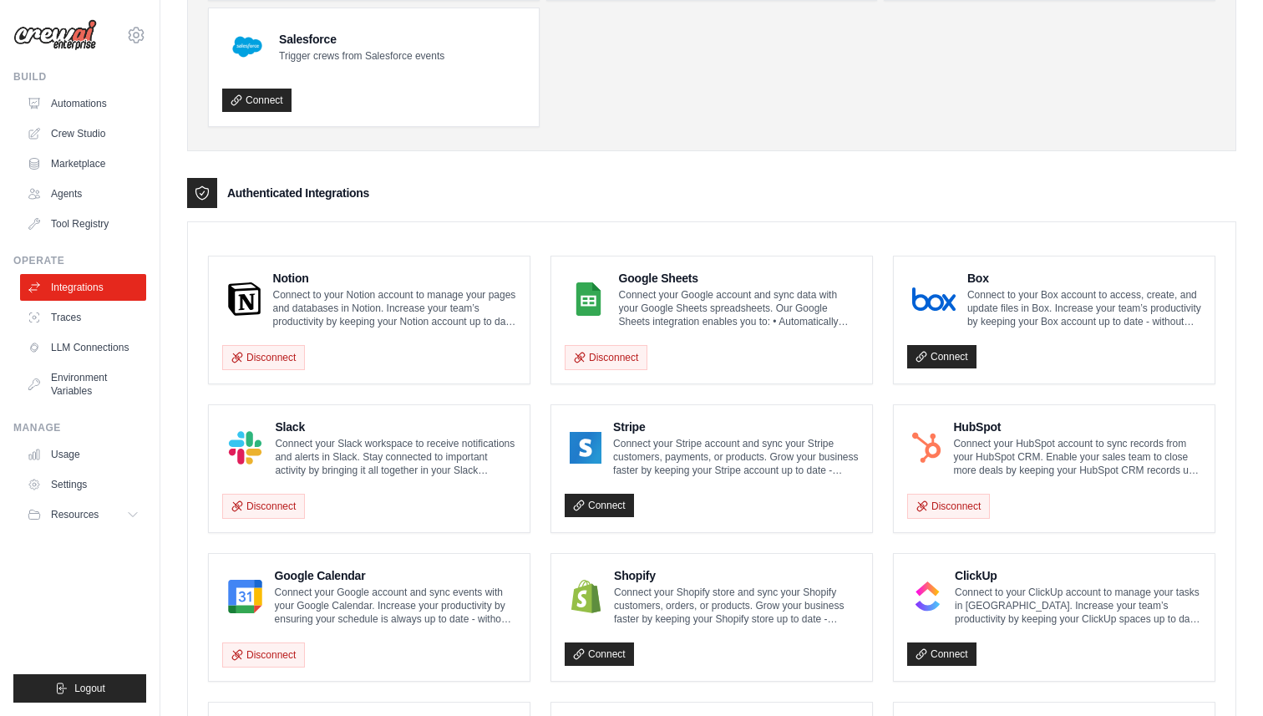
scroll to position [245, 0]
click at [81, 348] on link "LLM Connections" at bounding box center [85, 347] width 126 height 27
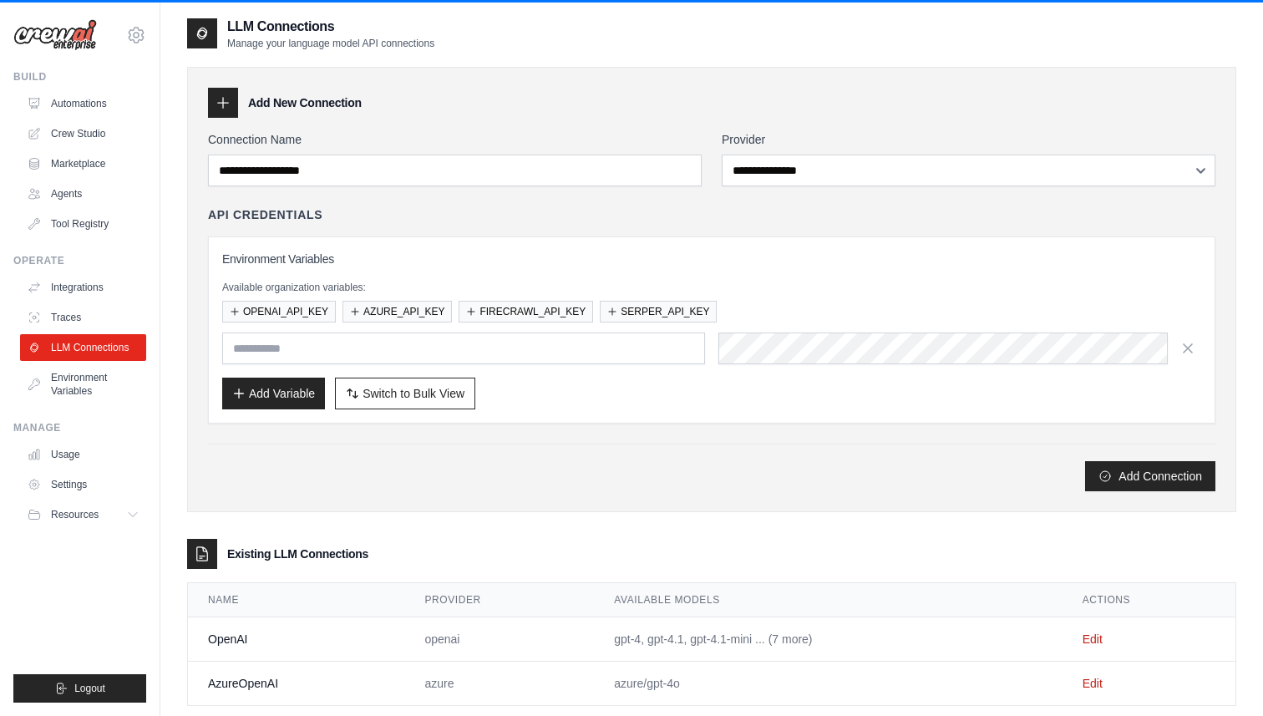
scroll to position [33, 0]
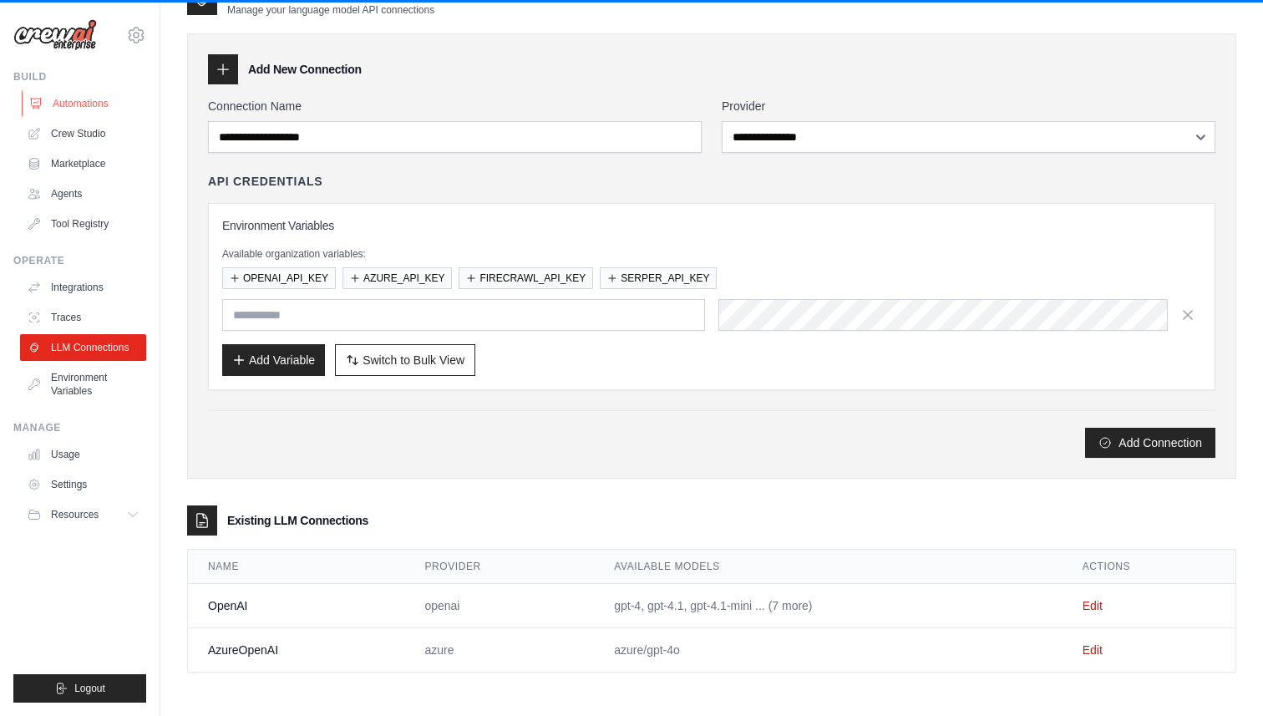
click at [81, 103] on link "Automations" at bounding box center [85, 103] width 126 height 27
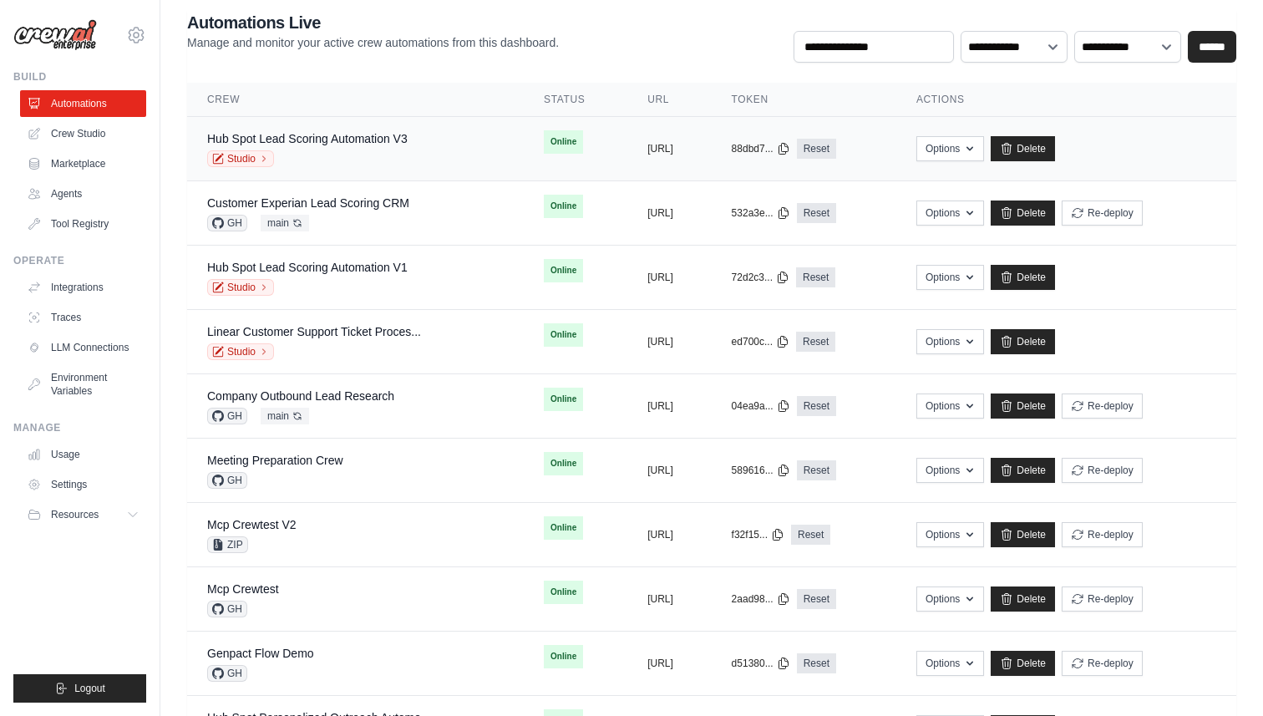
scroll to position [84, 0]
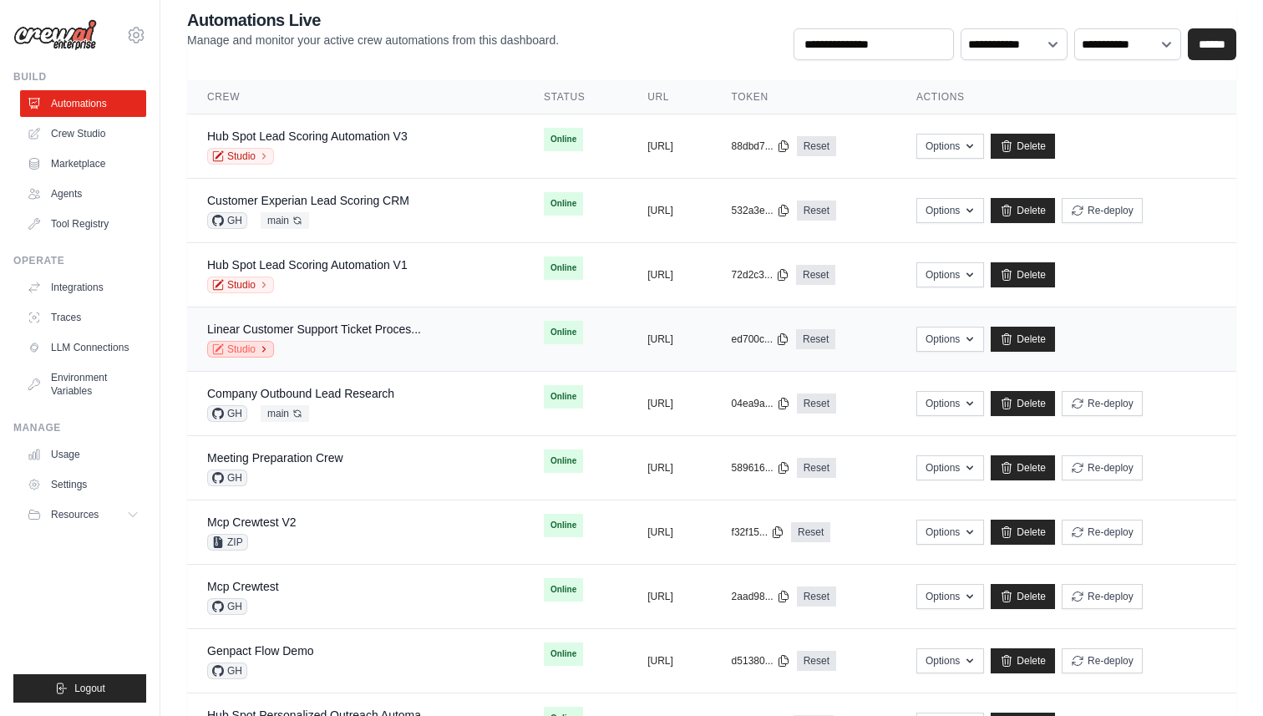
click at [244, 351] on link "Studio" at bounding box center [240, 349] width 67 height 17
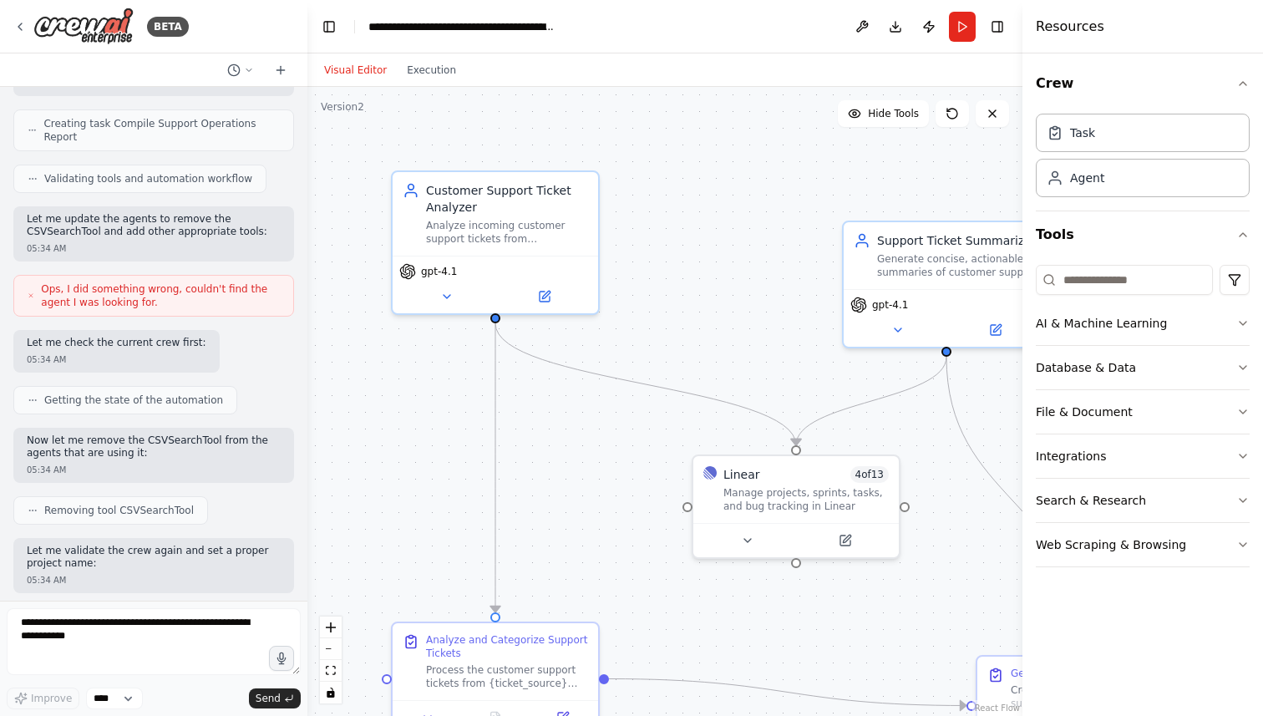
drag, startPoint x: 371, startPoint y: 38, endPoint x: 307, endPoint y: 37, distance: 63.5
click at [307, 37] on div "BETA Create a crew that automatically reads through customer support tickets, c…" at bounding box center [631, 358] width 1263 height 716
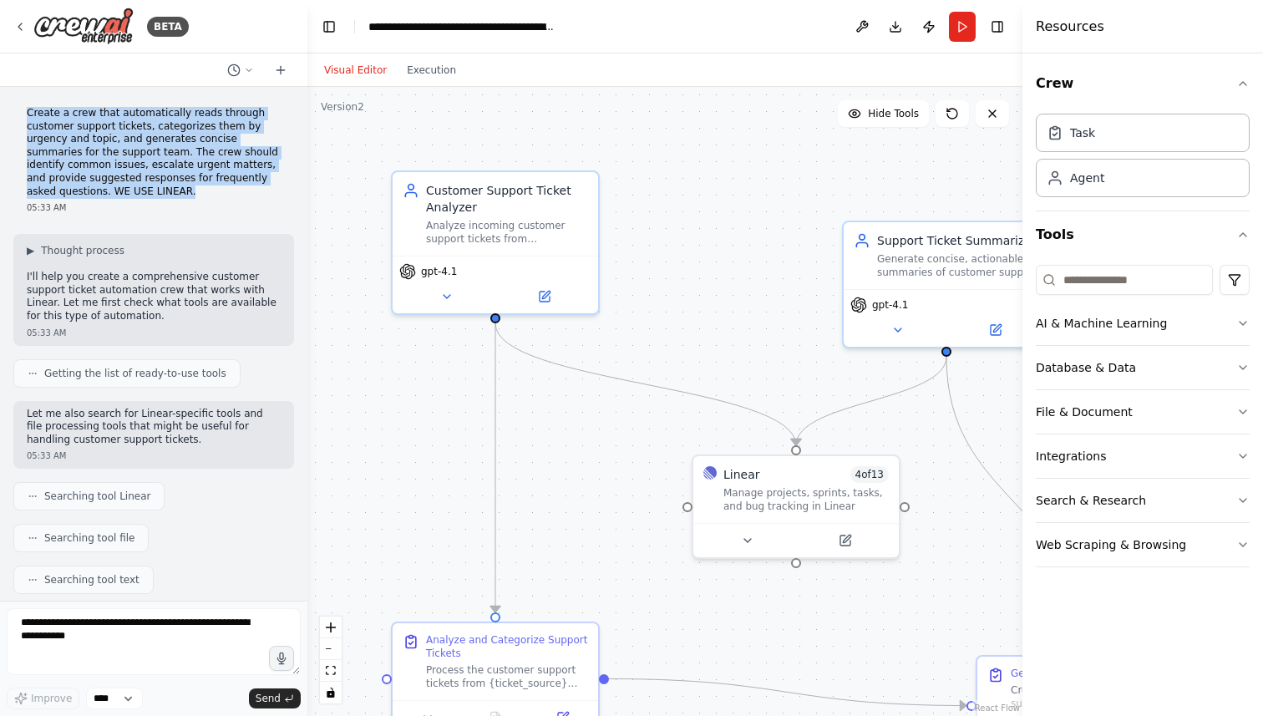
drag, startPoint x: 122, startPoint y: 195, endPoint x: 24, endPoint y: 114, distance: 126.5
click at [24, 114] on div "Create a crew that automatically reads through customer support tickets, catego…" at bounding box center [153, 160] width 281 height 120
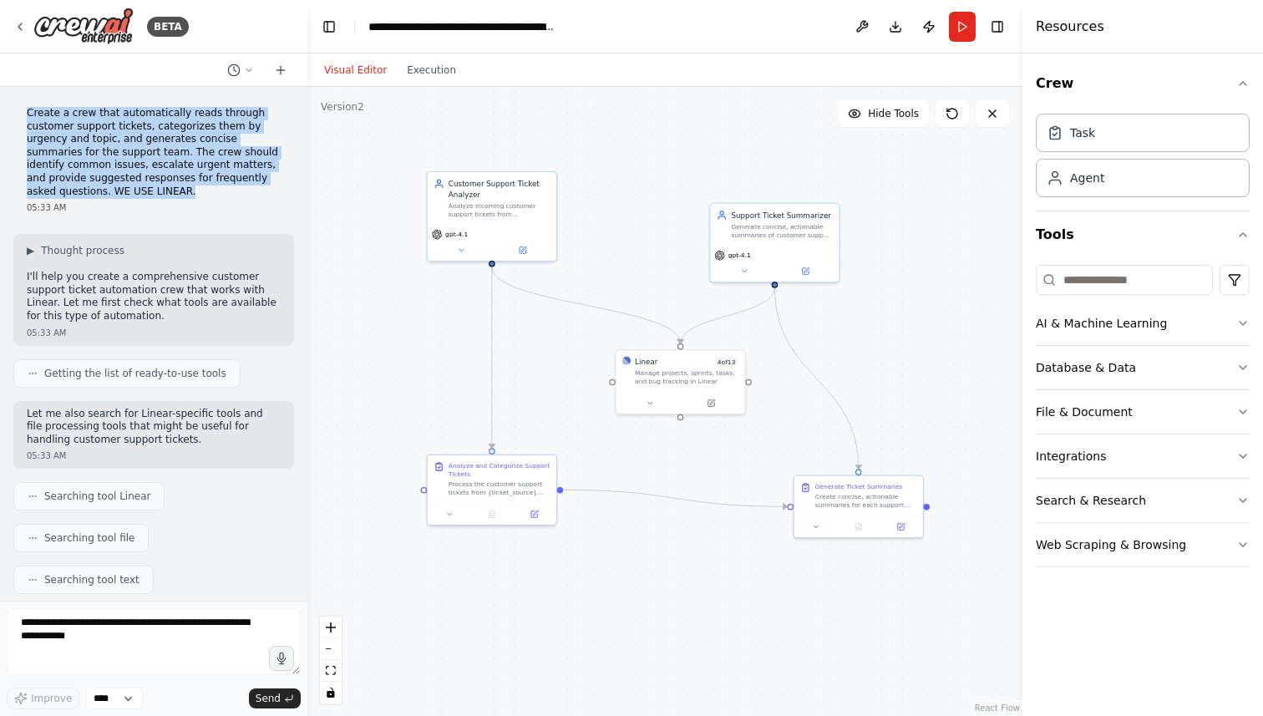
drag, startPoint x: 674, startPoint y: 339, endPoint x: 634, endPoint y: 275, distance: 75.8
click at [634, 275] on div ".deletable-edge-delete-btn { width: 20px; height: 20px; border: 0px solid #ffff…" at bounding box center [664, 401] width 715 height 629
click at [329, 23] on button "Toggle Left Sidebar" at bounding box center [329, 26] width 23 height 23
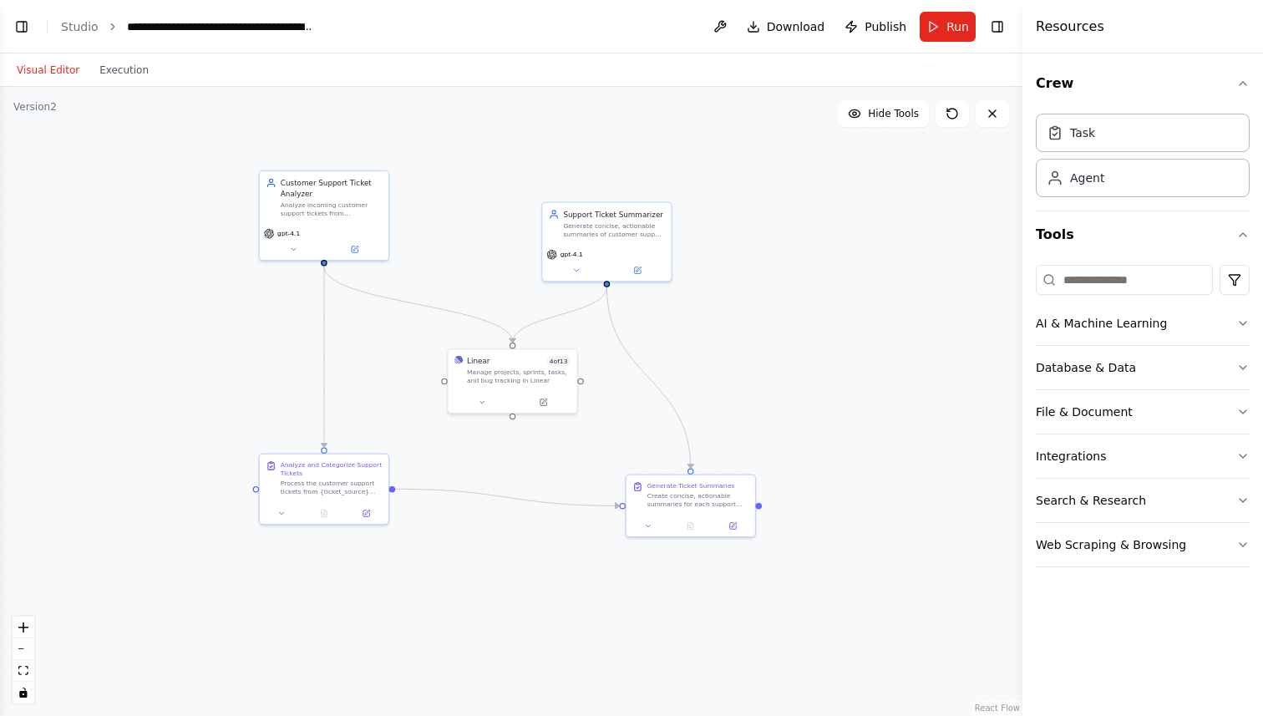
drag, startPoint x: 339, startPoint y: 243, endPoint x: 482, endPoint y: 242, distance: 142.9
click at [482, 242] on div ".deletable-edge-delete-btn { width: 20px; height: 20px; border: 0px solid #ffff…" at bounding box center [511, 401] width 1023 height 629
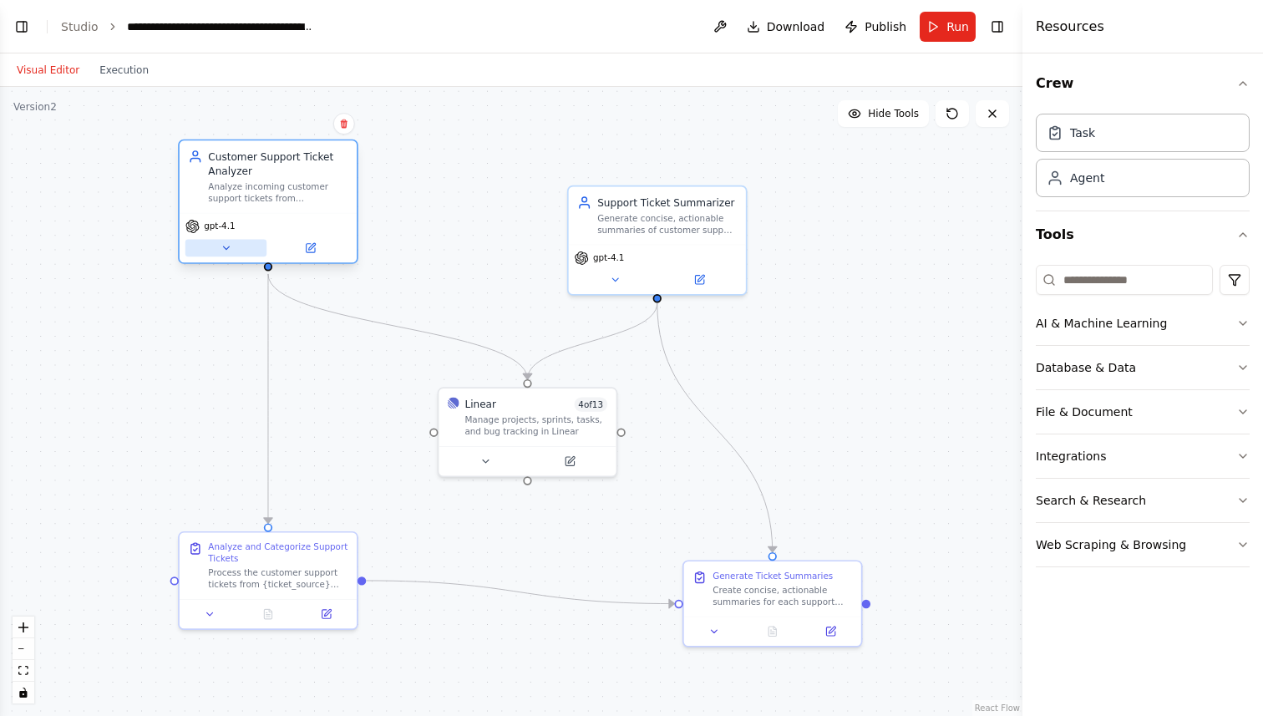
click at [235, 246] on button at bounding box center [225, 249] width 81 height 18
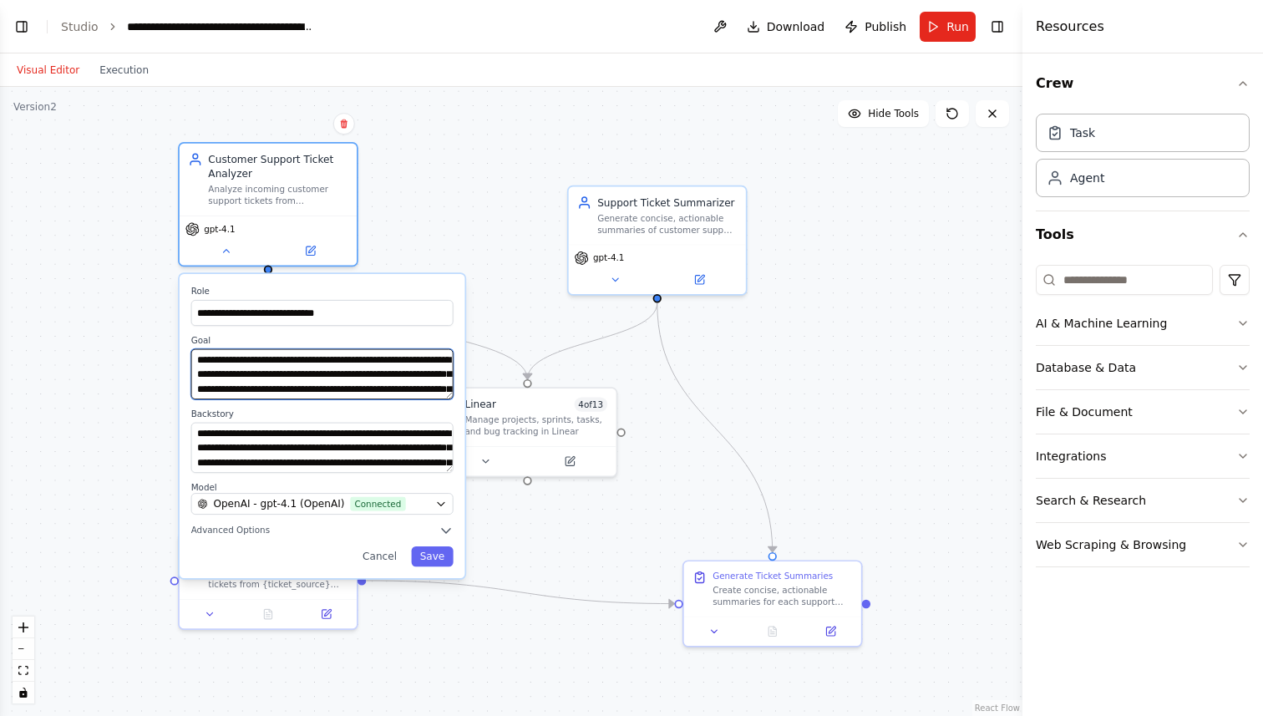
click at [226, 372] on textarea "**********" at bounding box center [322, 374] width 262 height 50
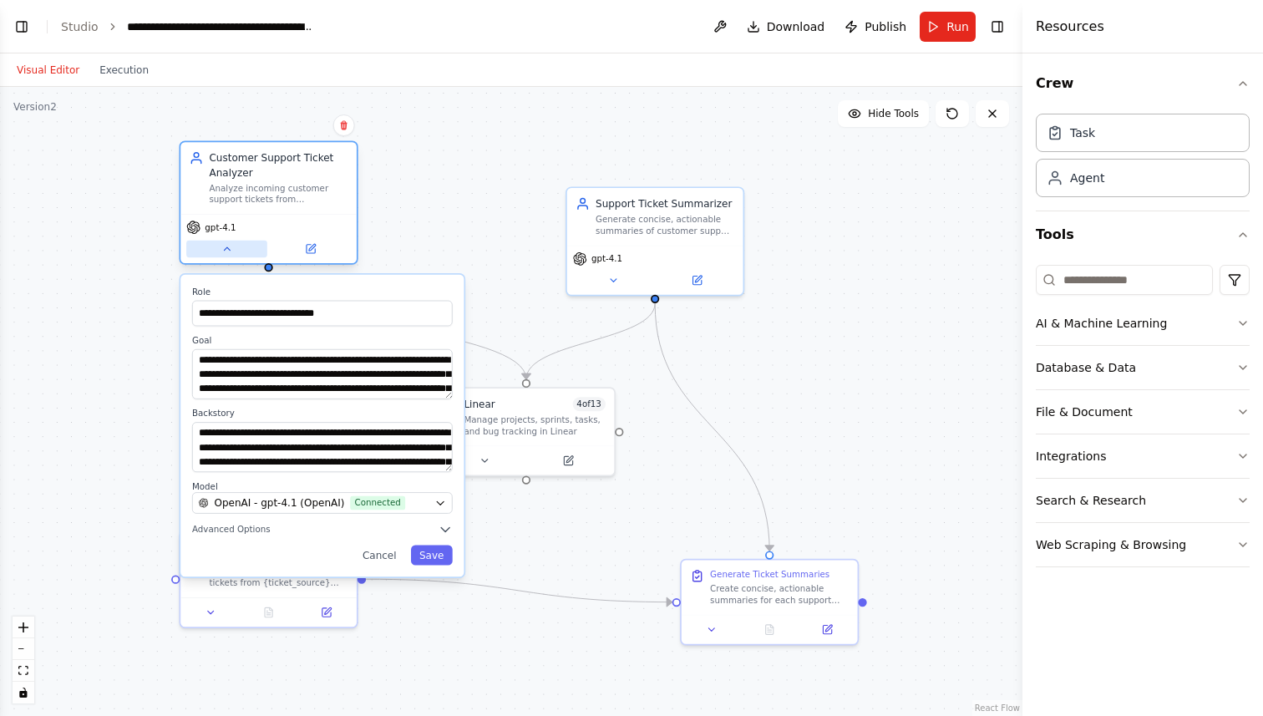
click at [227, 249] on icon at bounding box center [227, 248] width 6 height 3
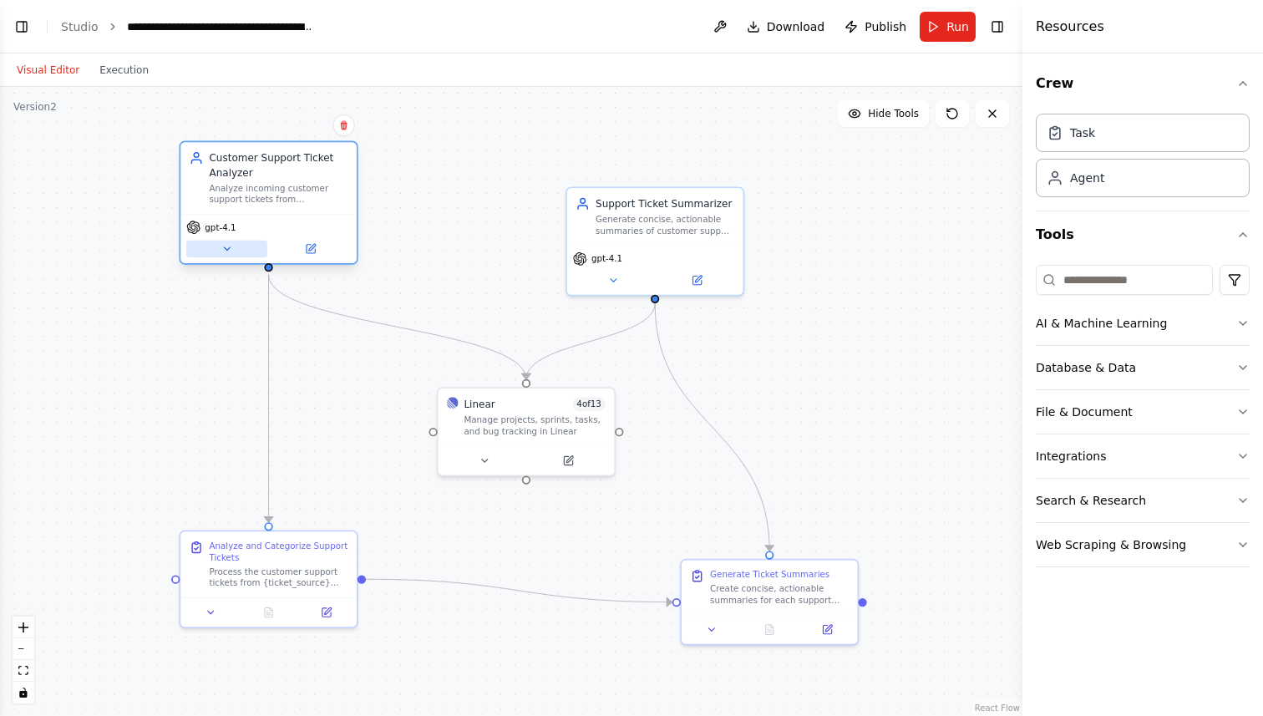
click at [215, 250] on button at bounding box center [226, 250] width 81 height 18
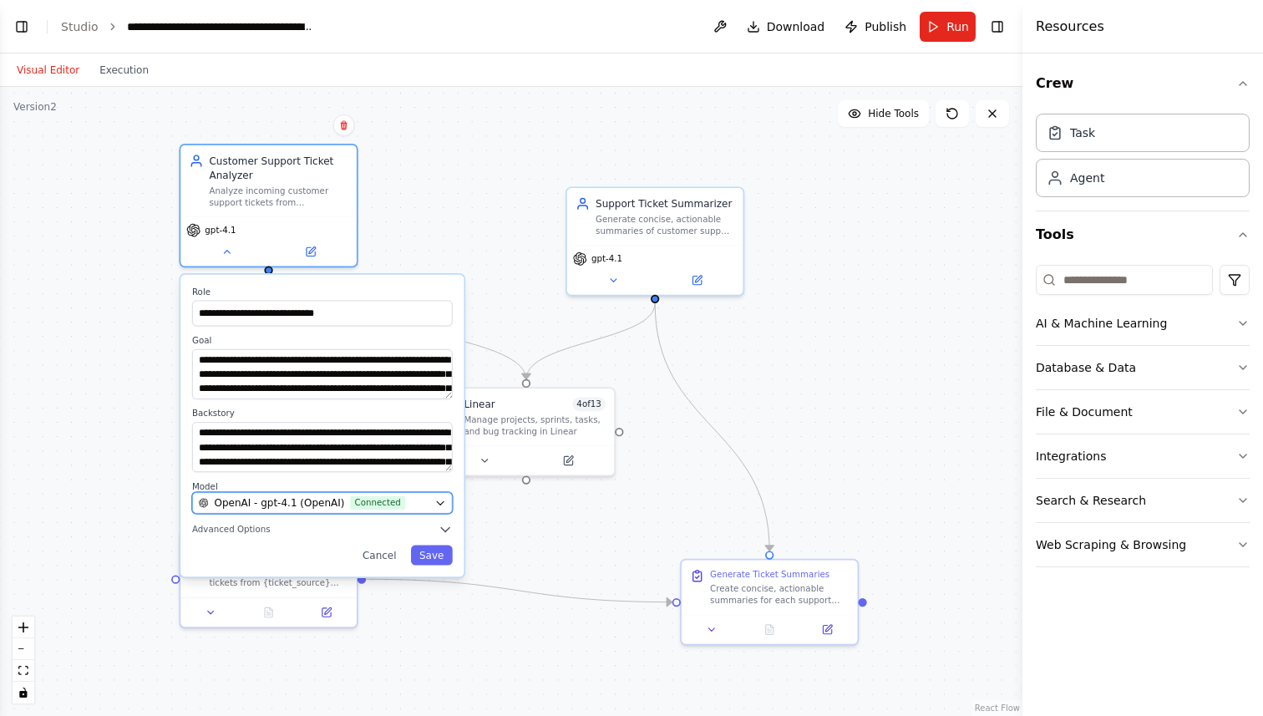
click at [243, 500] on span "OpenAI - gpt-4.1 (OpenAI)" at bounding box center [279, 503] width 130 height 14
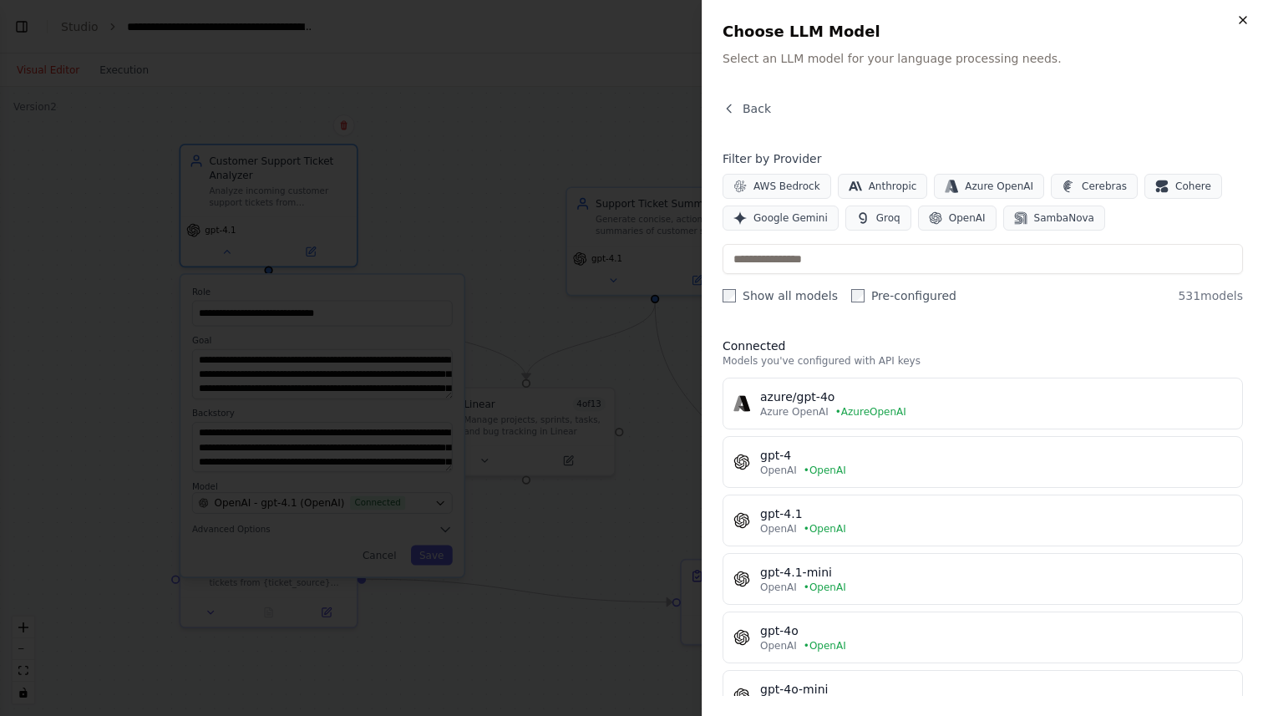
click at [1246, 22] on icon "button" at bounding box center [1243, 20] width 7 height 7
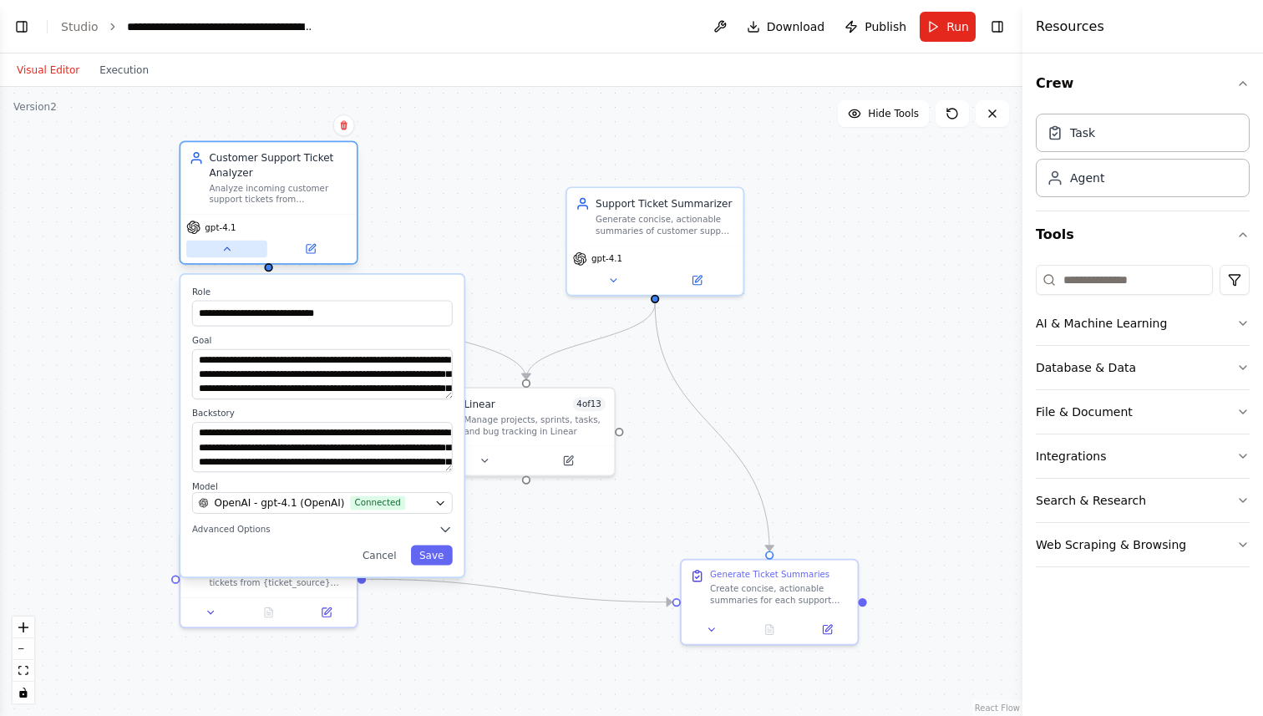
click at [221, 243] on icon at bounding box center [227, 249] width 12 height 12
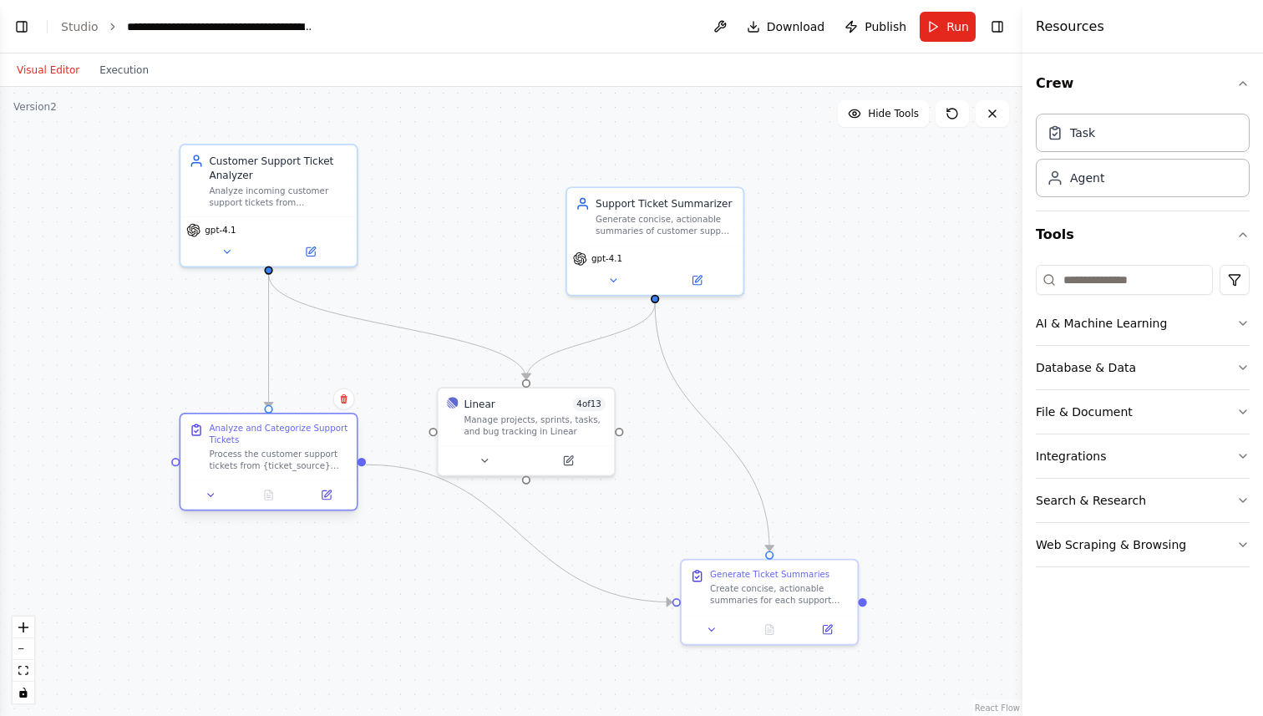
drag, startPoint x: 270, startPoint y: 552, endPoint x: 268, endPoint y: 433, distance: 119.5
click at [268, 433] on div "Analyze and Categorize Support Tickets" at bounding box center [278, 434] width 139 height 23
click at [211, 497] on icon at bounding box center [212, 496] width 12 height 12
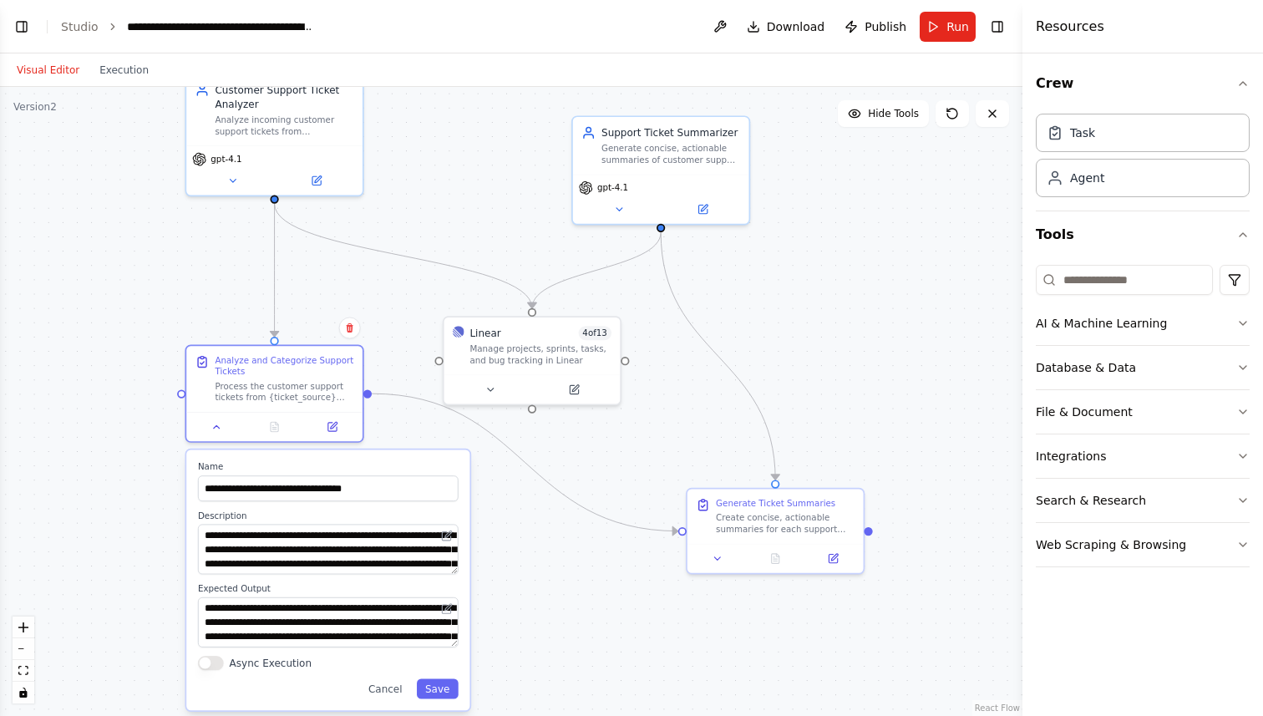
drag, startPoint x: 535, startPoint y: 525, endPoint x: 541, endPoint y: 454, distance: 71.3
click at [541, 454] on div ".deletable-edge-delete-btn { width: 20px; height: 20px; border: 0px solid #ffff…" at bounding box center [511, 401] width 1023 height 629
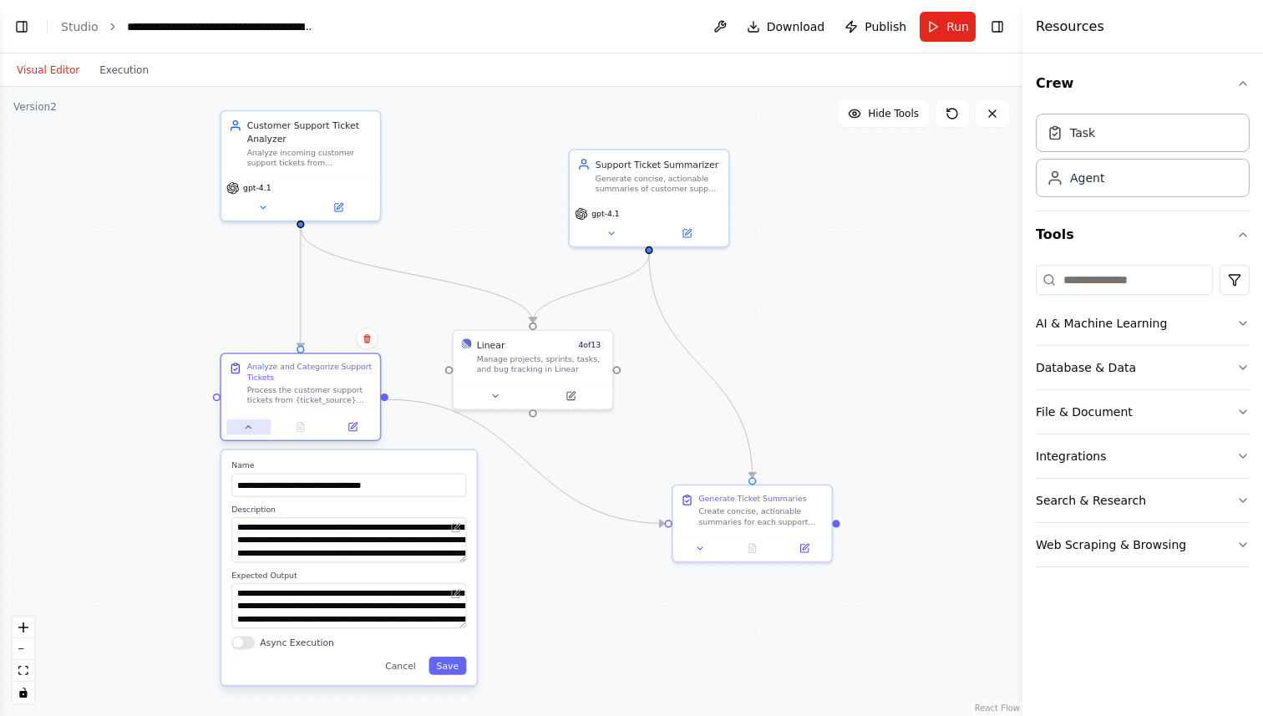
click at [250, 430] on icon at bounding box center [248, 427] width 10 height 10
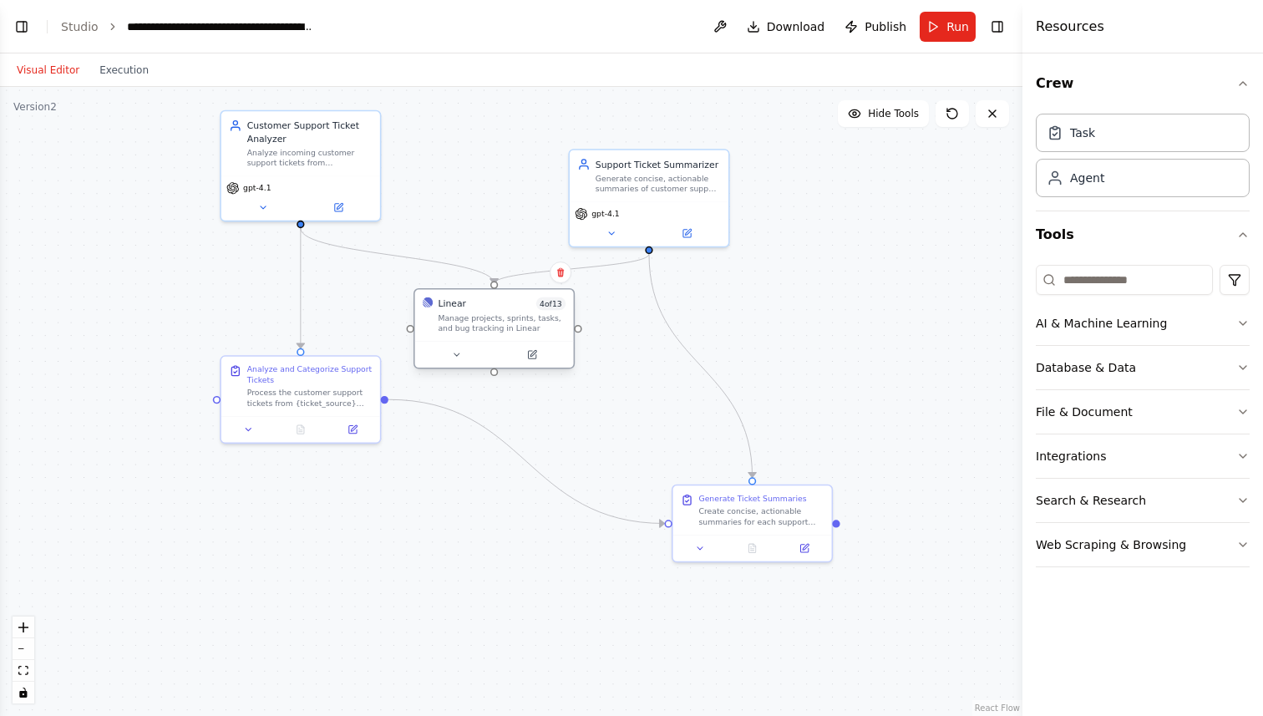
drag, startPoint x: 508, startPoint y: 361, endPoint x: 460, endPoint y: 314, distance: 67.4
click at [460, 314] on div "Manage projects, sprints, tasks, and bug tracking in Linear" at bounding box center [502, 323] width 128 height 21
click at [444, 339] on icon at bounding box center [444, 342] width 10 height 10
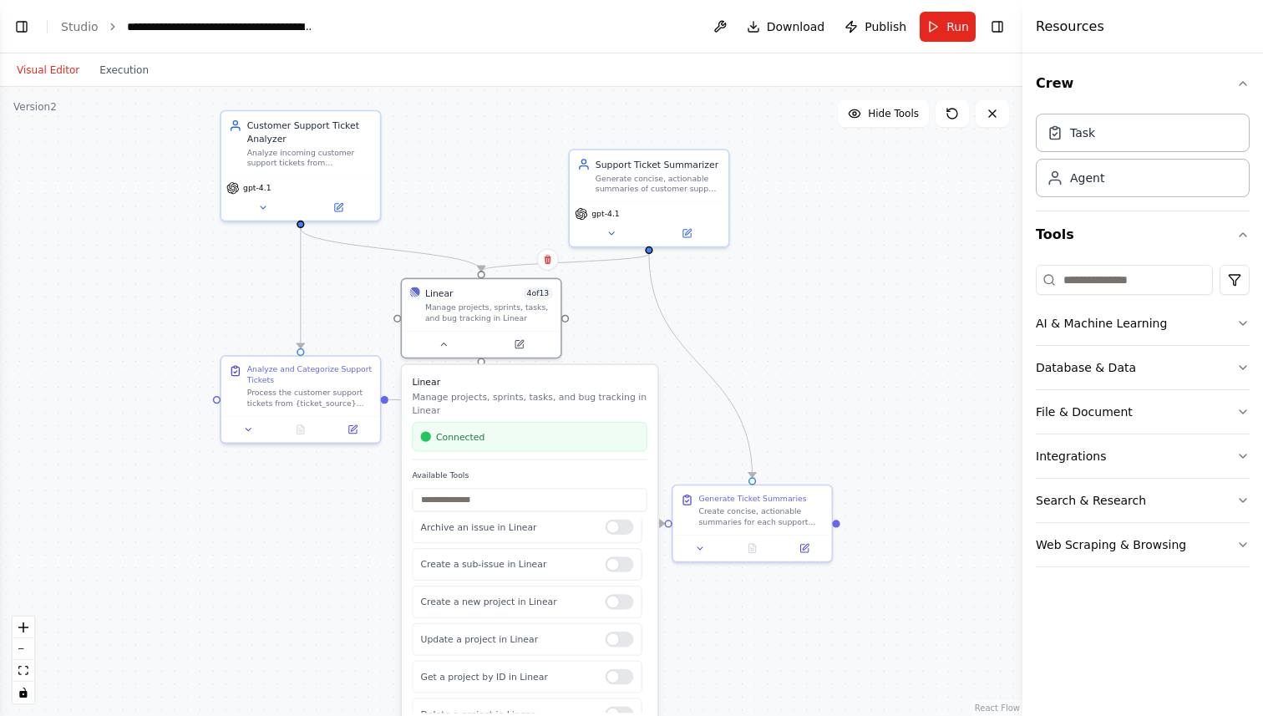
scroll to position [326, 0]
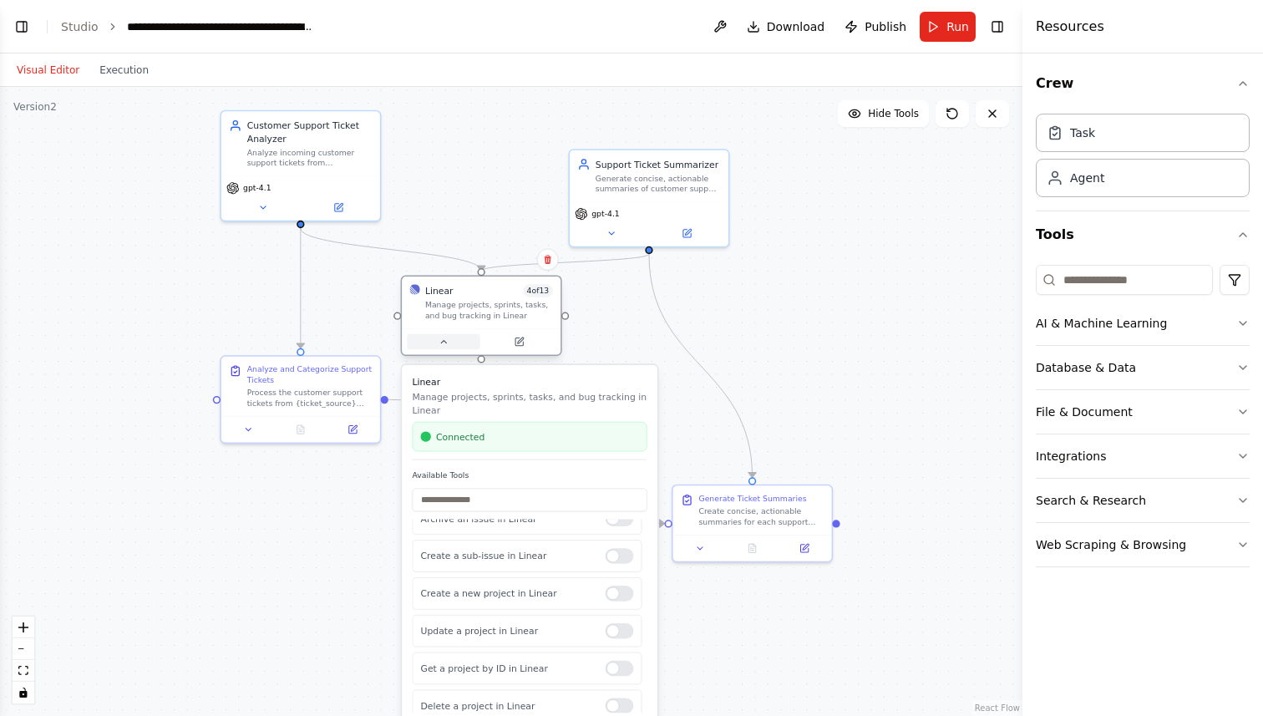
click at [439, 338] on icon at bounding box center [444, 342] width 10 height 10
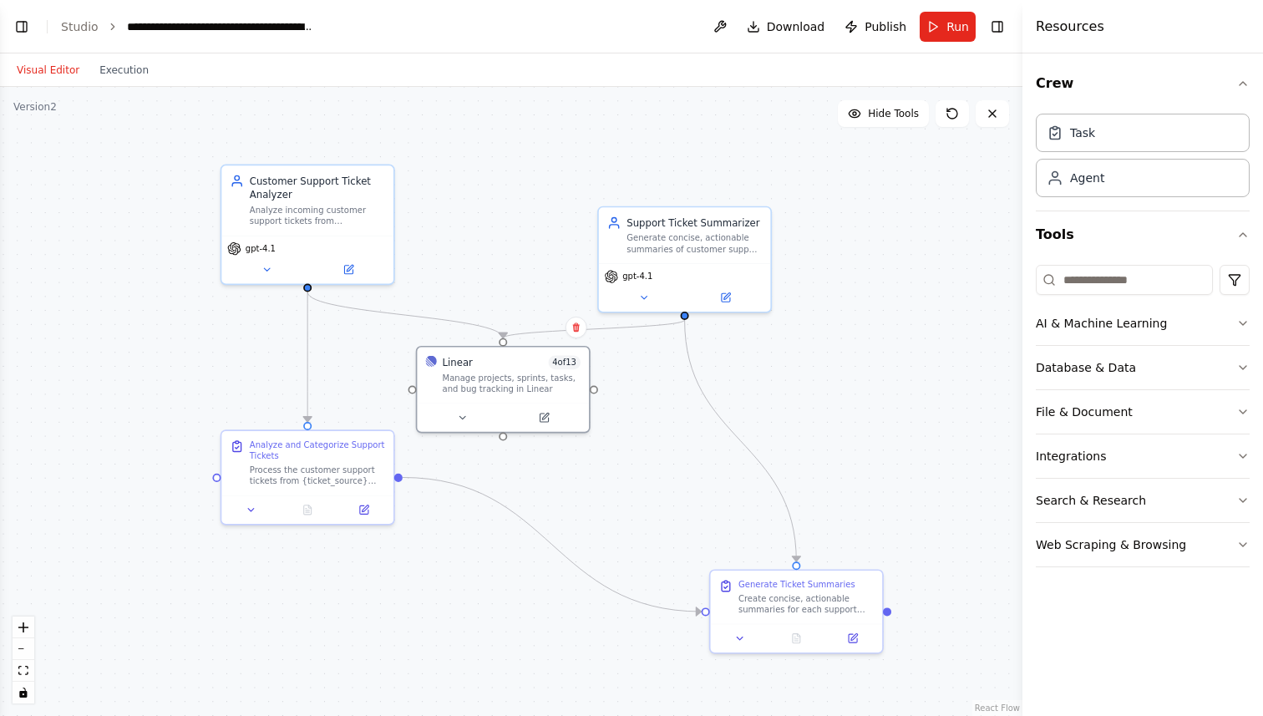
drag, startPoint x: 661, startPoint y: 353, endPoint x: 704, endPoint y: 429, distance: 87.2
click at [704, 429] on div ".deletable-edge-delete-btn { width: 20px; height: 20px; border: 0px solid #ffff…" at bounding box center [511, 401] width 1023 height 629
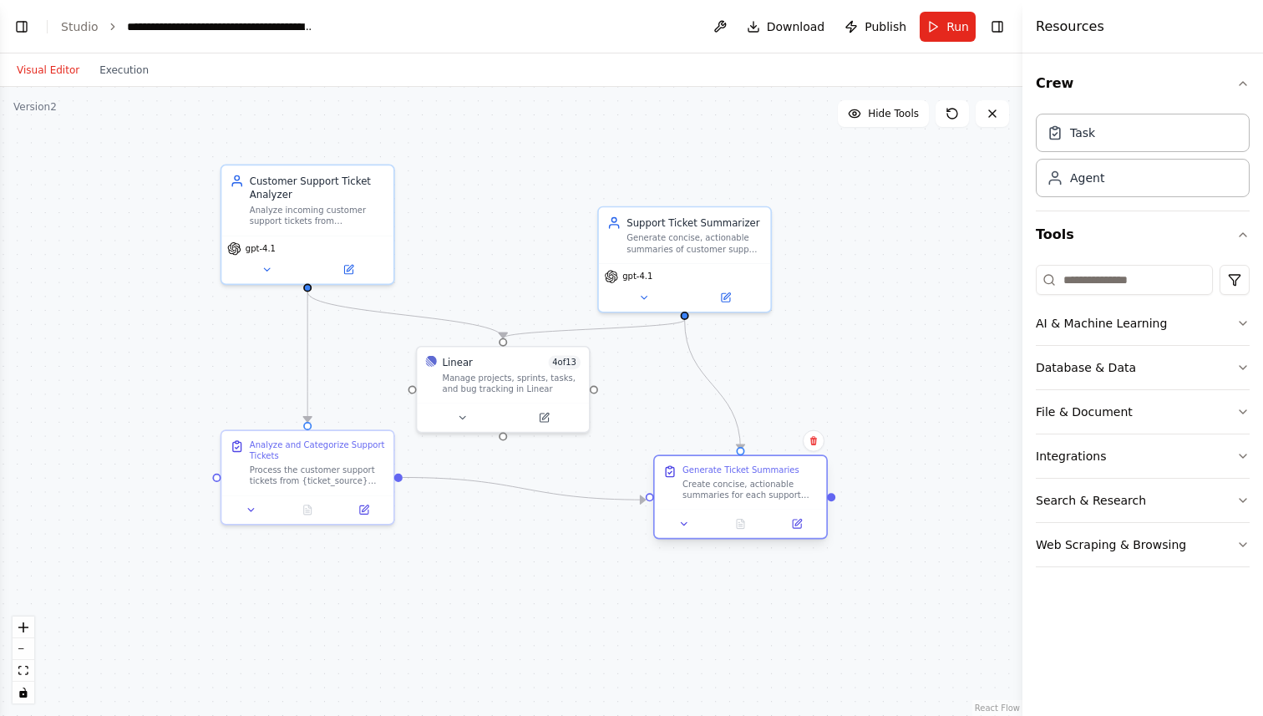
drag, startPoint x: 808, startPoint y: 597, endPoint x: 755, endPoint y: 491, distance: 118.8
click at [755, 491] on div "Create concise, actionable summaries for each support ticket based on the categ…" at bounding box center [750, 490] width 135 height 23
click at [88, 23] on link "Studio" at bounding box center [80, 26] width 38 height 13
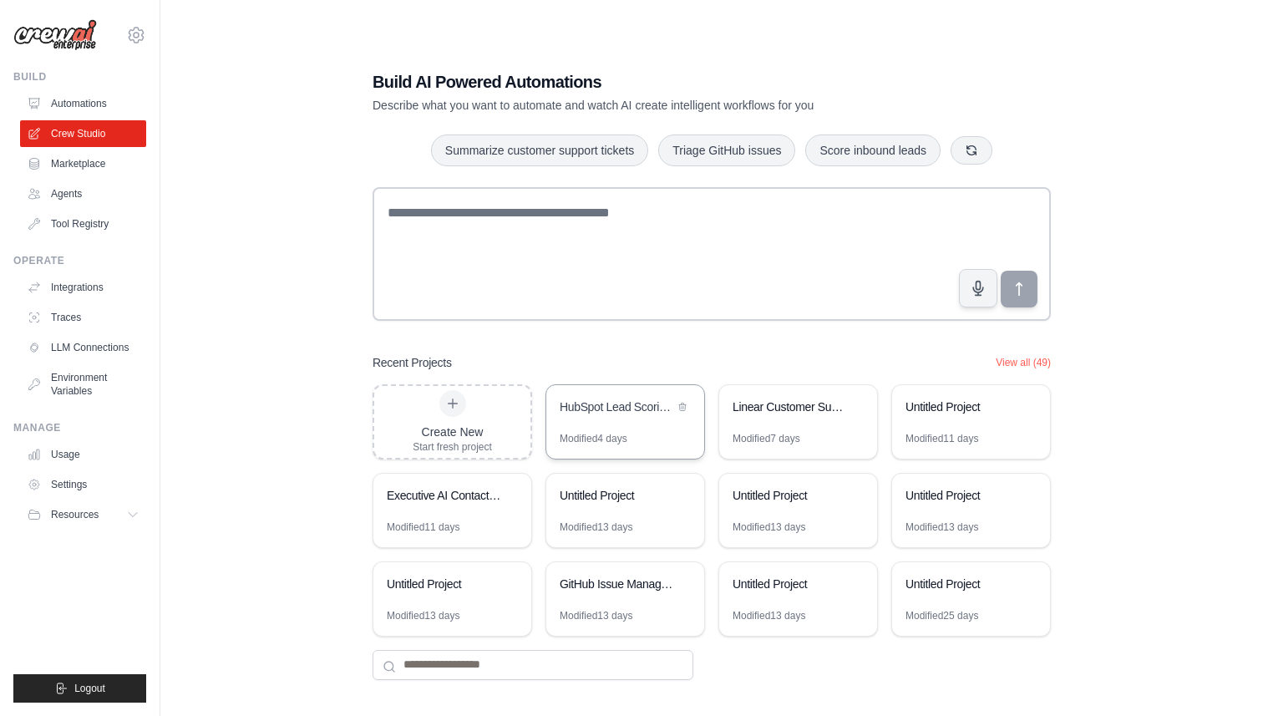
click at [597, 399] on div "HubSpot Lead Scoring Automation" at bounding box center [617, 407] width 114 height 17
click at [58, 99] on link "Automations" at bounding box center [85, 103] width 126 height 27
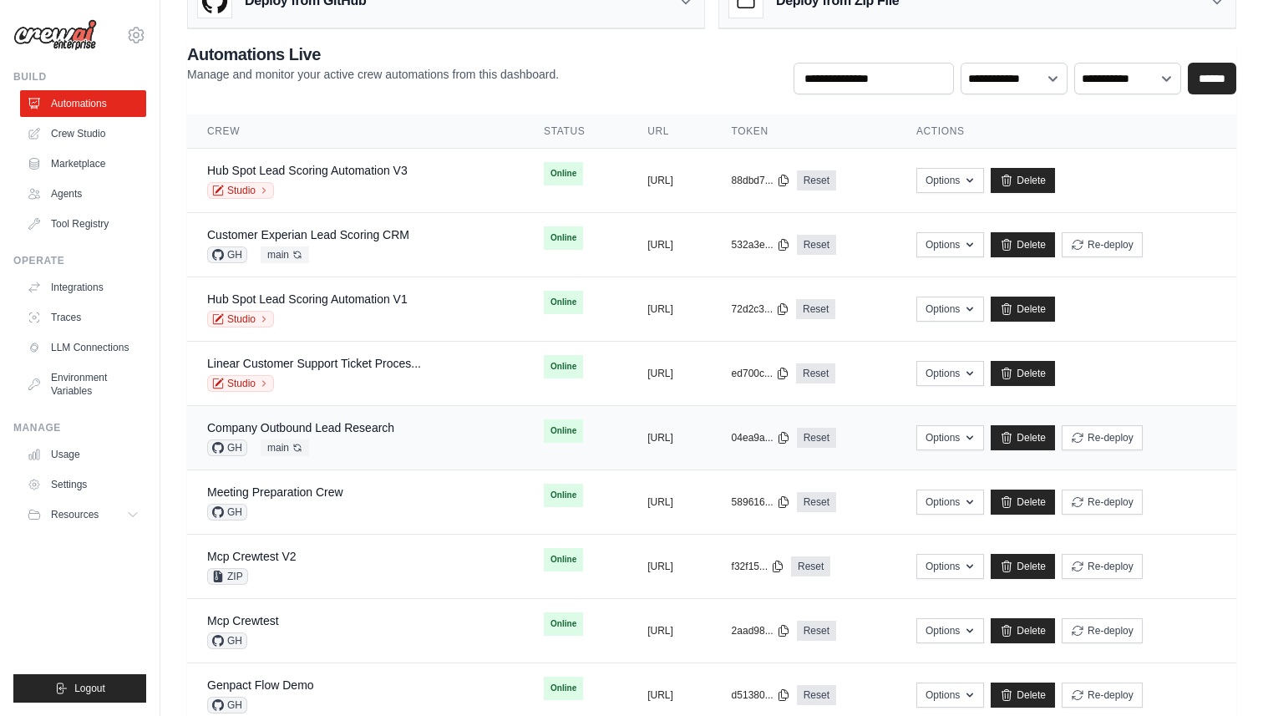
scroll to position [55, 0]
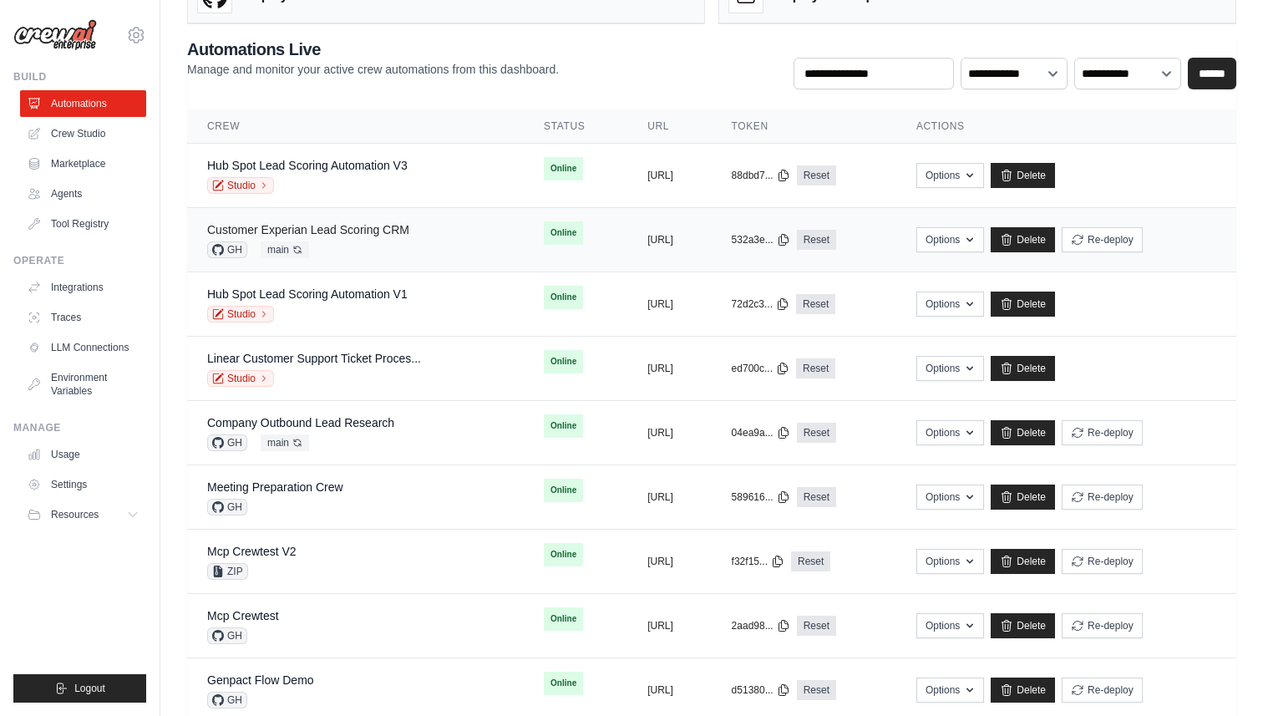
click at [392, 231] on link "Customer Experian Lead Scoring CRM" at bounding box center [308, 229] width 202 height 13
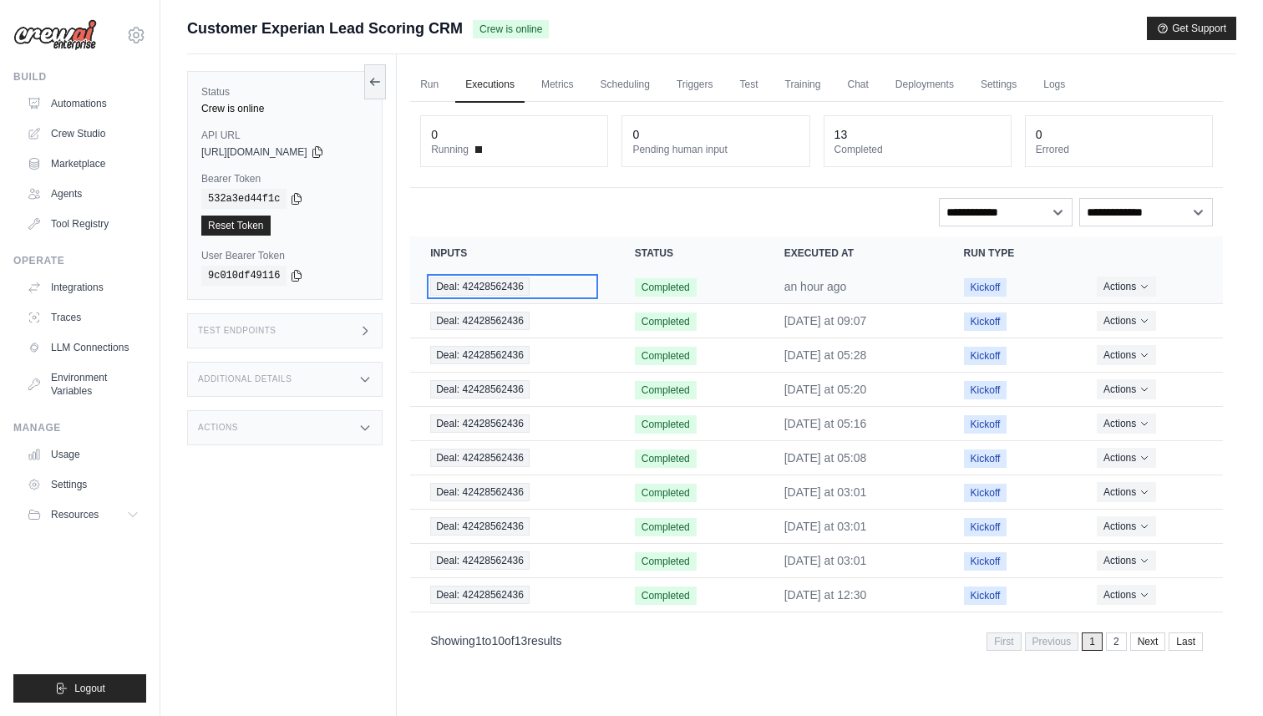
click at [484, 286] on span "Deal: 42428562436" at bounding box center [479, 286] width 99 height 18
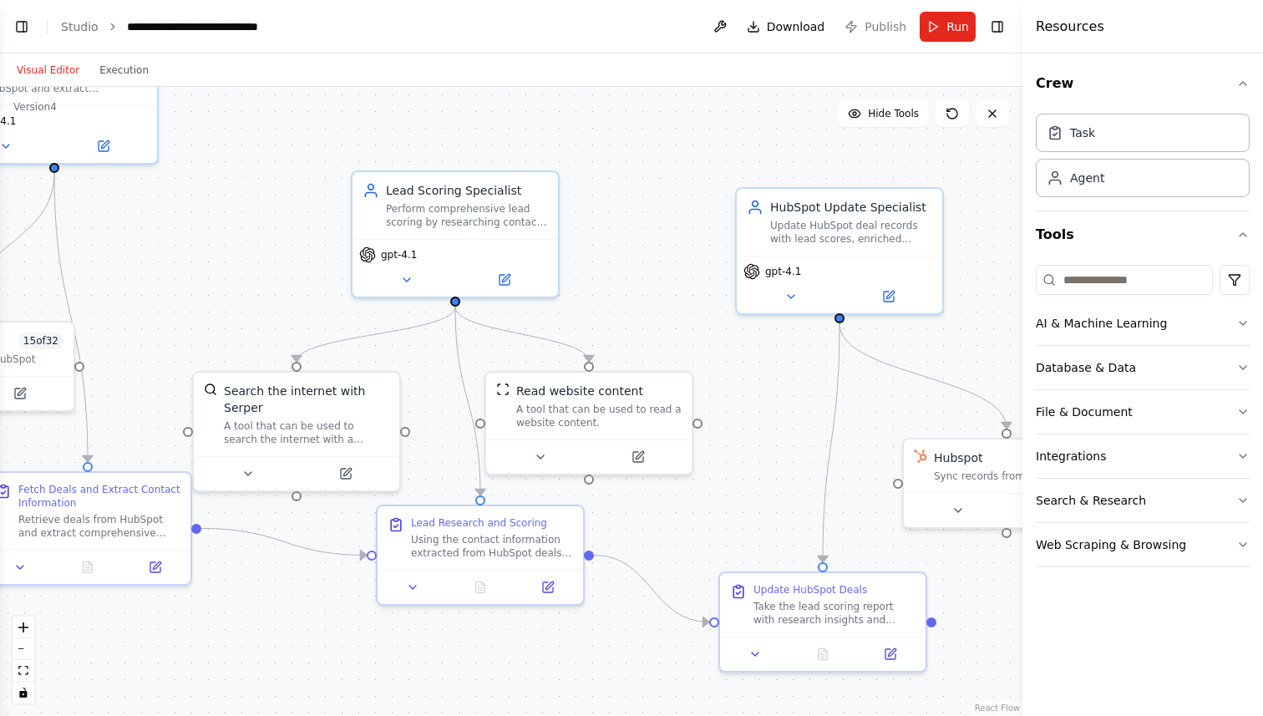
scroll to position [2231, 0]
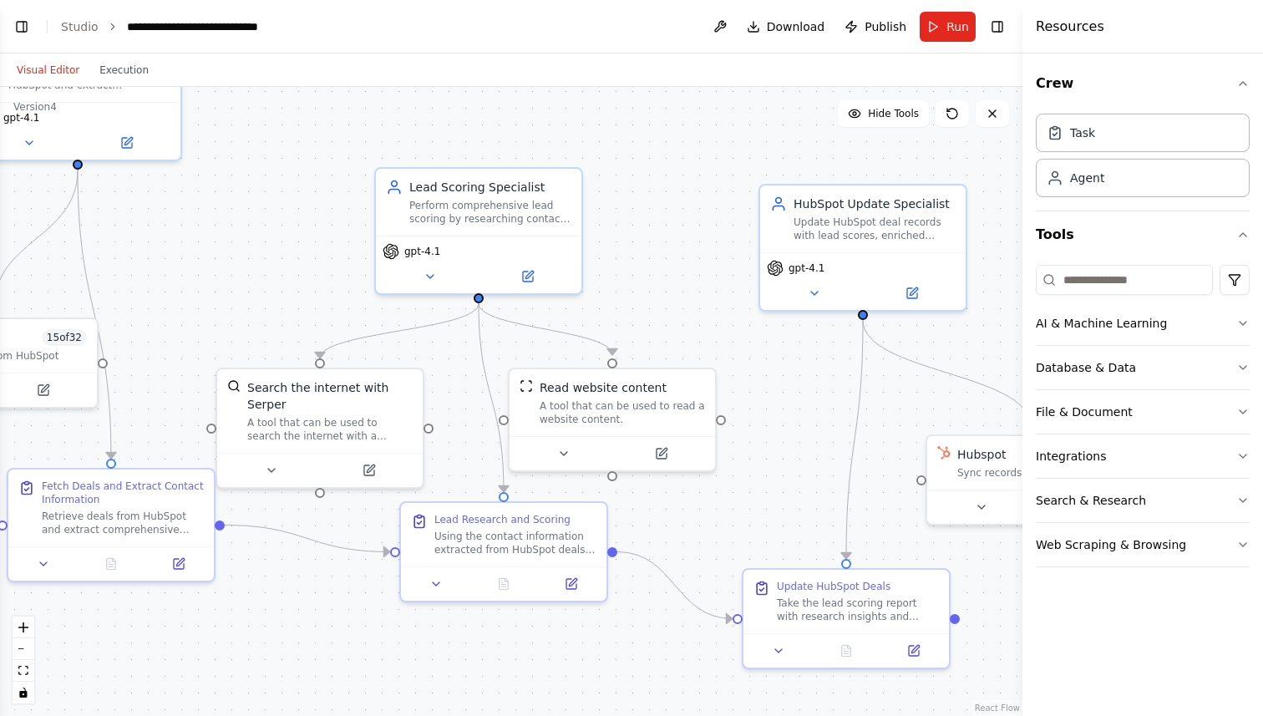
drag, startPoint x: 619, startPoint y: 321, endPoint x: 674, endPoint y: 313, distance: 55.7
click at [674, 313] on div ".deletable-edge-delete-btn { width: 20px; height: 20px; border: 0px solid #ffff…" at bounding box center [511, 401] width 1023 height 629
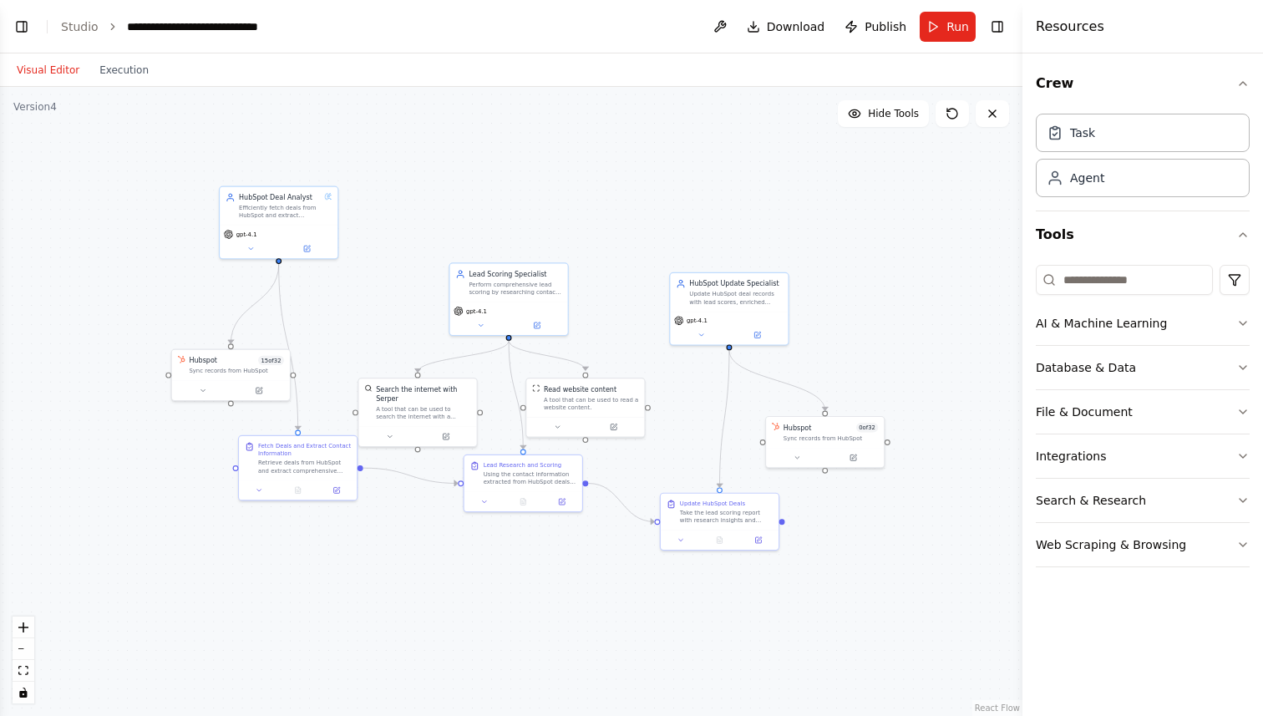
drag, startPoint x: 703, startPoint y: 279, endPoint x: 622, endPoint y: 320, distance: 90.8
click at [622, 320] on div ".deletable-edge-delete-btn { width: 20px; height: 20px; border: 0px solid #ffff…" at bounding box center [511, 401] width 1023 height 629
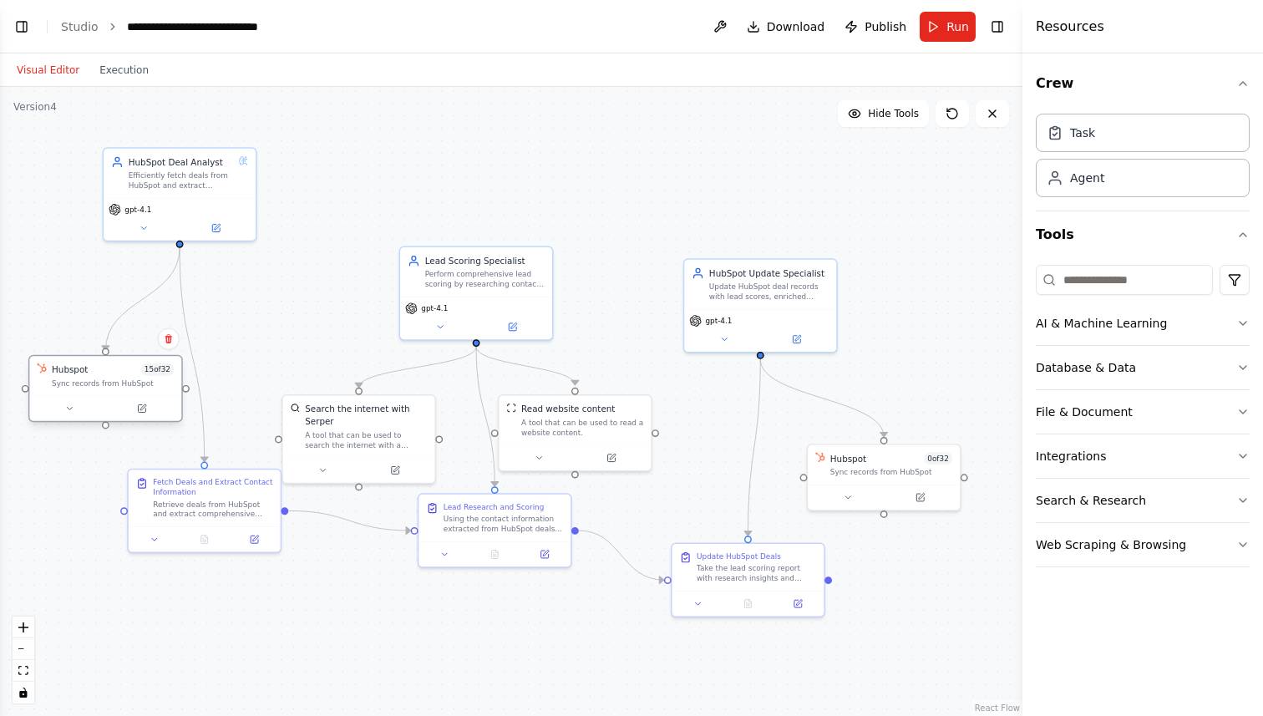
drag, startPoint x: 117, startPoint y: 372, endPoint x: 101, endPoint y: 372, distance: 15.9
click at [100, 372] on div "Hubspot 15 of 32" at bounding box center [113, 369] width 122 height 13
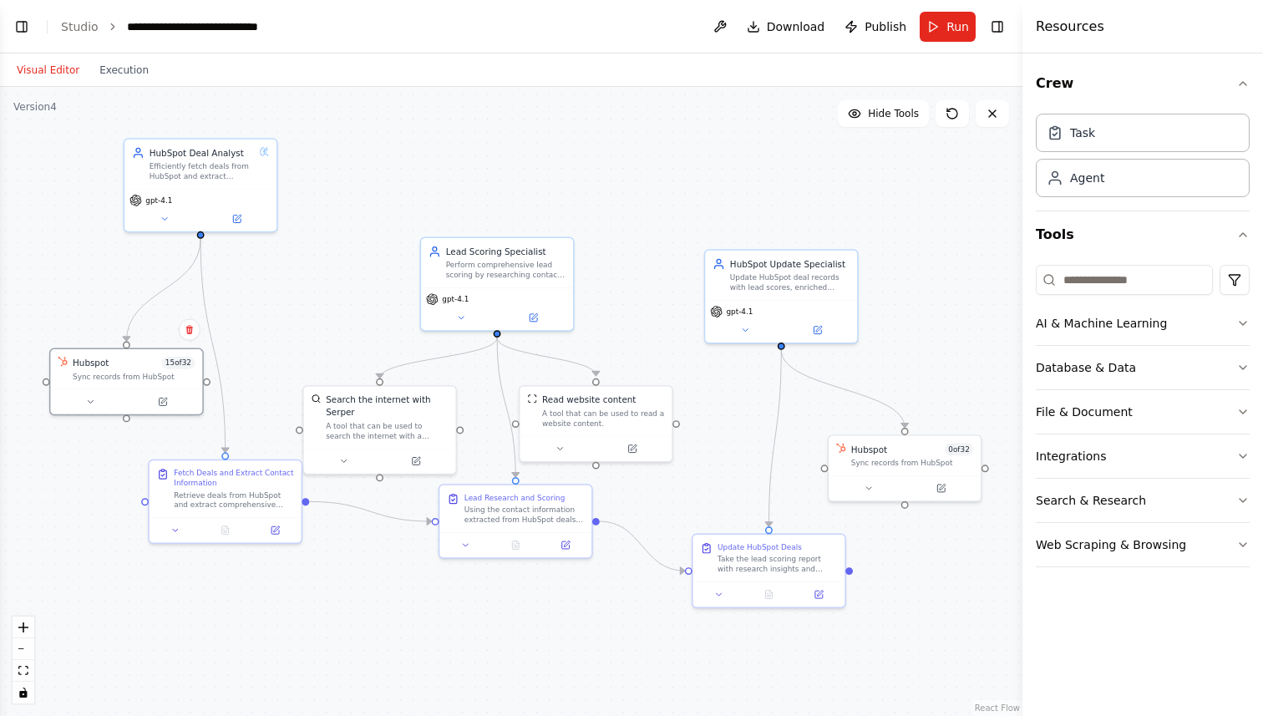
drag, startPoint x: 608, startPoint y: 319, endPoint x: 629, endPoint y: 310, distance: 22.8
click at [629, 310] on div ".deletable-edge-delete-btn { width: 20px; height: 20px; border: 0px solid #ffff…" at bounding box center [511, 401] width 1023 height 629
click at [946, 33] on button "Run" at bounding box center [948, 27] width 56 height 30
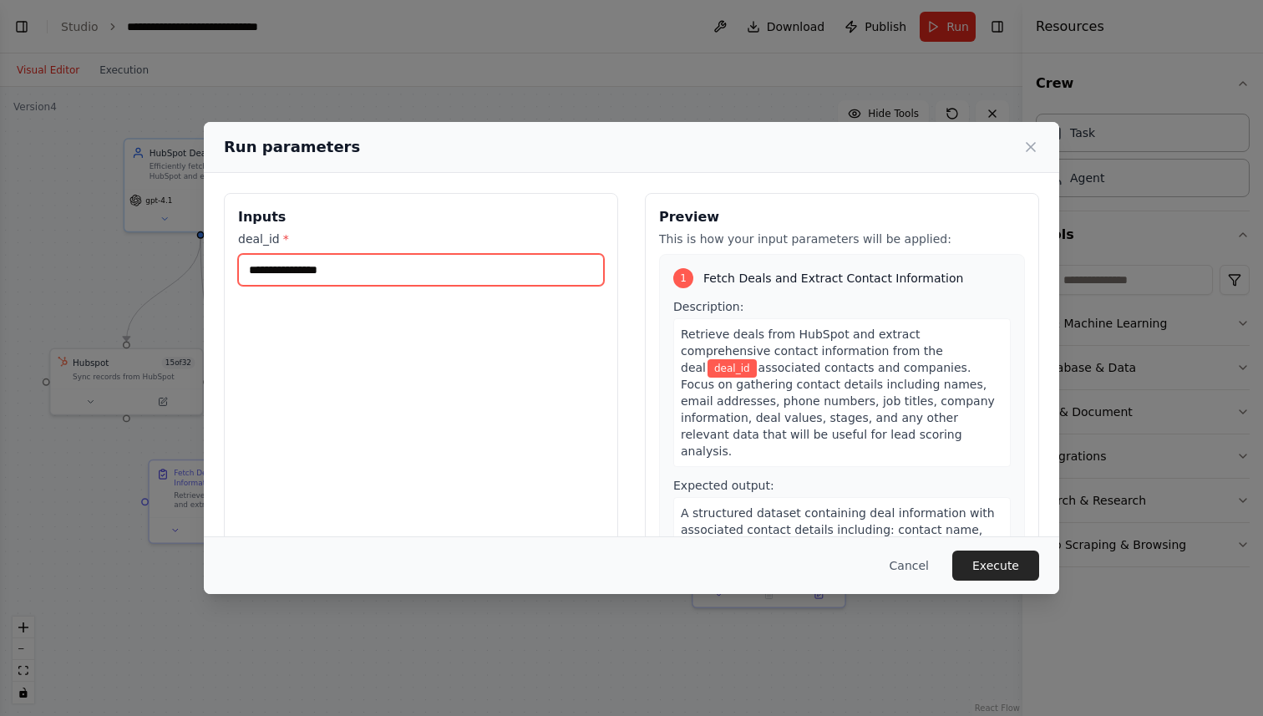
click at [384, 272] on input "deal_id *" at bounding box center [421, 270] width 366 height 32
paste input "**********"
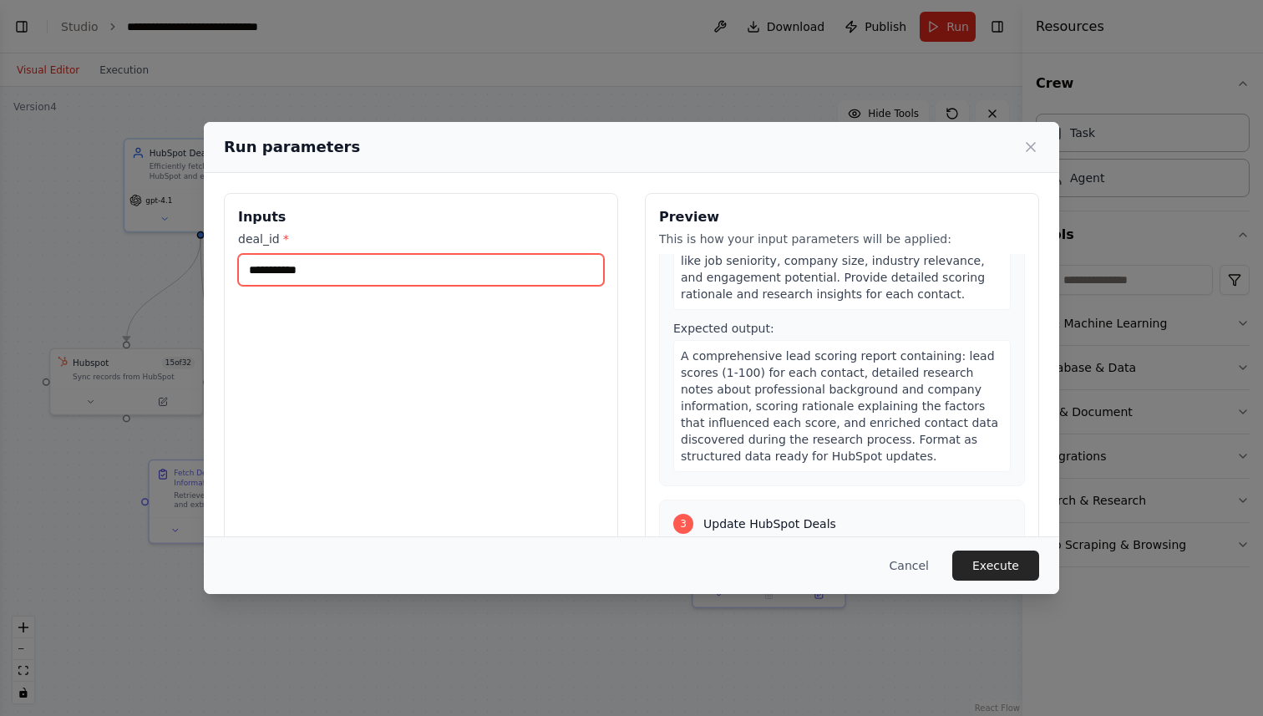
scroll to position [790, 0]
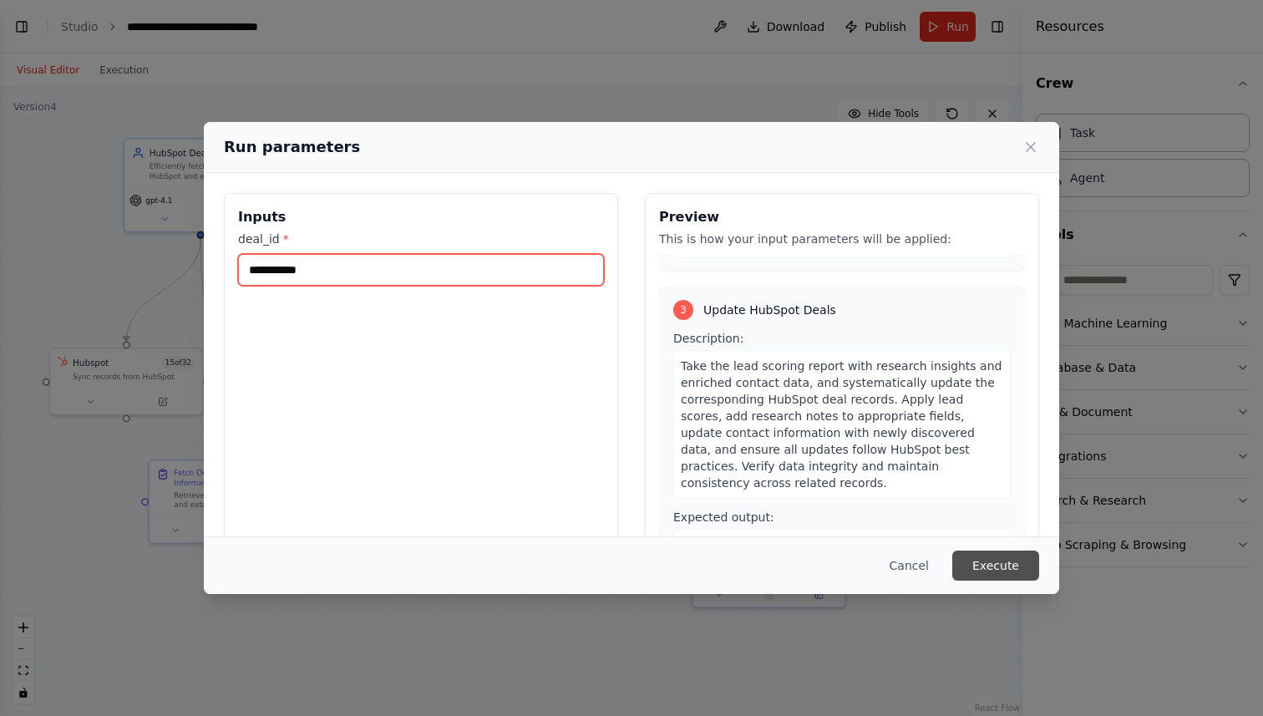
type input "**********"
click at [1001, 565] on button "Execute" at bounding box center [996, 566] width 87 height 30
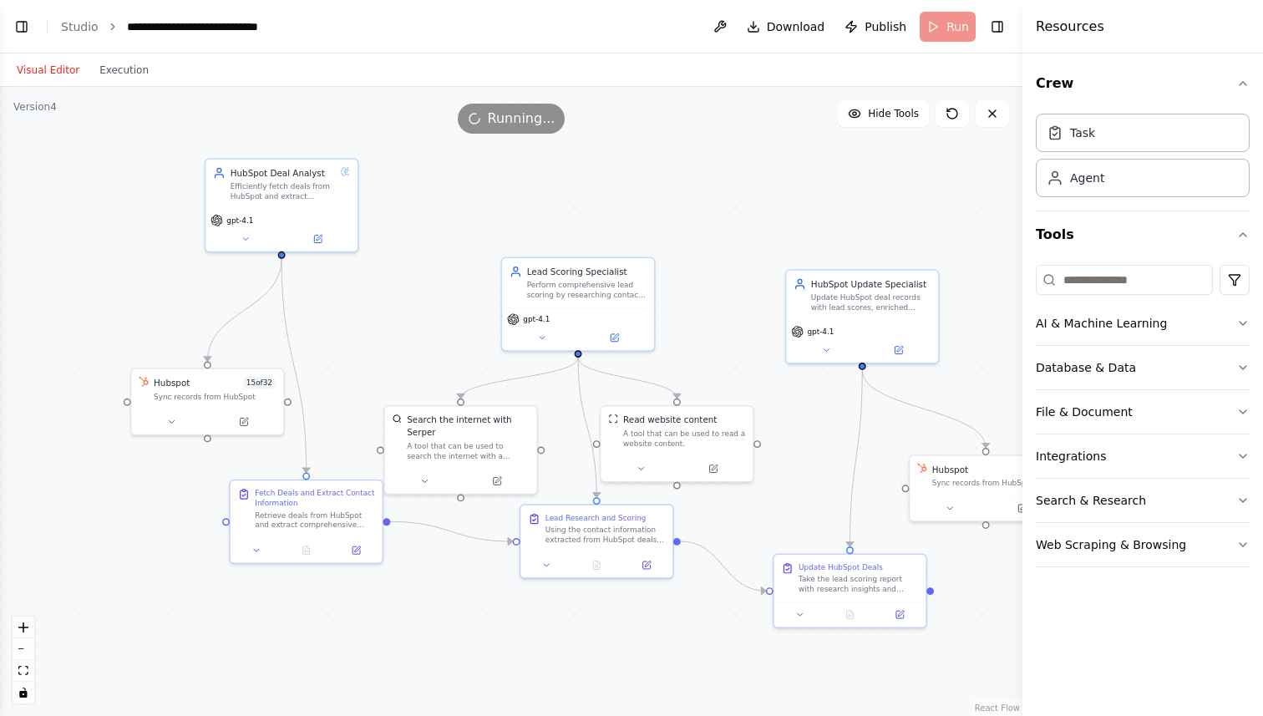
drag, startPoint x: 258, startPoint y: 319, endPoint x: 338, endPoint y: 337, distance: 82.1
click at [338, 337] on div ".deletable-edge-delete-btn { width: 20px; height: 20px; border: 0px solid #ffff…" at bounding box center [511, 401] width 1023 height 629
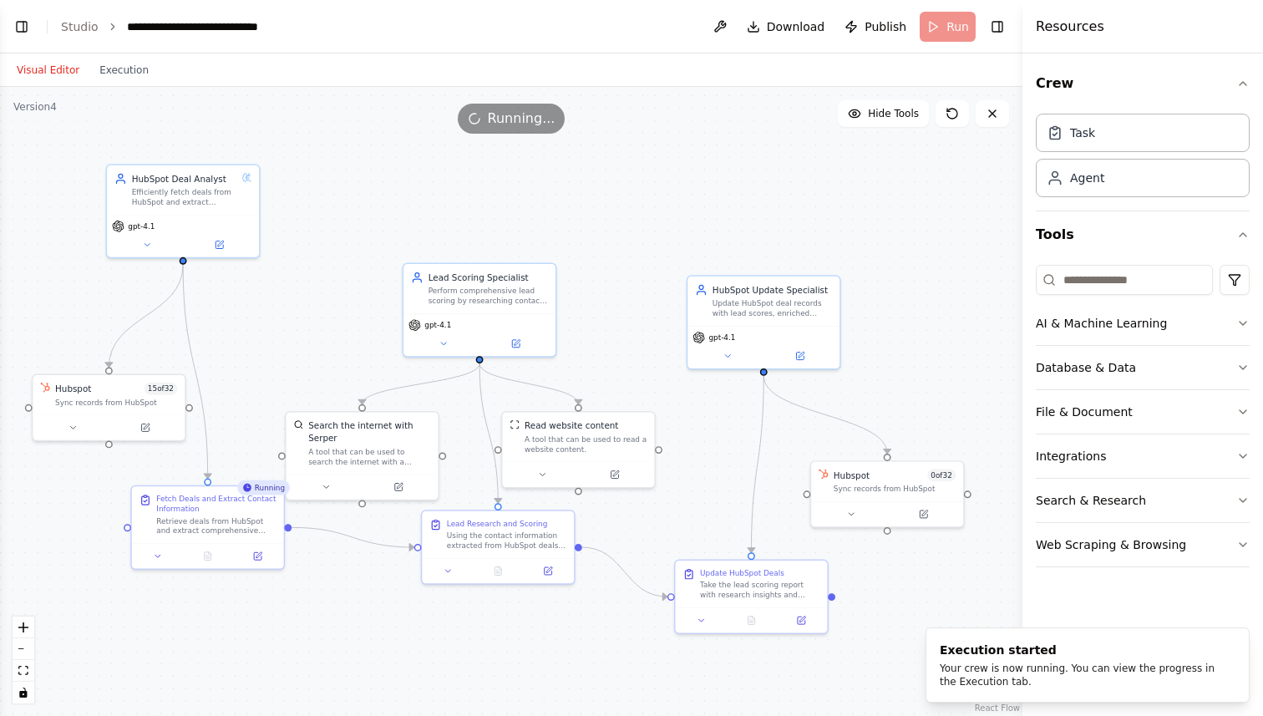
drag, startPoint x: 357, startPoint y: 384, endPoint x: 257, endPoint y: 393, distance: 99.9
click at [257, 393] on div ".deletable-edge-delete-btn { width: 20px; height: 20px; border: 0px solid #ffff…" at bounding box center [511, 401] width 1023 height 629
click at [123, 64] on button "Execution" at bounding box center [123, 70] width 69 height 20
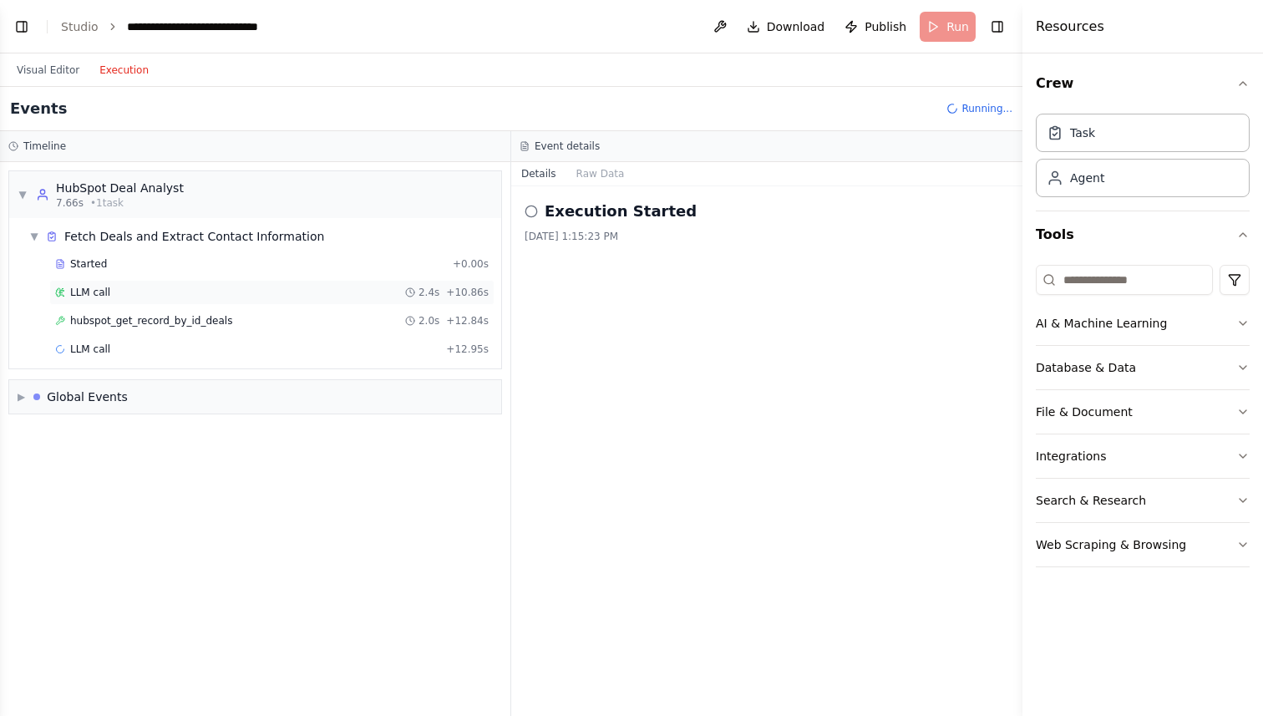
click at [110, 297] on div "LLM call 2.4s + 10.86s" at bounding box center [272, 292] width 434 height 13
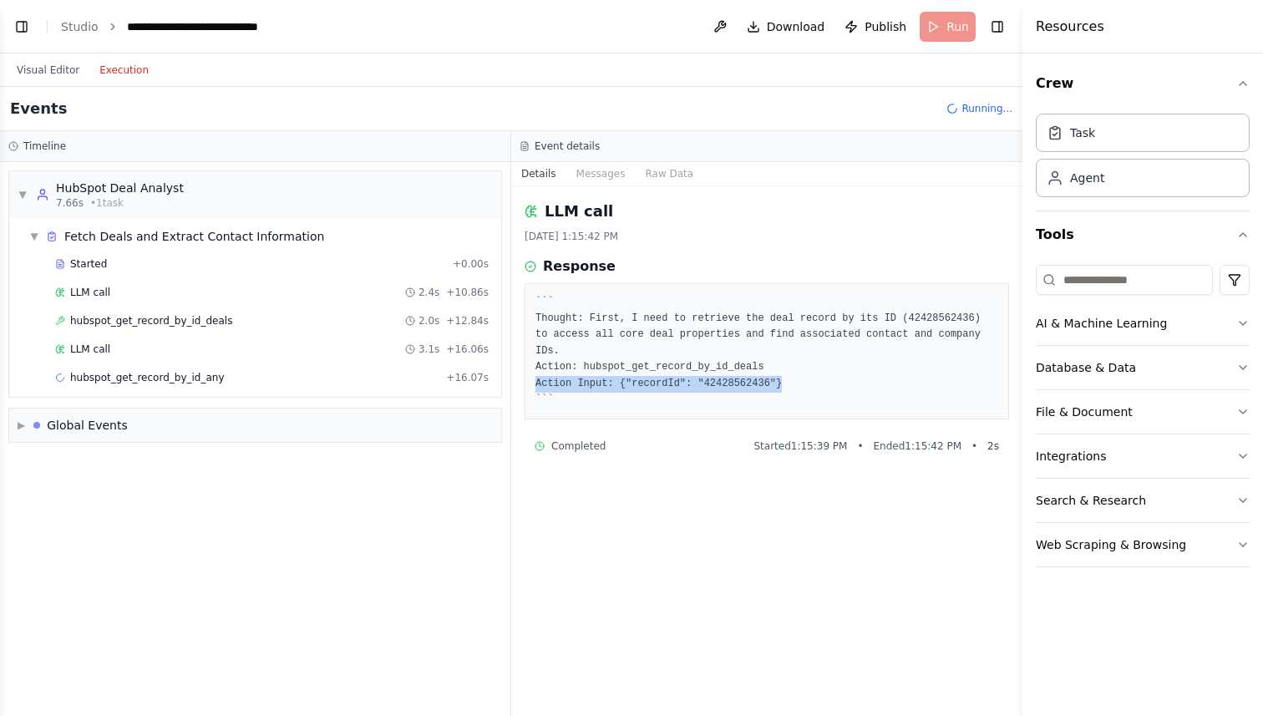
drag, startPoint x: 536, startPoint y: 382, endPoint x: 805, endPoint y: 384, distance: 269.1
click at [805, 384] on pre "``` Thought: First, I need to retrieve the deal record by its ID (42428562436) …" at bounding box center [767, 351] width 463 height 114
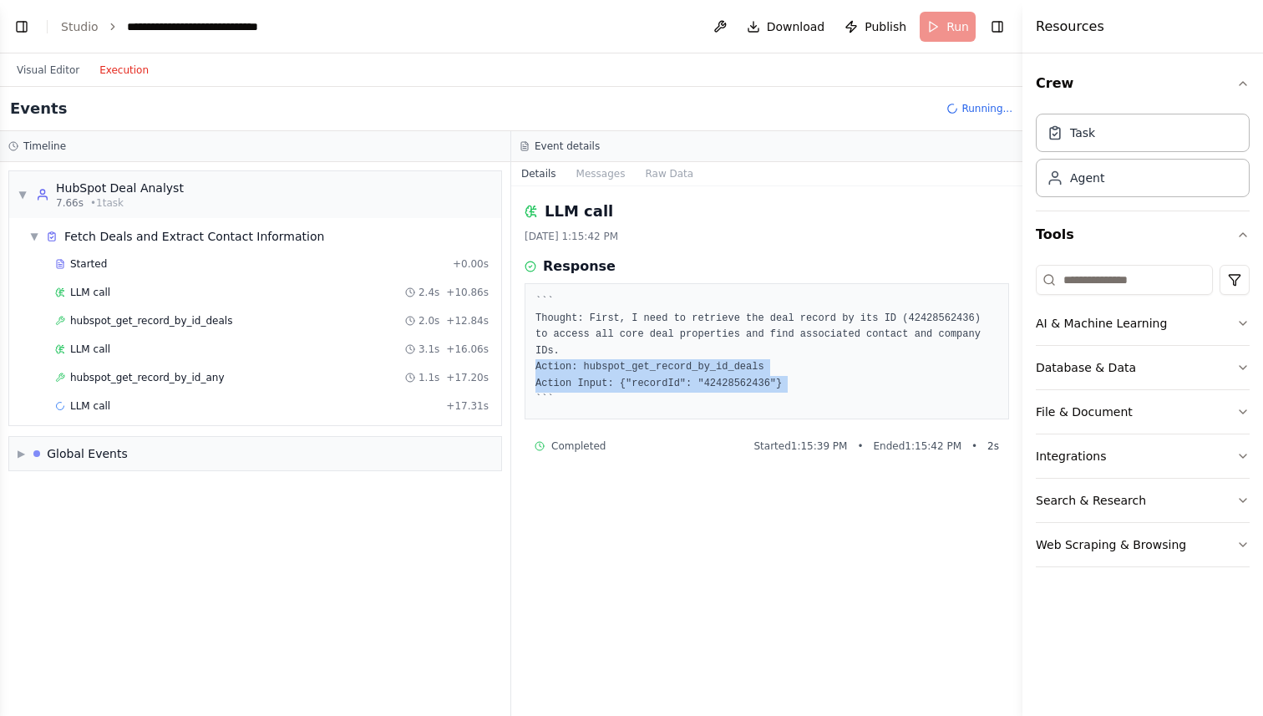
drag, startPoint x: 805, startPoint y: 384, endPoint x: 546, endPoint y: 359, distance: 259.3
click at [546, 359] on pre "``` Thought: First, I need to retrieve the deal record by its ID (42428562436) …" at bounding box center [767, 351] width 463 height 114
click at [134, 311] on div "hubspot_get_record_by_id_deals 2.0s + 12.84s" at bounding box center [271, 320] width 445 height 25
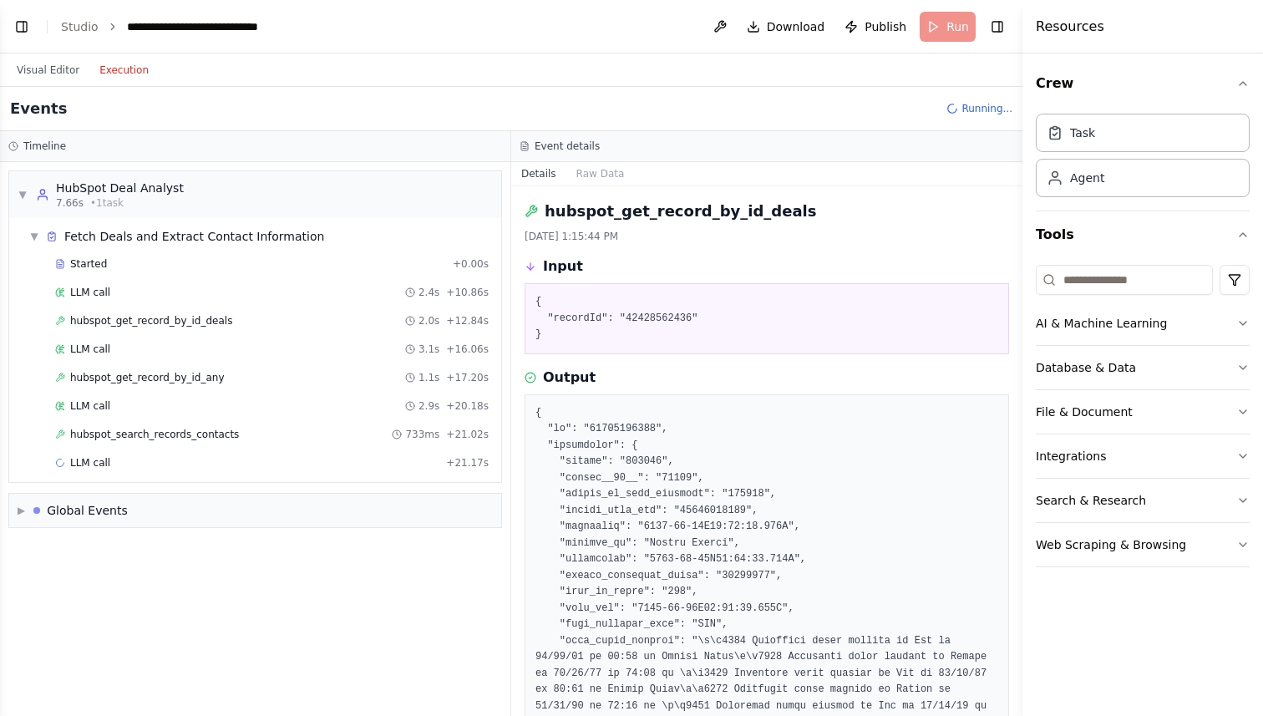
click at [659, 318] on pre "{ "recordId": "42428562436" }" at bounding box center [767, 318] width 463 height 49
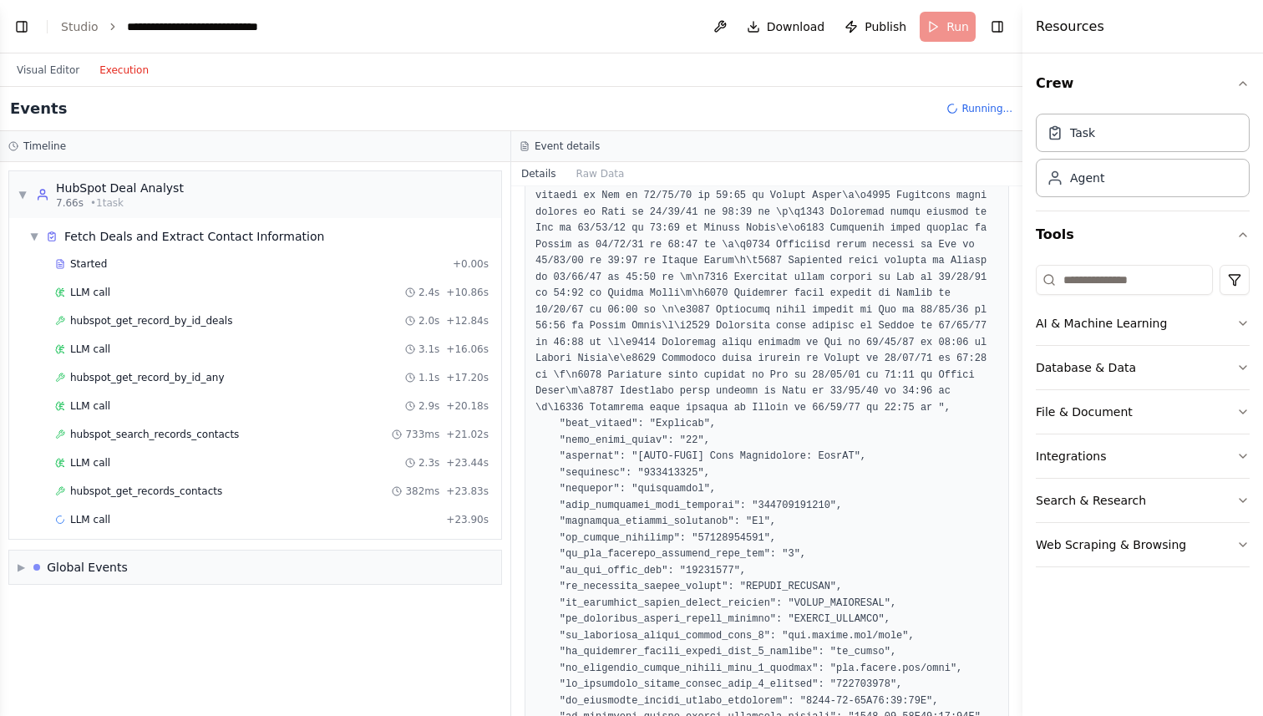
scroll to position [641, 0]
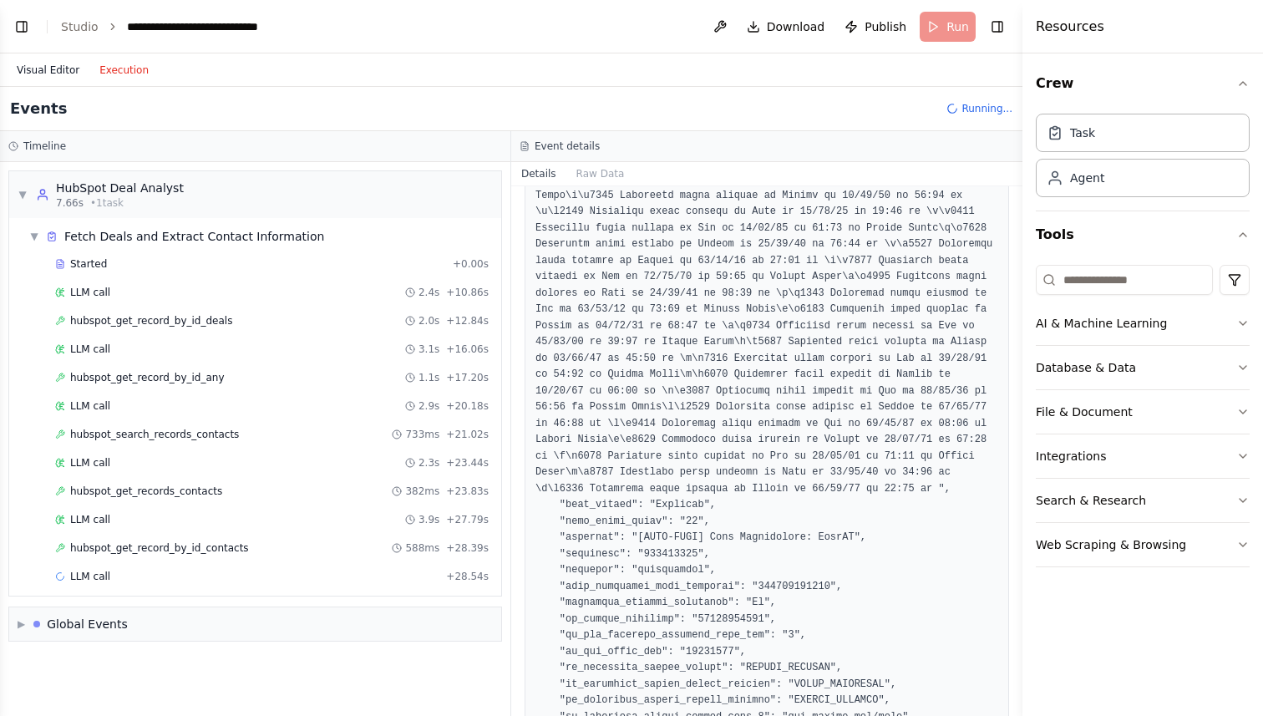
click at [74, 74] on button "Visual Editor" at bounding box center [48, 70] width 83 height 20
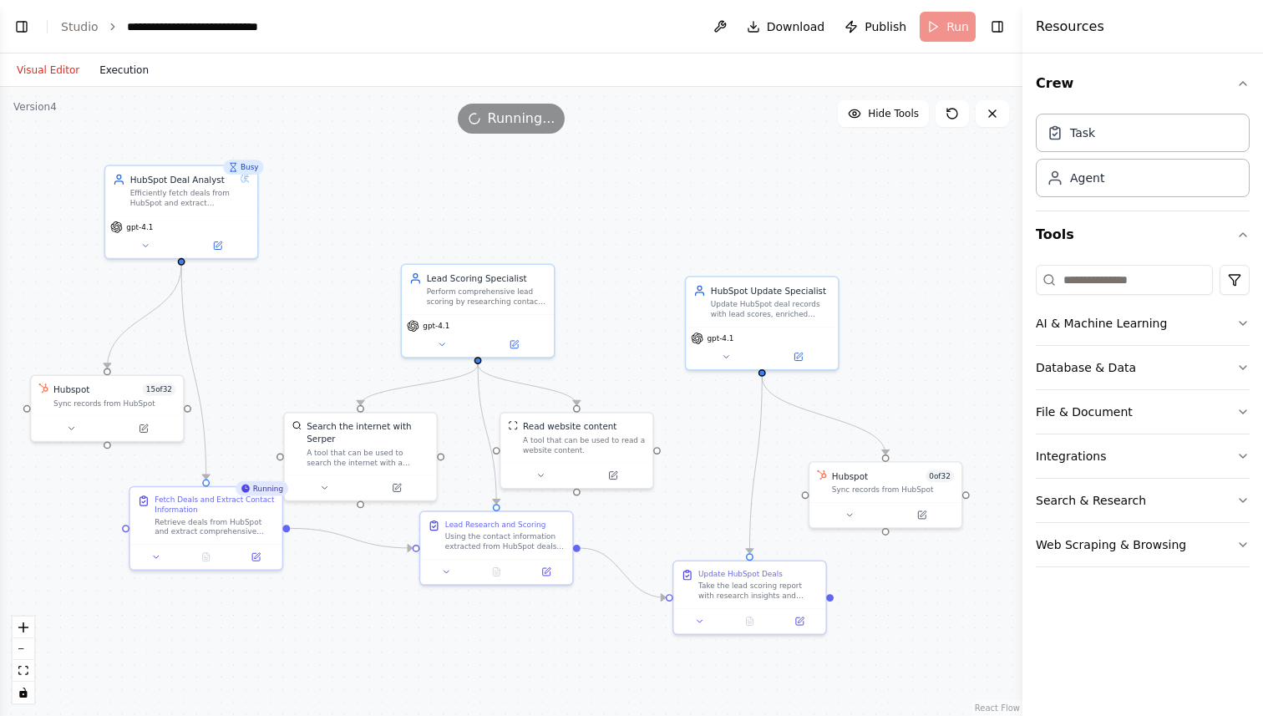
click at [134, 74] on button "Execution" at bounding box center [123, 70] width 69 height 20
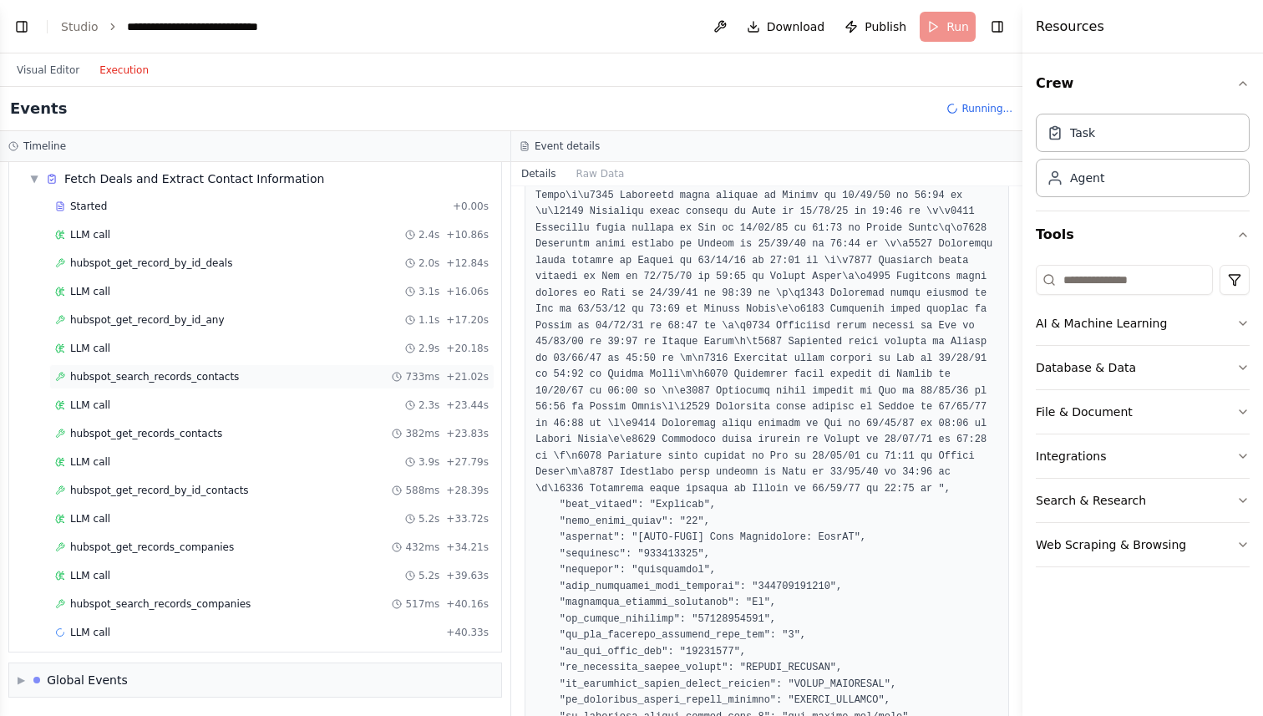
scroll to position [0, 0]
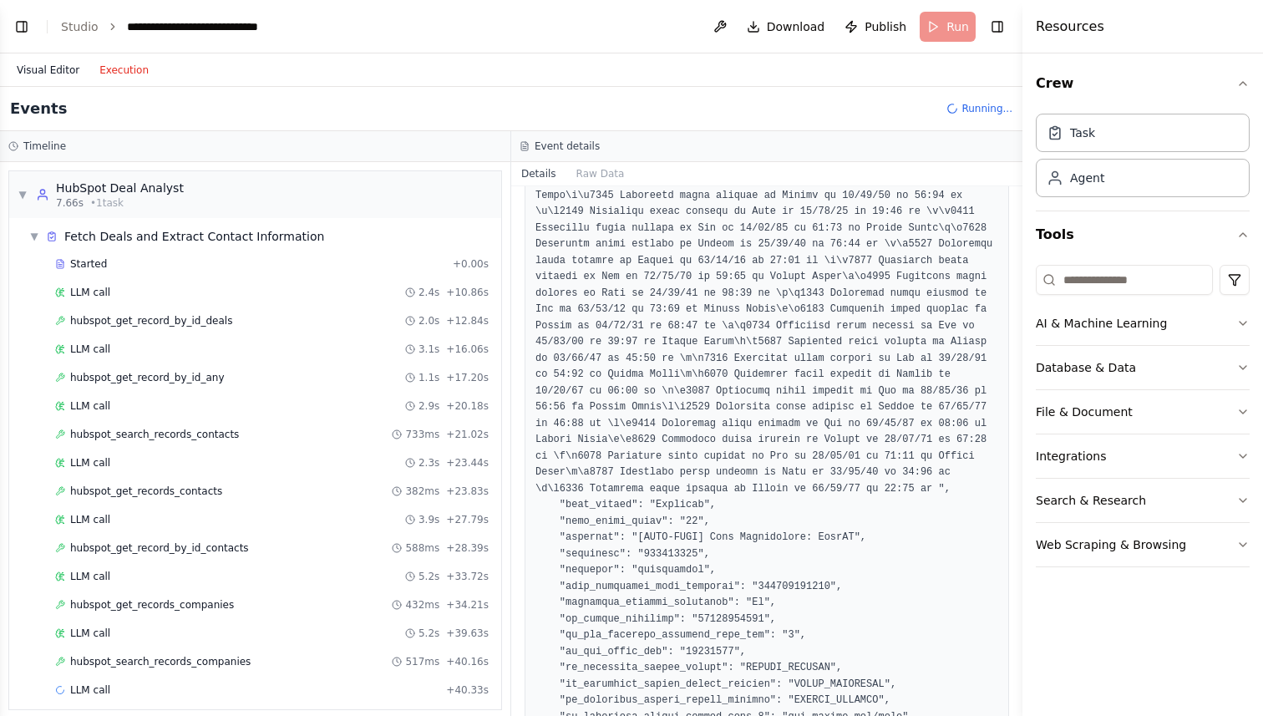
click at [58, 61] on button "Visual Editor" at bounding box center [48, 70] width 83 height 20
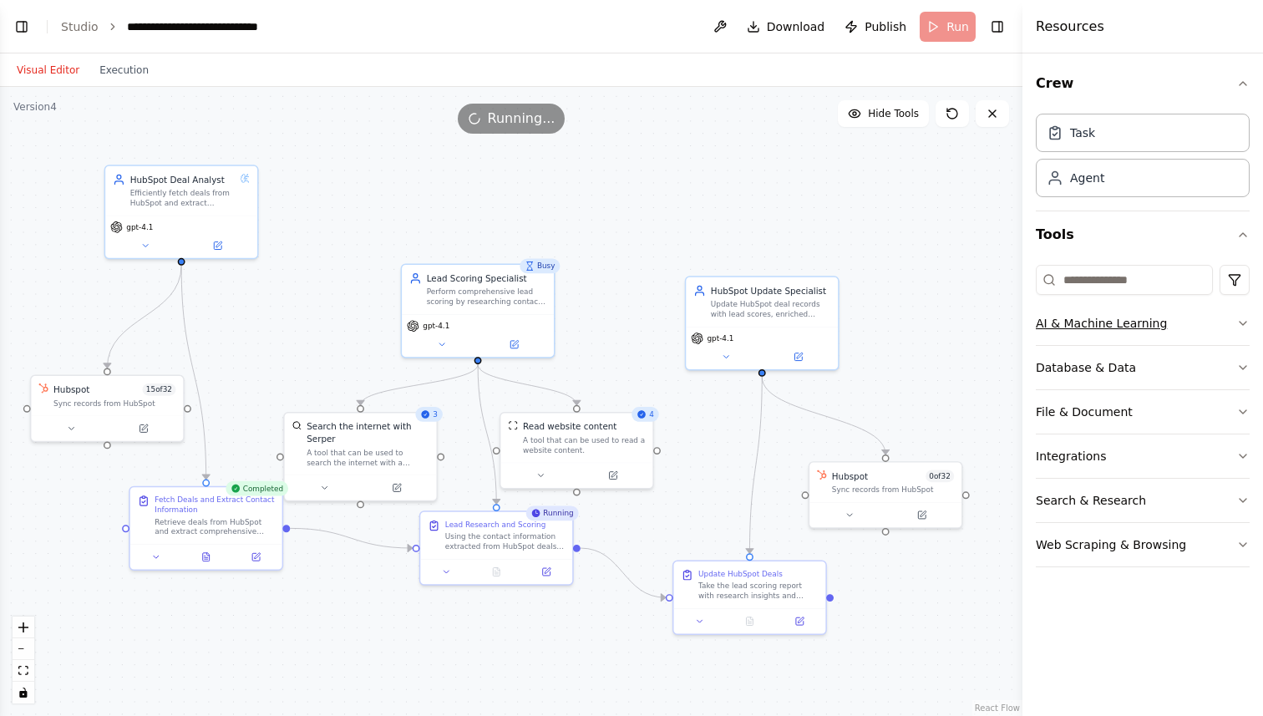
click at [1125, 316] on button "AI & Machine Learning" at bounding box center [1143, 323] width 214 height 43
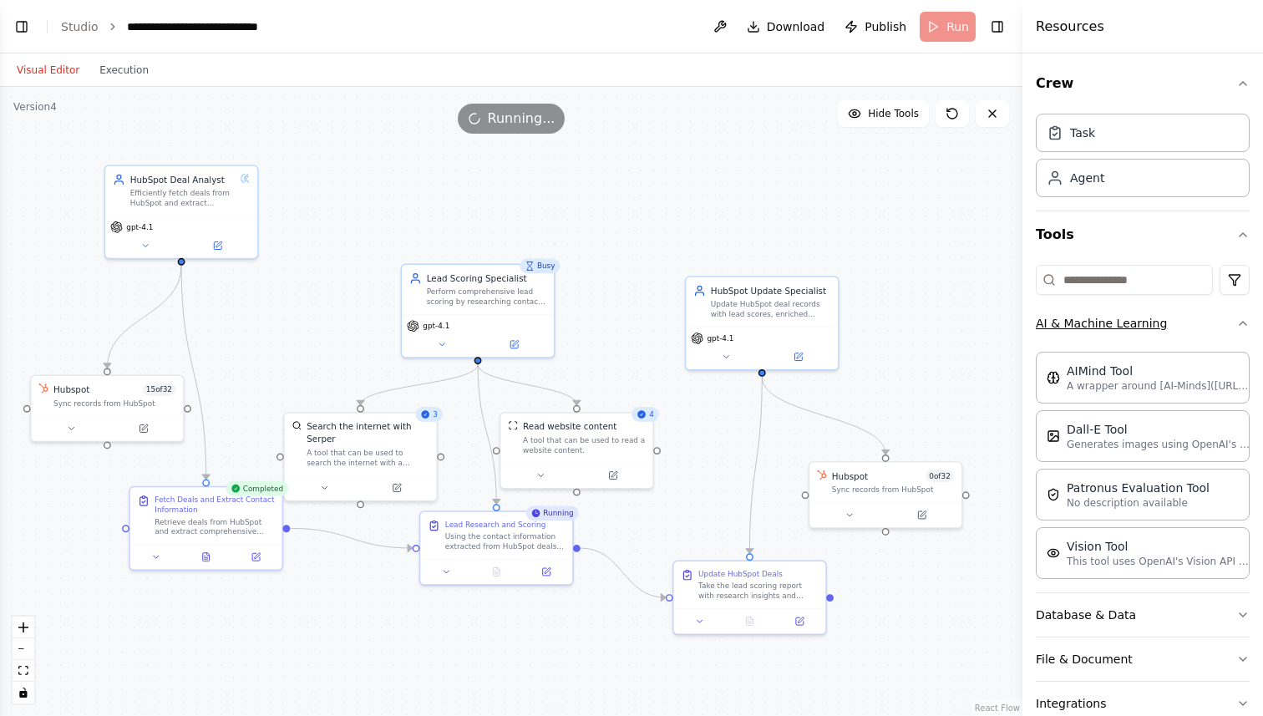
click at [1125, 316] on button "AI & Machine Learning" at bounding box center [1143, 323] width 214 height 43
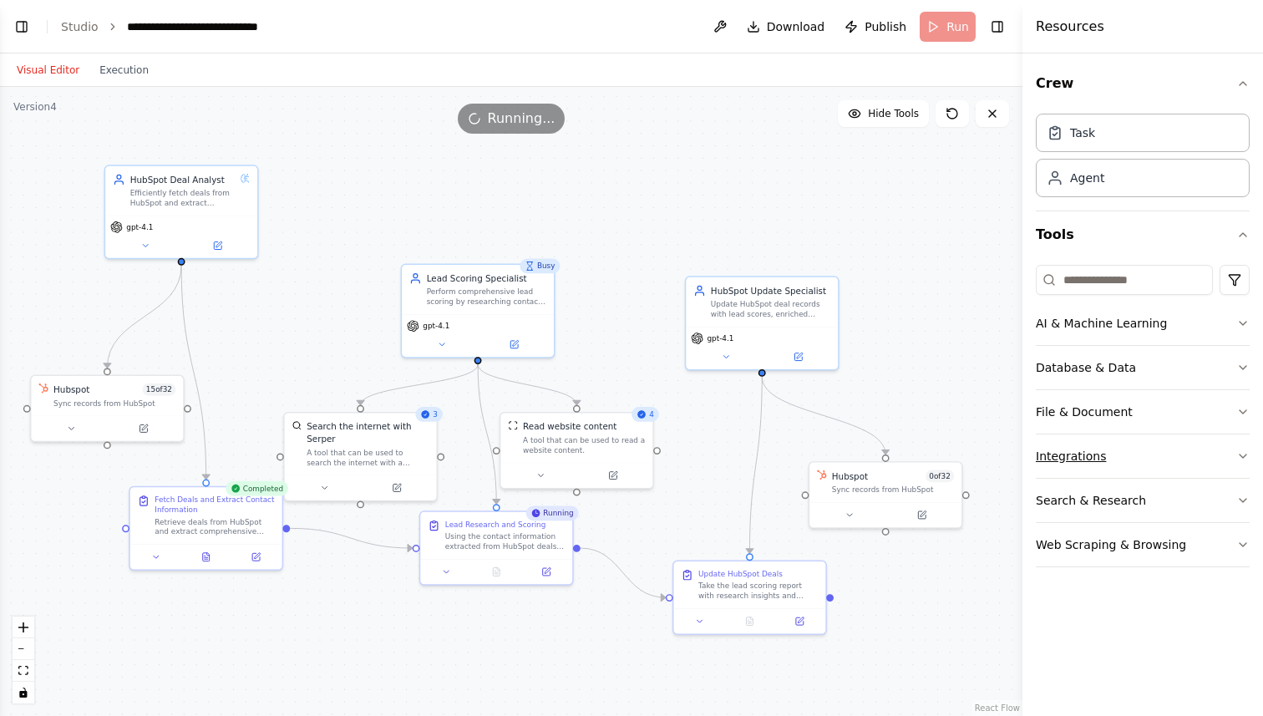
click at [1144, 449] on button "Integrations" at bounding box center [1143, 456] width 214 height 43
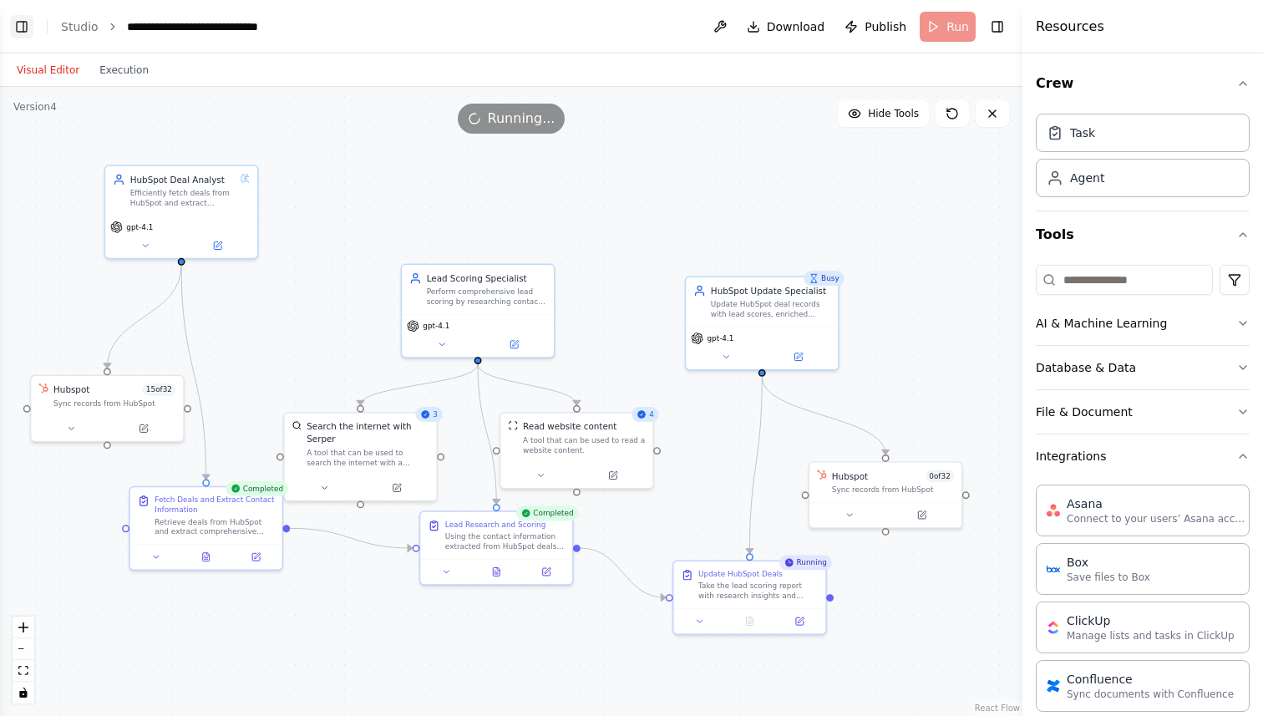
click at [20, 21] on button "Toggle Left Sidebar" at bounding box center [21, 26] width 23 height 23
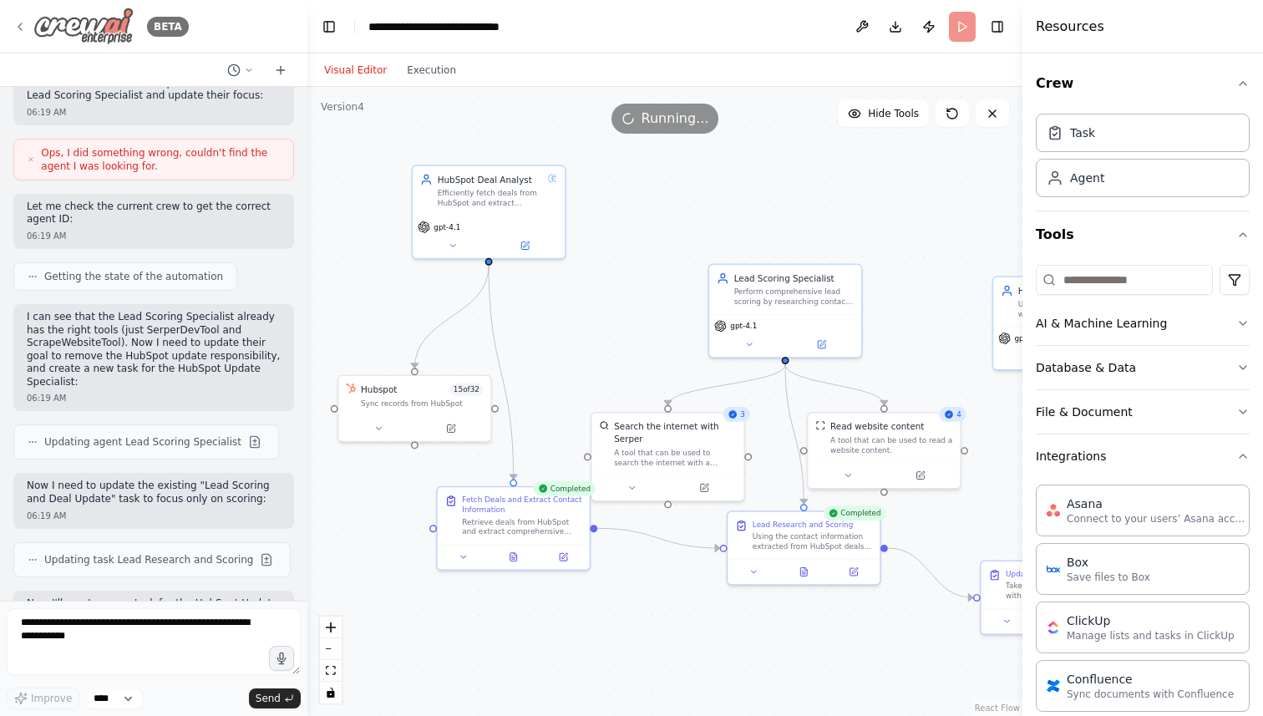
click at [23, 21] on icon at bounding box center [19, 26] width 13 height 13
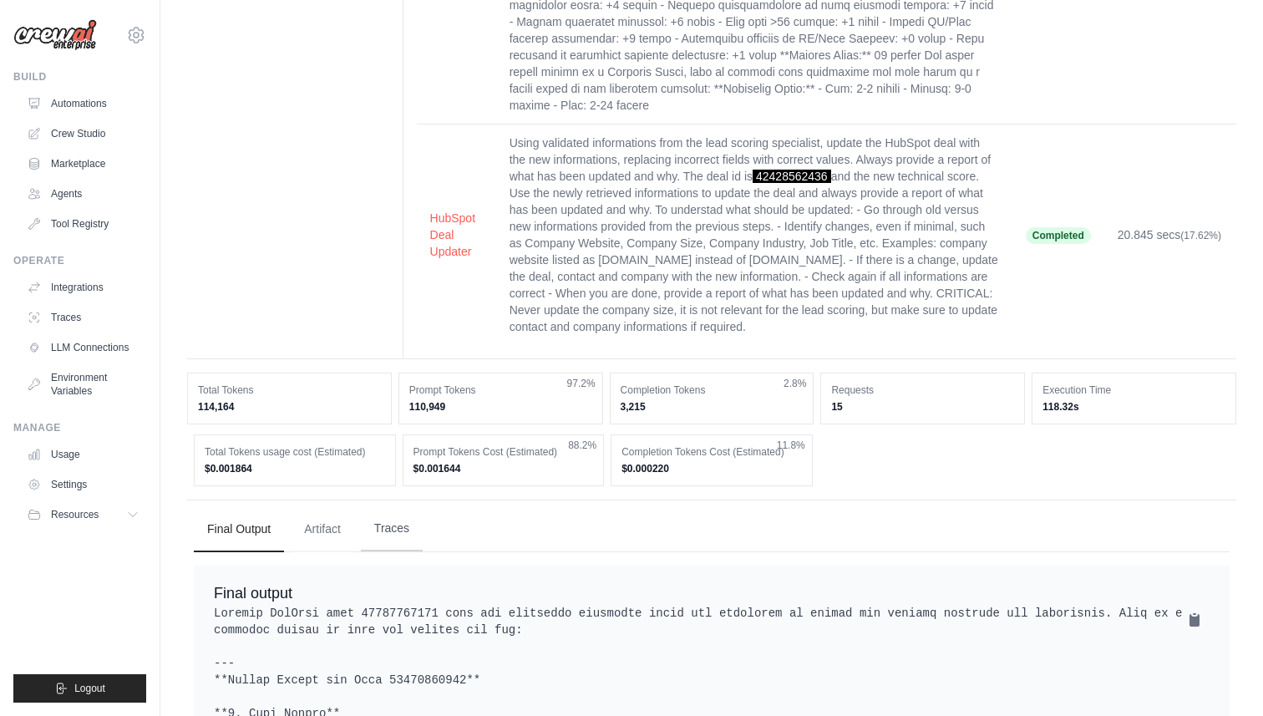
scroll to position [688, 0]
click at [393, 515] on button "Traces" at bounding box center [392, 529] width 62 height 45
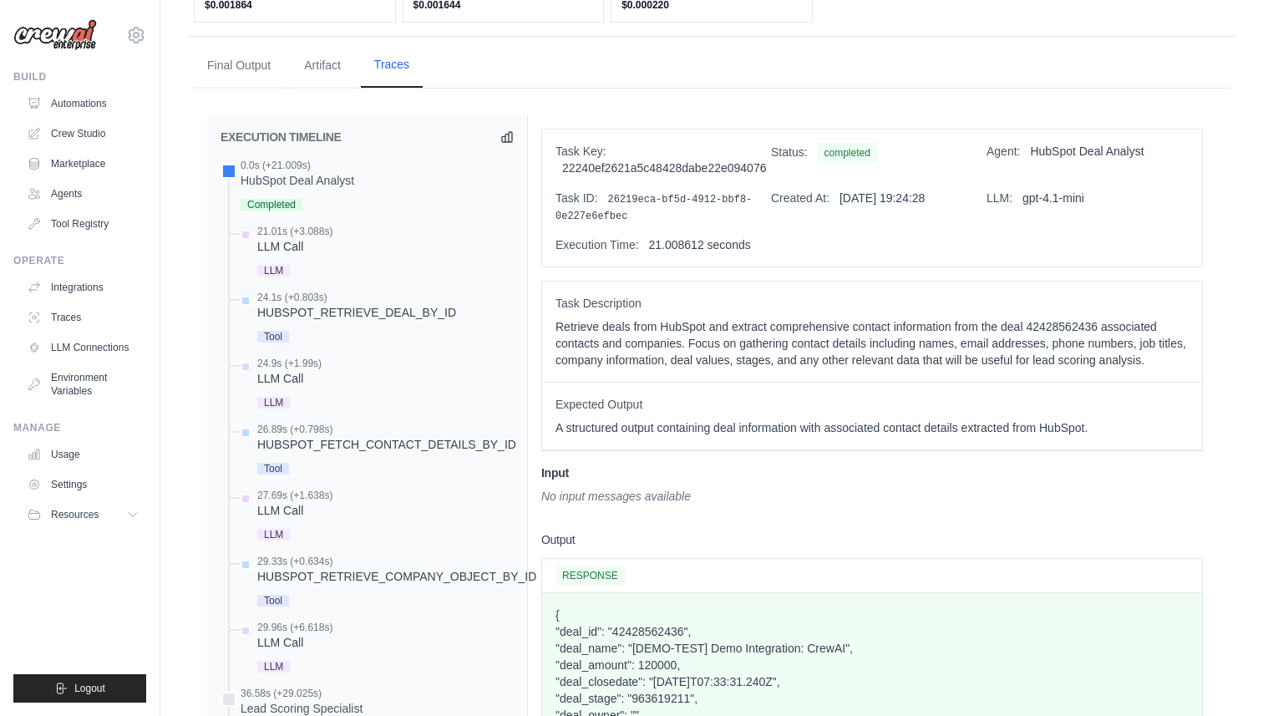
scroll to position [1162, 0]
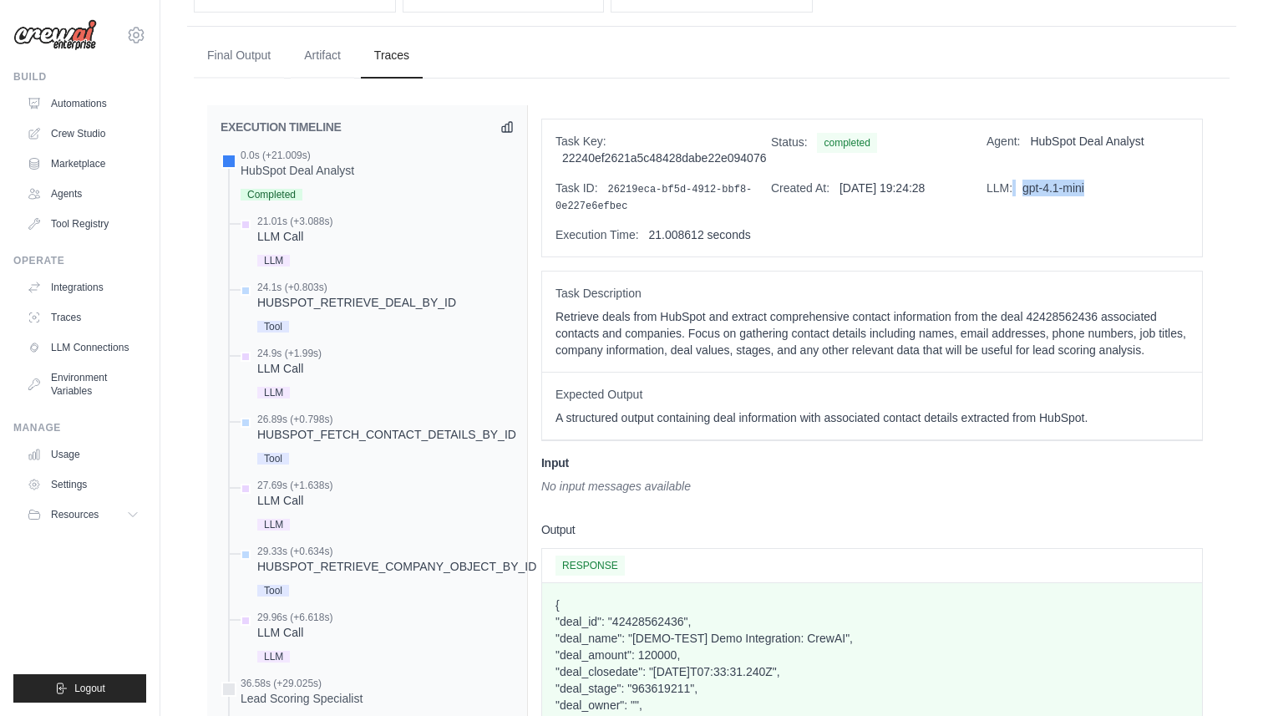
drag, startPoint x: 1014, startPoint y: 173, endPoint x: 1085, endPoint y: 173, distance: 71.9
click at [1085, 180] on div "LLM: gpt-4.1-mini" at bounding box center [1088, 196] width 202 height 33
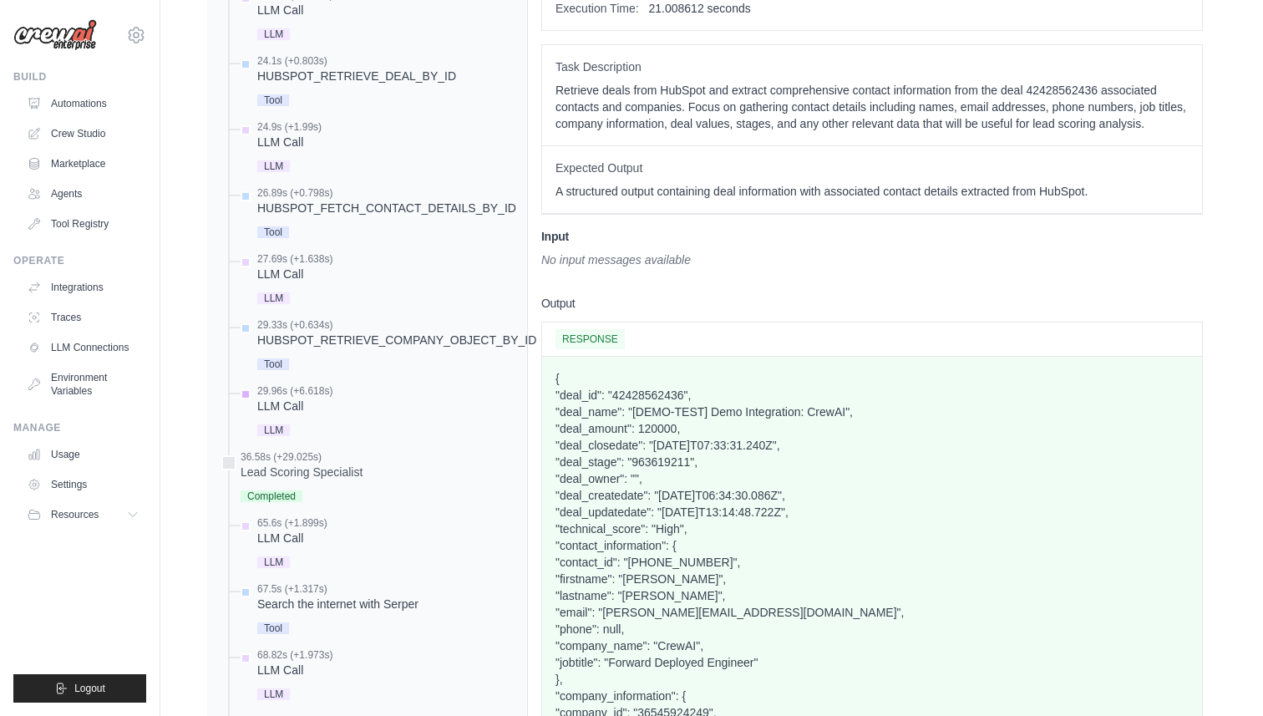
scroll to position [1395, 0]
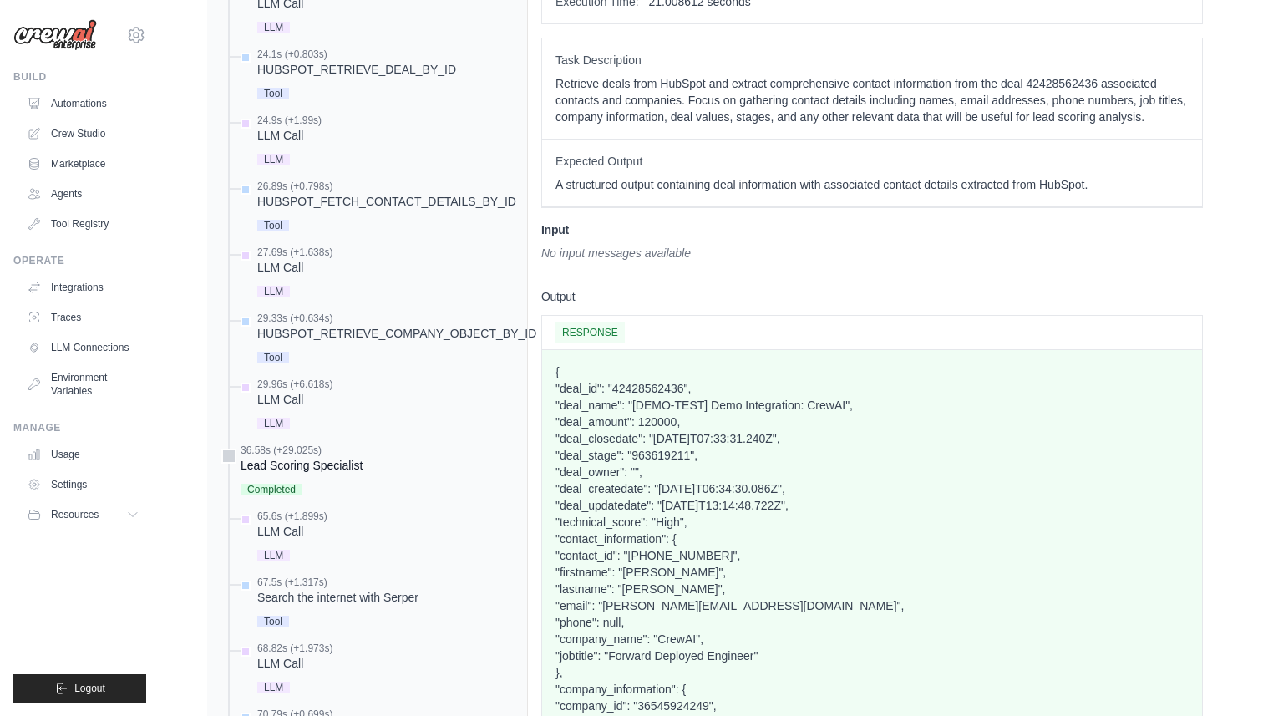
click at [320, 457] on div "Lead Scoring Specialist" at bounding box center [302, 465] width 122 height 17
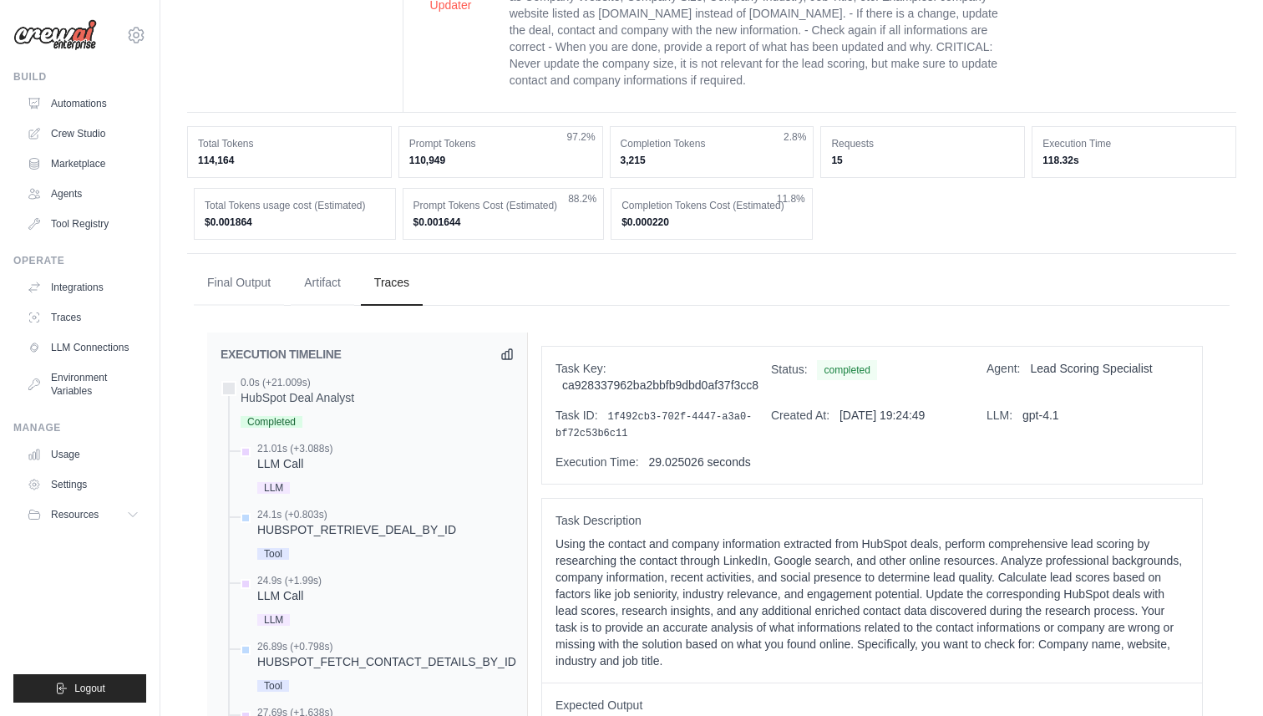
scroll to position [941, 0]
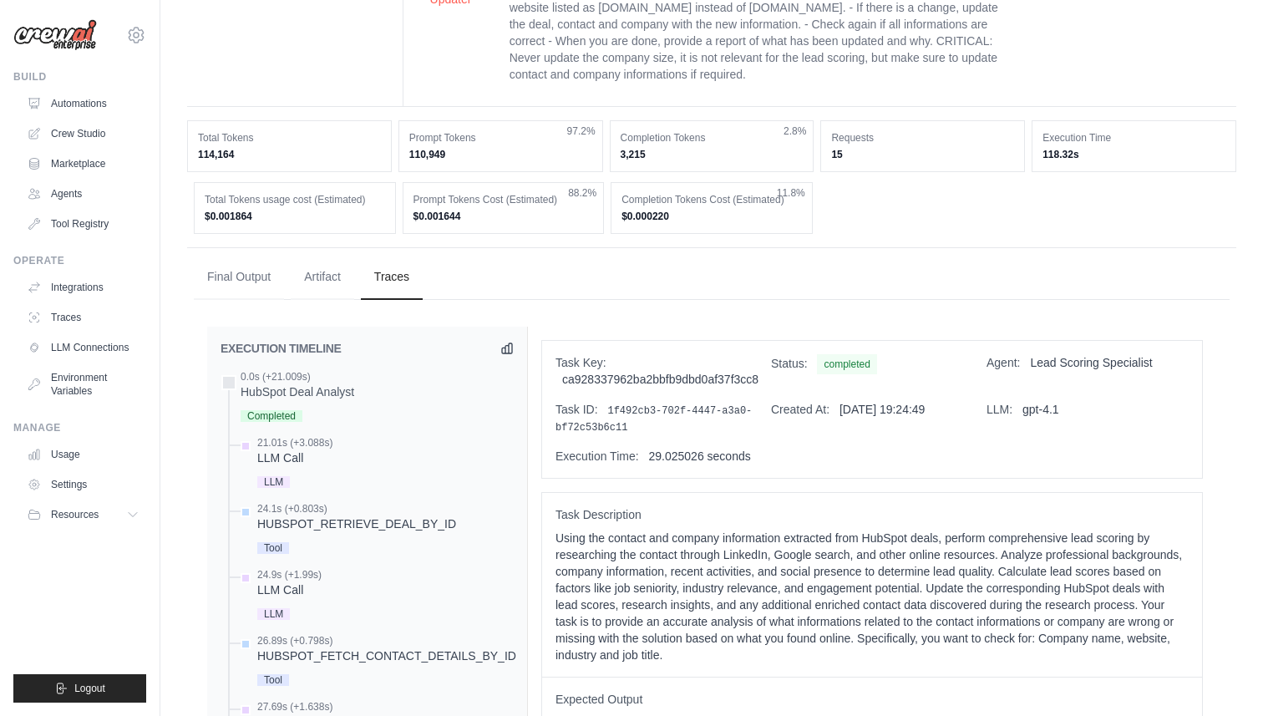
drag, startPoint x: 1019, startPoint y: 383, endPoint x: 1065, endPoint y: 383, distance: 46.8
click at [1065, 383] on div "Task Key: ca928337962ba2bbfb9dbd0af37f3cc8 Status: completed Agent: Lead Scorin…" at bounding box center [872, 409] width 660 height 137
drag, startPoint x: 1064, startPoint y: 404, endPoint x: 978, endPoint y: 397, distance: 85.6
click at [978, 397] on div "Task Key: ca928337962ba2bbfb9dbd0af37f3cc8 Status: completed Agent: Lead Scorin…" at bounding box center [872, 409] width 660 height 137
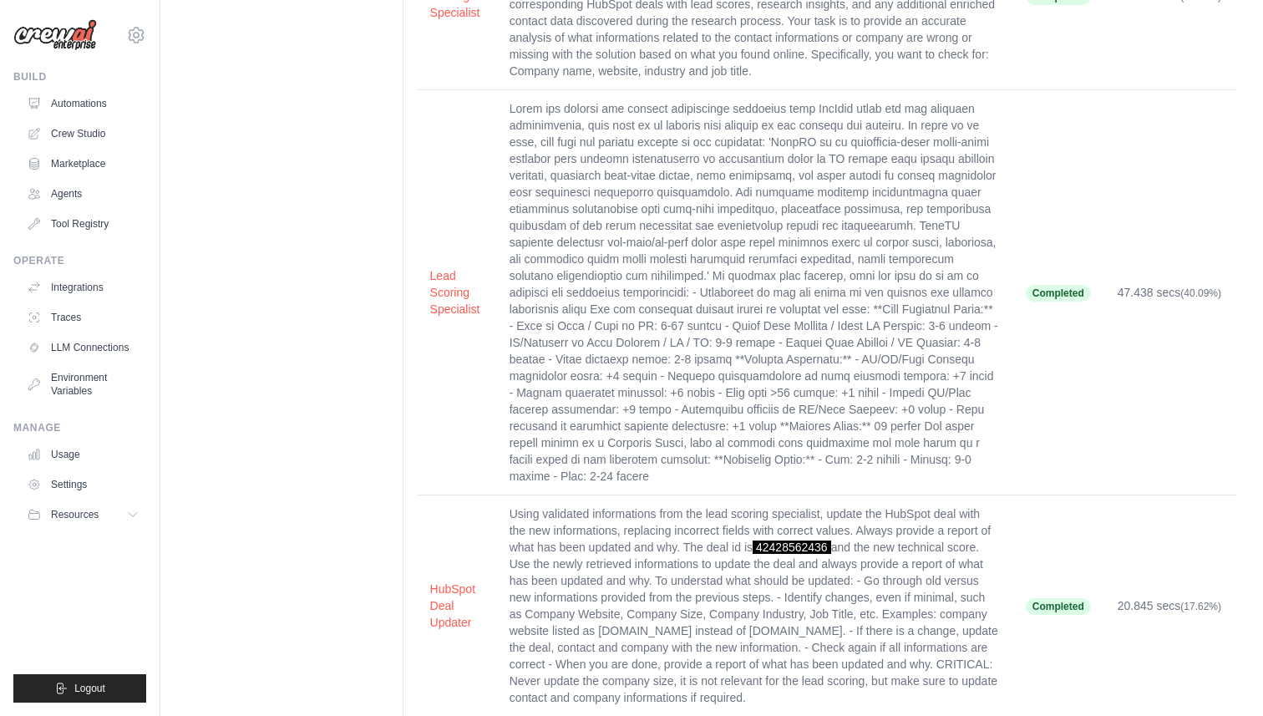
scroll to position [6, 0]
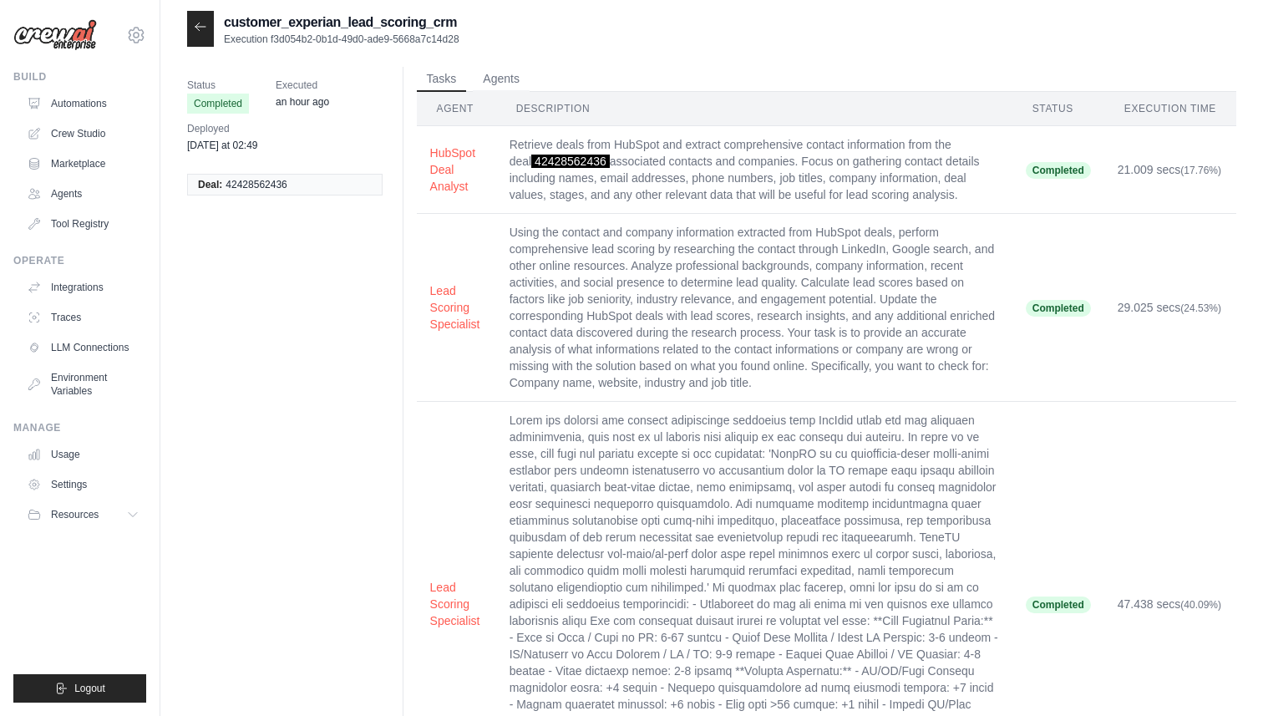
click at [201, 23] on icon at bounding box center [200, 26] width 13 height 13
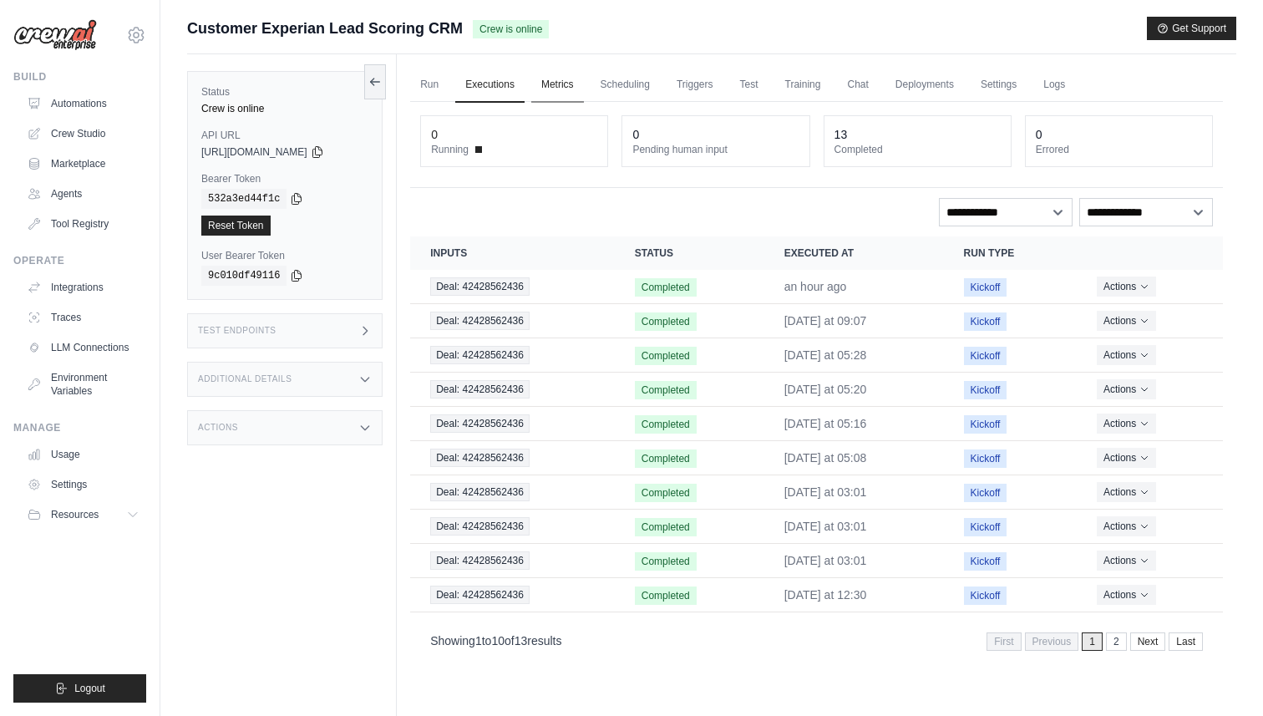
click at [556, 84] on link "Metrics" at bounding box center [557, 85] width 53 height 35
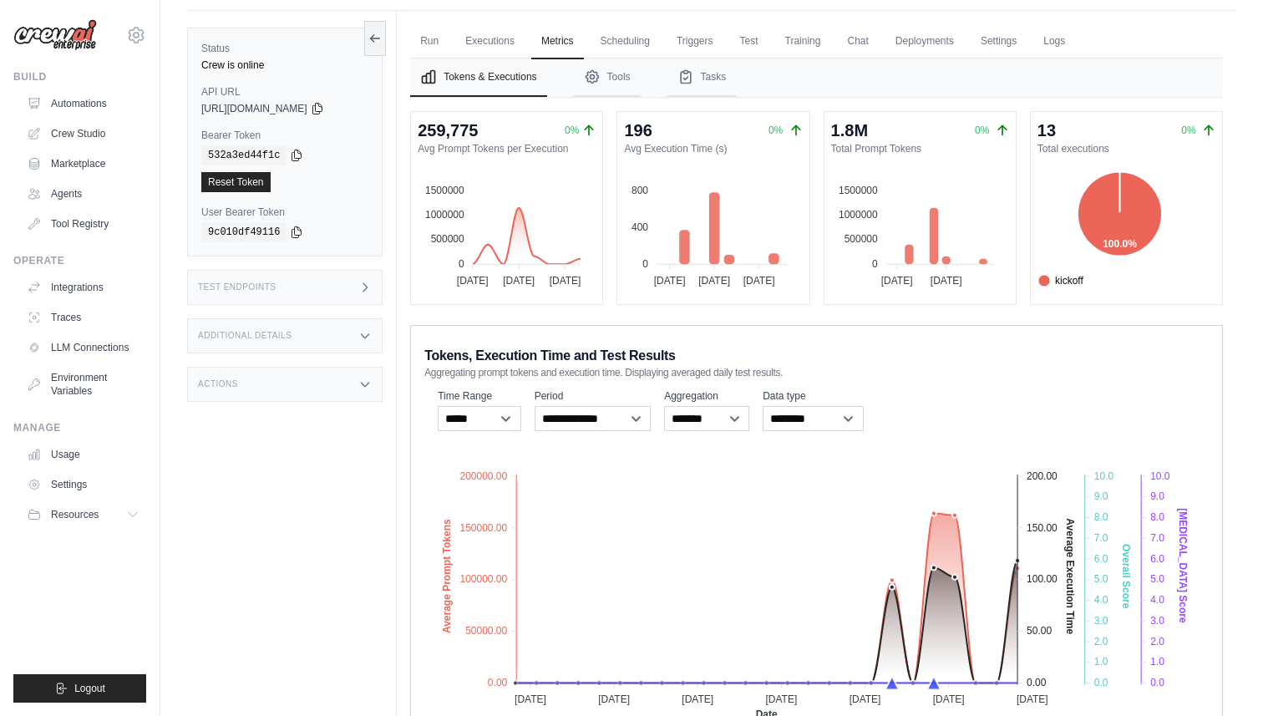
scroll to position [128, 0]
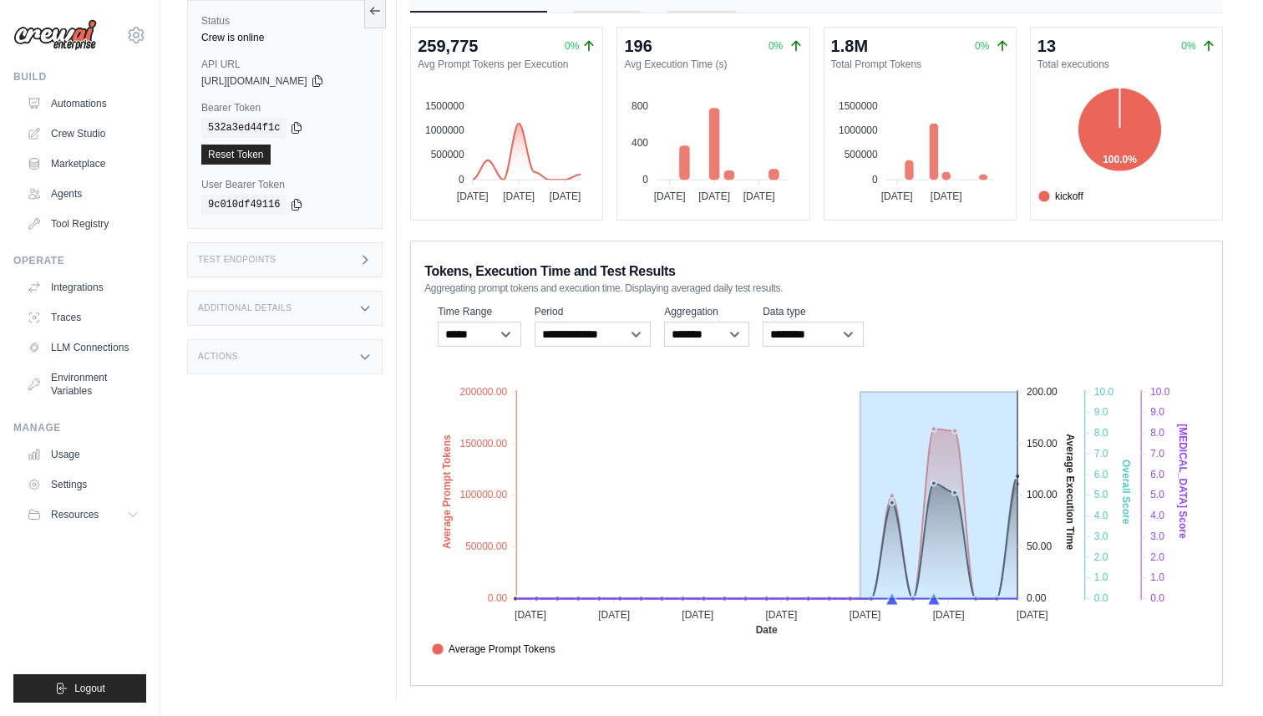
drag, startPoint x: 861, startPoint y: 374, endPoint x: 1050, endPoint y: 517, distance: 237.3
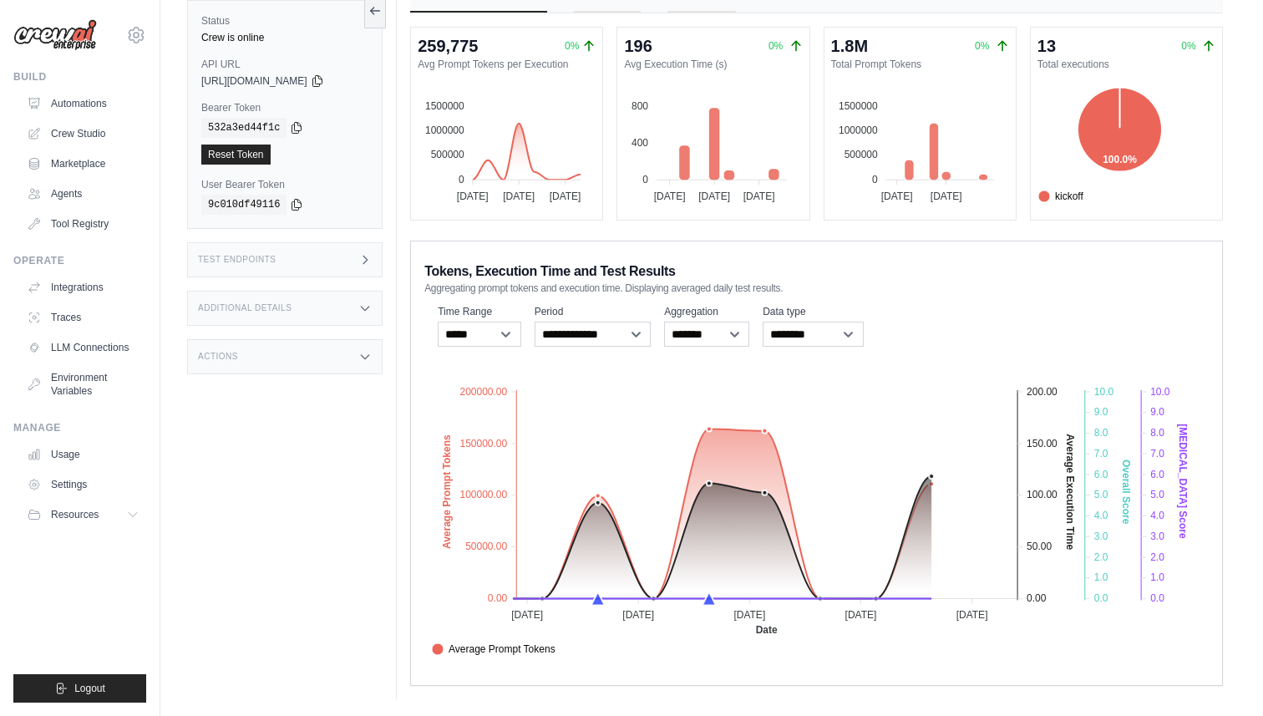
scroll to position [0, 0]
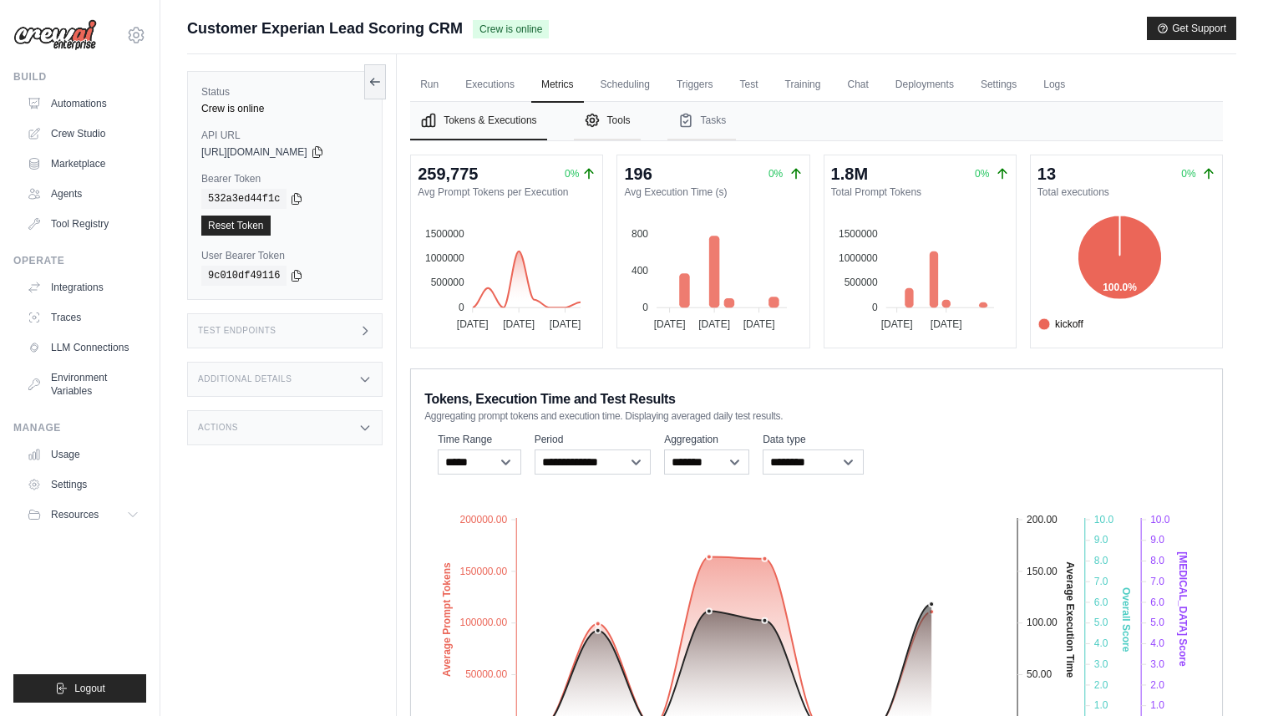
click at [623, 120] on button "Tools" at bounding box center [607, 121] width 67 height 38
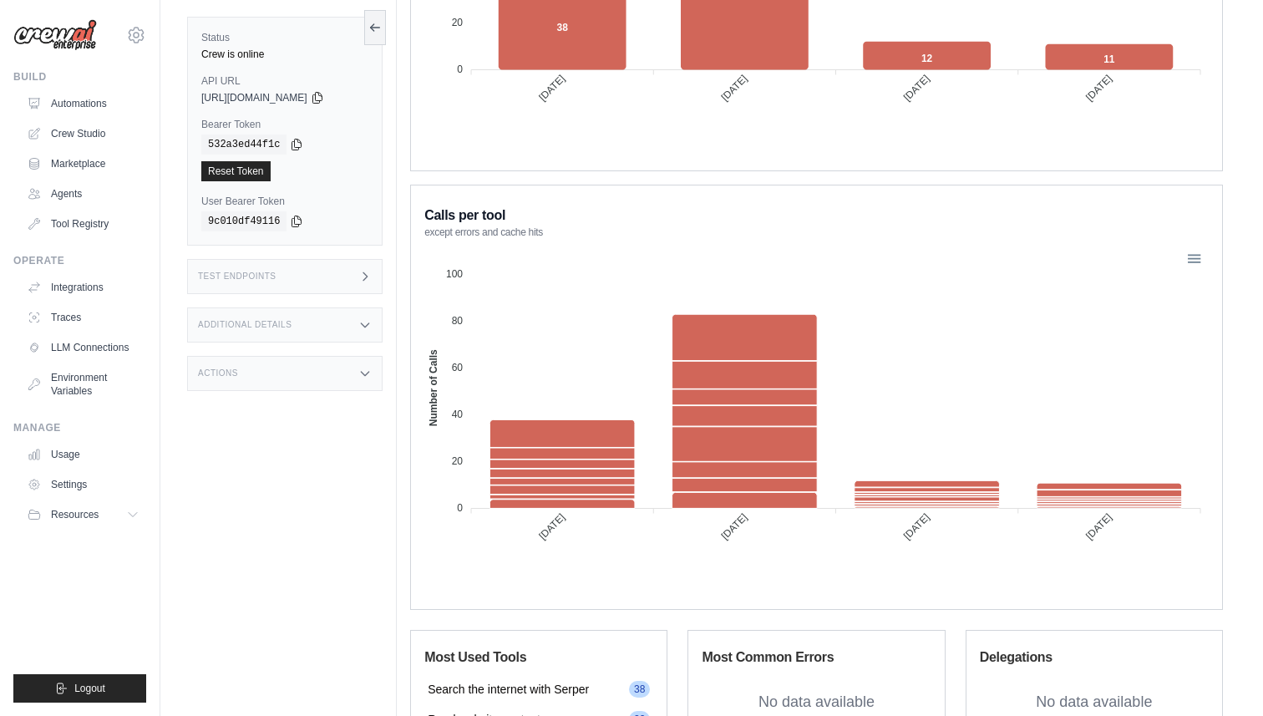
scroll to position [522, 0]
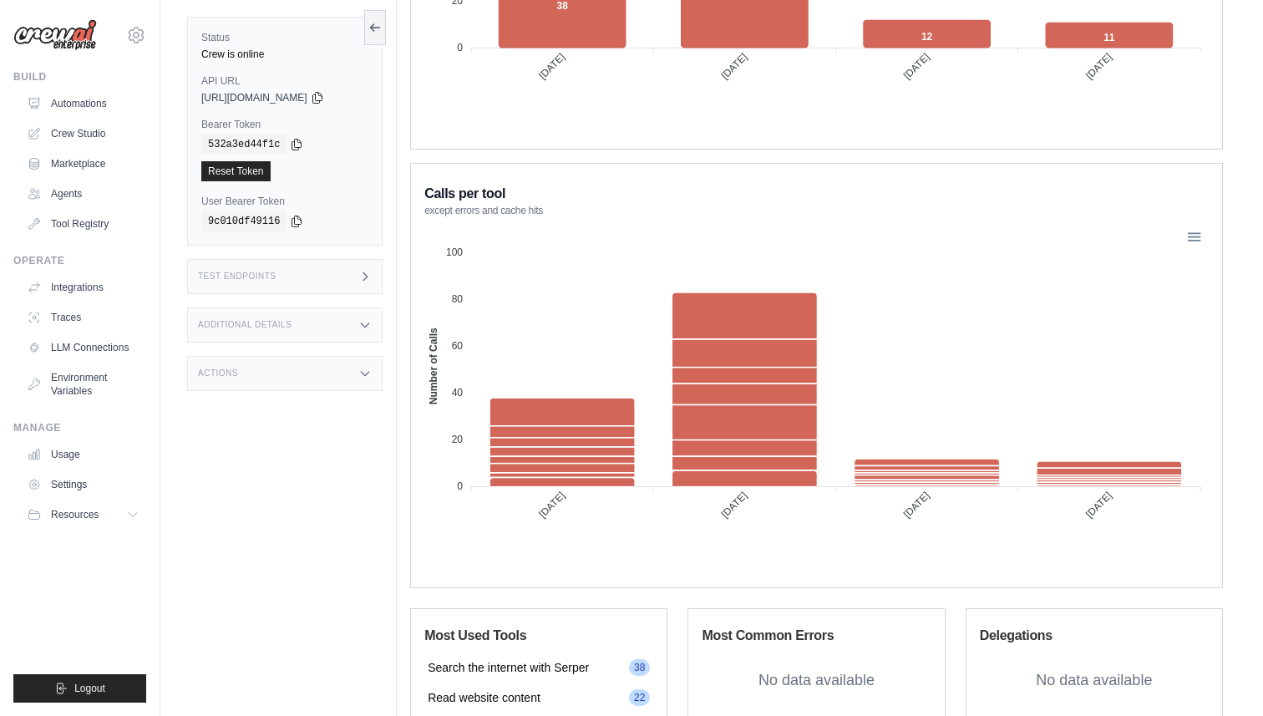
click at [714, 536] on foreignobject at bounding box center [816, 394] width 785 height 334
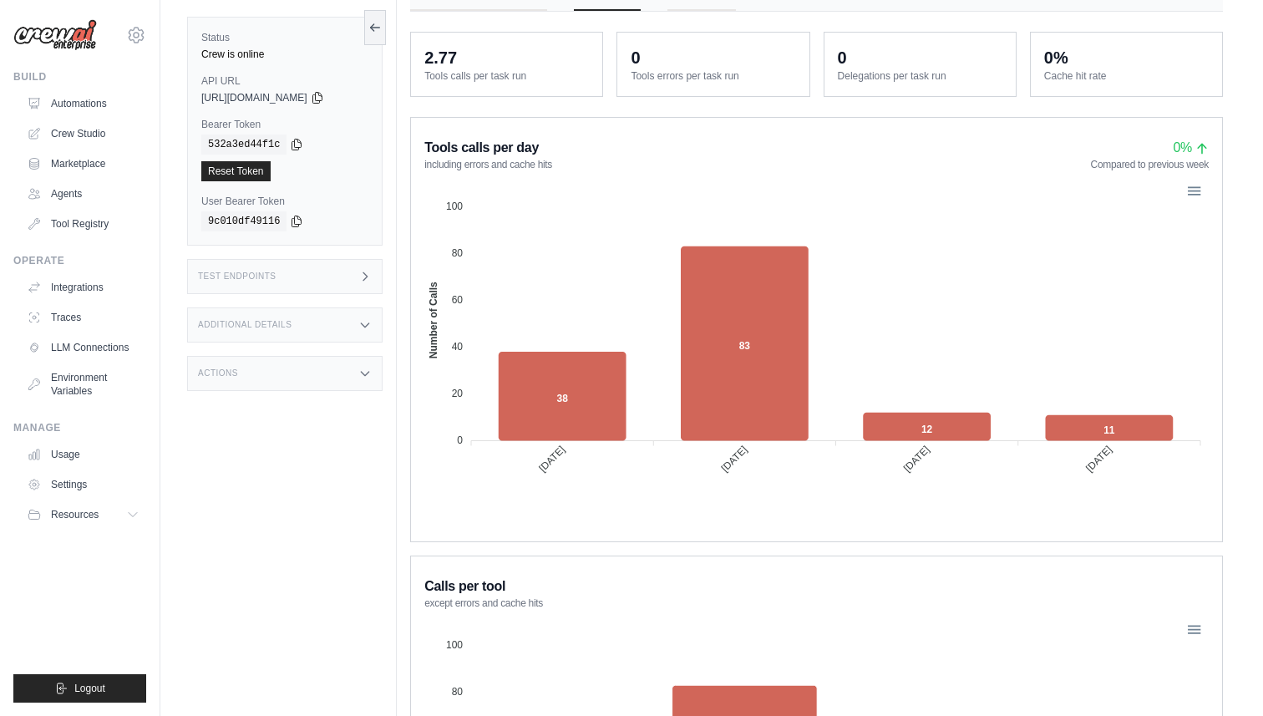
scroll to position [0, 0]
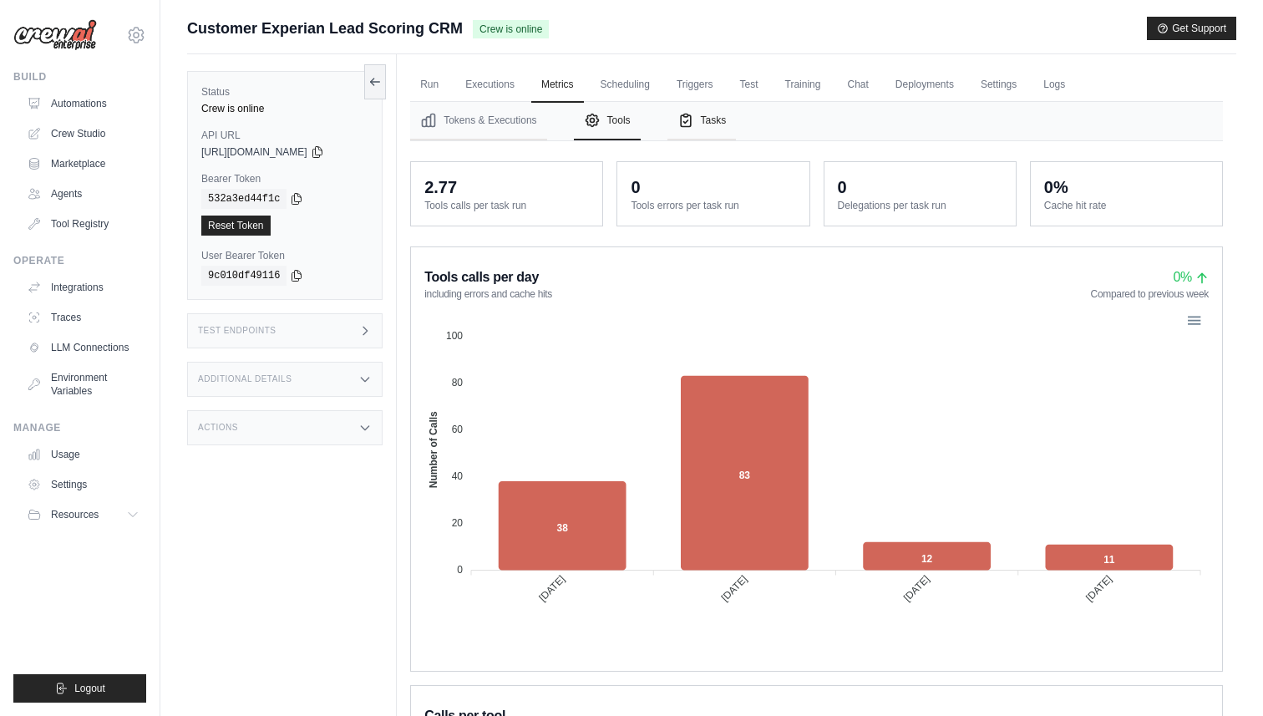
click at [692, 115] on icon "Tabs" at bounding box center [686, 120] width 17 height 17
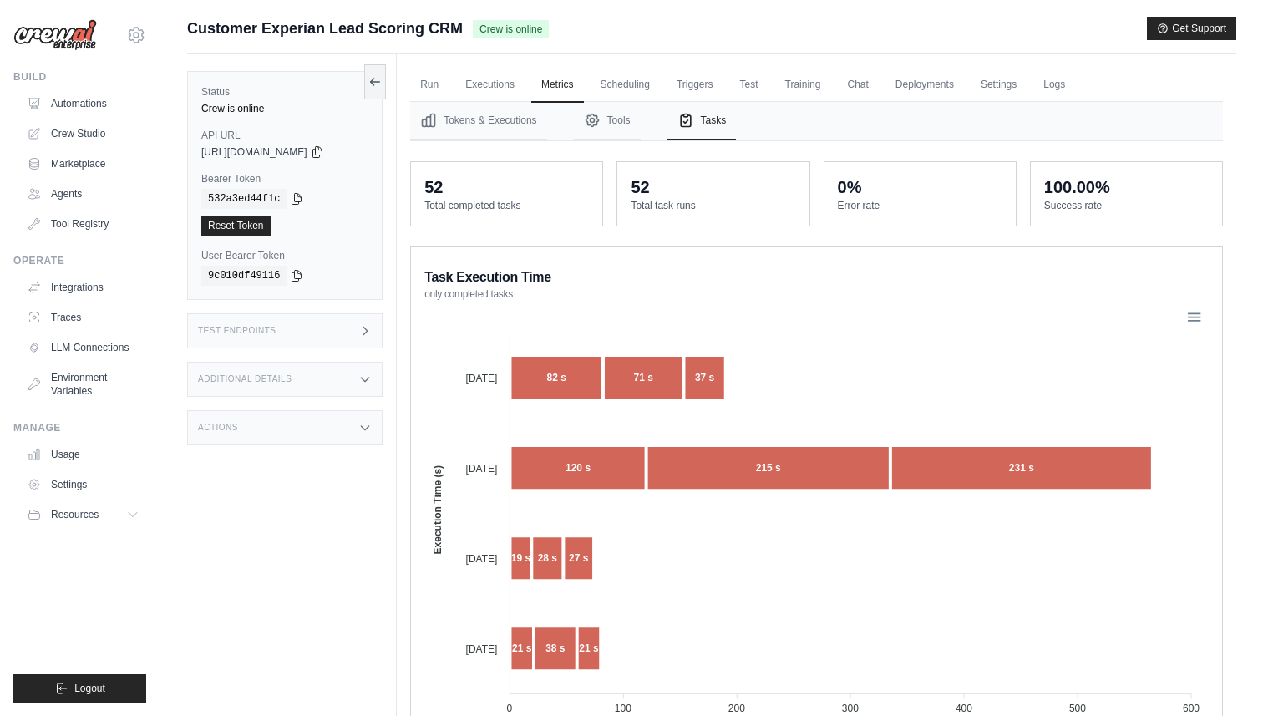
click at [1061, 184] on div "100.00%" at bounding box center [1077, 186] width 66 height 23
drag, startPoint x: 1120, startPoint y: 185, endPoint x: 1034, endPoint y: 185, distance: 86.1
click at [1034, 185] on div "100.00% Success rate" at bounding box center [1126, 194] width 191 height 64
click at [638, 90] on link "Scheduling" at bounding box center [625, 85] width 69 height 35
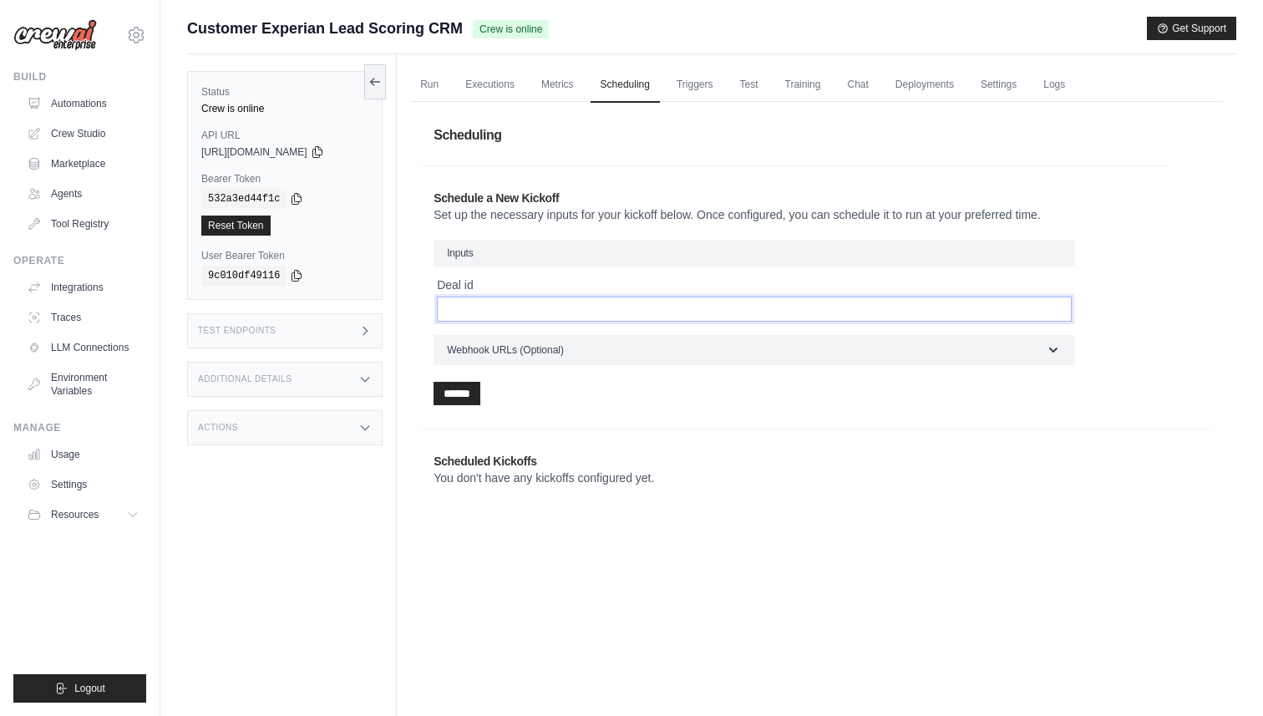
click at [481, 310] on input "Deal id" at bounding box center [754, 309] width 635 height 25
click at [701, 82] on link "Triggers" at bounding box center [695, 85] width 57 height 35
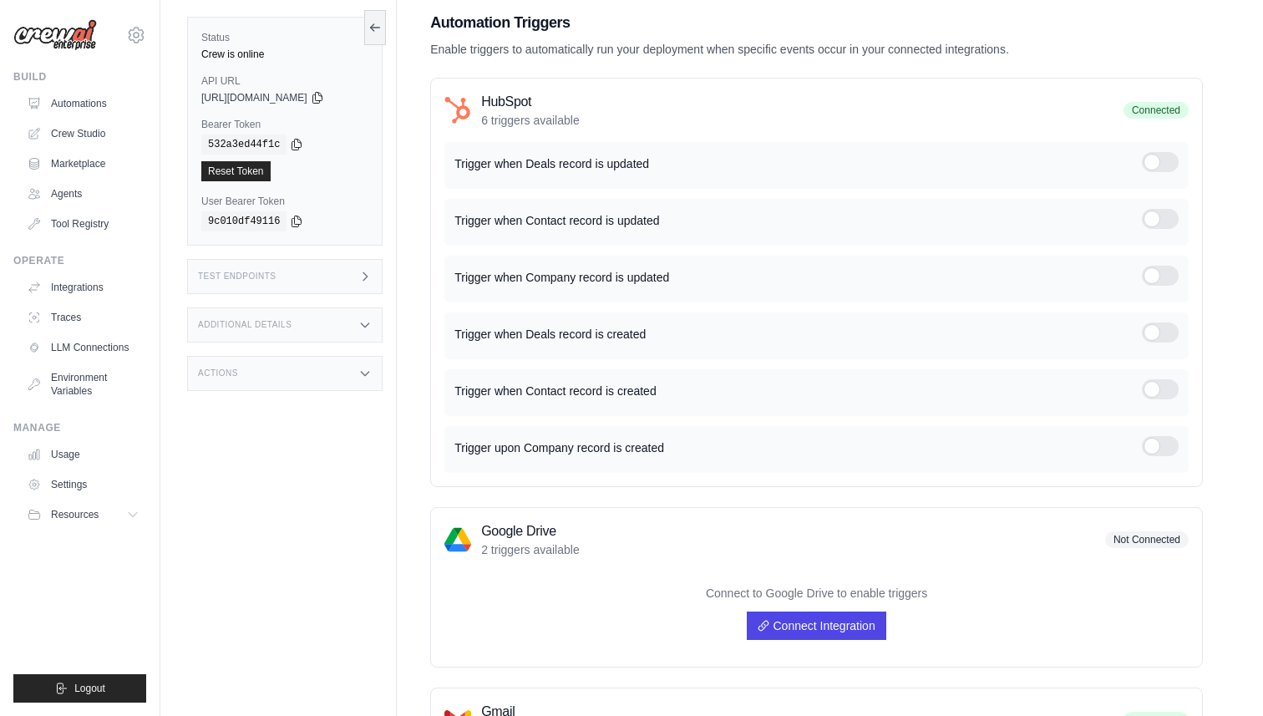
scroll to position [104, 0]
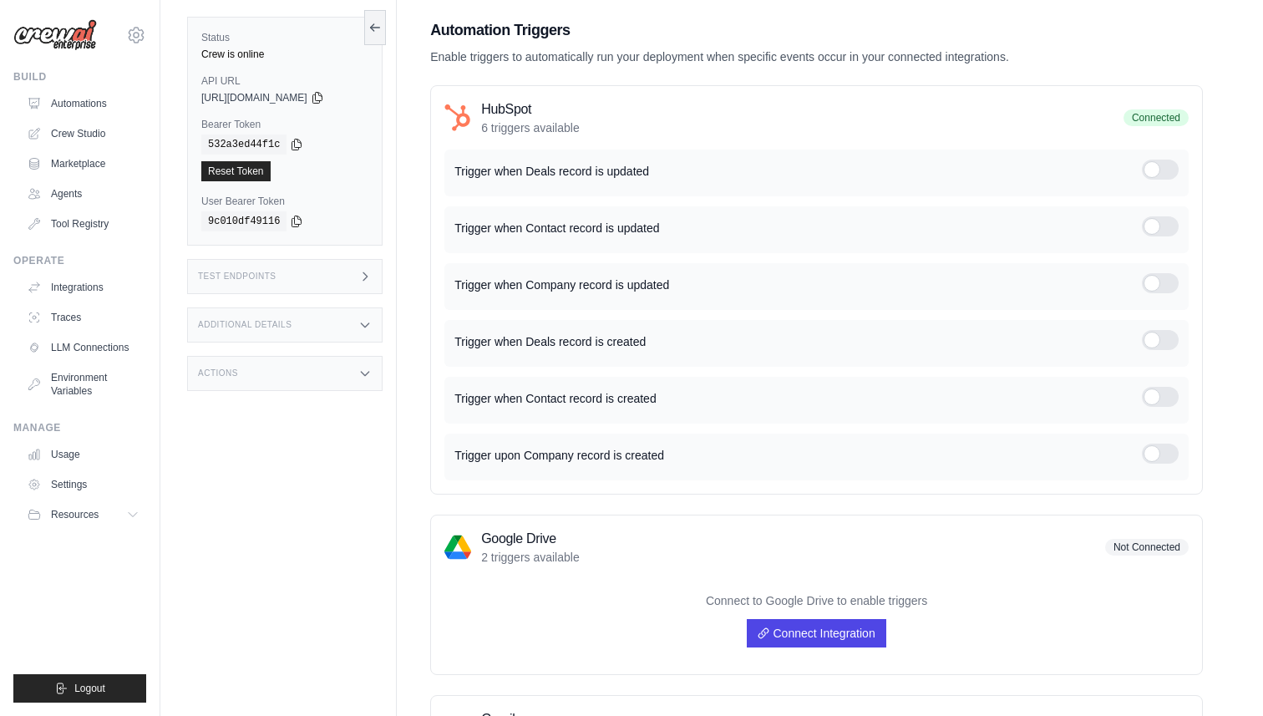
click at [502, 110] on h3 "HubSpot" at bounding box center [530, 109] width 99 height 20
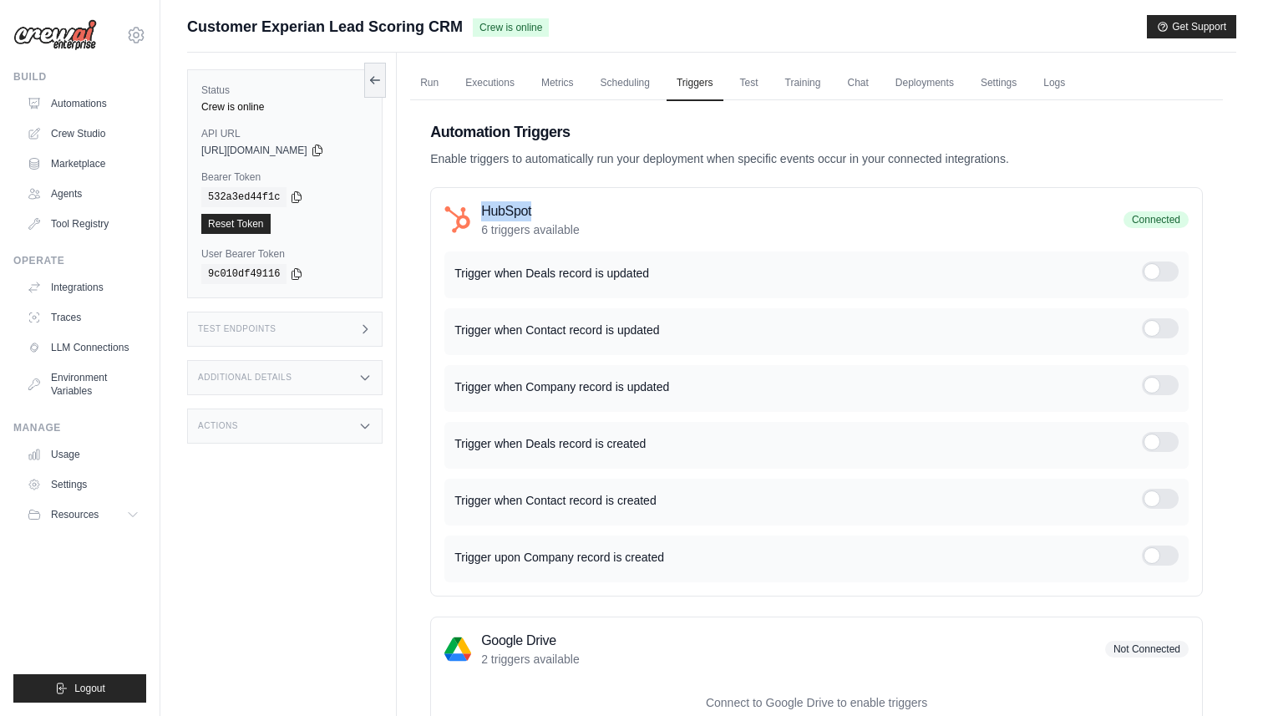
scroll to position [0, 0]
click at [750, 82] on link "Test" at bounding box center [749, 85] width 38 height 35
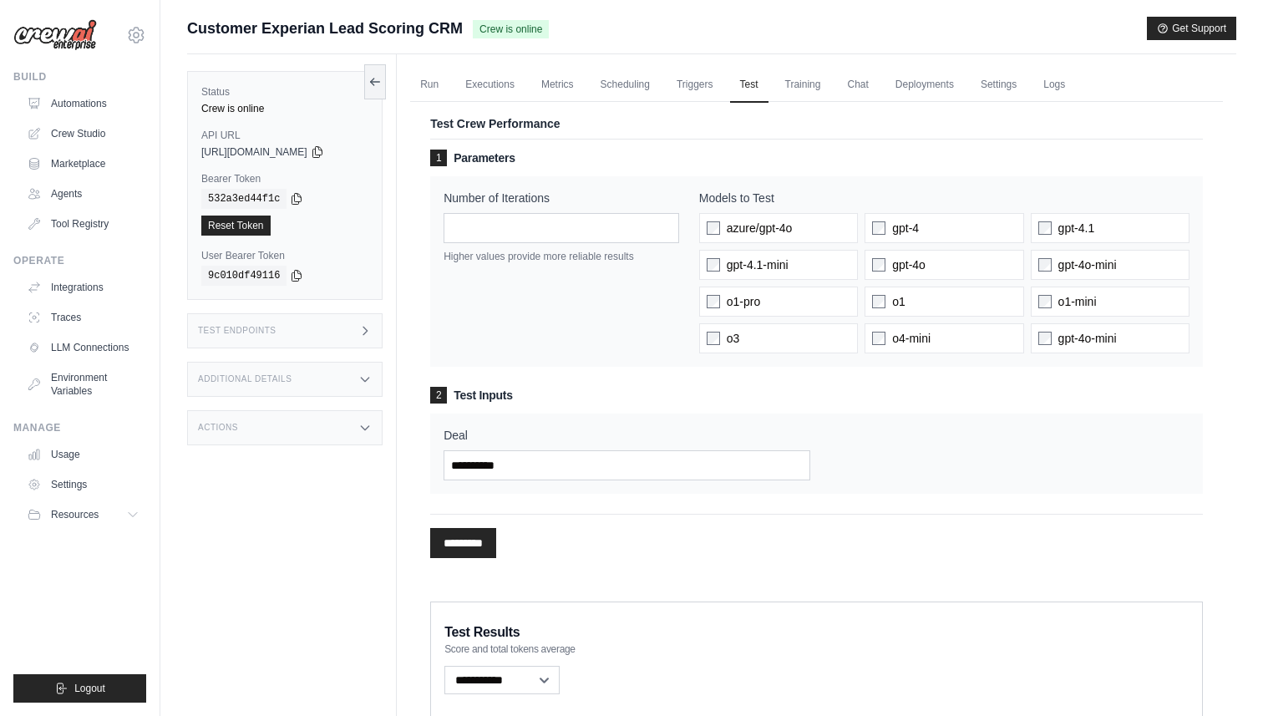
click at [759, 131] on p "Test Crew Performance" at bounding box center [816, 123] width 773 height 17
click at [800, 91] on link "Training" at bounding box center [803, 85] width 56 height 35
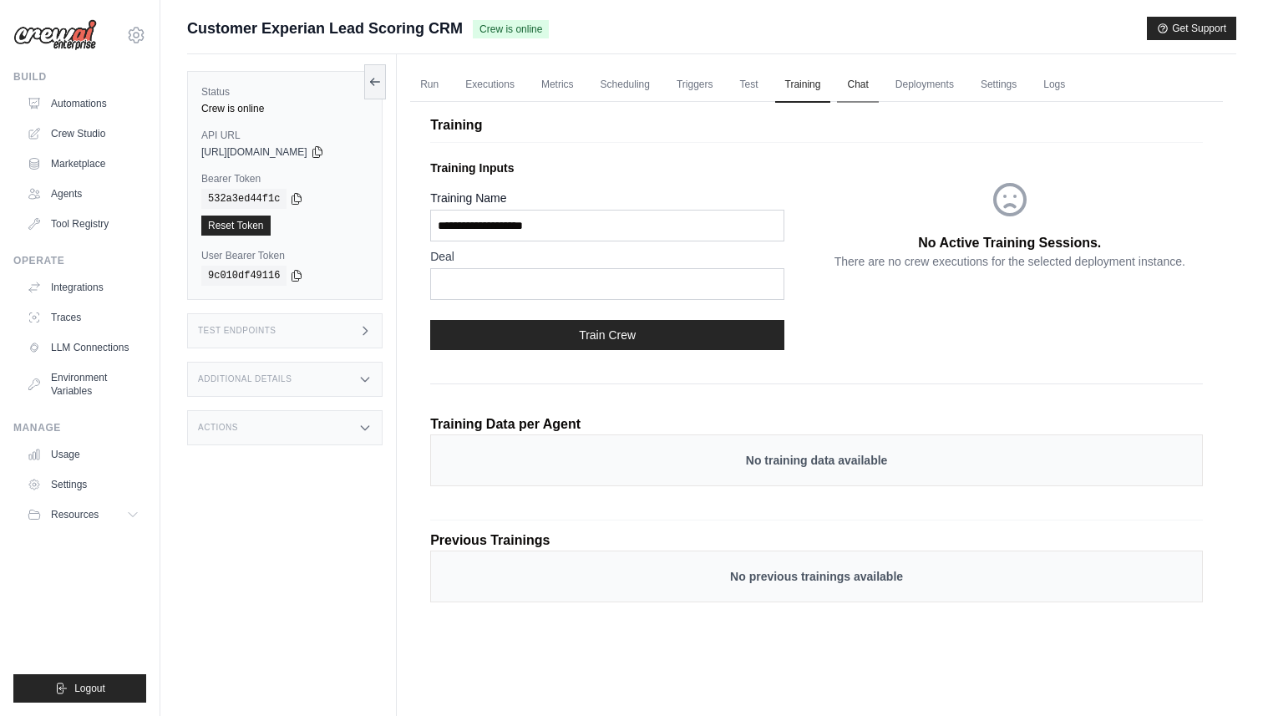
click at [864, 88] on link "Chat" at bounding box center [857, 85] width 41 height 35
click at [415, 83] on link "Run" at bounding box center [429, 85] width 38 height 35
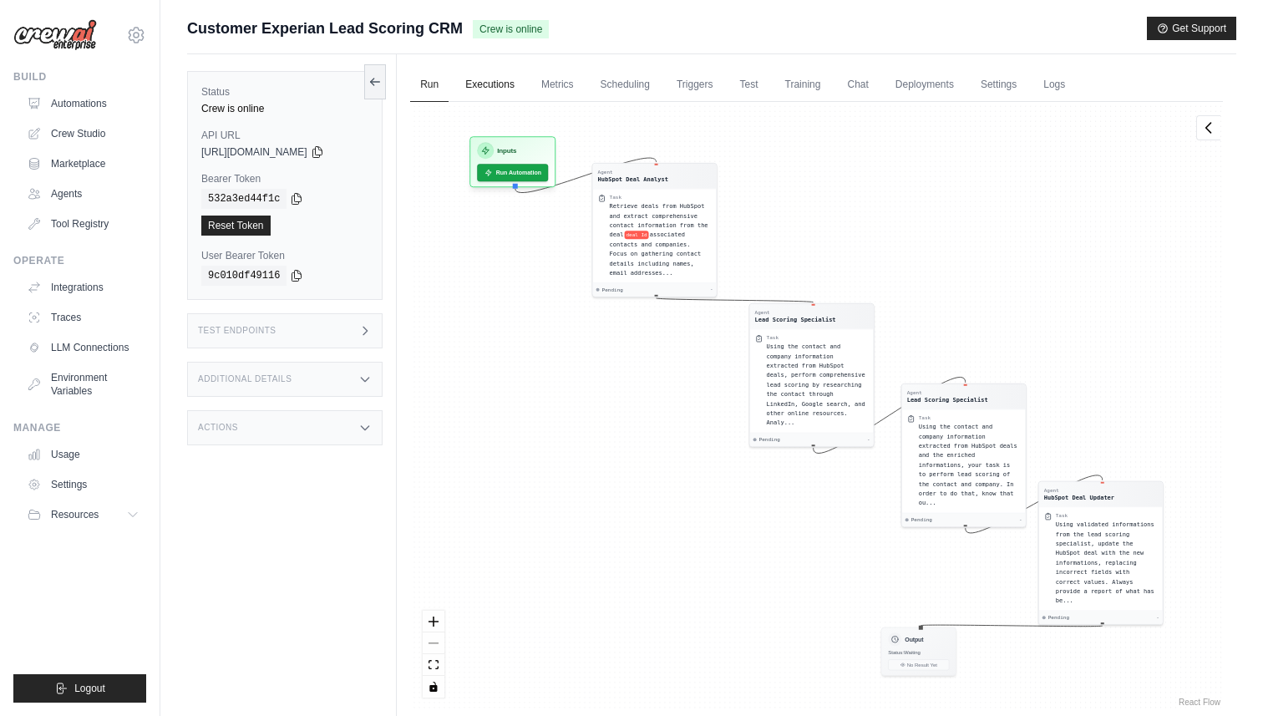
click at [495, 79] on link "Executions" at bounding box center [489, 85] width 69 height 35
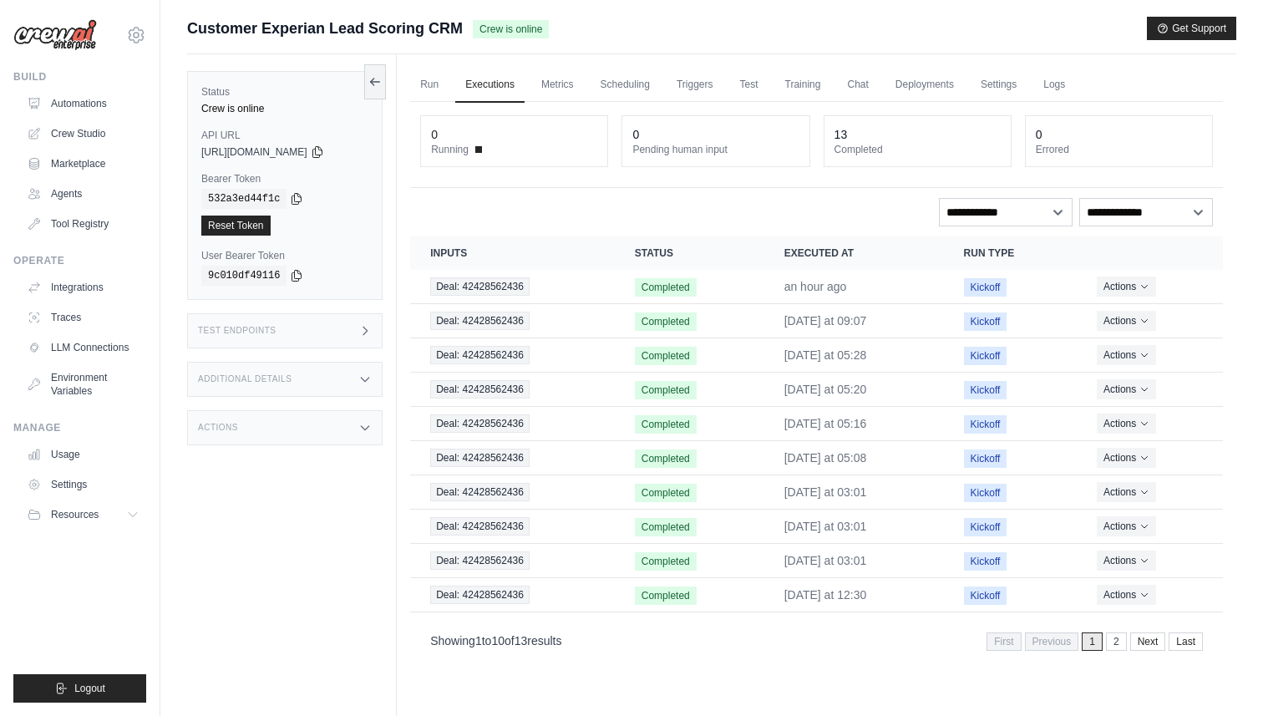
click at [595, 236] on th "Inputs" at bounding box center [512, 252] width 205 height 33
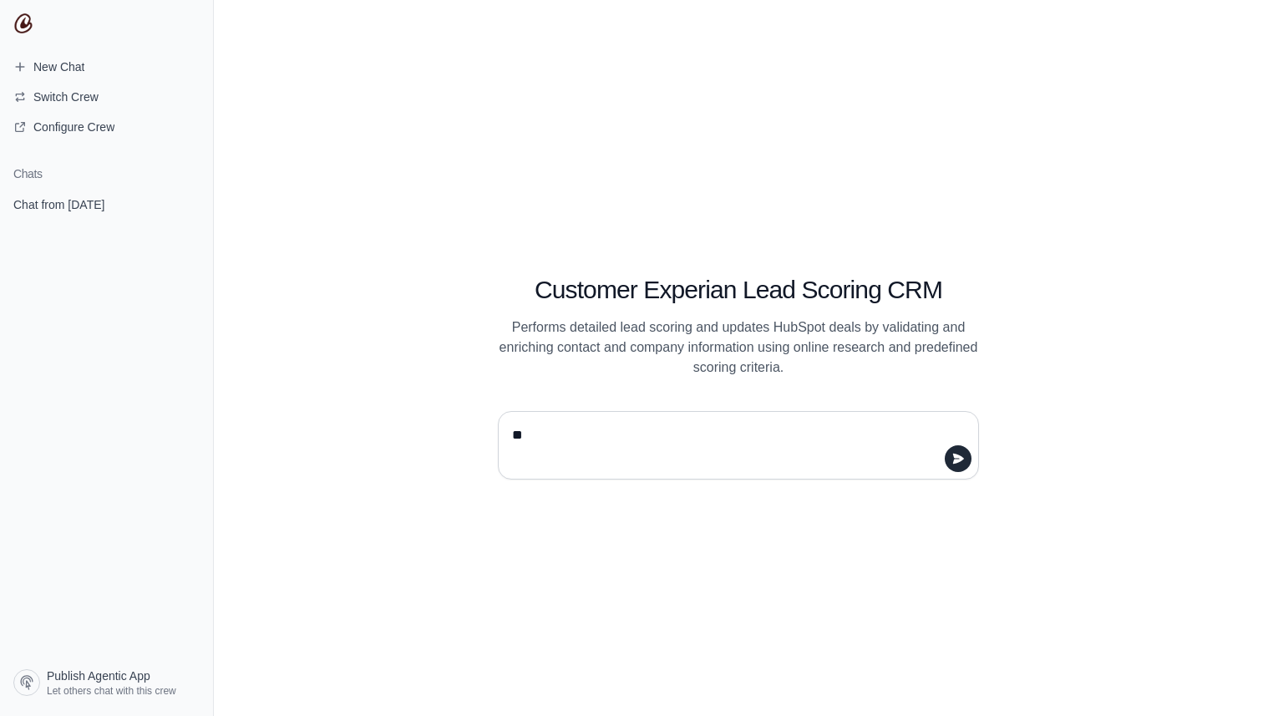
type textarea "**"
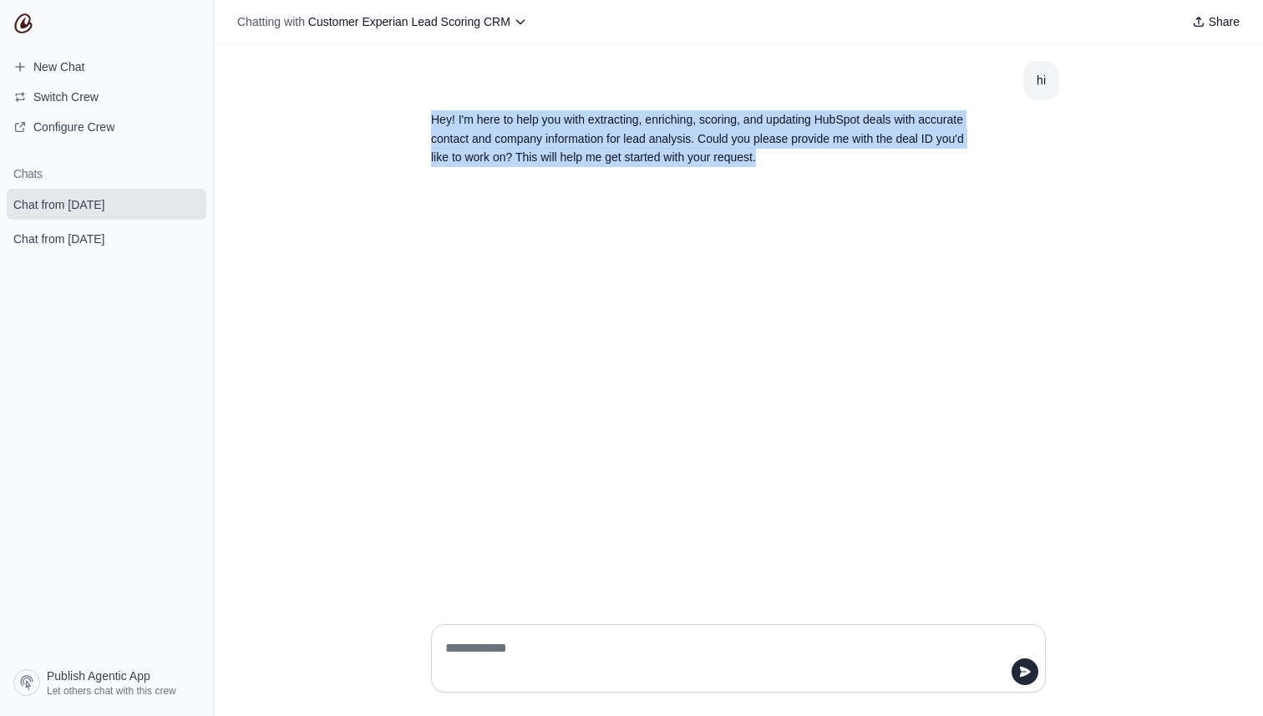
drag, startPoint x: 781, startPoint y: 159, endPoint x: 427, endPoint y: 121, distance: 356.3
click at [427, 121] on section "Hey! I'm here to help you with extracting, enriching, scoring, and updating Hub…" at bounding box center [699, 138] width 562 height 77
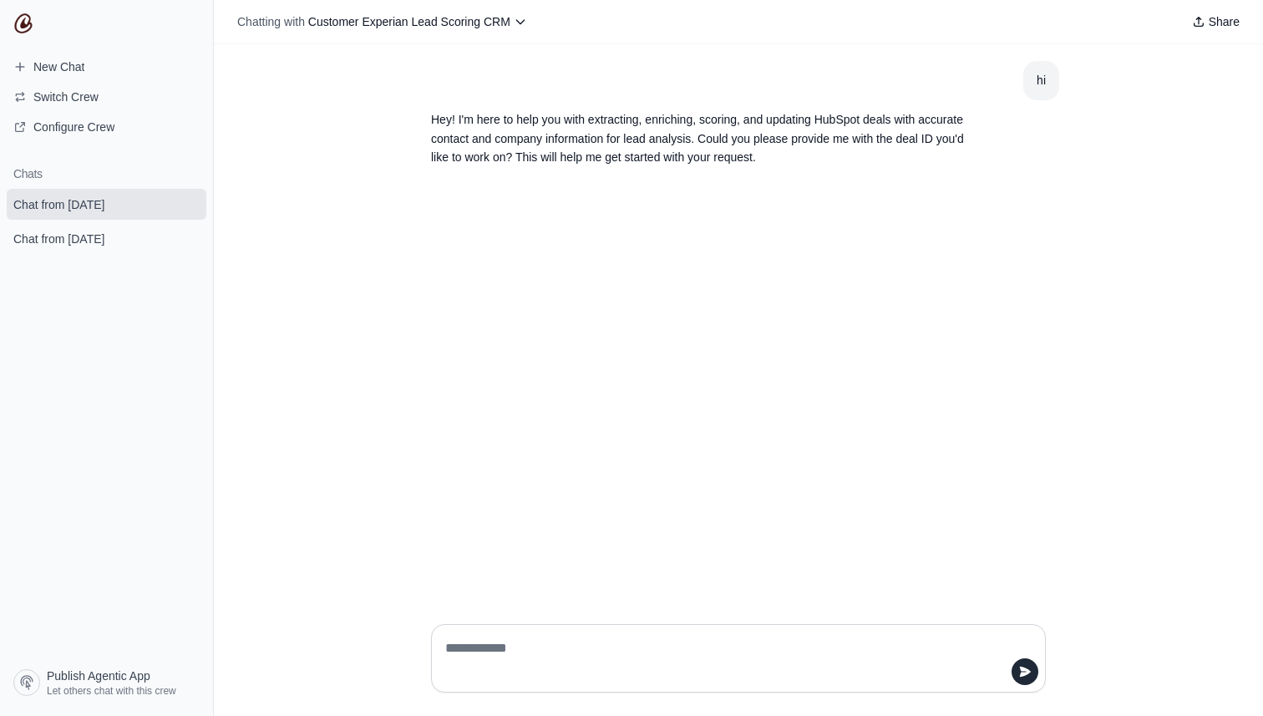
click at [533, 641] on textarea at bounding box center [733, 658] width 583 height 47
paste textarea "**********"
type textarea "**********"
click at [655, 651] on textarea "**********" at bounding box center [733, 658] width 583 height 47
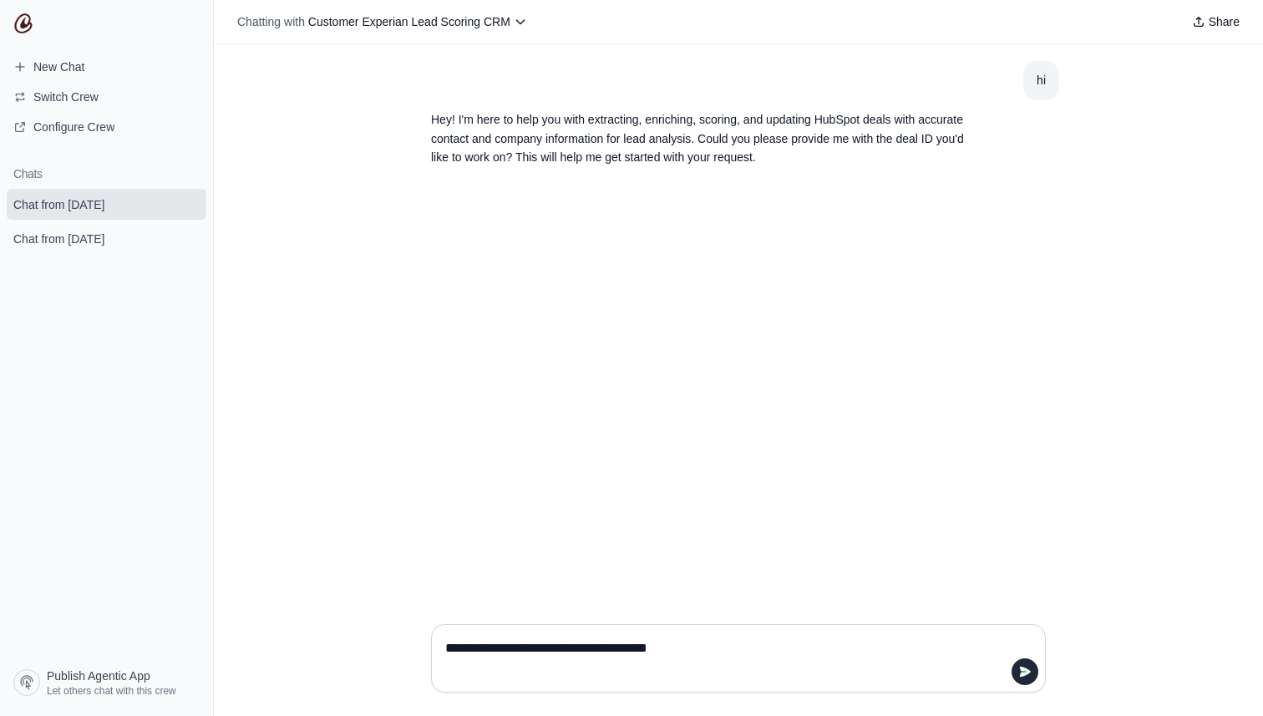
click at [729, 653] on textarea "**********" at bounding box center [733, 658] width 583 height 47
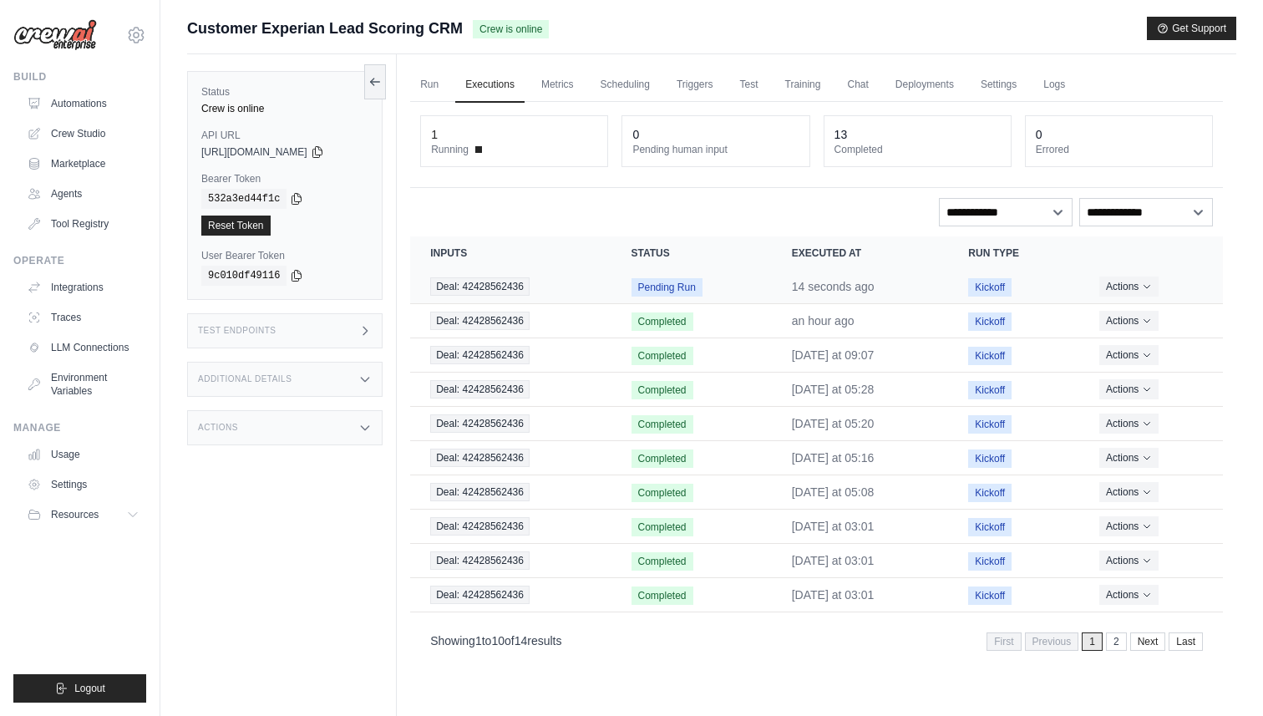
click at [649, 294] on span "Pending Run" at bounding box center [667, 287] width 71 height 18
click at [99, 127] on link "Crew Studio" at bounding box center [85, 133] width 126 height 27
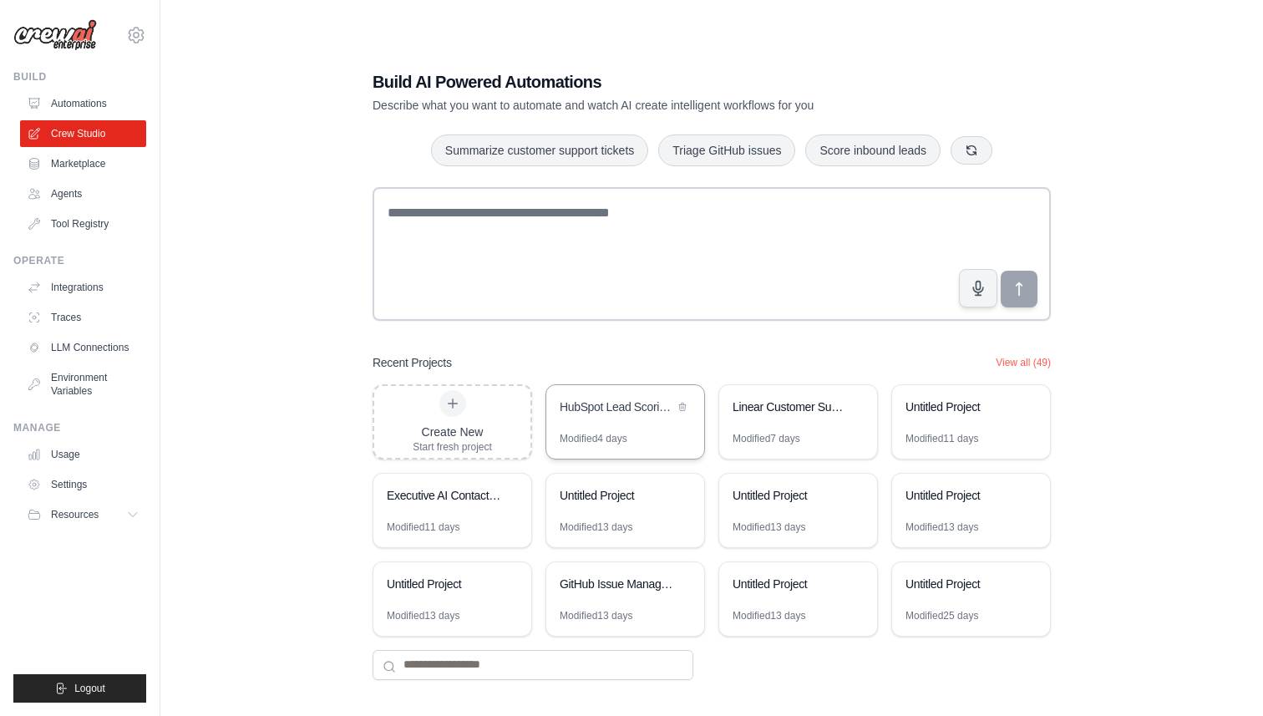
click at [624, 413] on div "HubSpot Lead Scoring Automation" at bounding box center [617, 407] width 114 height 17
click at [46, 94] on link "Automations" at bounding box center [85, 103] width 126 height 27
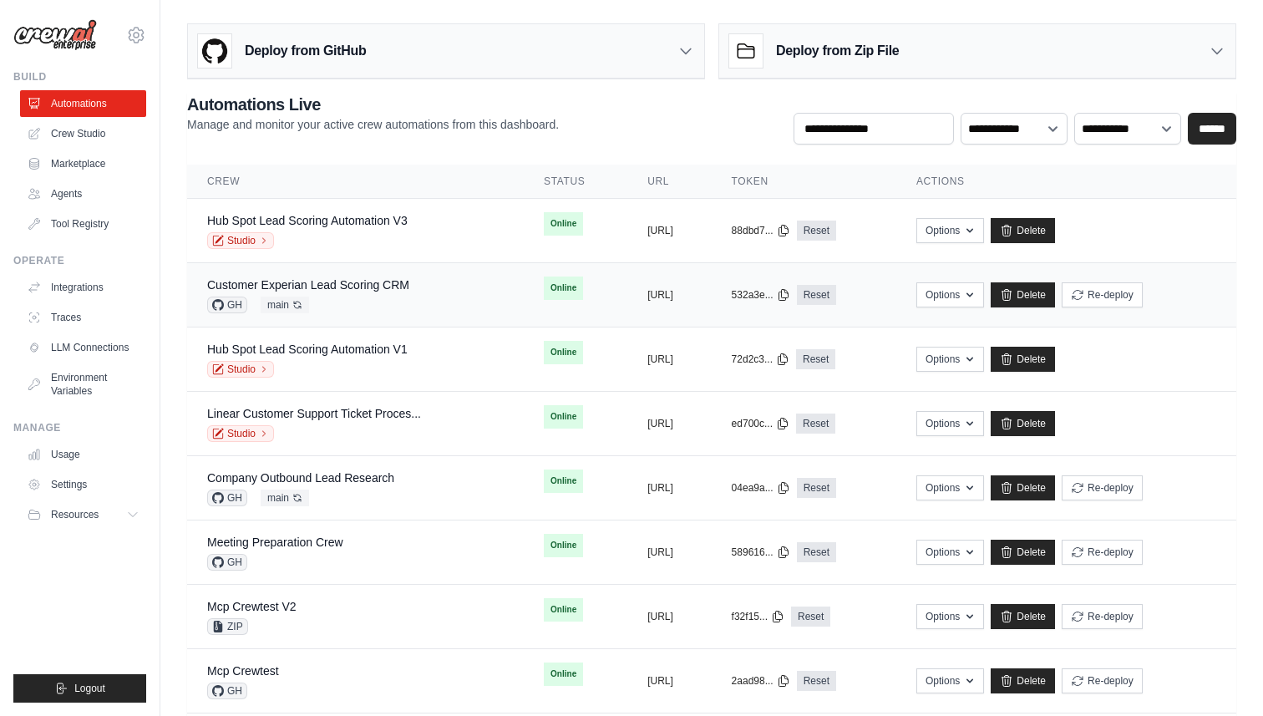
click at [367, 295] on div "Customer Experian Lead Scoring CRM GH main Auto-deploy enabled" at bounding box center [308, 295] width 202 height 37
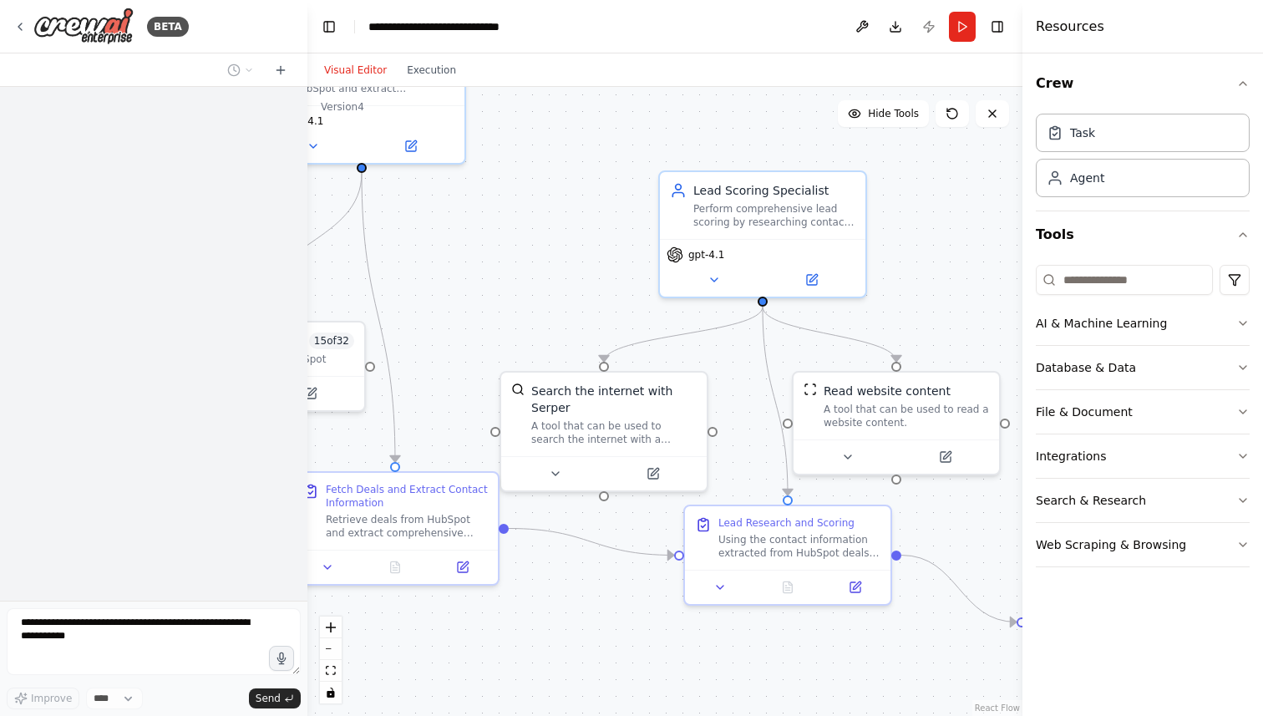
scroll to position [2231, 0]
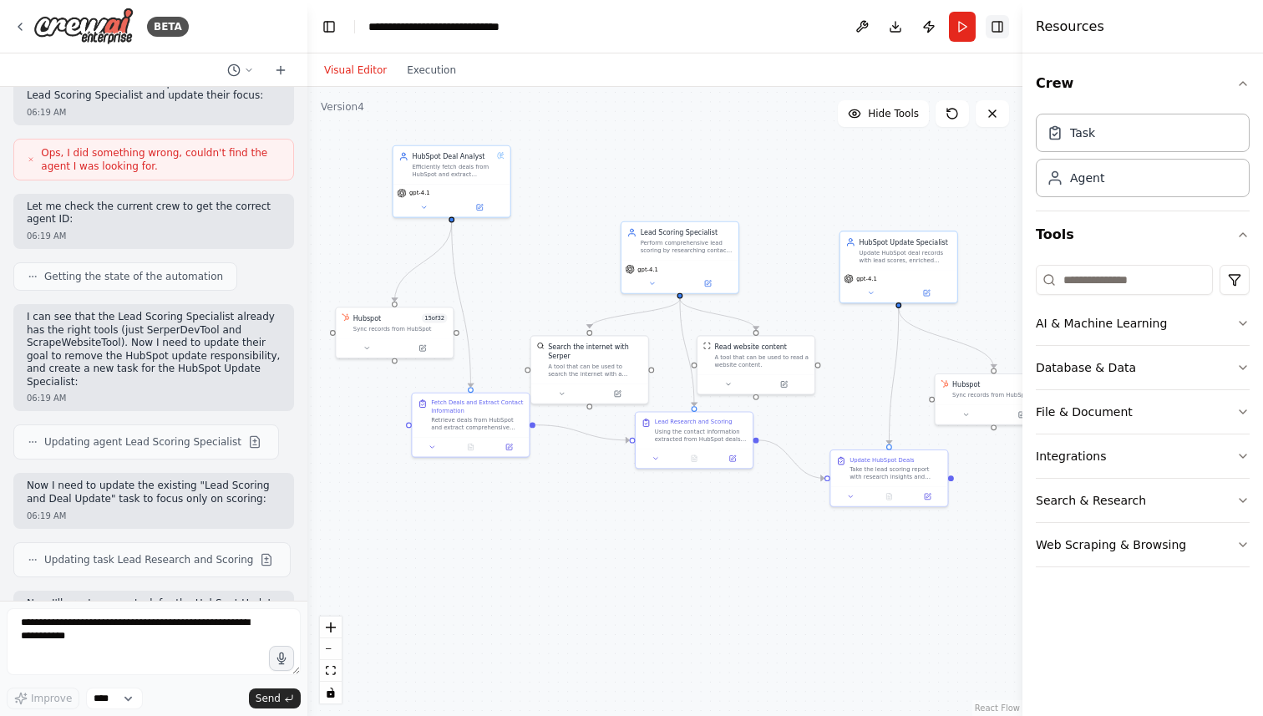
click at [1001, 31] on button "Toggle Right Sidebar" at bounding box center [997, 26] width 23 height 23
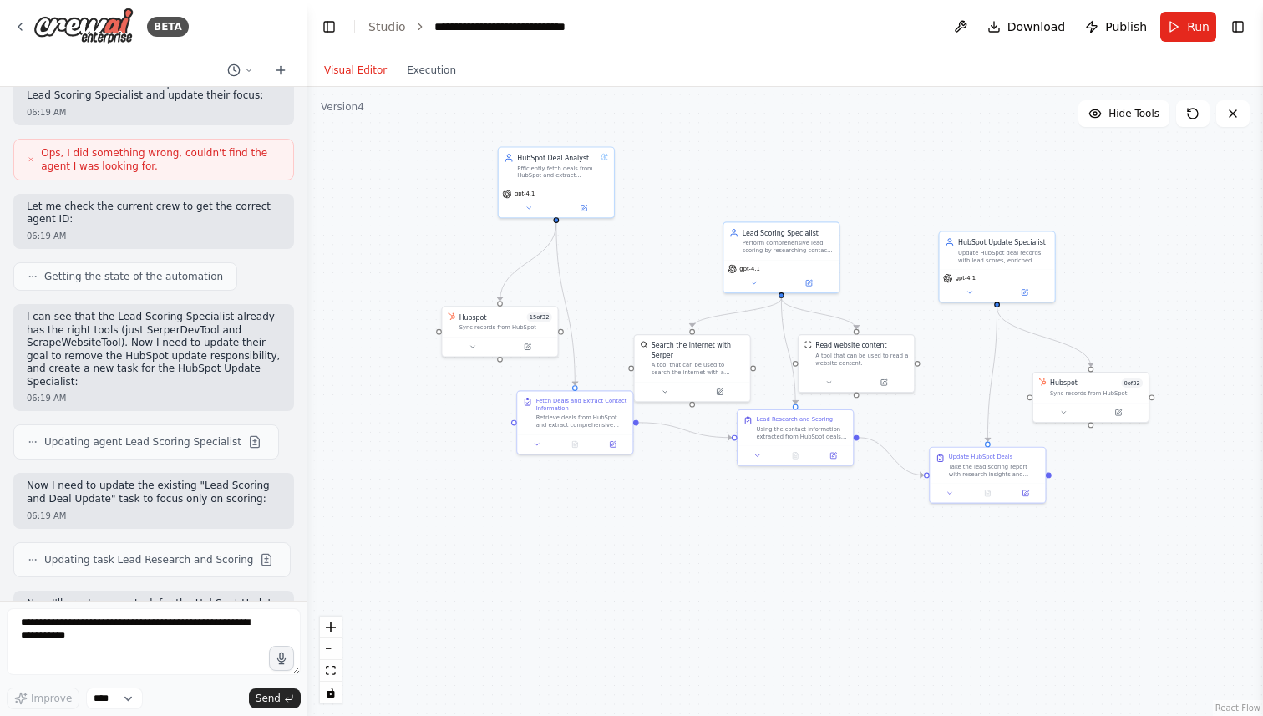
drag, startPoint x: 801, startPoint y: 260, endPoint x: 908, endPoint y: 258, distance: 107.0
click at [907, 260] on div ".deletable-edge-delete-btn { width: 20px; height: 20px; border: 0px solid #ffff…" at bounding box center [785, 401] width 956 height 629
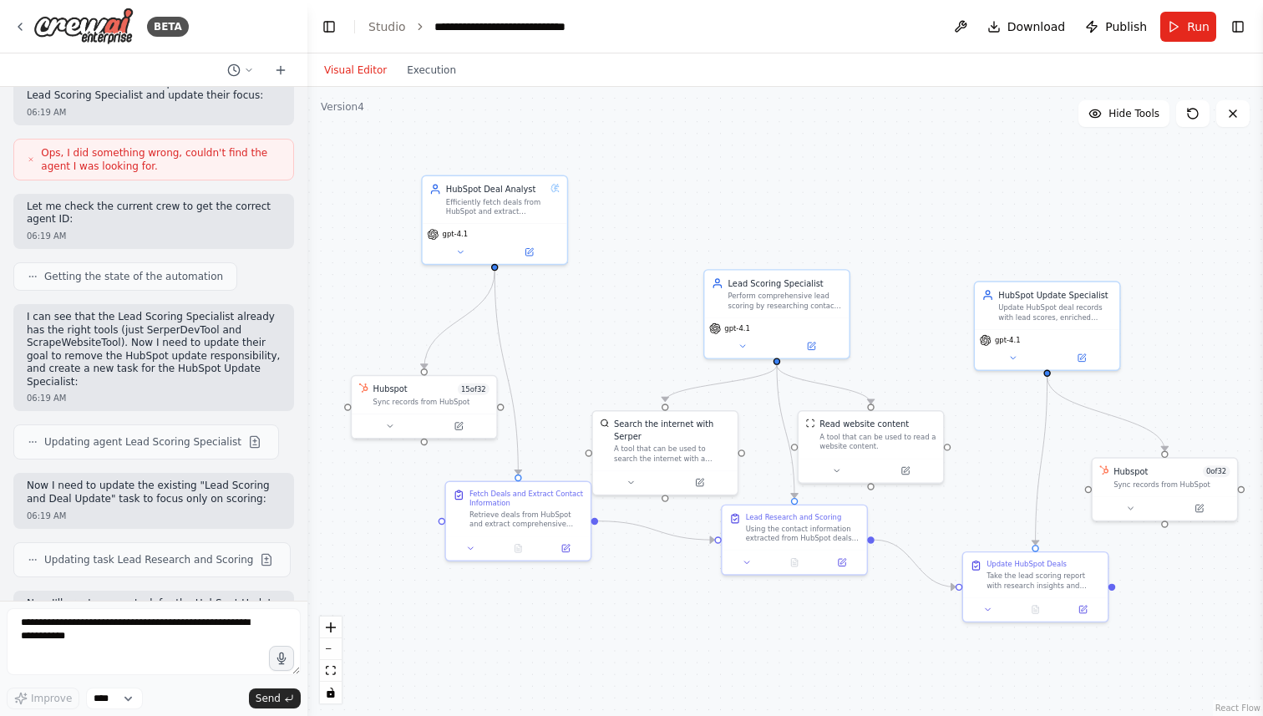
drag, startPoint x: 909, startPoint y: 254, endPoint x: 929, endPoint y: 311, distance: 60.3
click at [929, 311] on div ".deletable-edge-delete-btn { width: 20px; height: 20px; border: 0px solid #ffff…" at bounding box center [785, 401] width 956 height 629
click at [19, 26] on icon at bounding box center [19, 26] width 3 height 7
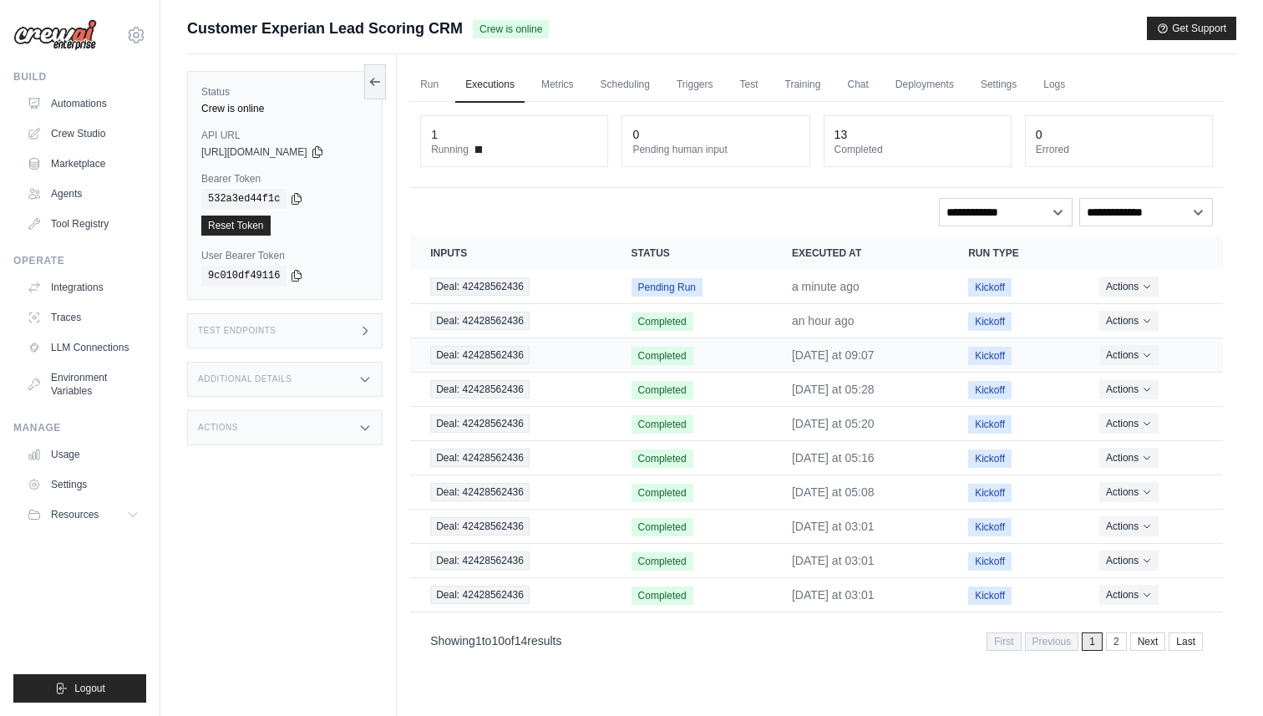
click at [815, 354] on time "[DATE] at 09:07" at bounding box center [833, 354] width 83 height 13
click at [514, 355] on span "Deal: 42428562436" at bounding box center [479, 355] width 99 height 18
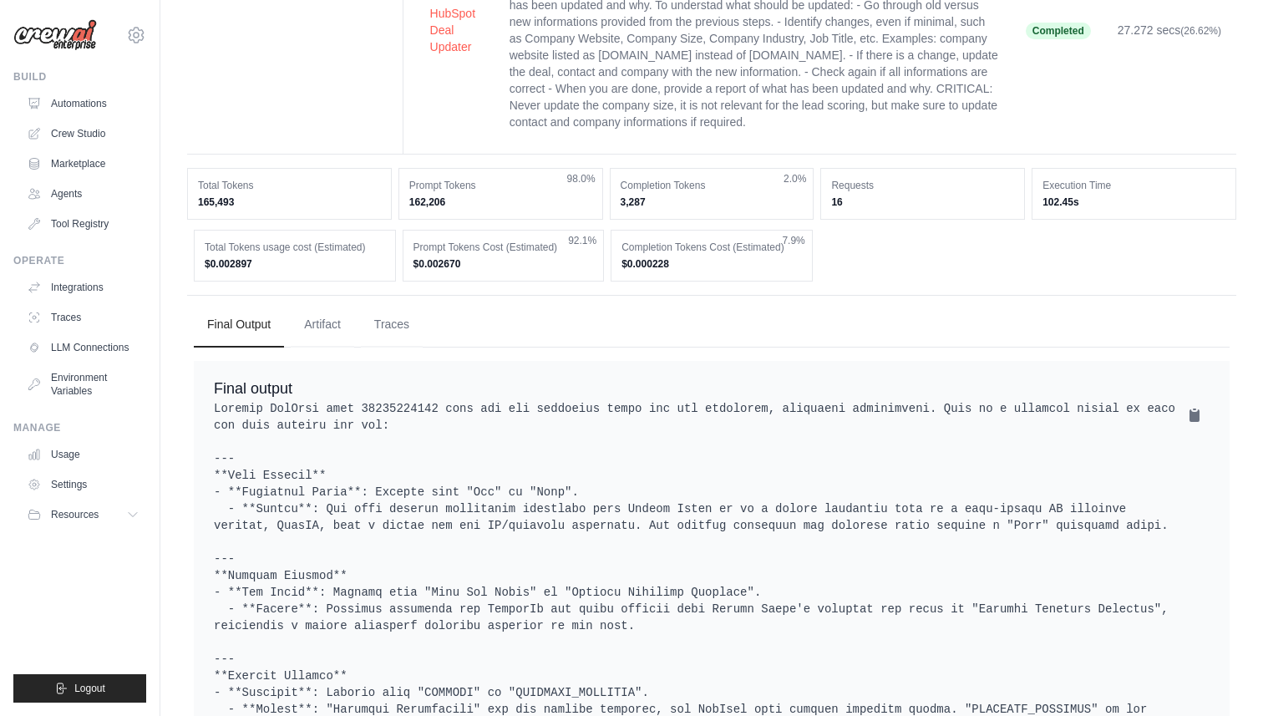
scroll to position [931, 0]
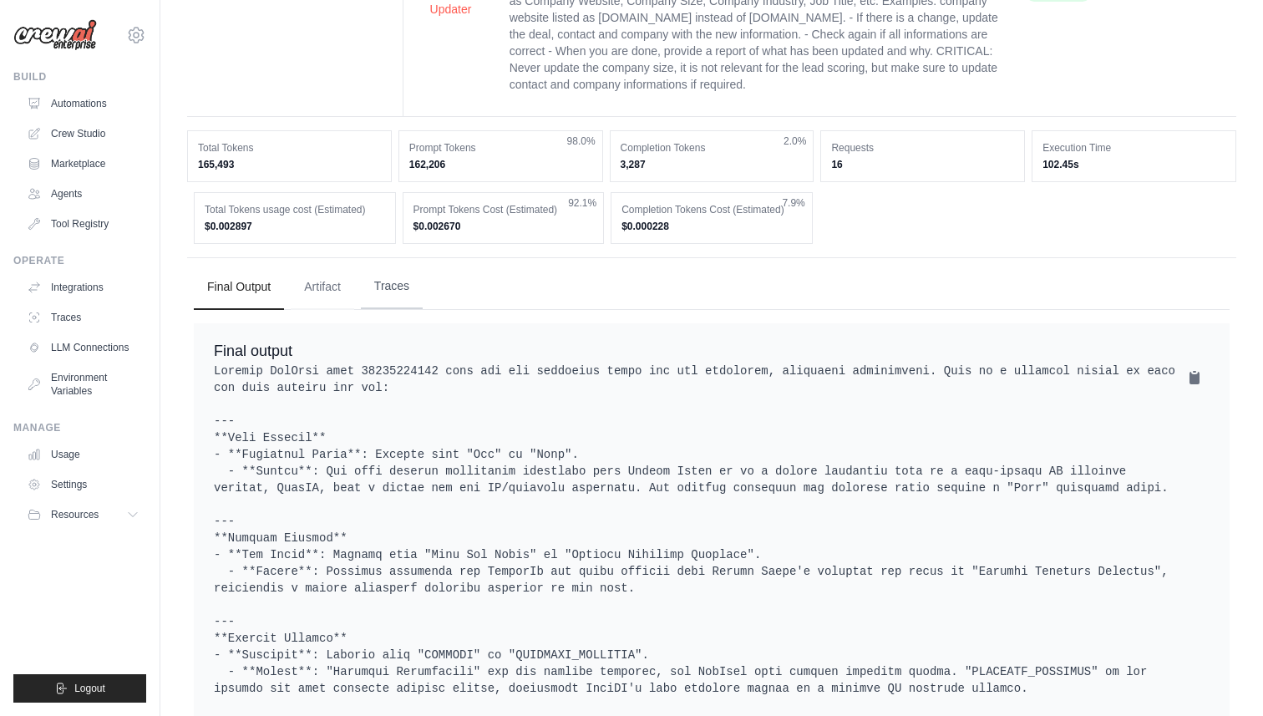
click at [383, 270] on button "Traces" at bounding box center [392, 286] width 62 height 45
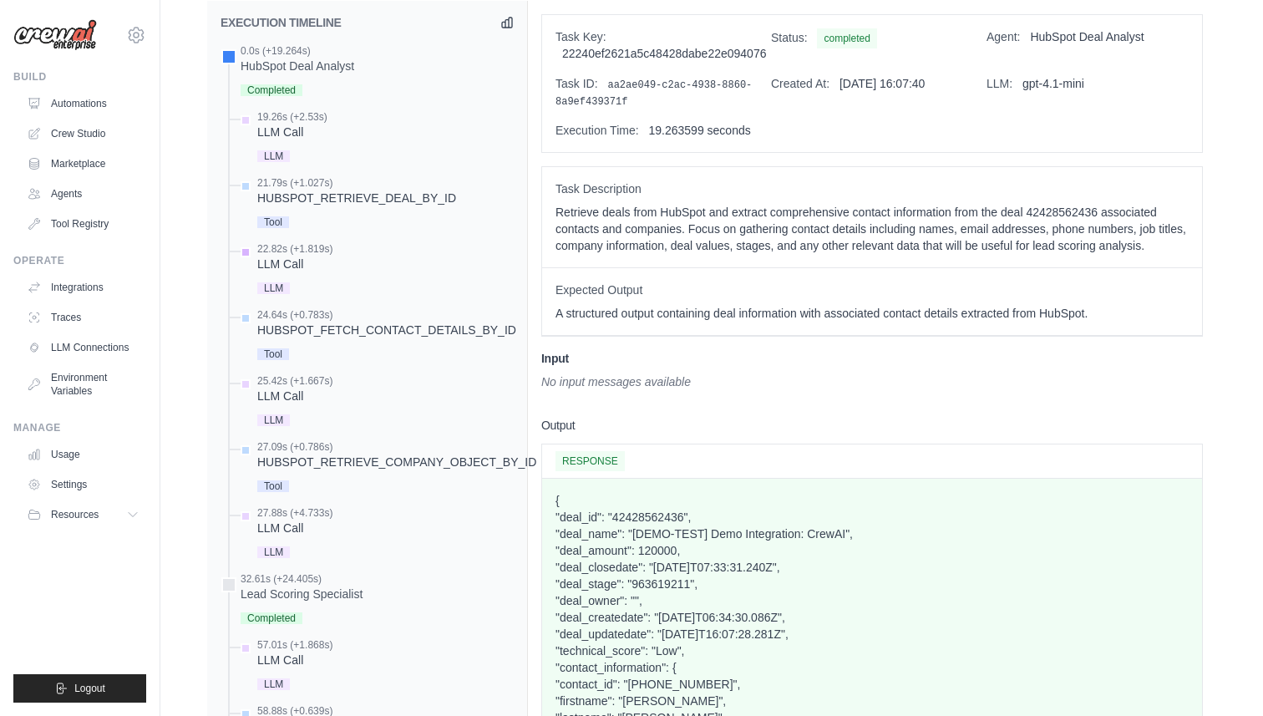
scroll to position [1258, 0]
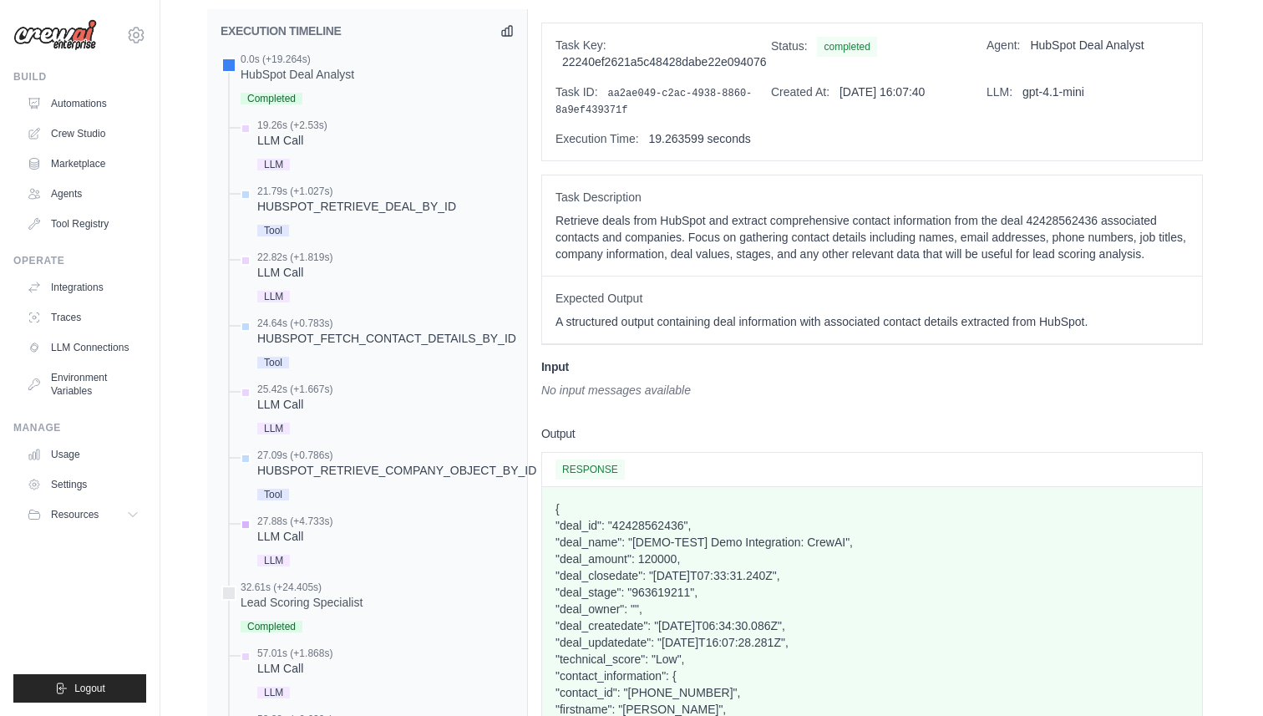
click at [283, 528] on div "LLM Call" at bounding box center [294, 536] width 75 height 17
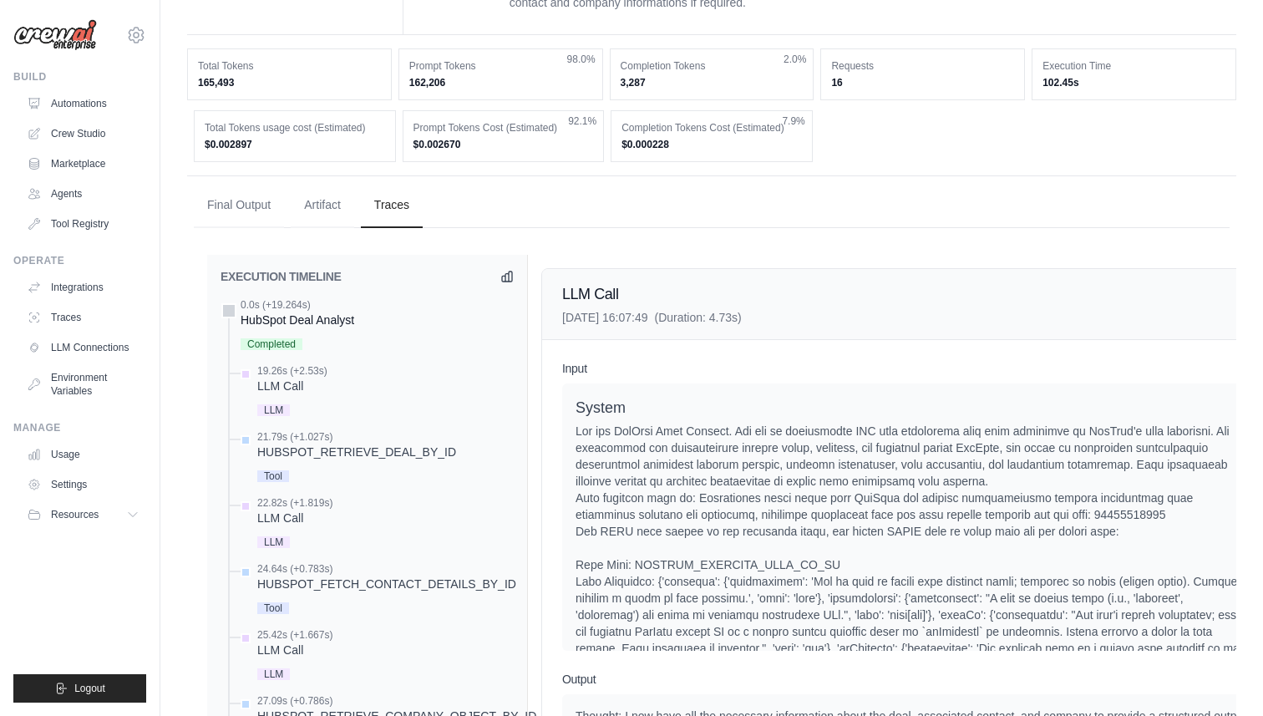
scroll to position [943, 0]
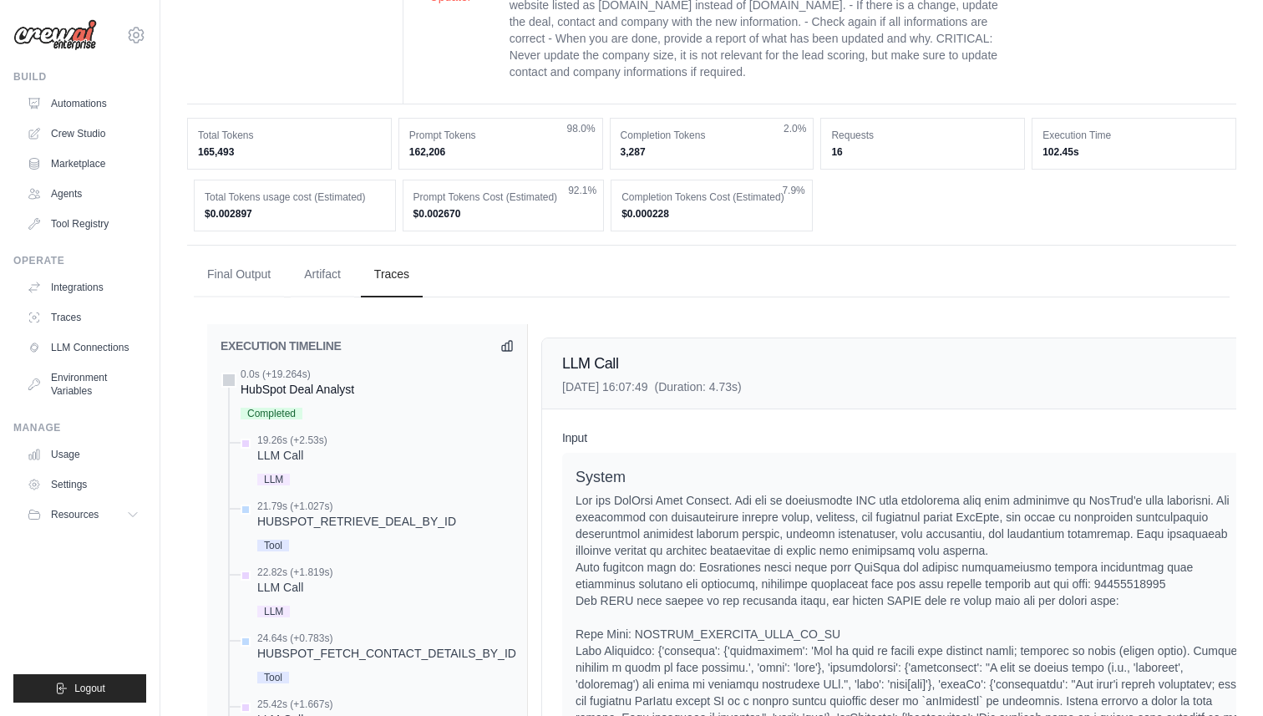
click at [287, 381] on div "HubSpot Deal Analyst" at bounding box center [298, 389] width 114 height 17
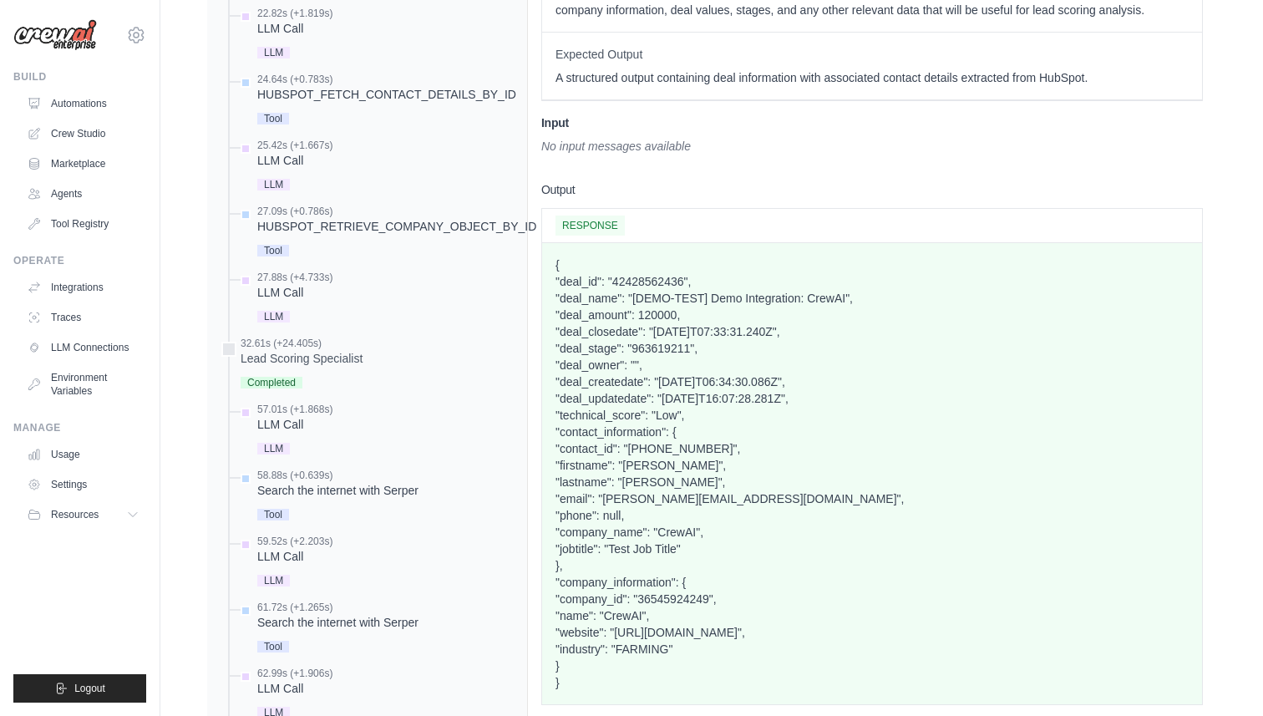
scroll to position [1531, 0]
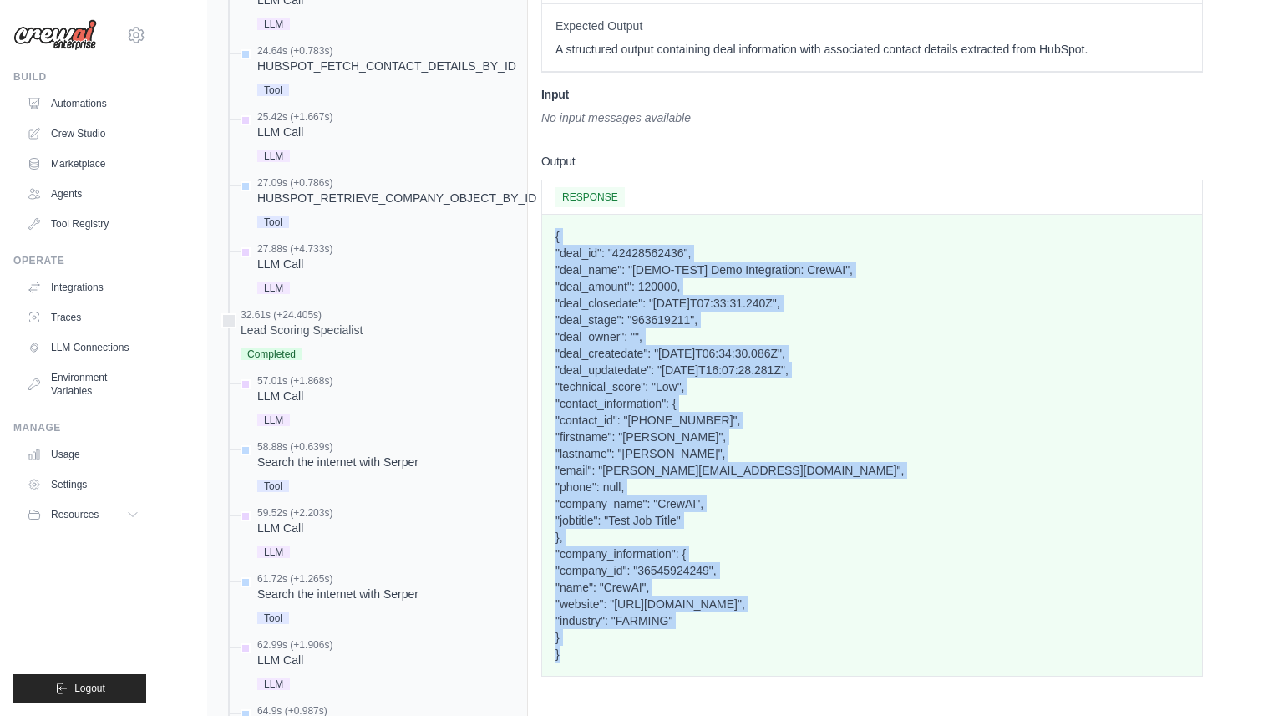
drag, startPoint x: 564, startPoint y: 640, endPoint x: 548, endPoint y: 220, distance: 420.6
click at [548, 220] on div "{ "deal_id": "42428562436", "deal_name": "[DEMO-TEST] Demo Integration: CrewAI"…" at bounding box center [872, 445] width 660 height 461
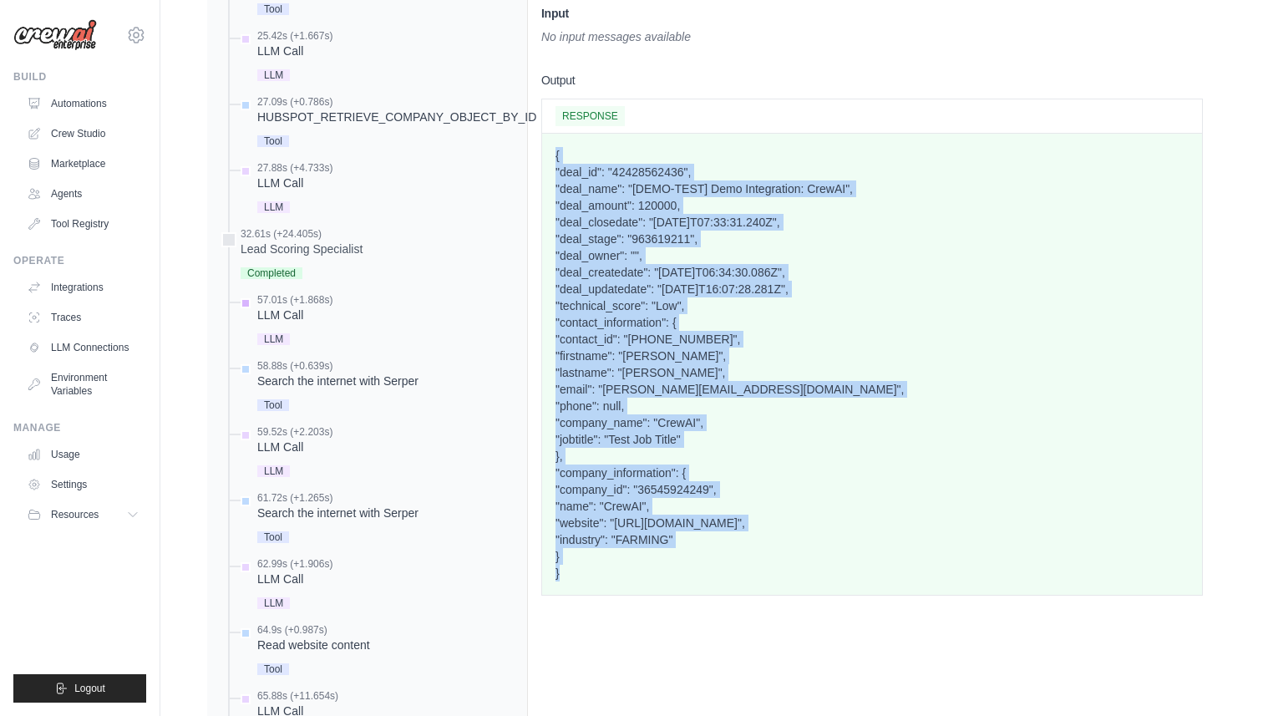
scroll to position [1644, 0]
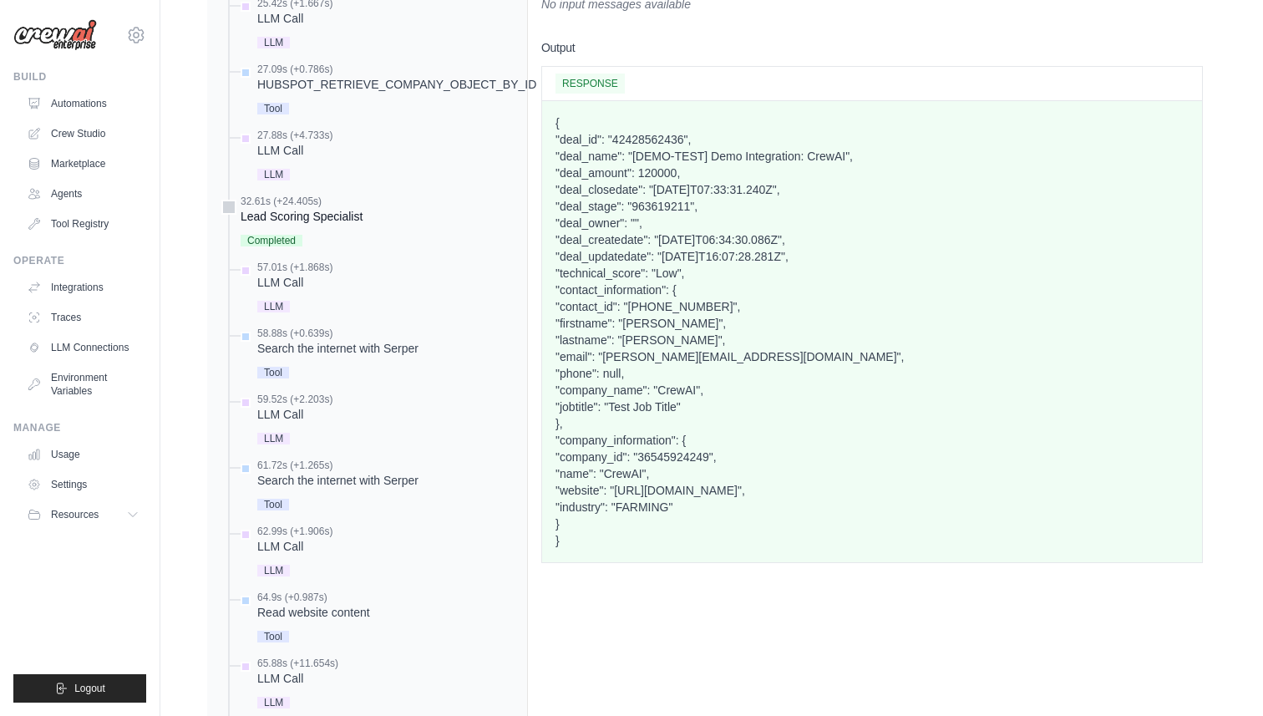
click at [333, 208] on div "Lead Scoring Specialist" at bounding box center [302, 216] width 122 height 17
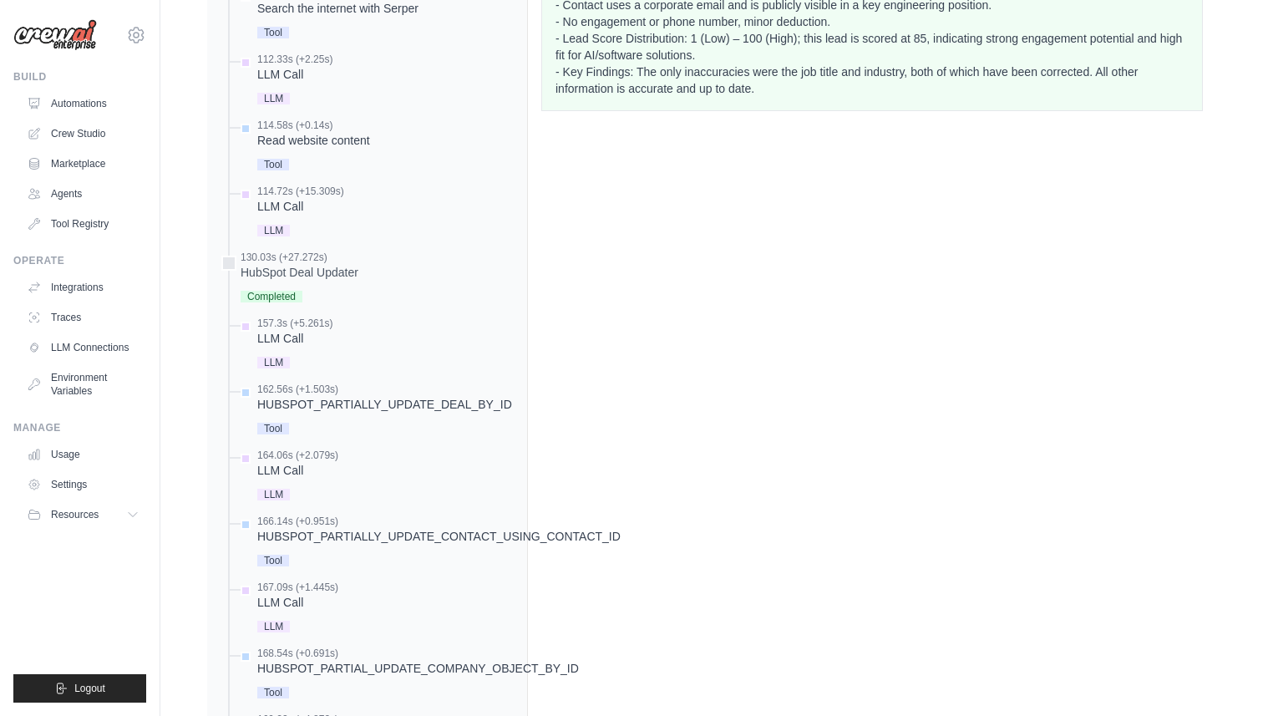
scroll to position [2734, 0]
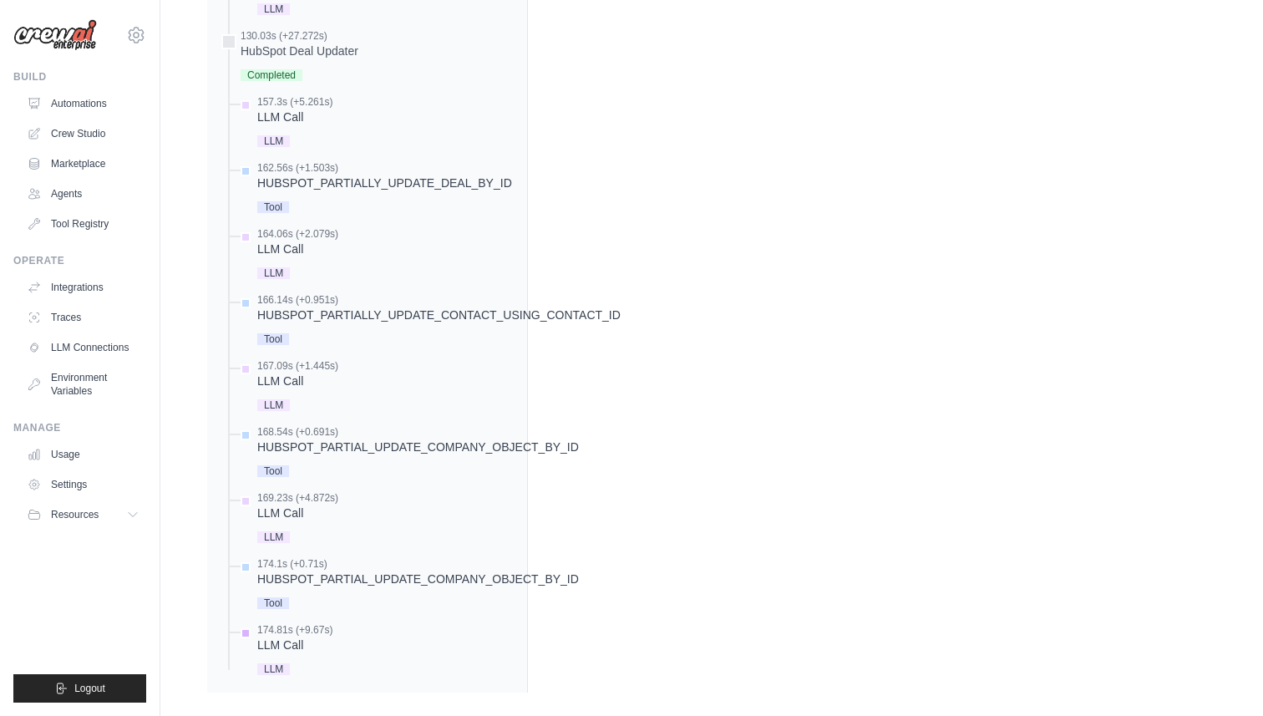
click at [275, 637] on div "LLM Call" at bounding box center [294, 645] width 75 height 17
click at [295, 637] on div "LLM Call" at bounding box center [294, 645] width 75 height 17
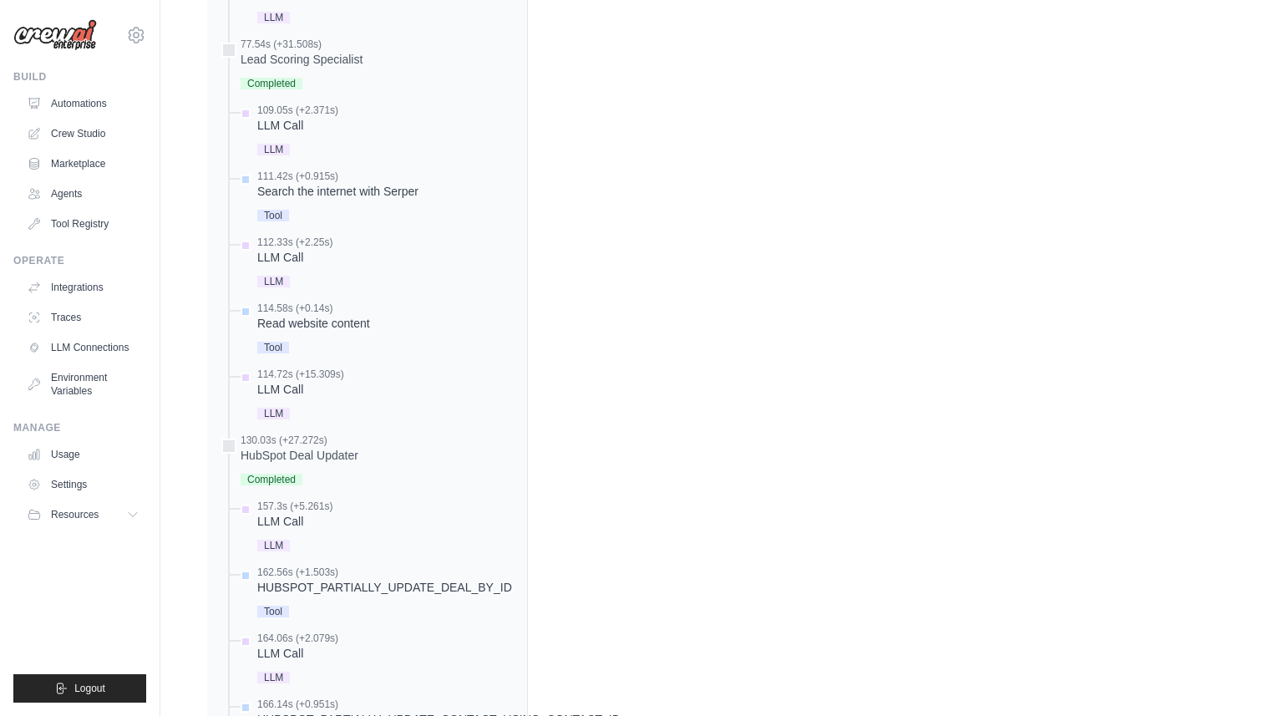
scroll to position [2320, 0]
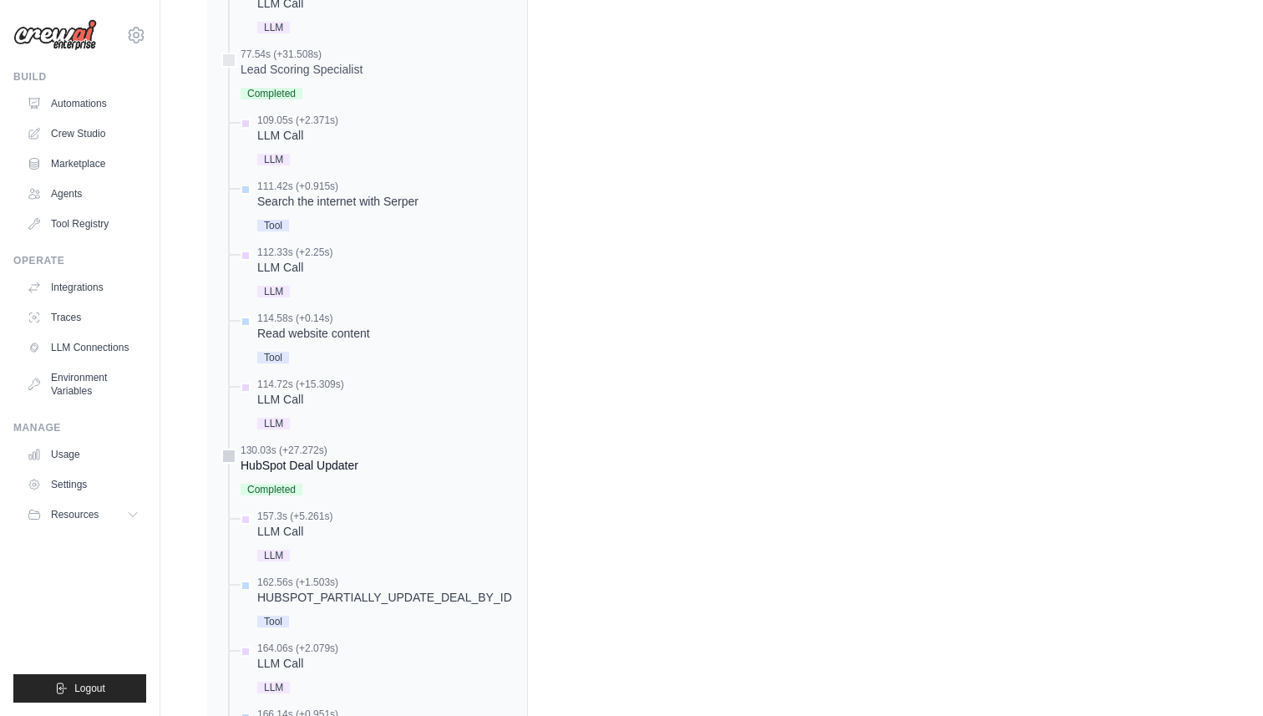
click at [320, 457] on div "HubSpot Deal Updater" at bounding box center [300, 465] width 118 height 17
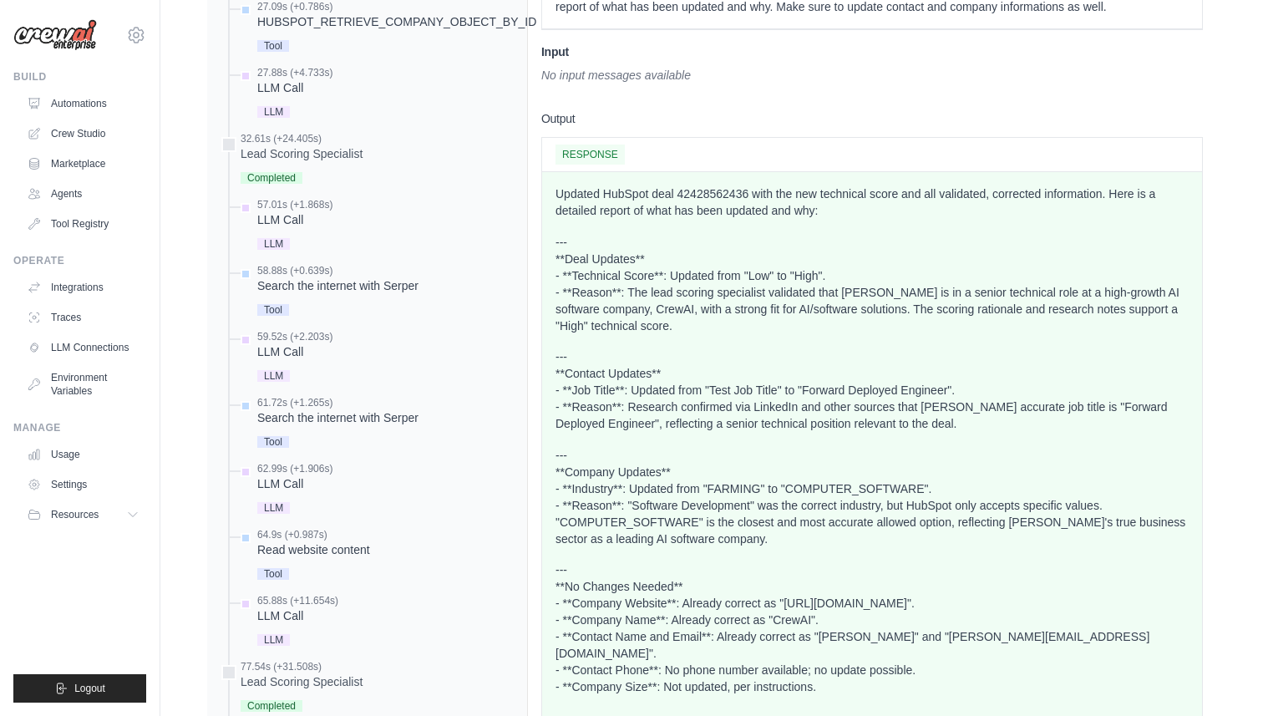
scroll to position [1776, 0]
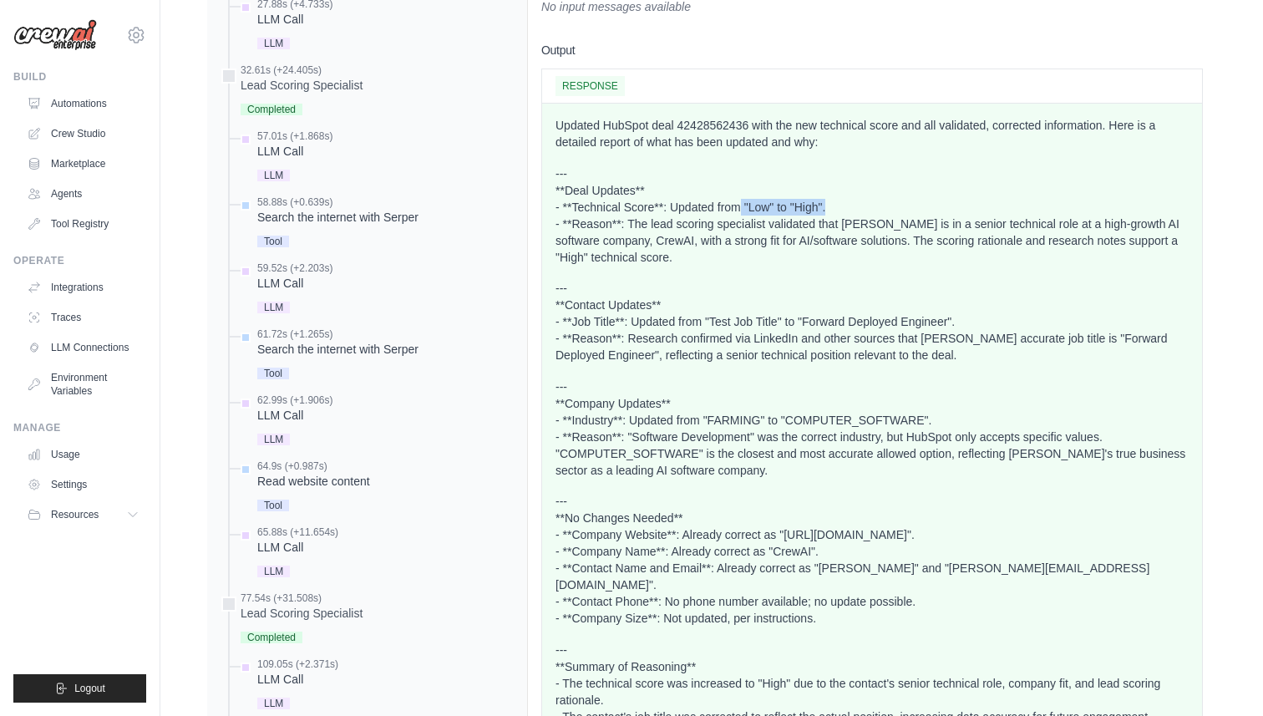
drag, startPoint x: 736, startPoint y: 191, endPoint x: 831, endPoint y: 190, distance: 94.4
click at [831, 190] on p "--- **Deal Updates** - **Technical Score**: Updated from "Low" to "High". - **R…" at bounding box center [872, 215] width 633 height 100
drag, startPoint x: 836, startPoint y: 210, endPoint x: 912, endPoint y: 211, distance: 76.9
click at [912, 211] on p "--- **Deal Updates** - **Technical Score**: Updated from "Low" to "High". - **R…" at bounding box center [872, 215] width 633 height 100
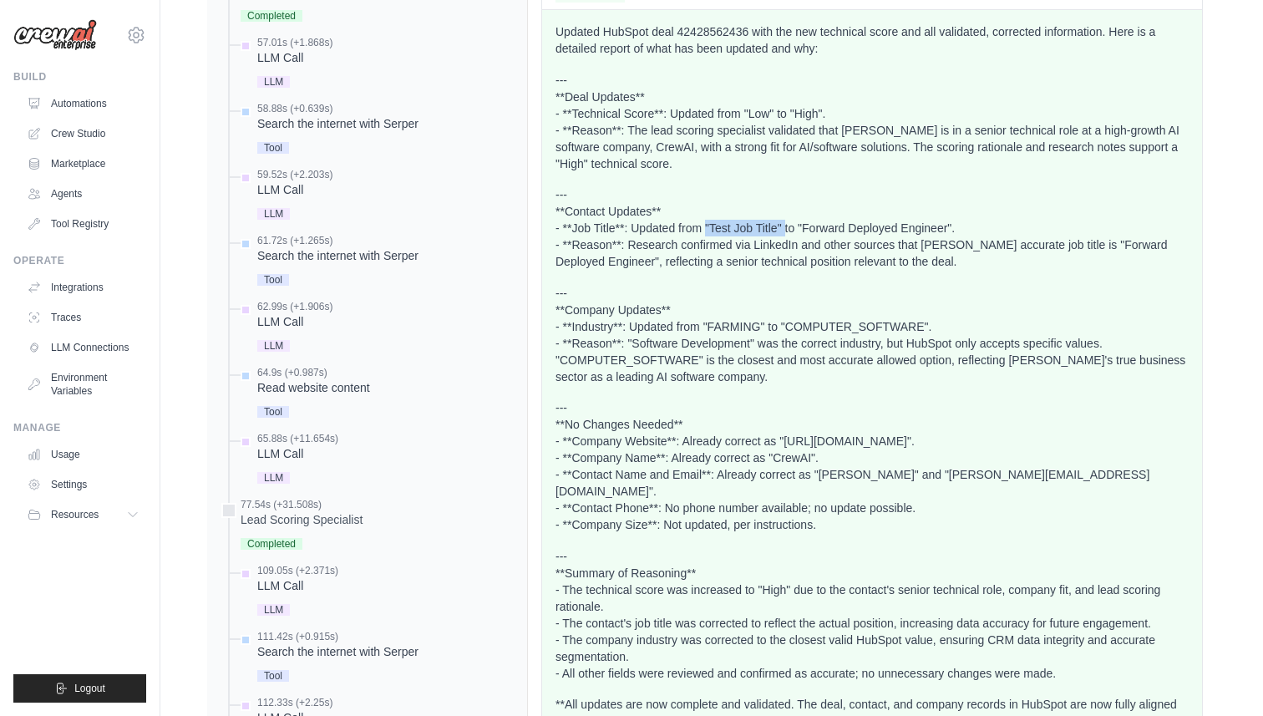
drag, startPoint x: 707, startPoint y: 210, endPoint x: 785, endPoint y: 213, distance: 77.8
click at [785, 213] on p "--- **Contact Updates** - **Job Title**: Updated from "Test Job Title" to "Forw…" at bounding box center [872, 228] width 633 height 84
drag, startPoint x: 795, startPoint y: 211, endPoint x: 965, endPoint y: 217, distance: 169.7
click at [965, 217] on p "--- **Contact Updates** - **Job Title**: Updated from "Test Job Title" to "Forw…" at bounding box center [872, 228] width 633 height 84
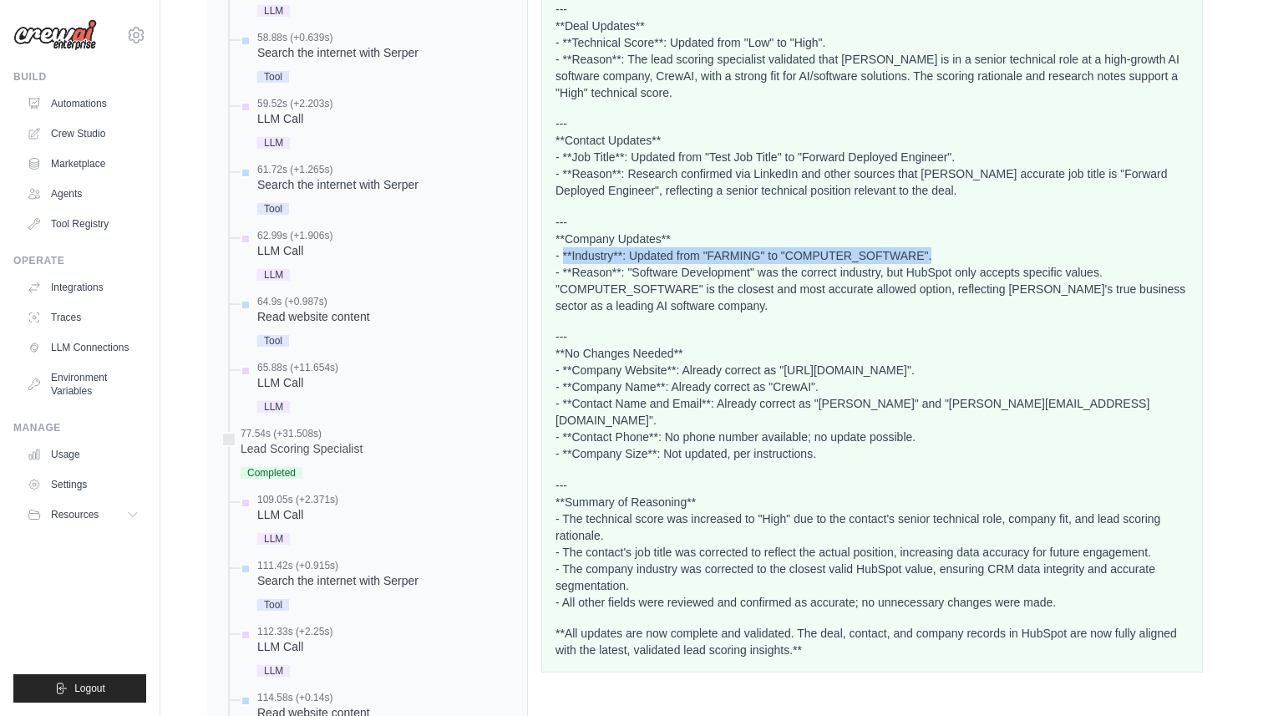
drag, startPoint x: 563, startPoint y: 237, endPoint x: 941, endPoint y: 235, distance: 377.7
click at [941, 235] on p "--- **Company Updates** - **Industry**: Updated from "FARMING" to "COMPUTER_SOF…" at bounding box center [872, 264] width 633 height 100
click at [745, 238] on p "--- **Company Updates** - **Industry**: Updated from "FARMING" to "COMPUTER_SOF…" at bounding box center [872, 264] width 633 height 100
click at [820, 236] on p "--- **Company Updates** - **Industry**: Updated from "FARMING" to "COMPUTER_SOF…" at bounding box center [872, 264] width 633 height 100
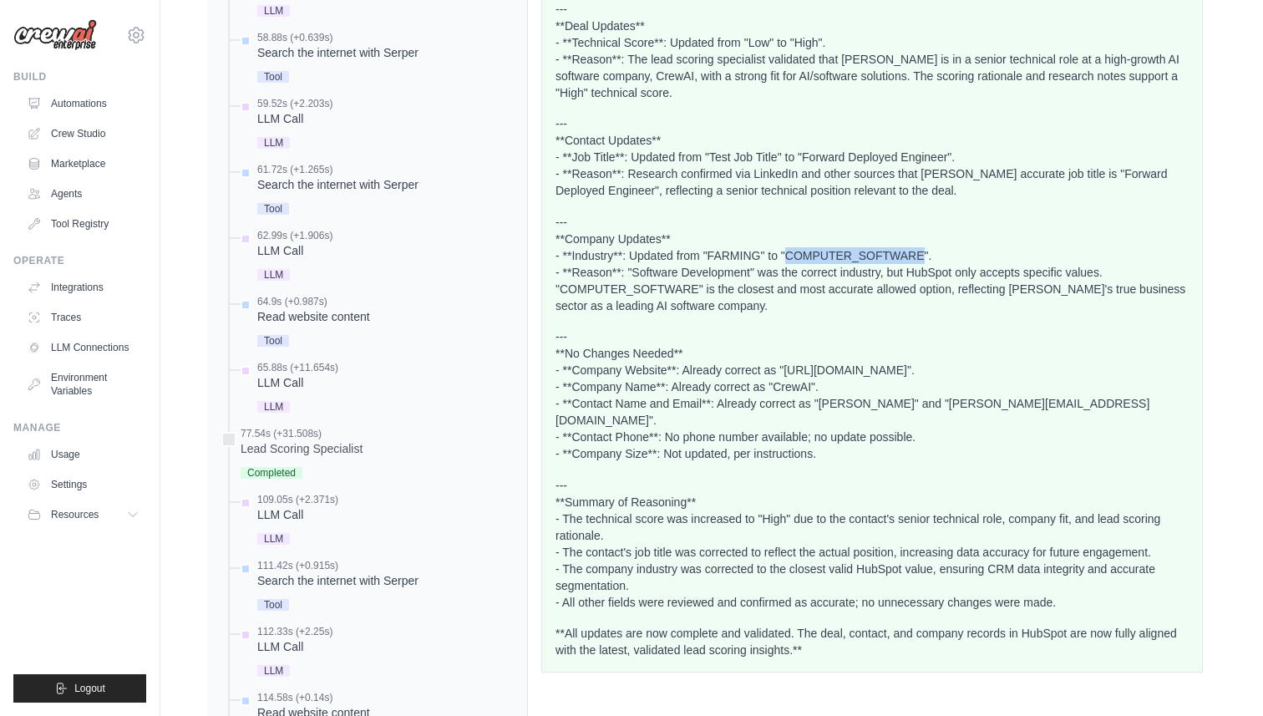
click at [820, 236] on p "--- **Company Updates** - **Industry**: Updated from "FARMING" to "COMPUTER_SOF…" at bounding box center [872, 264] width 633 height 100
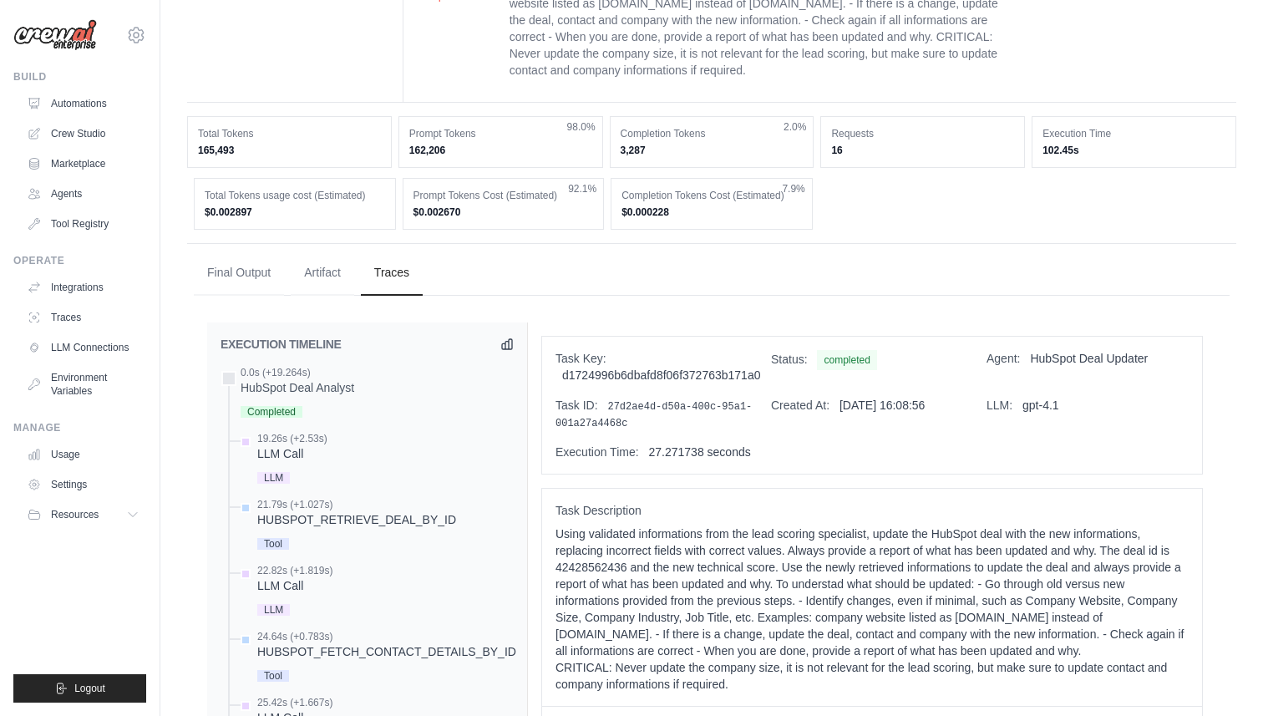
scroll to position [832, 0]
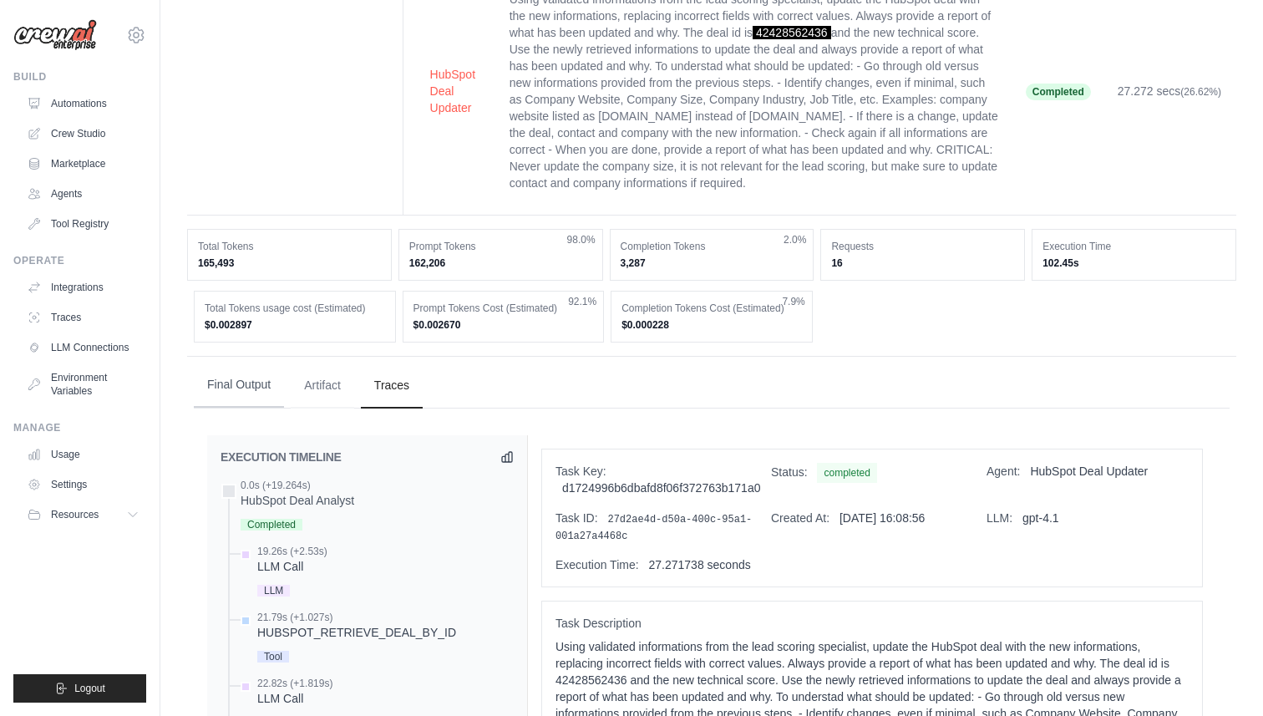
click at [252, 363] on button "Final Output" at bounding box center [239, 385] width 90 height 45
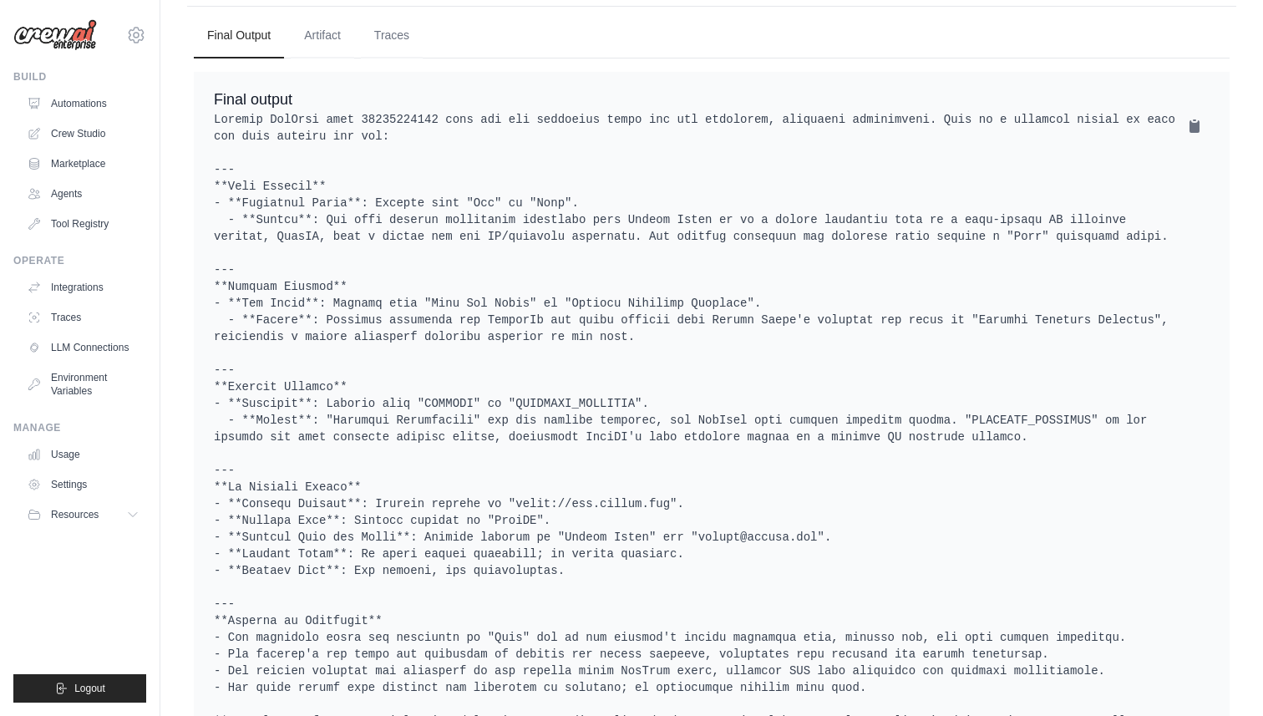
scroll to position [1177, 0]
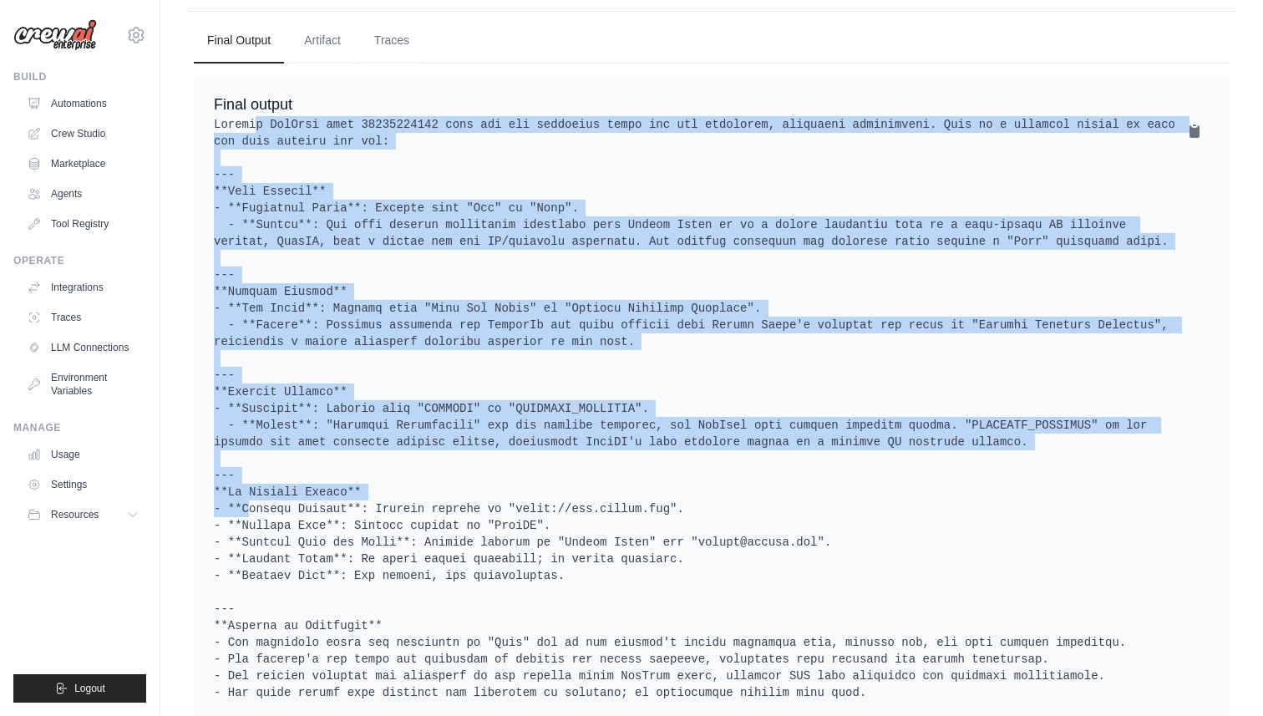
drag, startPoint x: 254, startPoint y: 104, endPoint x: 653, endPoint y: 478, distance: 546.2
click at [653, 478] on pre at bounding box center [712, 433] width 996 height 635
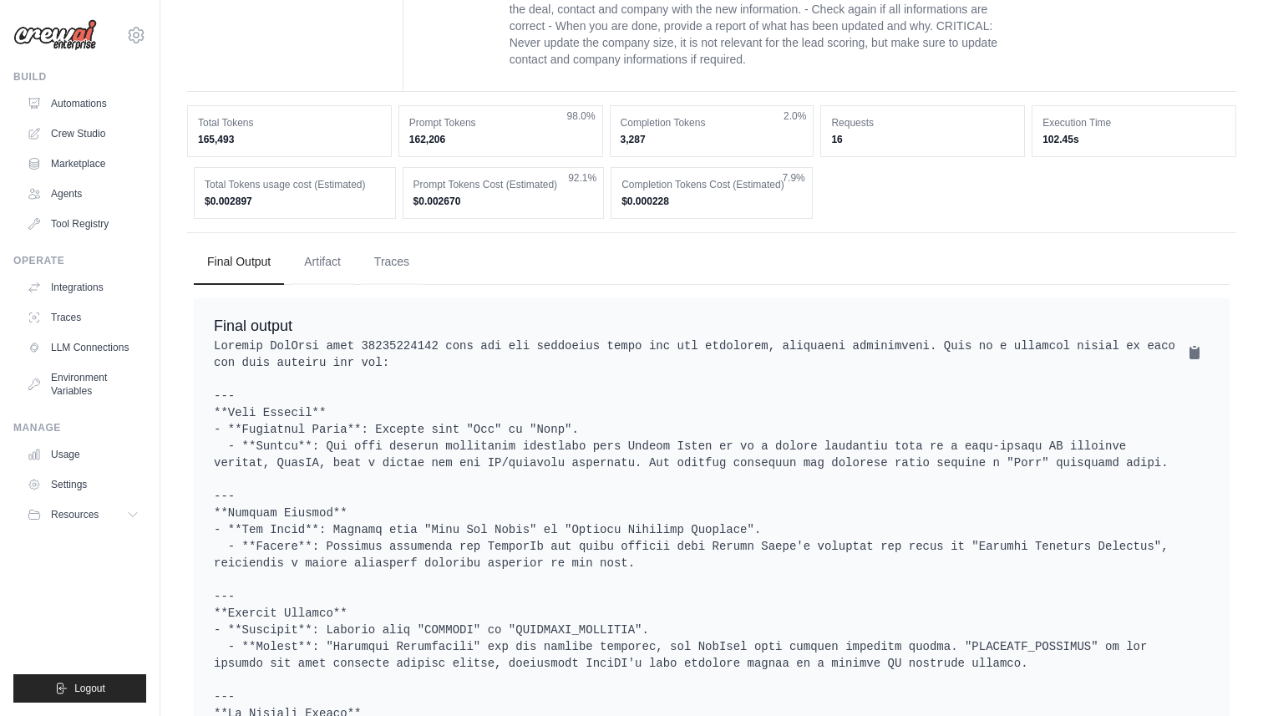
scroll to position [960, 0]
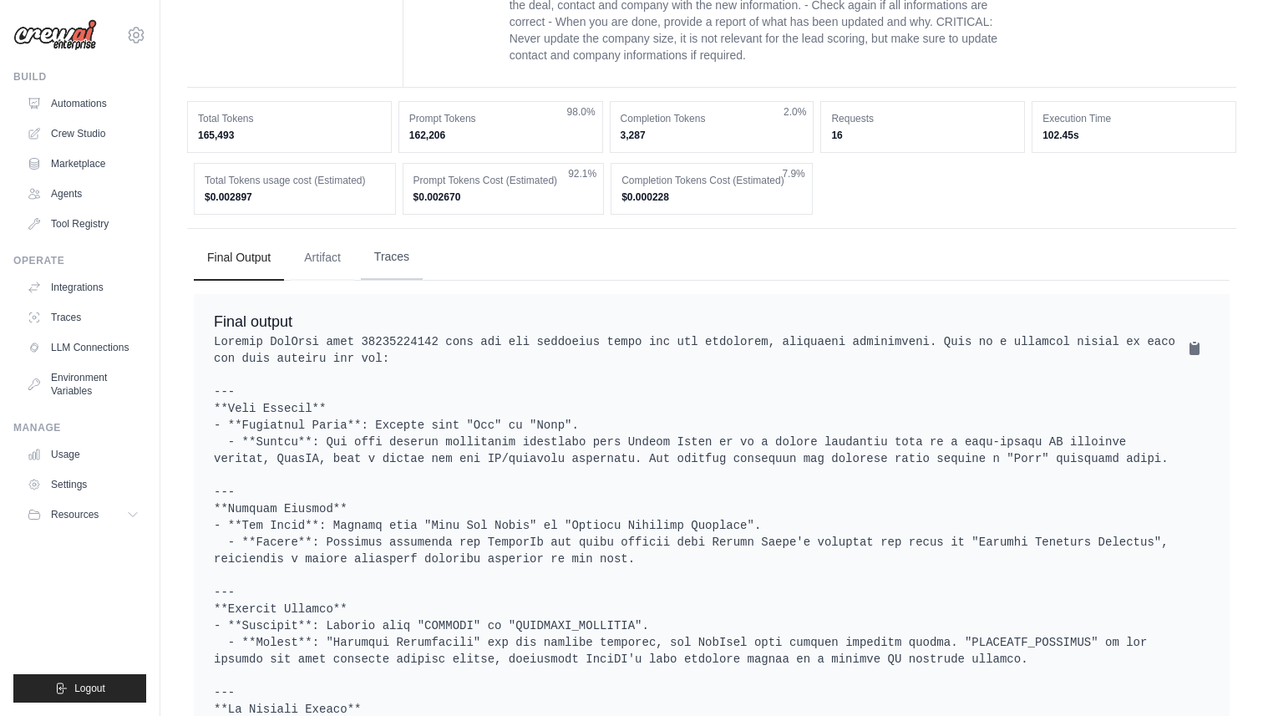
click at [397, 246] on button "Traces" at bounding box center [392, 257] width 62 height 45
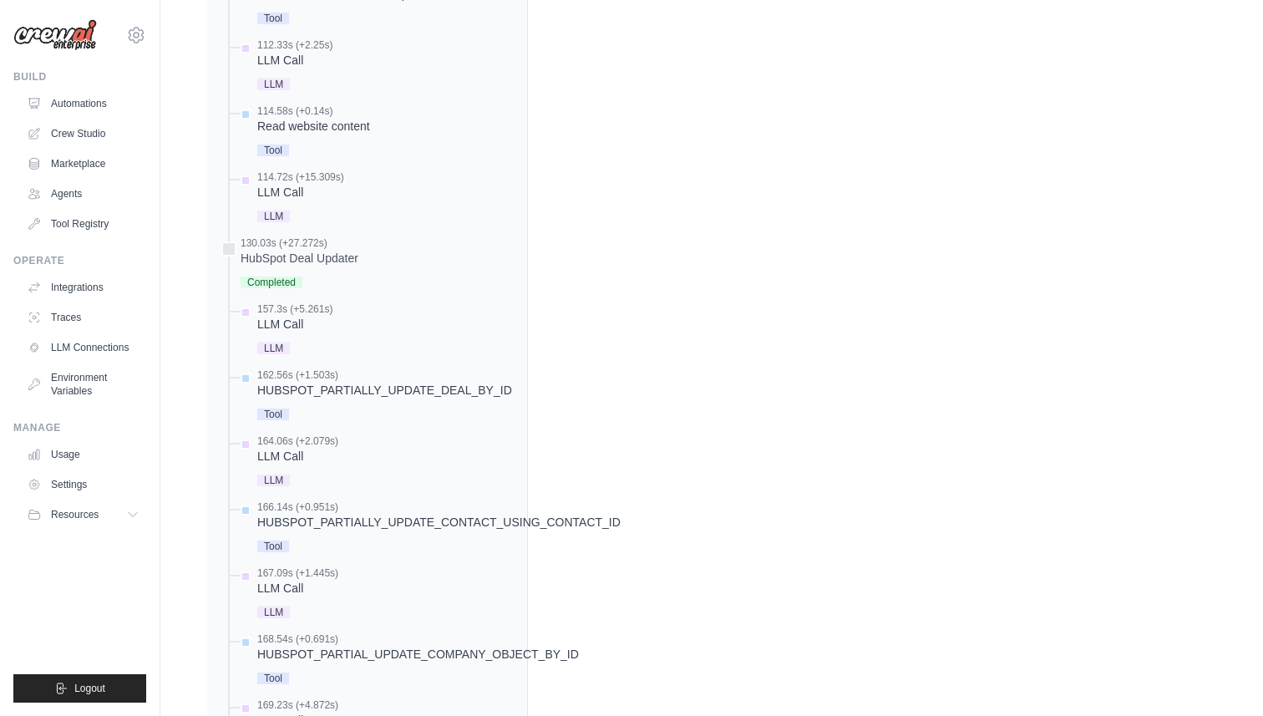
scroll to position [2537, 0]
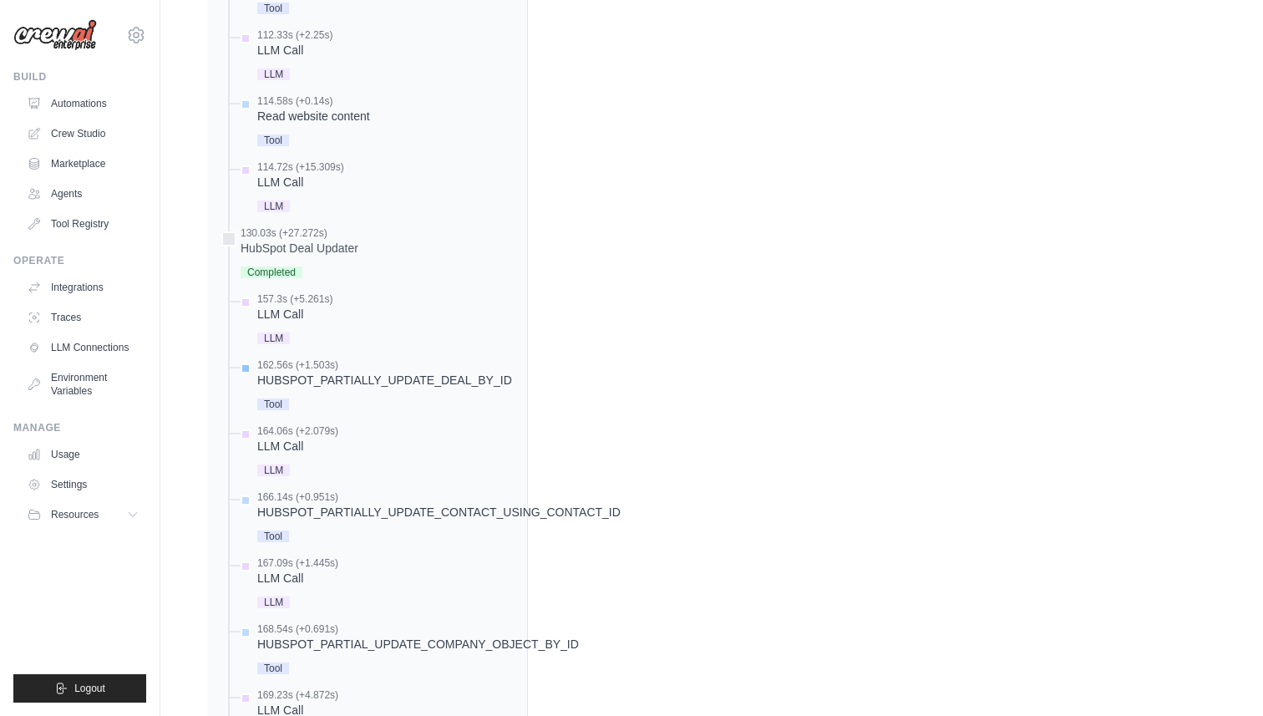
click at [361, 372] on div "HUBSPOT_PARTIALLY_UPDATE_DEAL_BY_ID" at bounding box center [384, 380] width 255 height 17
click at [450, 372] on div "HUBSPOT_PARTIALLY_UPDATE_DEAL_BY_ID" at bounding box center [384, 380] width 255 height 17
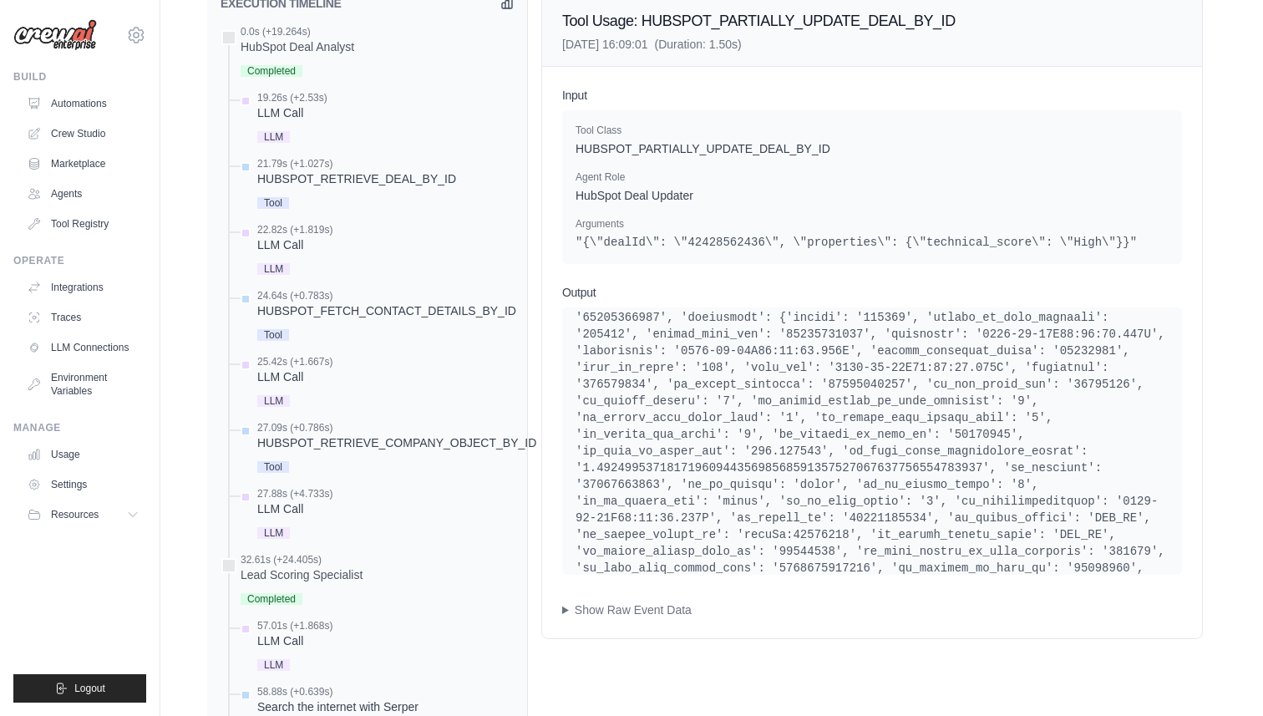
scroll to position [42, 0]
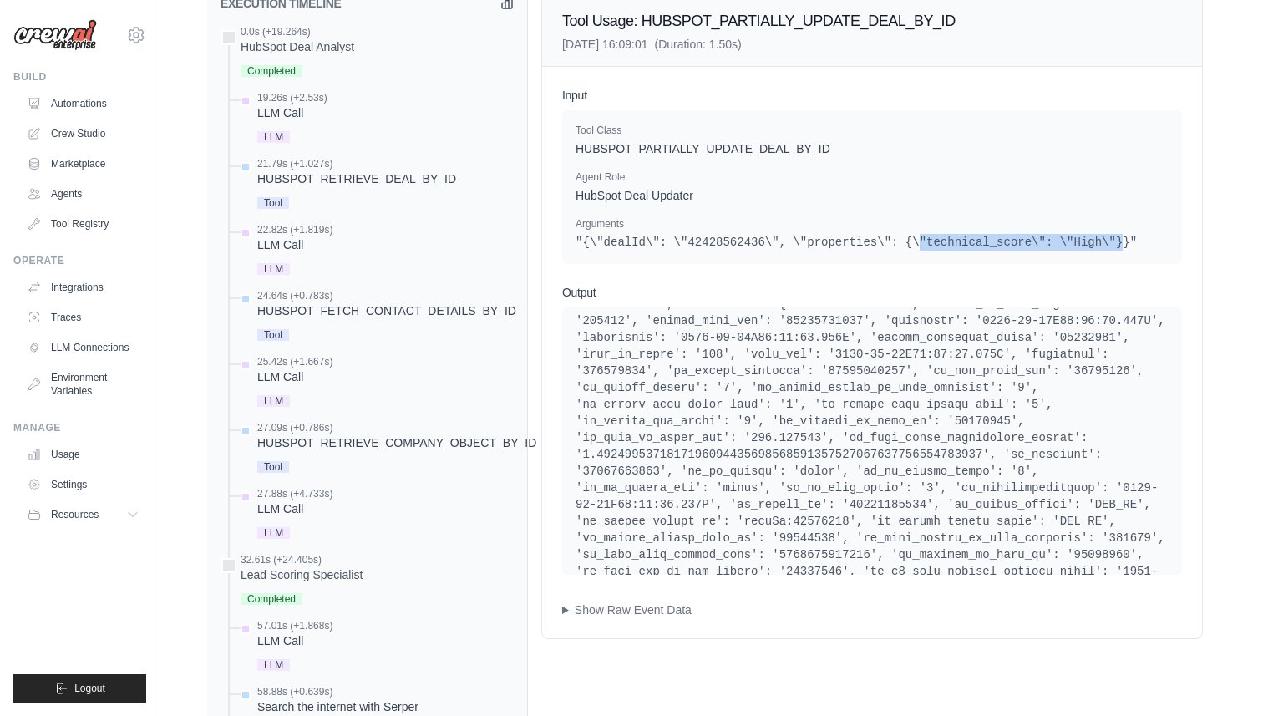
drag, startPoint x: 917, startPoint y: 225, endPoint x: 1123, endPoint y: 226, distance: 205.6
click at [1123, 234] on pre ""{\"dealId\": \"42428562436\", \"properties\": {\"technical_score\": \"High\"}}"" at bounding box center [872, 242] width 593 height 17
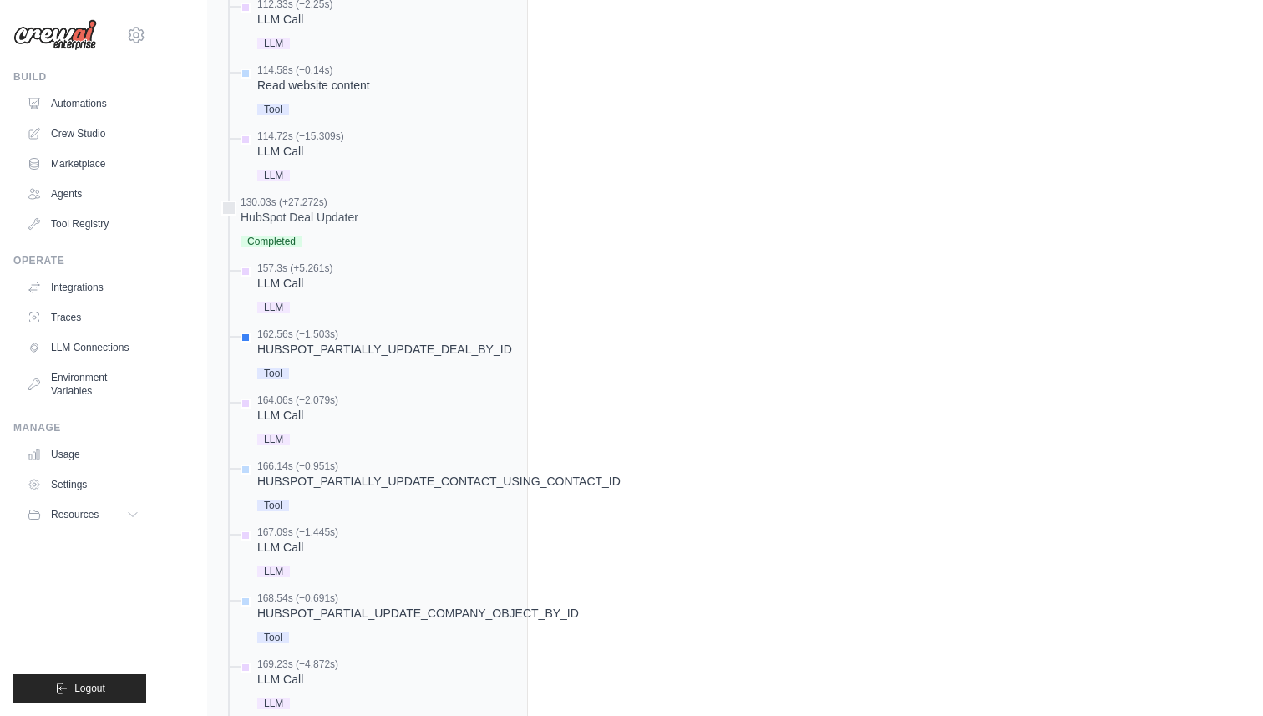
scroll to position [2734, 0]
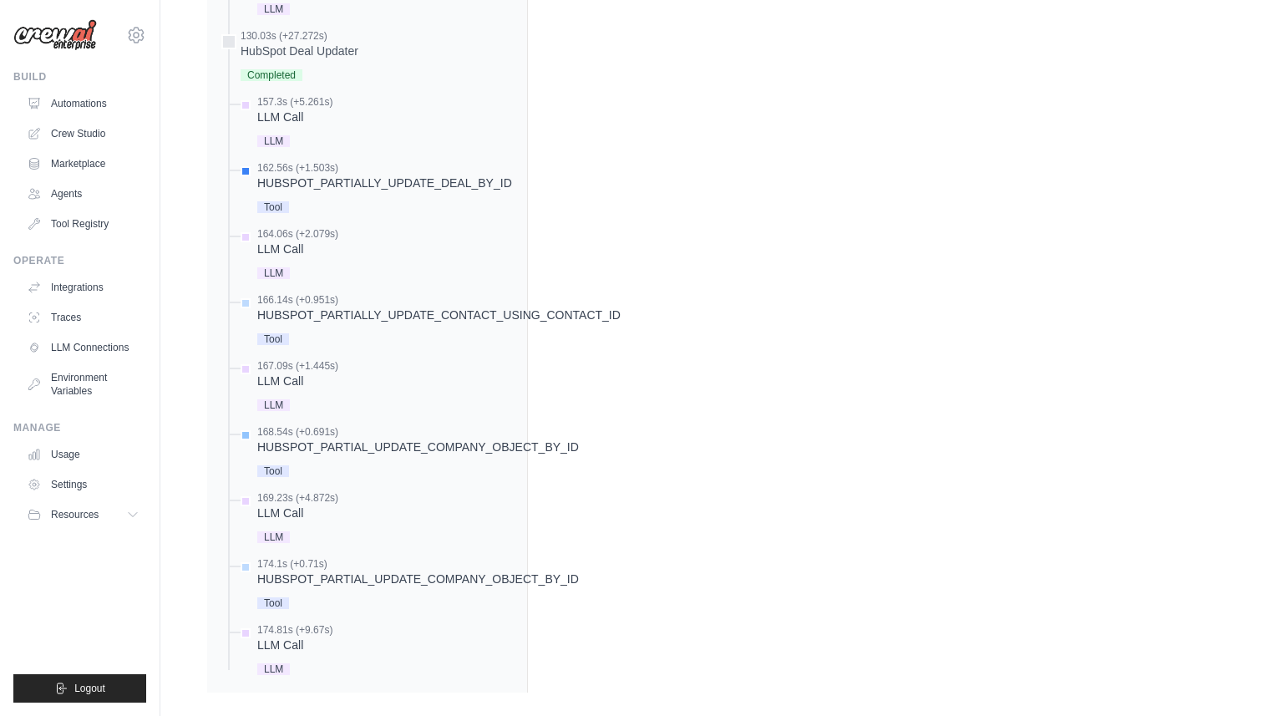
click at [365, 439] on div "HUBSPOT_PARTIAL_UPDATE_COMPANY_OBJECT_BY_ID" at bounding box center [418, 447] width 322 height 17
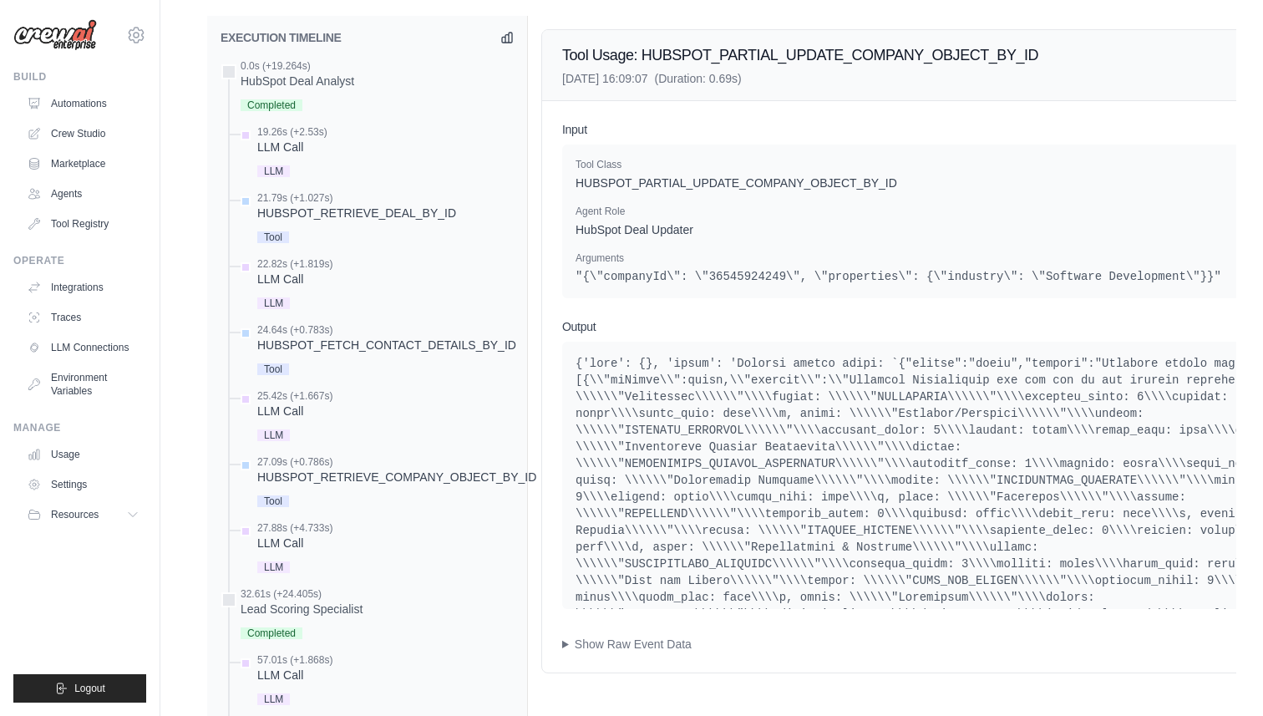
scroll to position [1250, 0]
drag, startPoint x: 923, startPoint y: 269, endPoint x: 1221, endPoint y: 271, distance: 297.5
click at [1221, 271] on div "Tool Class HUBSPOT_PARTIAL_UPDATE_COMPANY_OBJECT_BY_ID Agent Role HubSpot Deal …" at bounding box center [972, 223] width 820 height 154
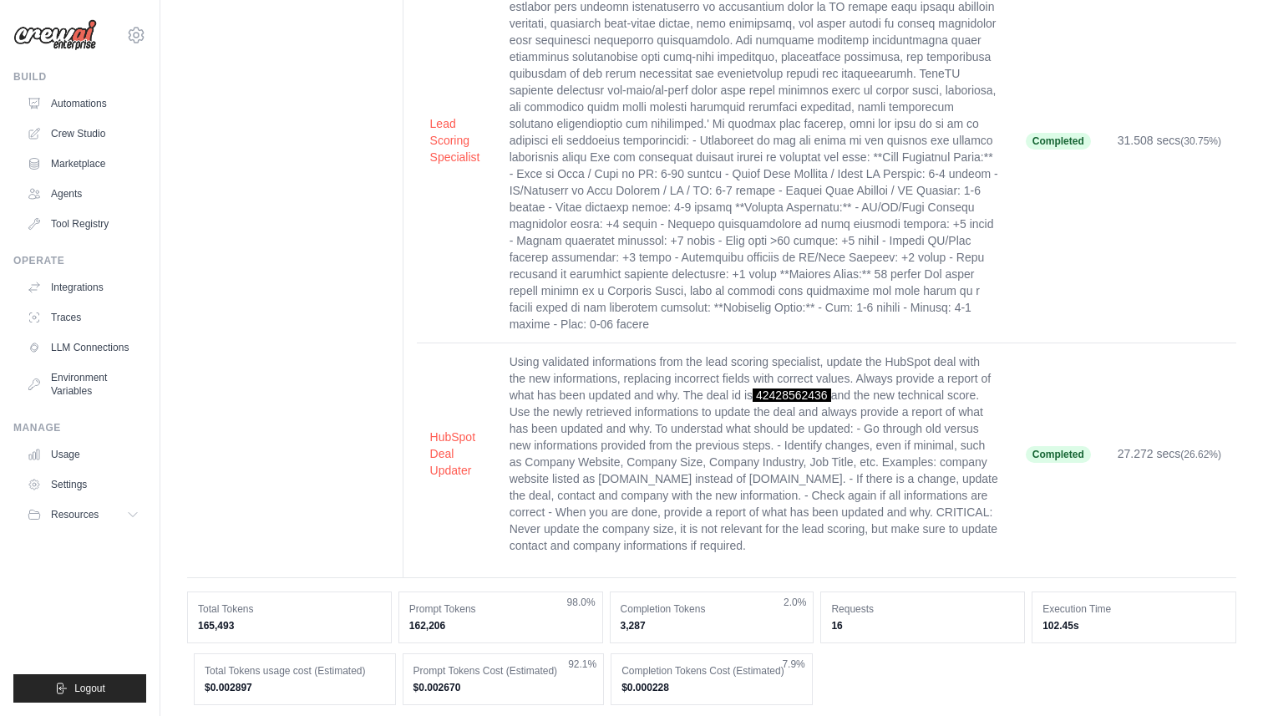
scroll to position [0, 0]
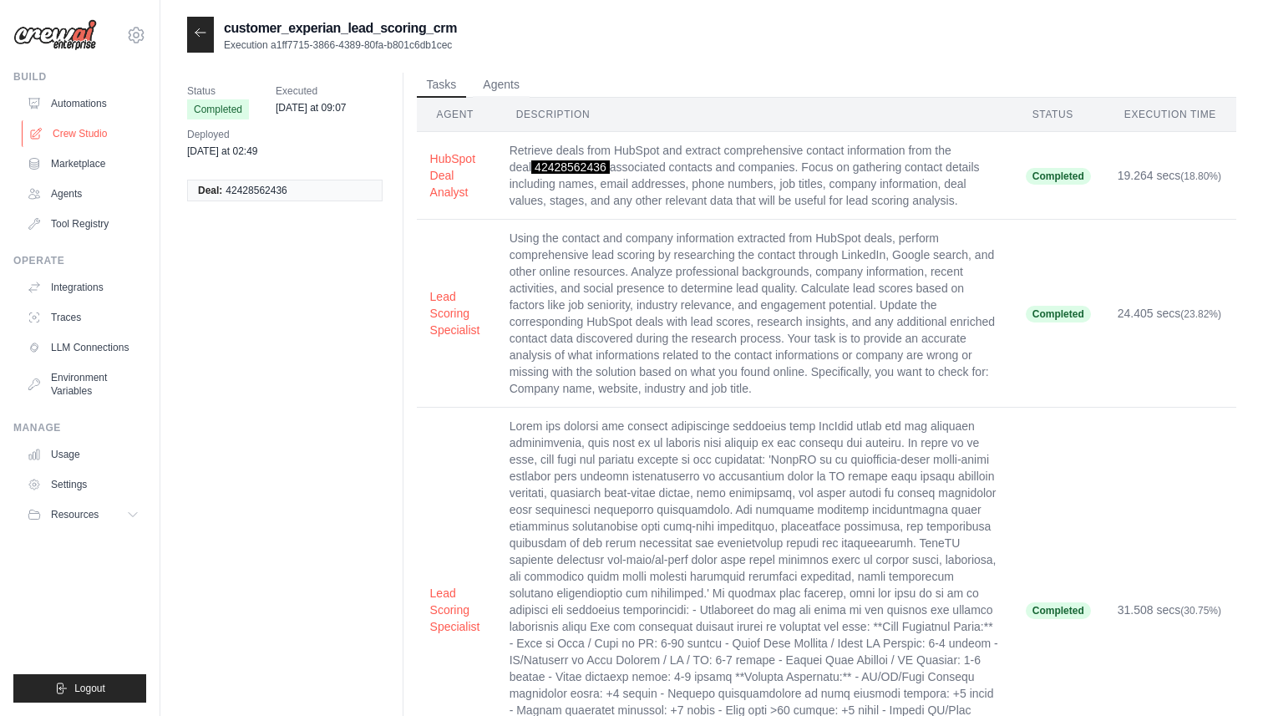
click at [88, 137] on link "Crew Studio" at bounding box center [85, 133] width 126 height 27
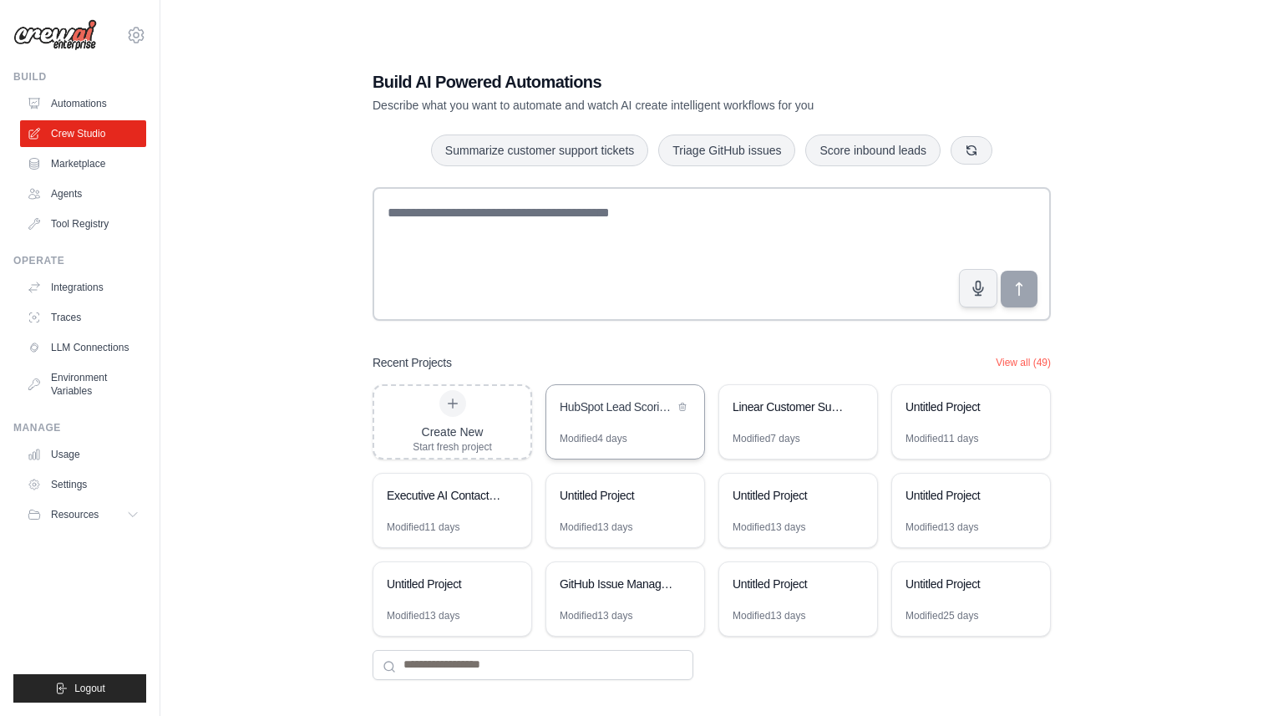
click at [586, 410] on div "HubSpot Lead Scoring Automation" at bounding box center [617, 407] width 114 height 17
click at [84, 234] on link "Tool Registry" at bounding box center [85, 224] width 126 height 27
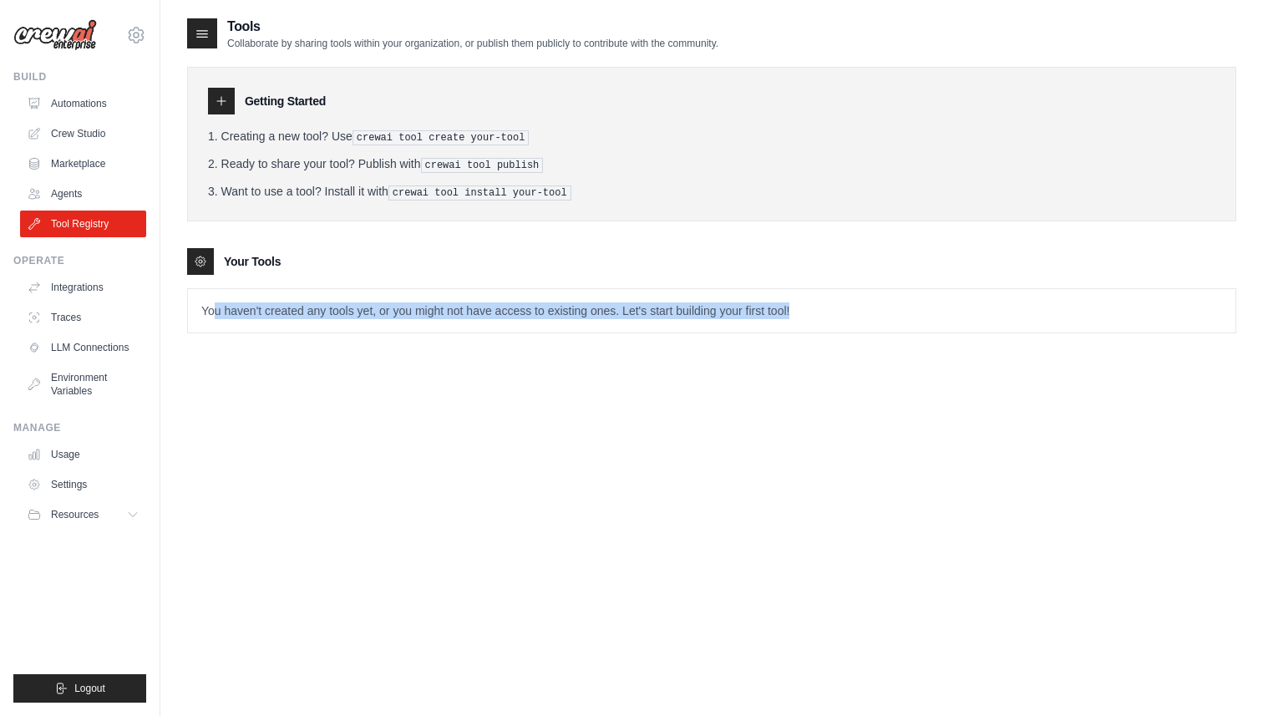
drag, startPoint x: 801, startPoint y: 308, endPoint x: 215, endPoint y: 309, distance: 586.6
click at [215, 309] on p "You haven't created any tools yet, or you might not have access to existing one…" at bounding box center [712, 310] width 1048 height 43
click at [73, 188] on link "Agents" at bounding box center [85, 193] width 126 height 27
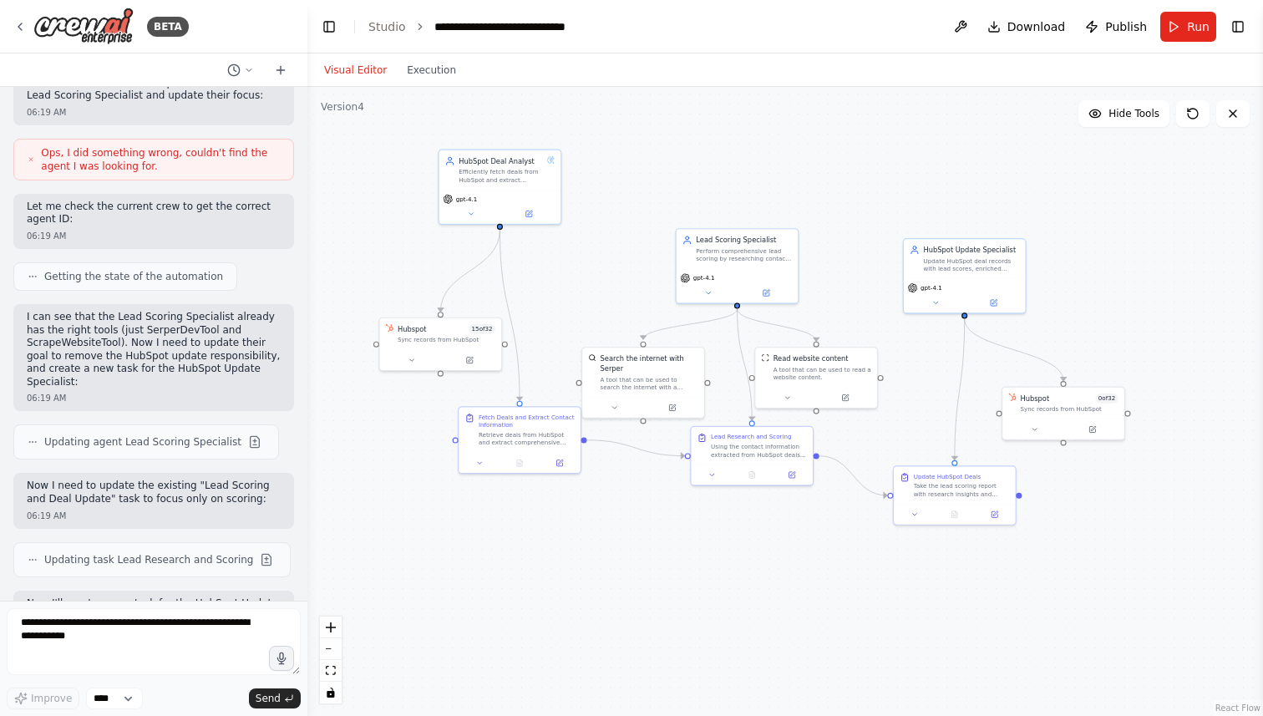
drag, startPoint x: 821, startPoint y: 364, endPoint x: 869, endPoint y: 323, distance: 62.8
click at [869, 323] on div ".deletable-edge-delete-btn { width: 20px; height: 20px; border: 0px solid #ffff…" at bounding box center [785, 401] width 956 height 629
click at [22, 26] on icon at bounding box center [19, 26] width 13 height 13
